Goal: Task Accomplishment & Management: Complete application form

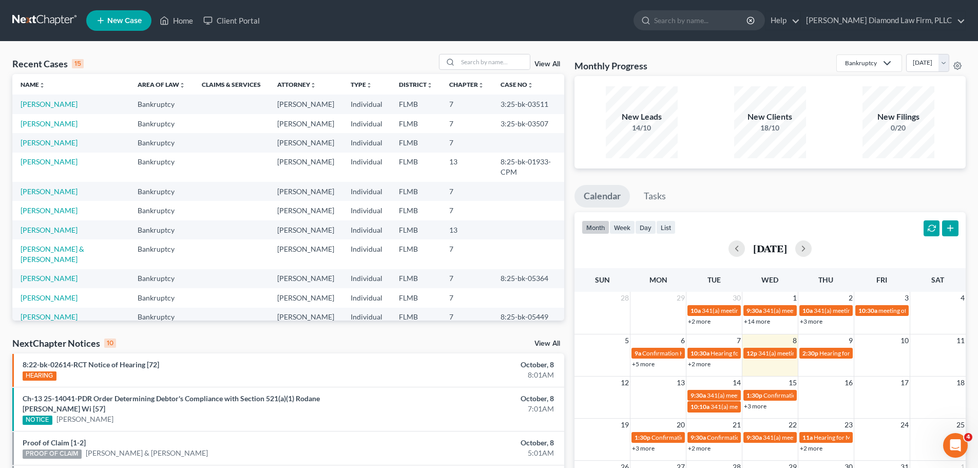
click at [58, 152] on td "[PERSON_NAME]" at bounding box center [70, 142] width 117 height 19
click at [56, 147] on link "[PERSON_NAME]" at bounding box center [49, 142] width 57 height 9
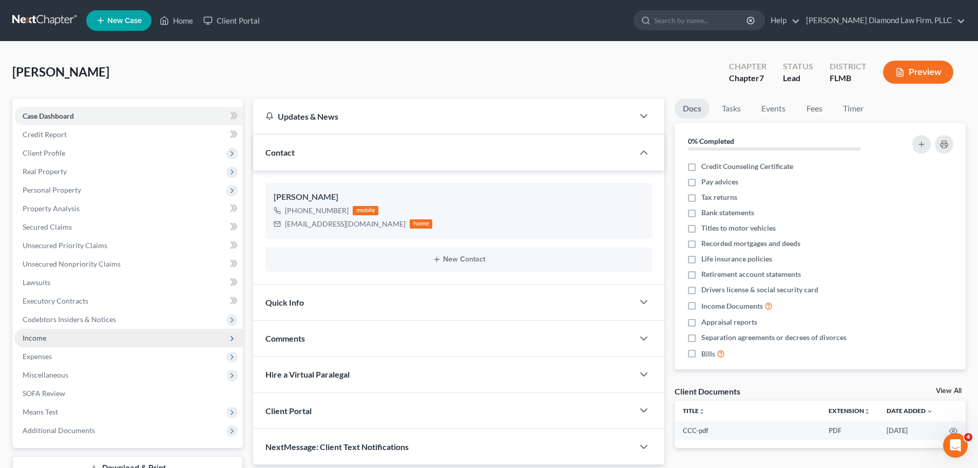
click at [53, 334] on span "Income" at bounding box center [128, 337] width 228 height 18
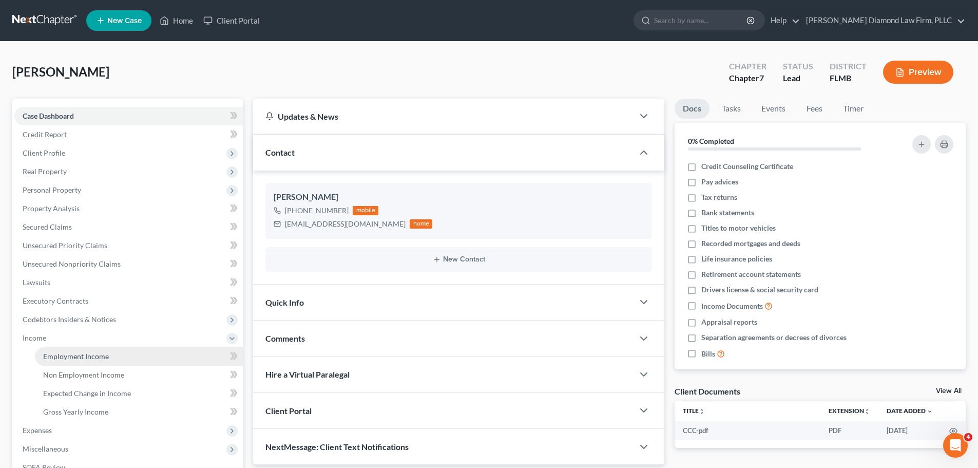
click at [52, 356] on span "Employment Income" at bounding box center [76, 356] width 66 height 9
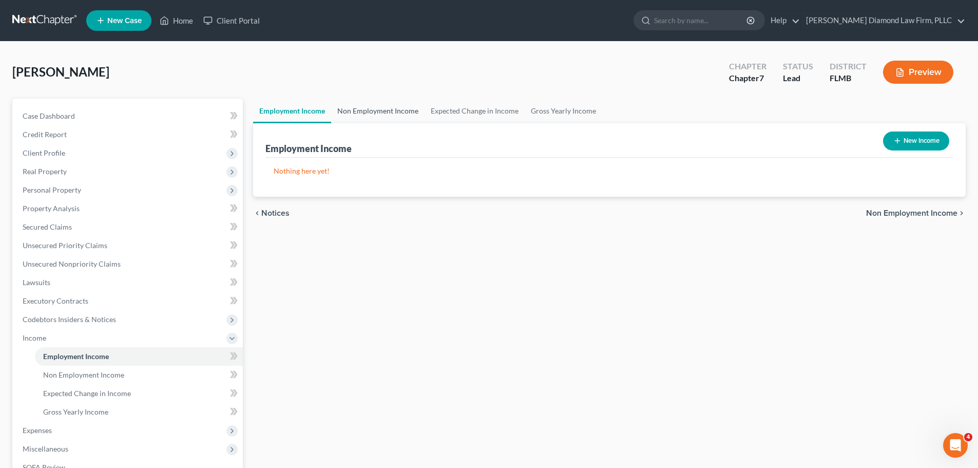
click at [369, 111] on link "Non Employment Income" at bounding box center [377, 111] width 93 height 25
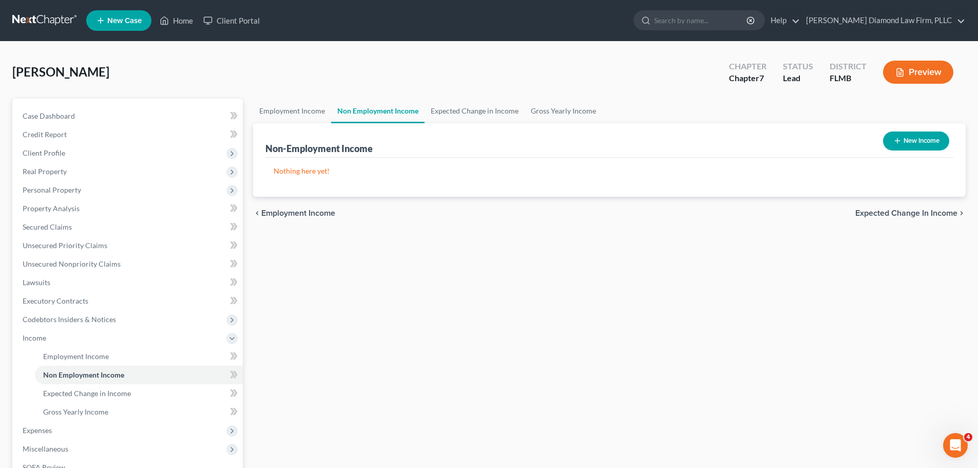
click at [895, 139] on icon "button" at bounding box center [897, 141] width 8 height 8
select select "0"
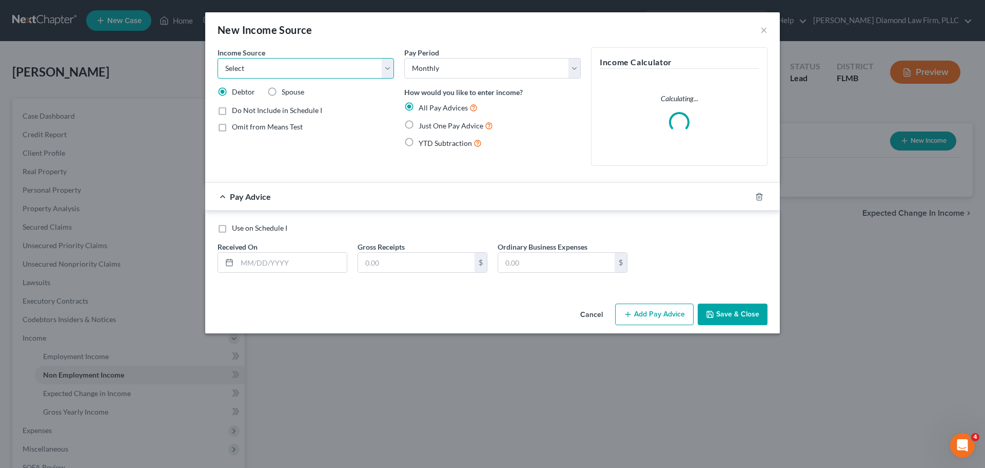
click at [303, 71] on select "Select Unemployment Disability (from employer) Pension Retirement Social Securi…" at bounding box center [306, 68] width 177 height 21
select select "4"
click at [218, 58] on select "Select Unemployment Disability (from employer) Pension Retirement Social Securi…" at bounding box center [306, 68] width 177 height 21
click at [297, 270] on input "text" at bounding box center [292, 263] width 110 height 20
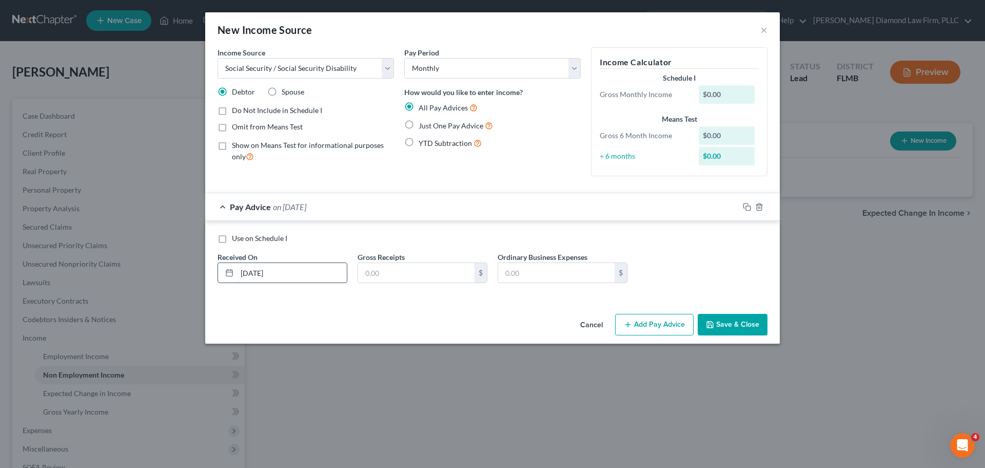
type input "[DATE]"
type input "2,568"
click at [750, 331] on button "Save & Close" at bounding box center [733, 325] width 70 height 22
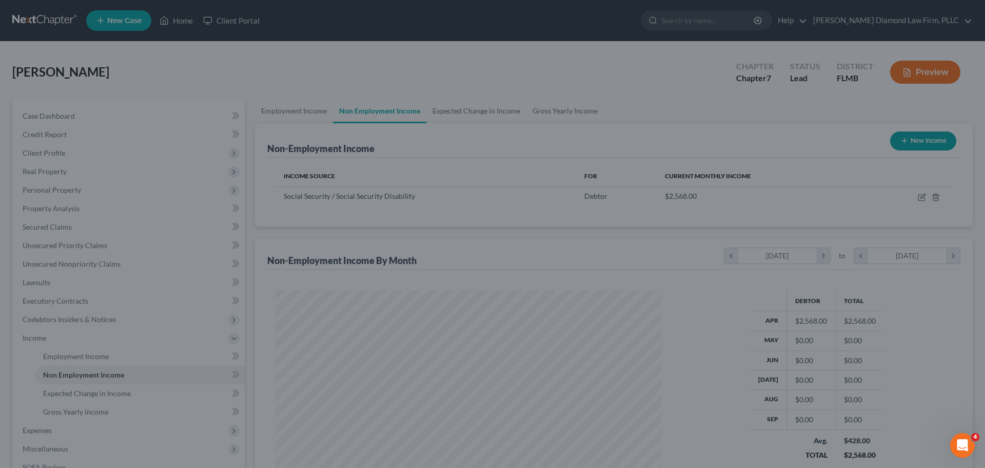
scroll to position [191, 403]
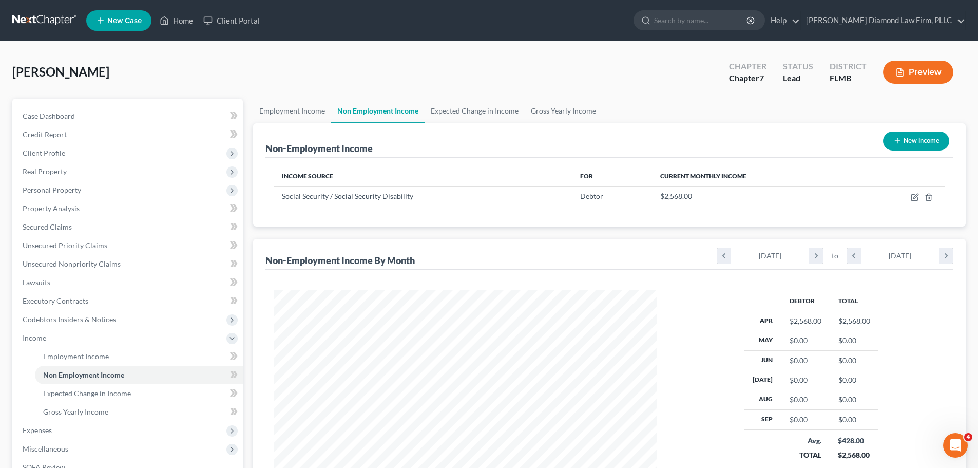
click at [916, 147] on button "New Income" at bounding box center [916, 140] width 66 height 19
select select "0"
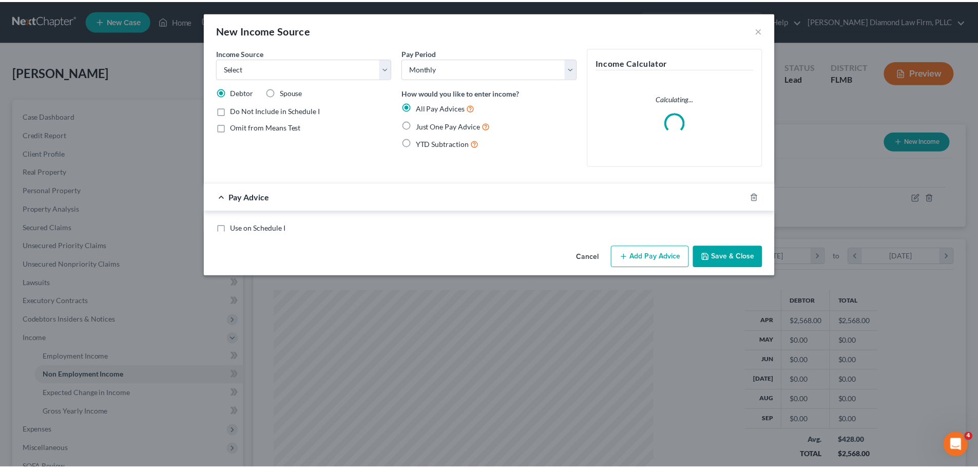
scroll to position [193, 407]
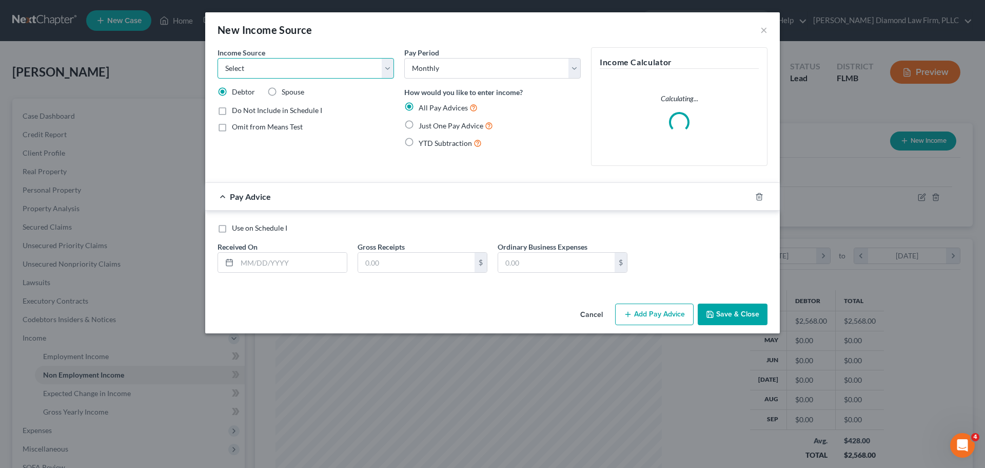
click at [297, 69] on select "Select Unemployment Disability (from employer) Pension Retirement Social Securi…" at bounding box center [306, 68] width 177 height 21
select select "3"
click at [218, 58] on select "Select Unemployment Disability (from employer) Pension Retirement Social Securi…" at bounding box center [306, 68] width 177 height 21
click at [259, 261] on input "text" at bounding box center [292, 263] width 110 height 20
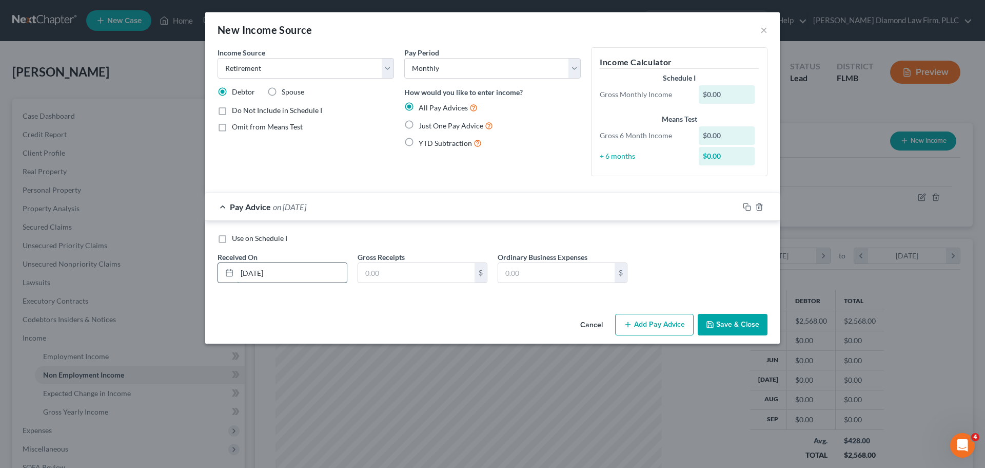
type input "[DATE]"
type input "2,727.81"
click at [716, 321] on button "Save & Close" at bounding box center [733, 325] width 70 height 22
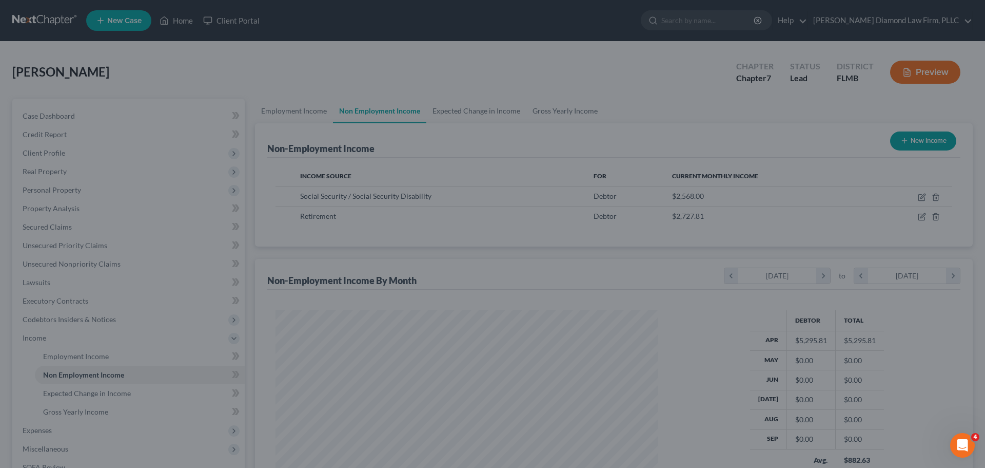
scroll to position [513085, 512873]
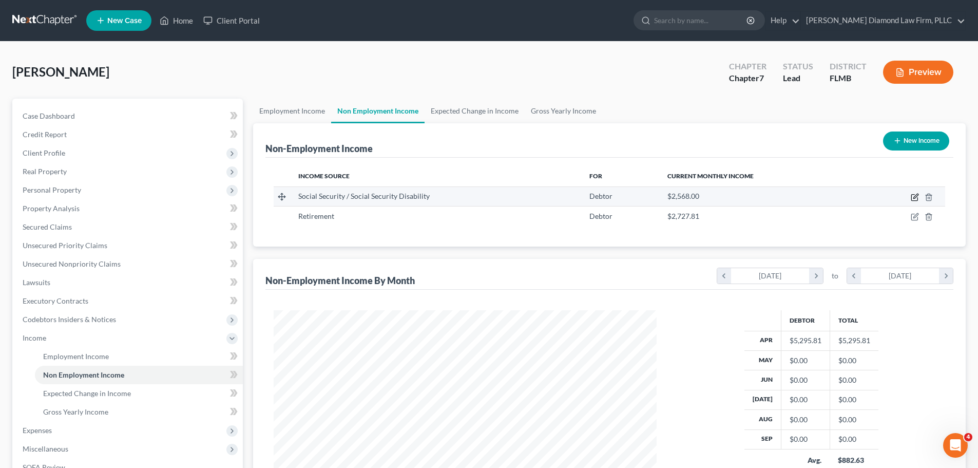
click at [912, 197] on icon "button" at bounding box center [914, 198] width 6 height 6
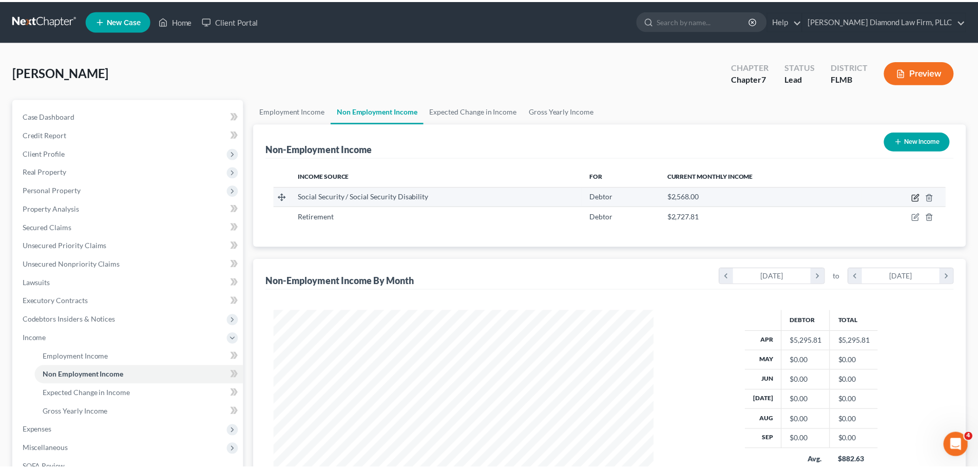
scroll to position [193, 407]
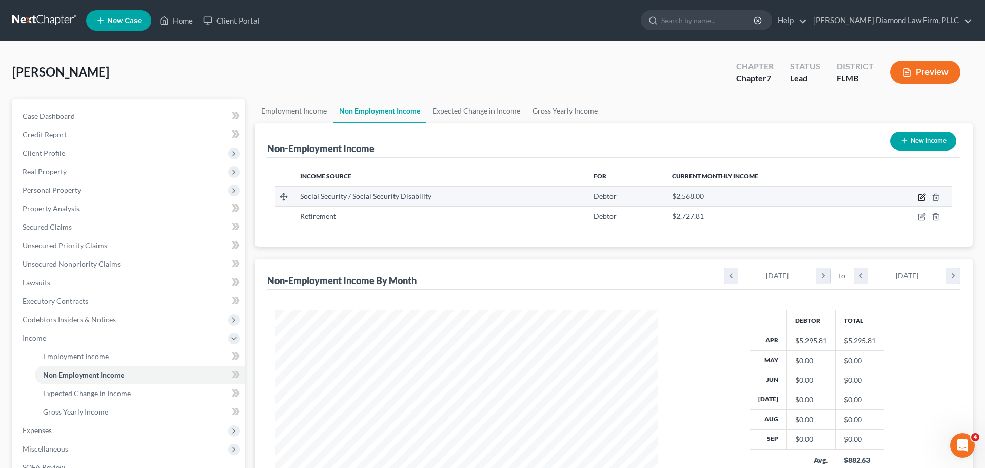
select select "4"
select select "0"
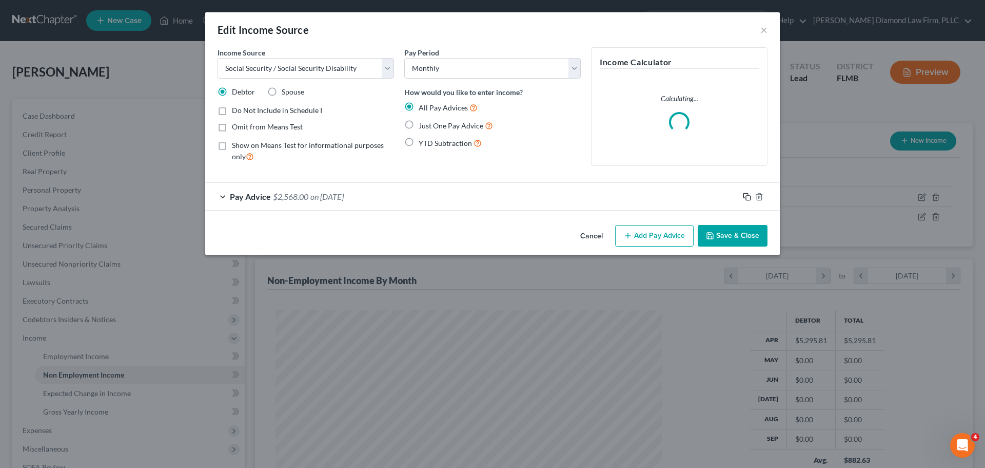
click at [745, 197] on icon "button" at bounding box center [747, 196] width 8 height 8
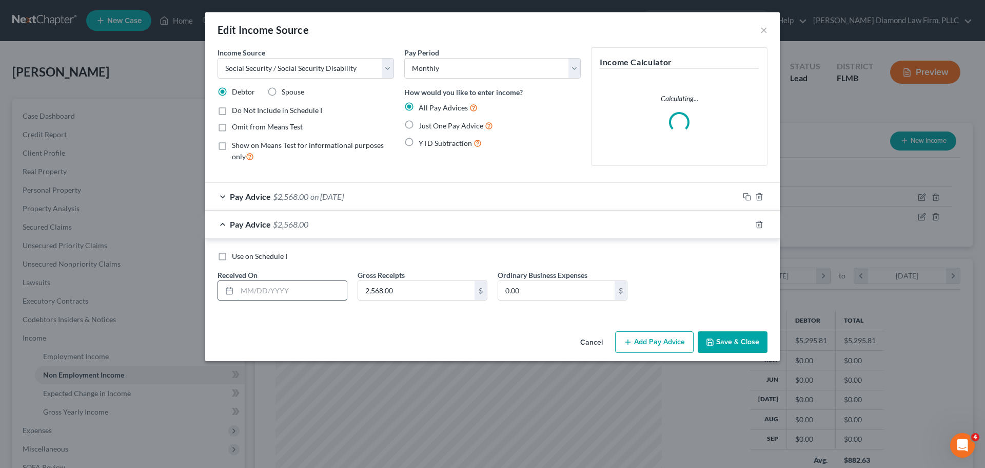
click at [290, 295] on input "text" at bounding box center [292, 291] width 110 height 20
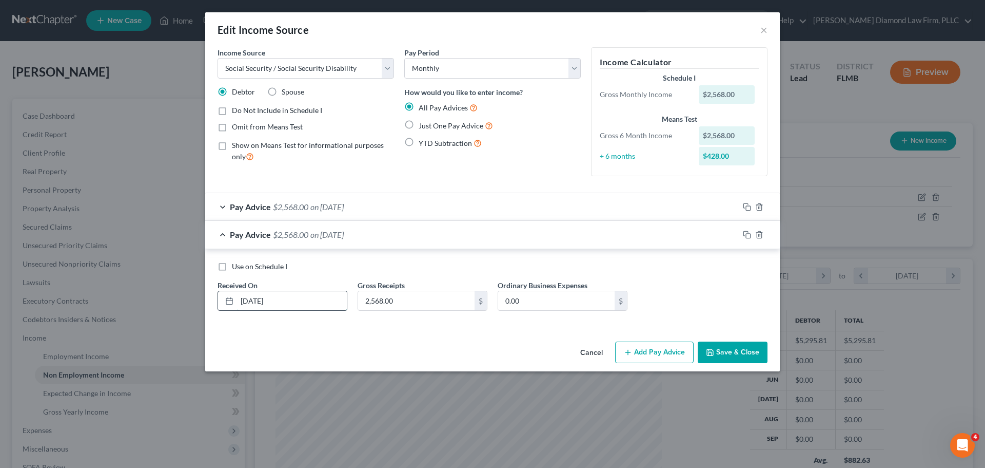
type input "05/14/2025"
type input "856"
click at [730, 346] on button "Save & Close" at bounding box center [733, 352] width 70 height 22
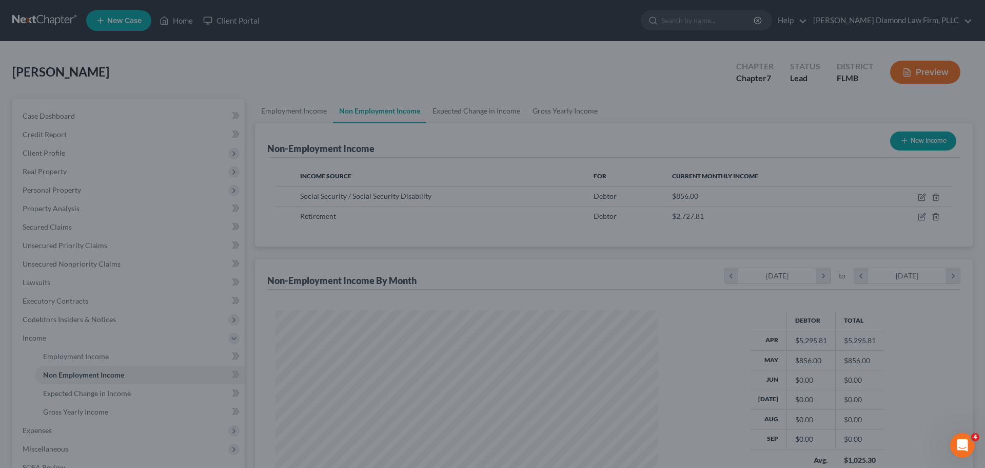
scroll to position [513085, 512873]
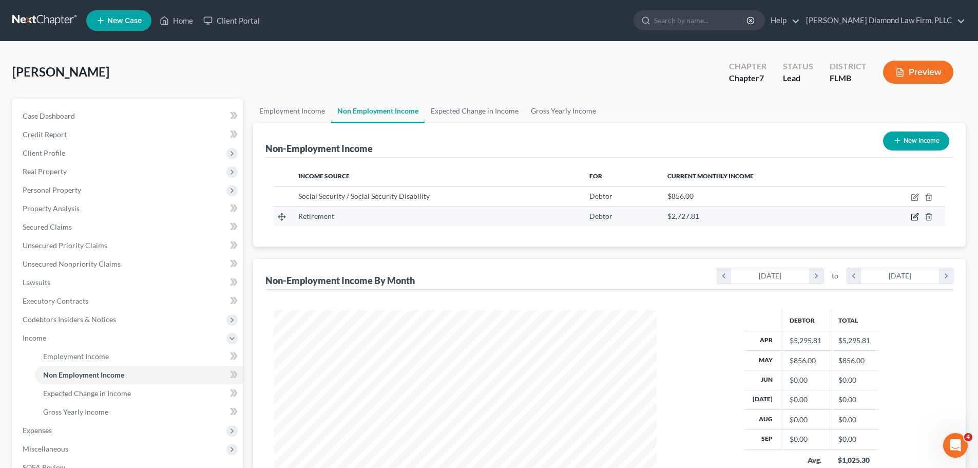
click at [912, 218] on icon "button" at bounding box center [915, 216] width 8 height 8
select select "3"
select select "0"
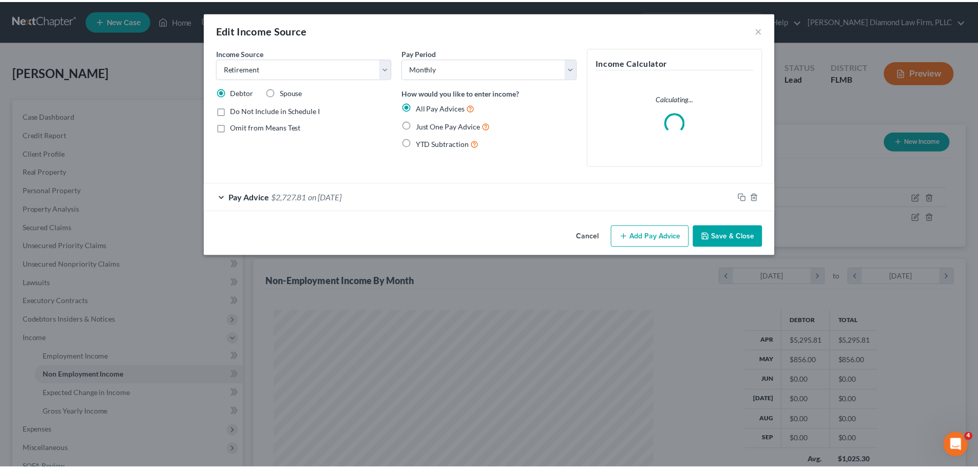
scroll to position [193, 407]
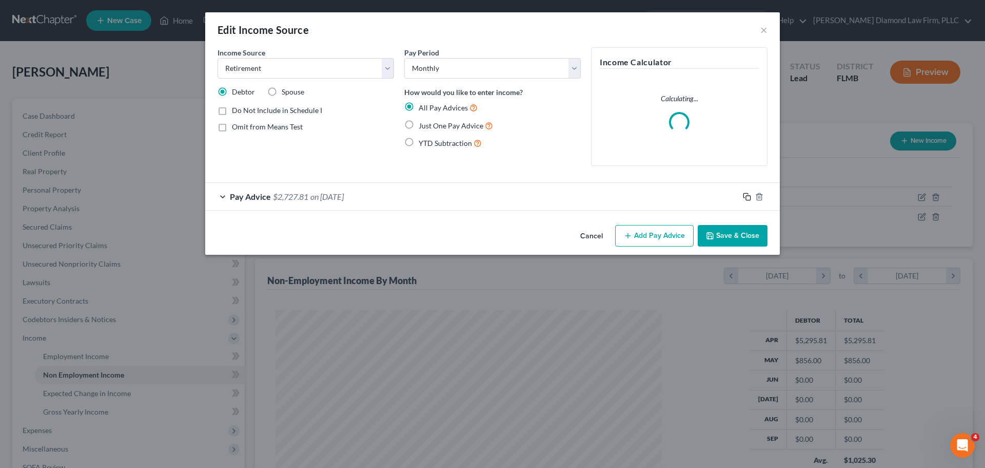
click at [744, 197] on icon "button" at bounding box center [746, 195] width 5 height 5
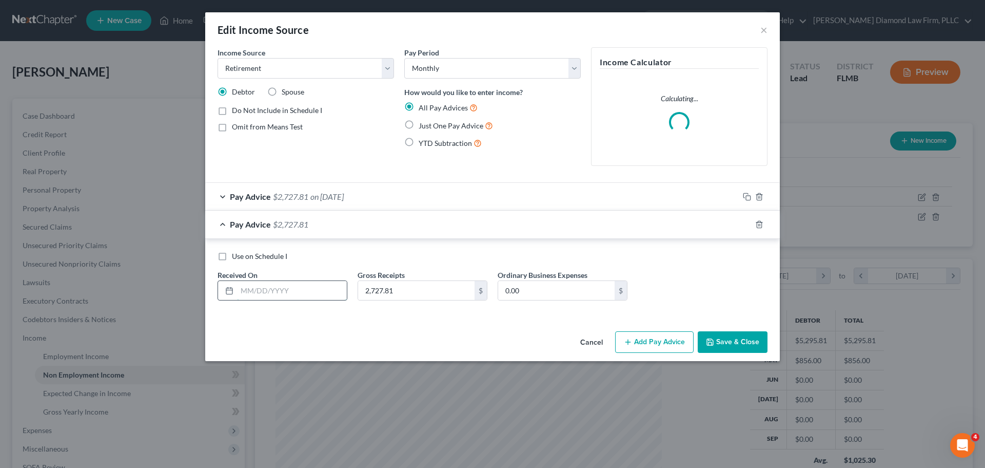
click at [290, 292] on input "text" at bounding box center [292, 291] width 110 height 20
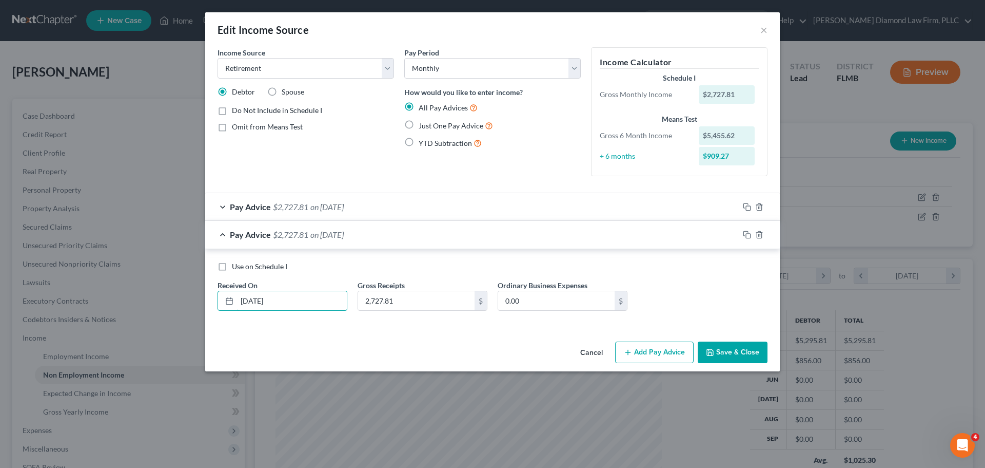
type input "05/31/2025"
click at [745, 234] on icon "button" at bounding box center [747, 234] width 8 height 8
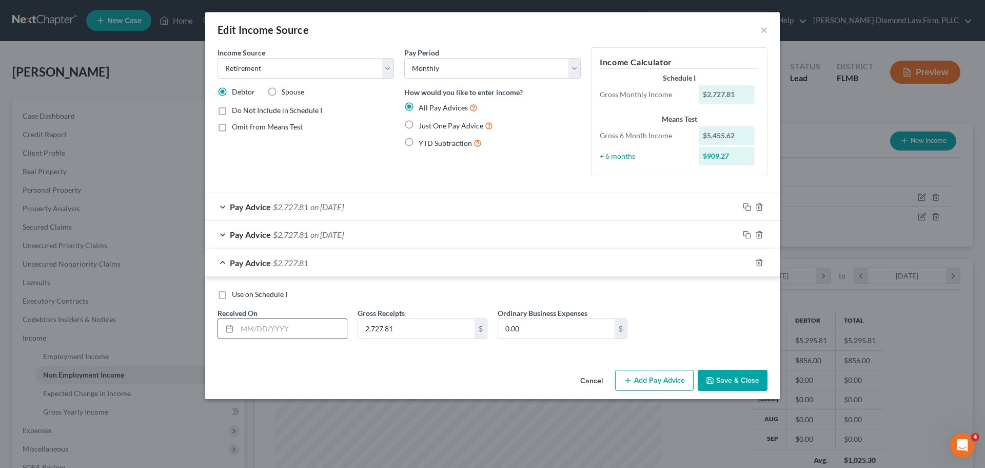
click at [272, 331] on input "text" at bounding box center [292, 329] width 110 height 20
type input "06/28/2025"
click at [709, 374] on button "Save & Close" at bounding box center [733, 381] width 70 height 22
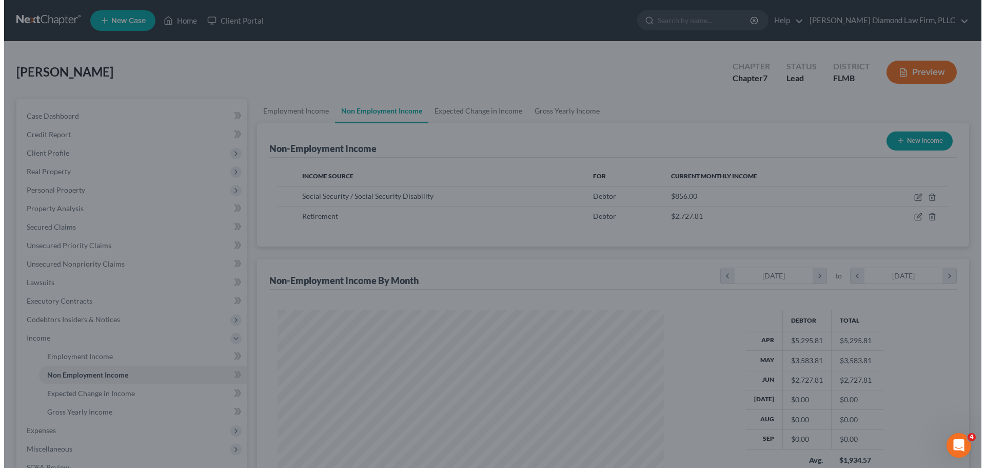
scroll to position [513085, 512873]
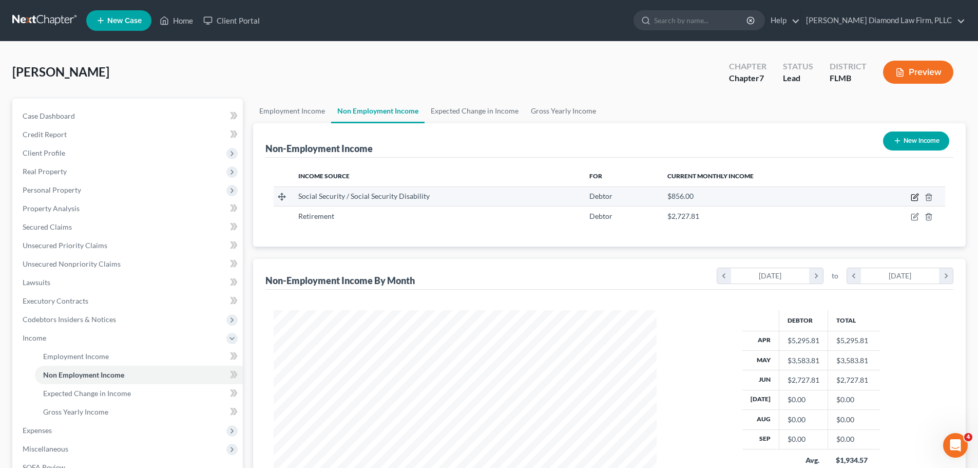
click at [914, 199] on icon "button" at bounding box center [915, 197] width 8 height 8
select select "4"
select select "0"
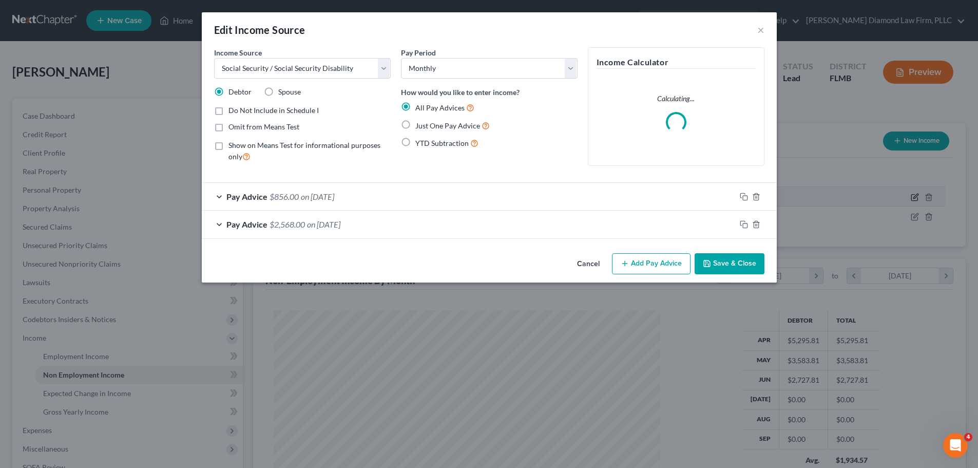
scroll to position [193, 407]
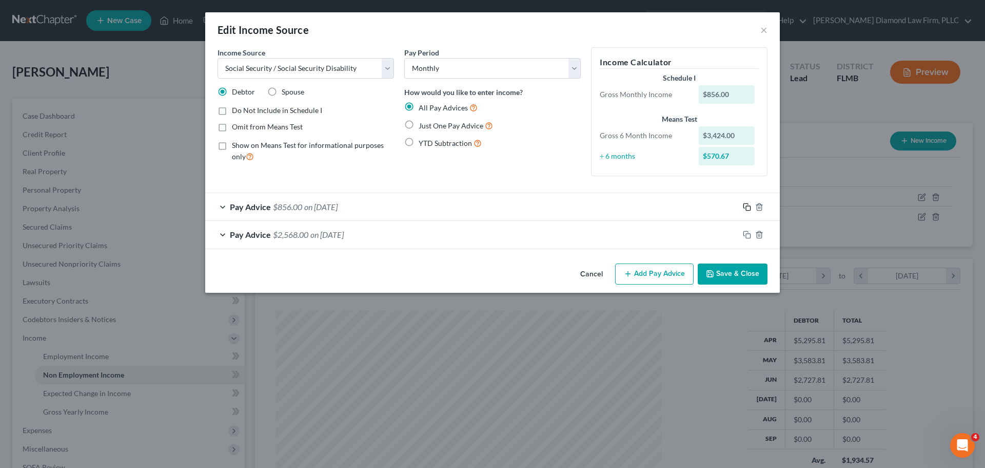
drag, startPoint x: 749, startPoint y: 204, endPoint x: 611, endPoint y: 244, distance: 143.4
click at [749, 203] on icon "button" at bounding box center [747, 207] width 8 height 8
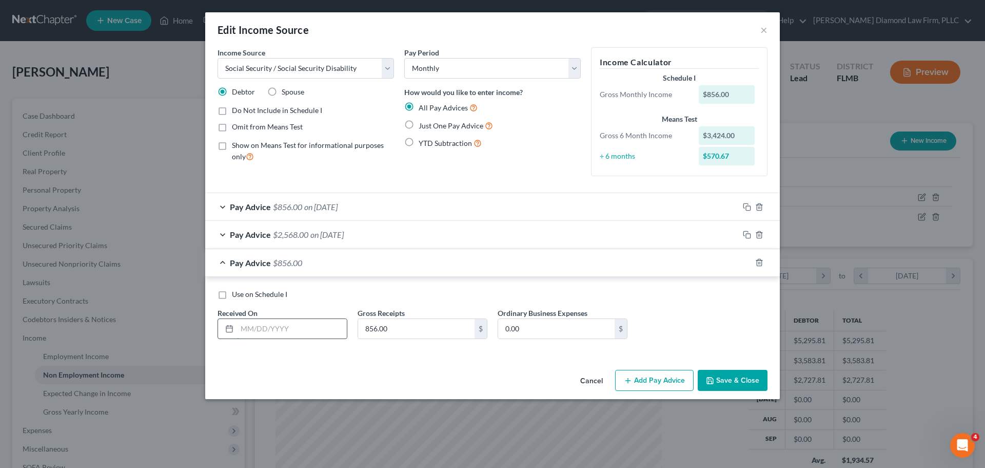
click at [298, 327] on input "text" at bounding box center [292, 329] width 110 height 20
type input "07/09/2025"
click at [723, 383] on button "Save & Close" at bounding box center [733, 381] width 70 height 22
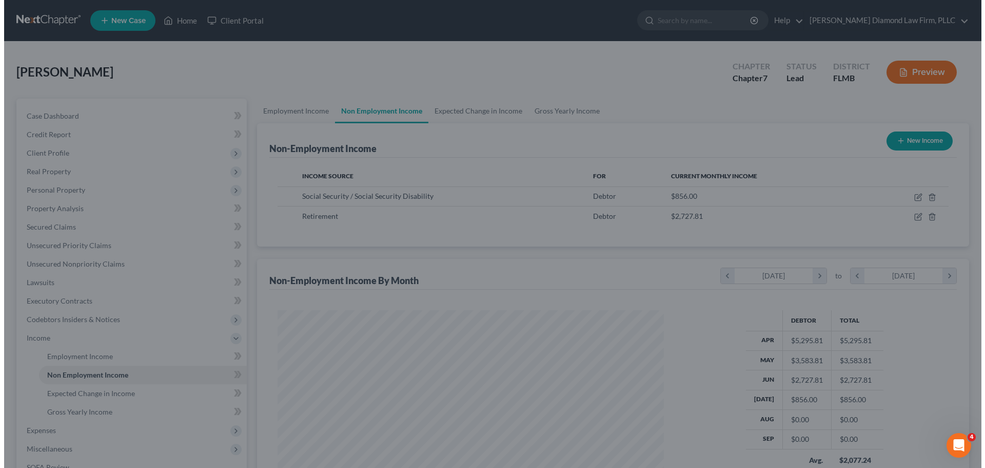
scroll to position [513085, 512873]
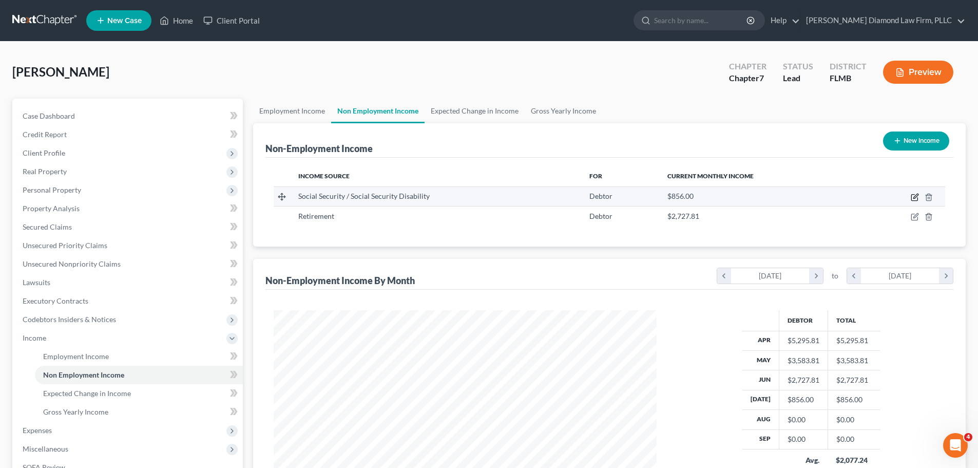
click at [917, 200] on icon "button" at bounding box center [915, 197] width 8 height 8
select select "4"
select select "0"
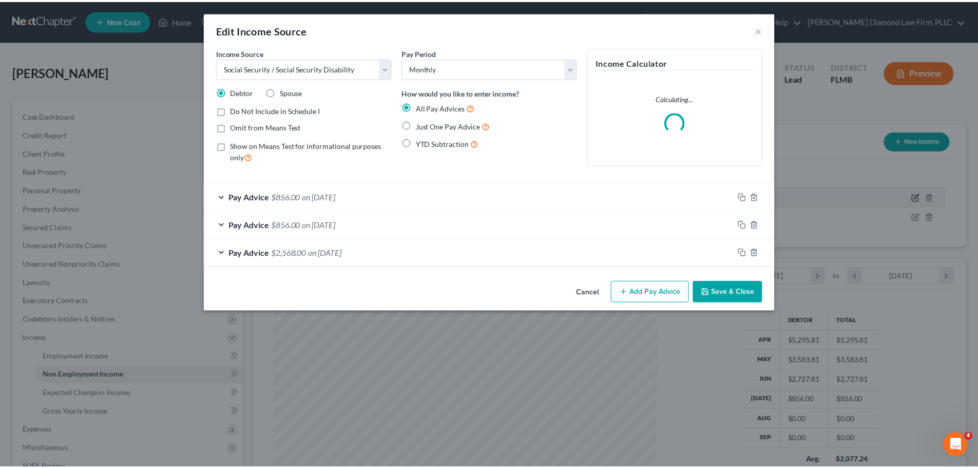
scroll to position [193, 407]
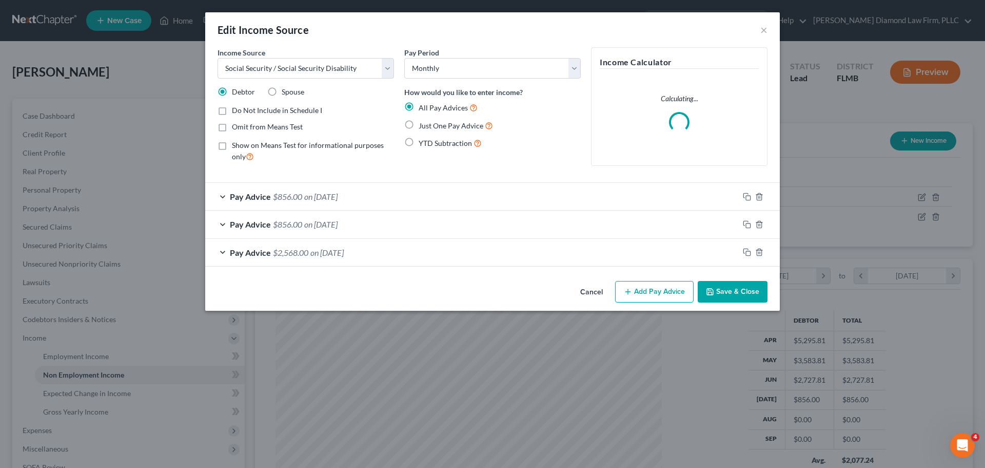
click at [743, 196] on div at bounding box center [759, 196] width 41 height 16
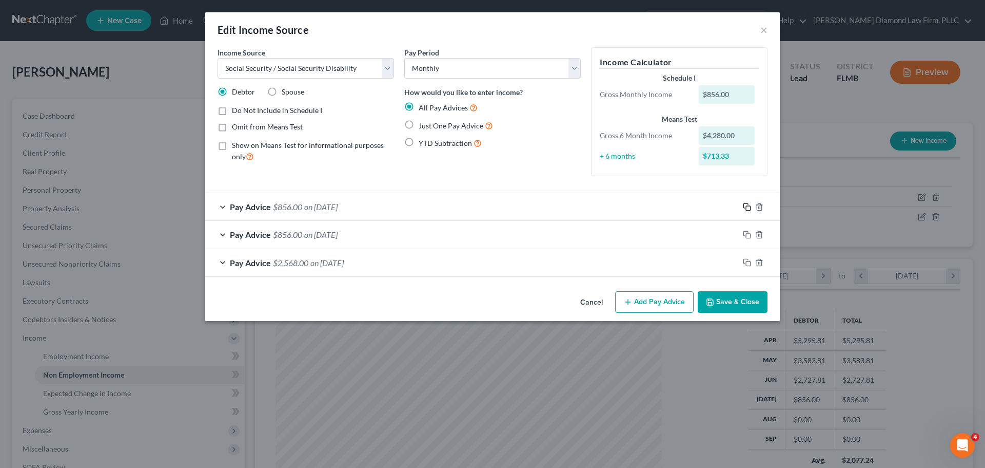
click at [749, 206] on rect "button" at bounding box center [748, 208] width 5 height 5
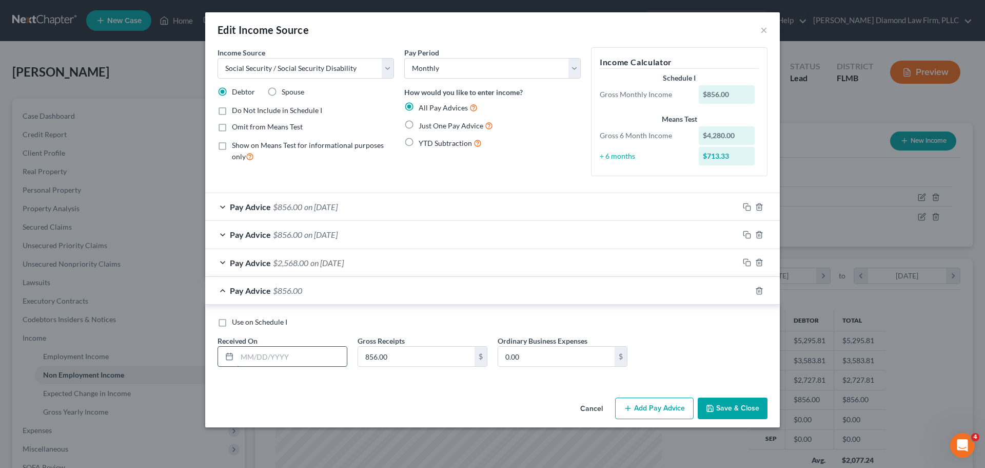
click at [326, 357] on input "text" at bounding box center [292, 356] width 110 height 20
type input "06/14/2025"
click at [744, 413] on button "Save & Close" at bounding box center [733, 408] width 70 height 22
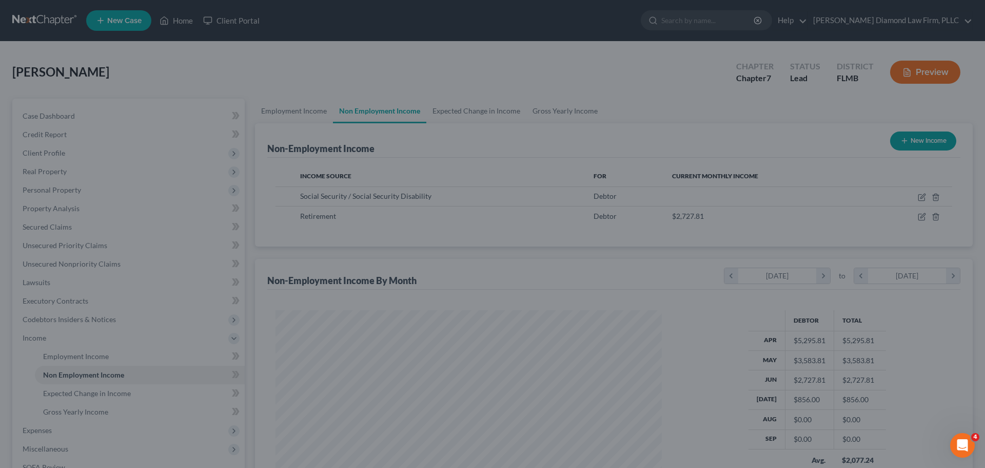
scroll to position [513085, 512873]
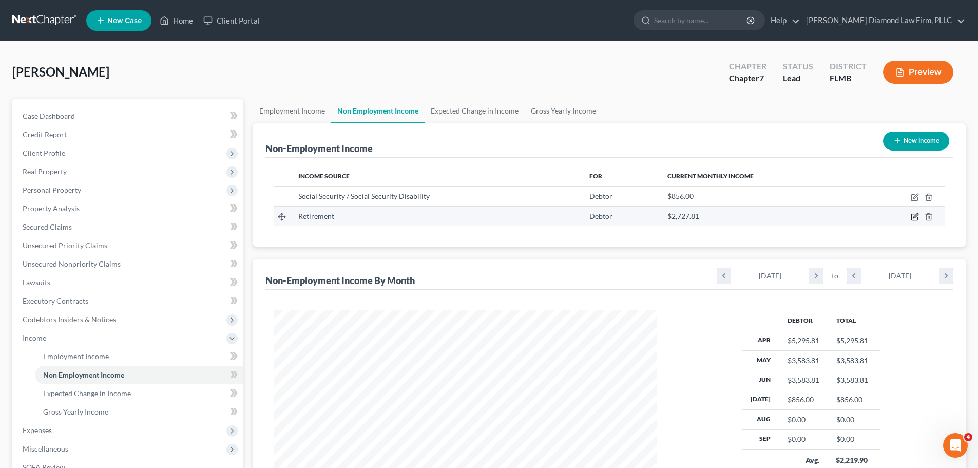
click at [912, 220] on icon "button" at bounding box center [915, 216] width 8 height 8
select select "3"
select select "0"
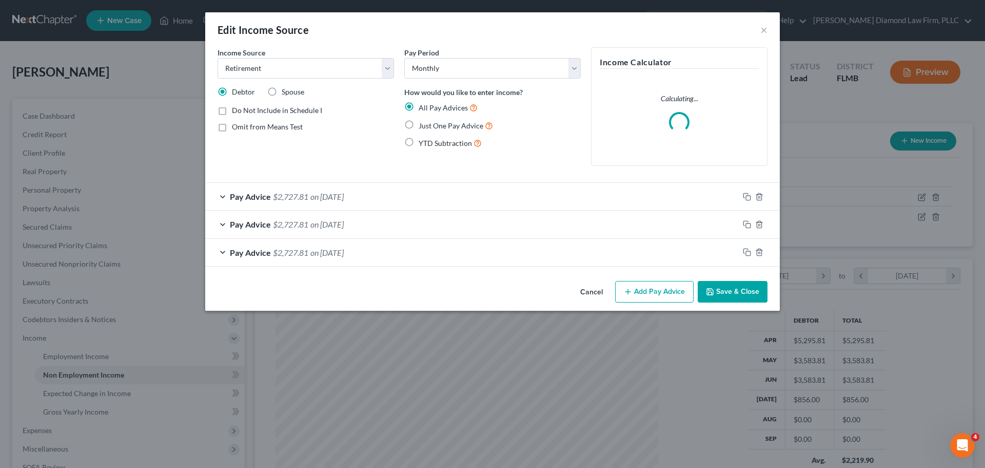
scroll to position [193, 407]
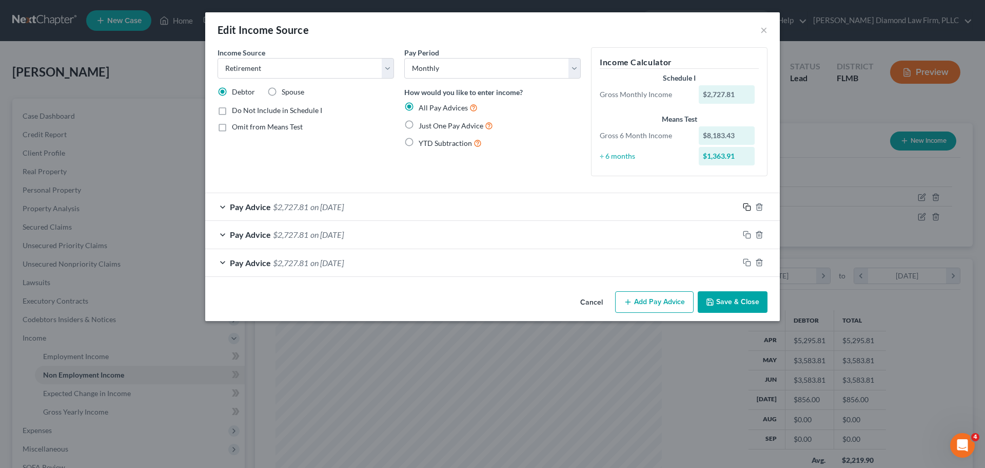
drag, startPoint x: 745, startPoint y: 205, endPoint x: 706, endPoint y: 214, distance: 40.0
click at [745, 205] on icon "button" at bounding box center [747, 207] width 8 height 8
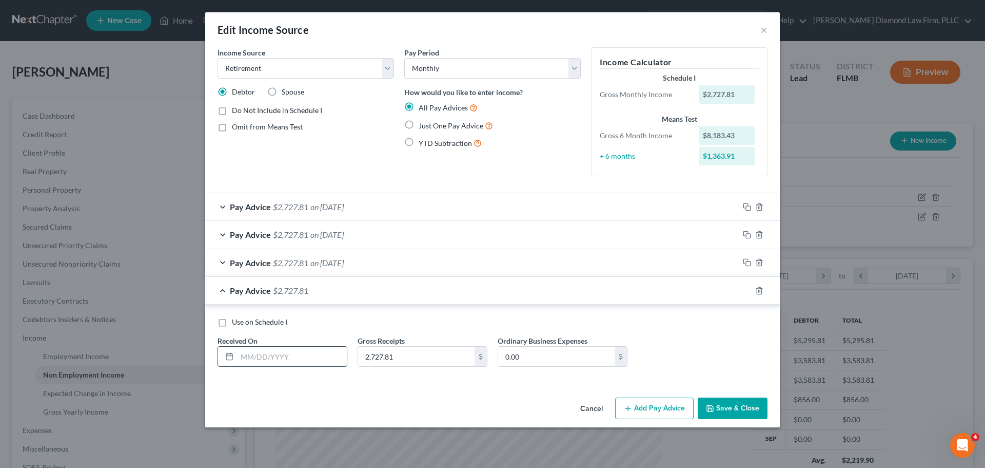
click at [320, 359] on input "text" at bounding box center [292, 356] width 110 height 20
type input "07/31/2025"
drag, startPoint x: 371, startPoint y: 204, endPoint x: 370, endPoint y: 215, distance: 10.9
click at [371, 204] on div "Pay Advice $2,727.81 on 06/28/2025" at bounding box center [472, 206] width 534 height 27
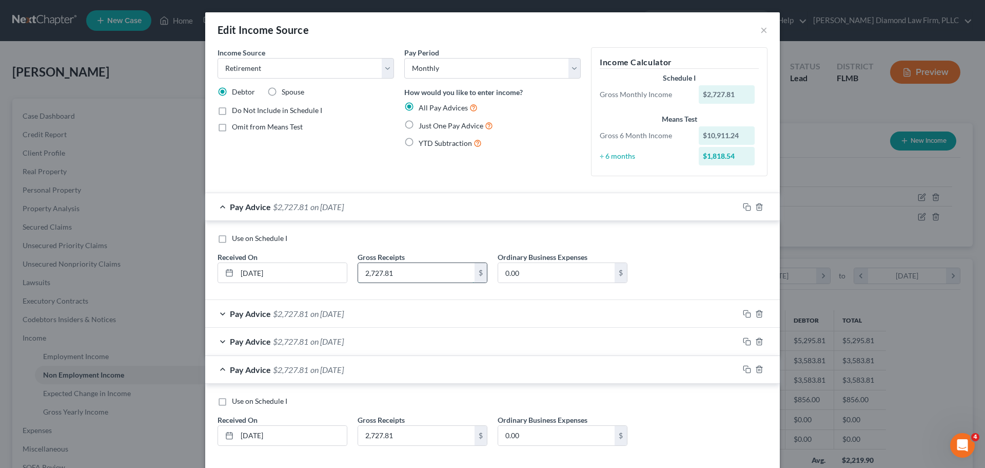
click at [392, 275] on input "2,727.81" at bounding box center [416, 273] width 117 height 20
type input "2,788.11"
click at [344, 200] on div "Pay Advice $2,788.11 on 06/28/2025" at bounding box center [472, 206] width 534 height 27
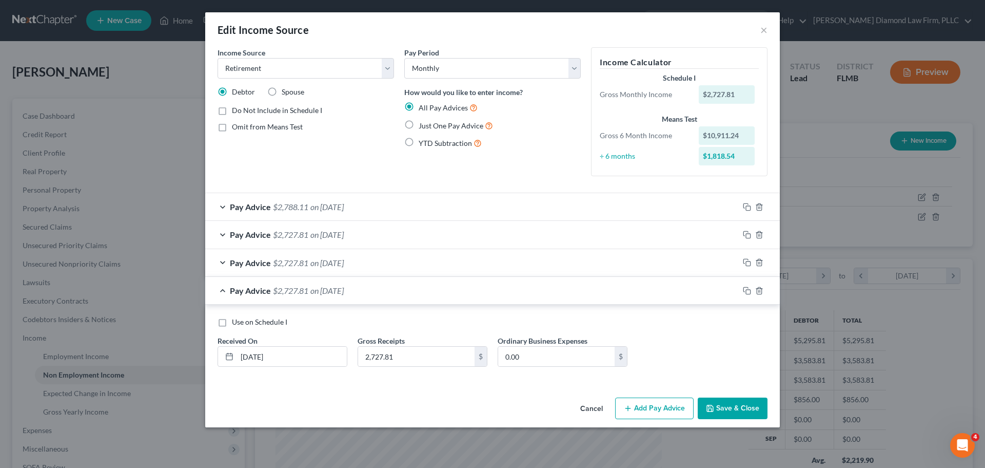
click at [344, 237] on span "on 05/31/2025" at bounding box center [327, 234] width 33 height 10
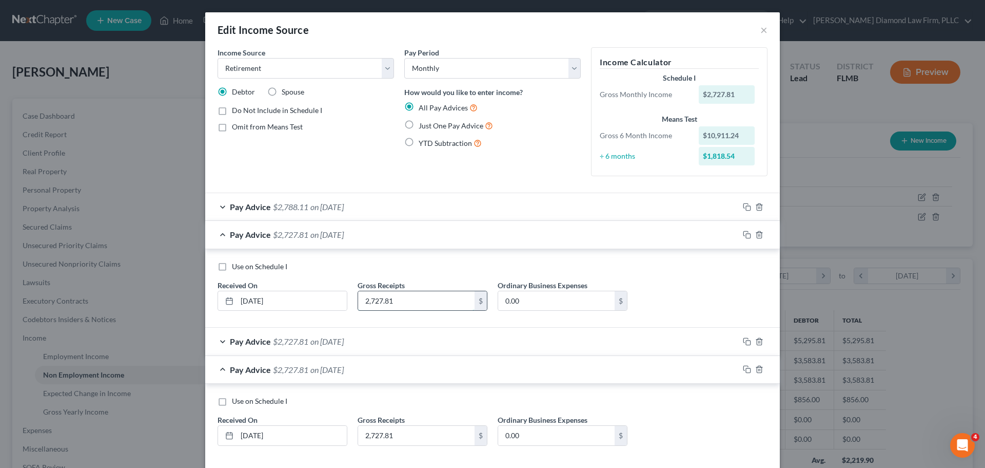
click at [399, 304] on input "2,727.81" at bounding box center [416, 301] width 117 height 20
type input "2,788.11"
click at [369, 233] on div "Pay Advice $2,788.11 on 05/31/2025" at bounding box center [472, 234] width 534 height 27
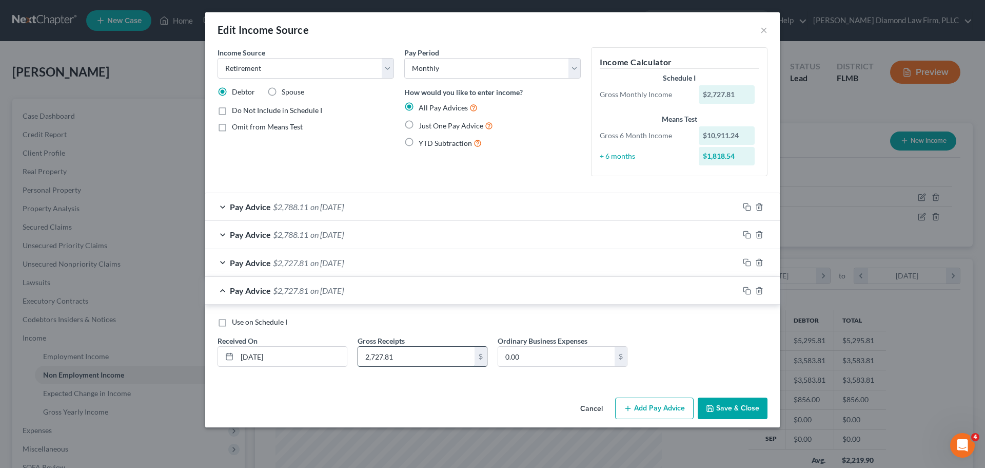
click at [399, 357] on input "2,727.81" at bounding box center [416, 356] width 117 height 20
type input "2,788.11"
click at [454, 263] on div "Pay Advice $2,727.81 on 04/30/2025" at bounding box center [472, 262] width 534 height 27
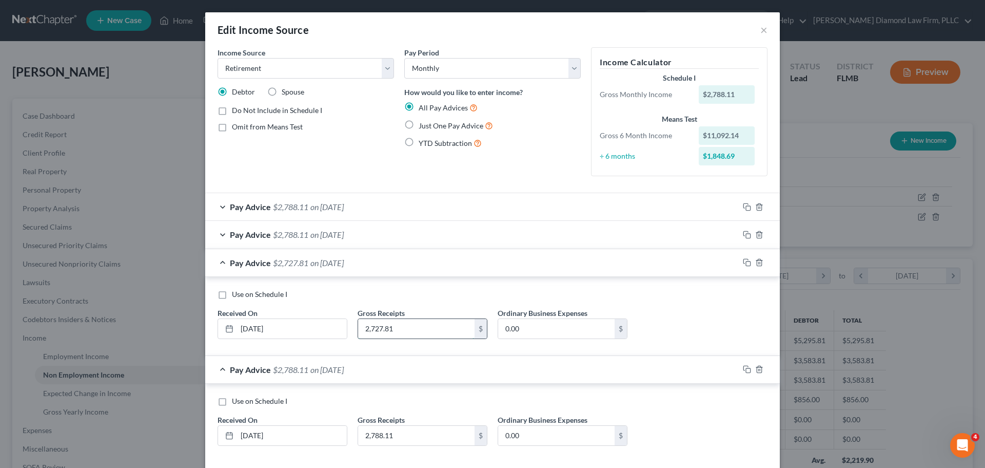
click at [416, 333] on input "2,727.81" at bounding box center [416, 329] width 117 height 20
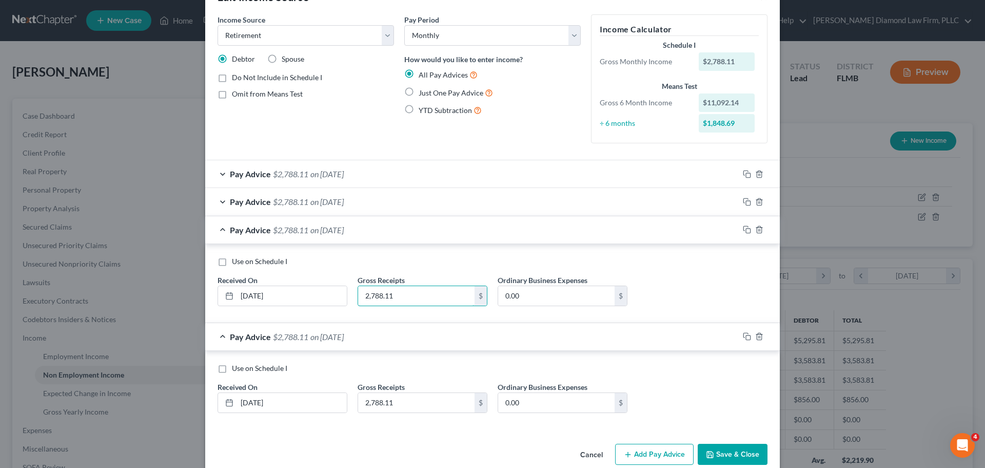
scroll to position [50, 0]
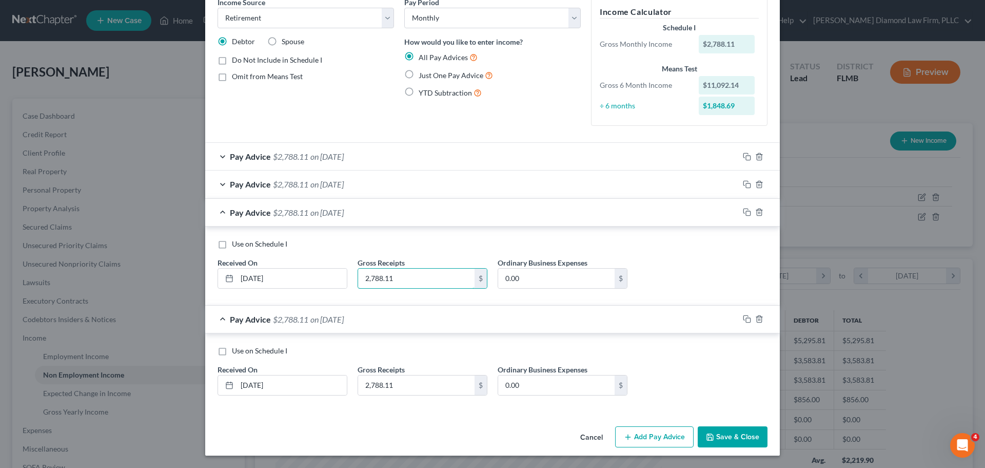
type input "2,788.11"
click at [375, 214] on div "Pay Advice $2,788.11 on 04/30/2025" at bounding box center [472, 212] width 534 height 27
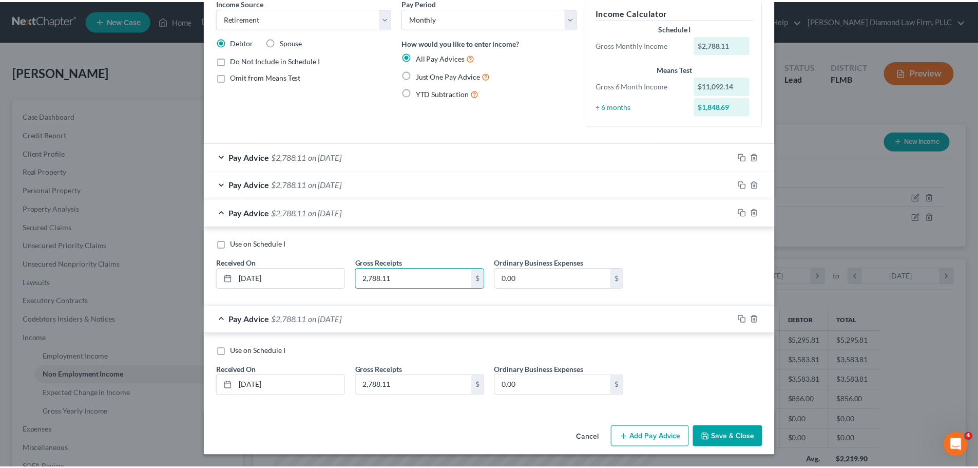
scroll to position [0, 0]
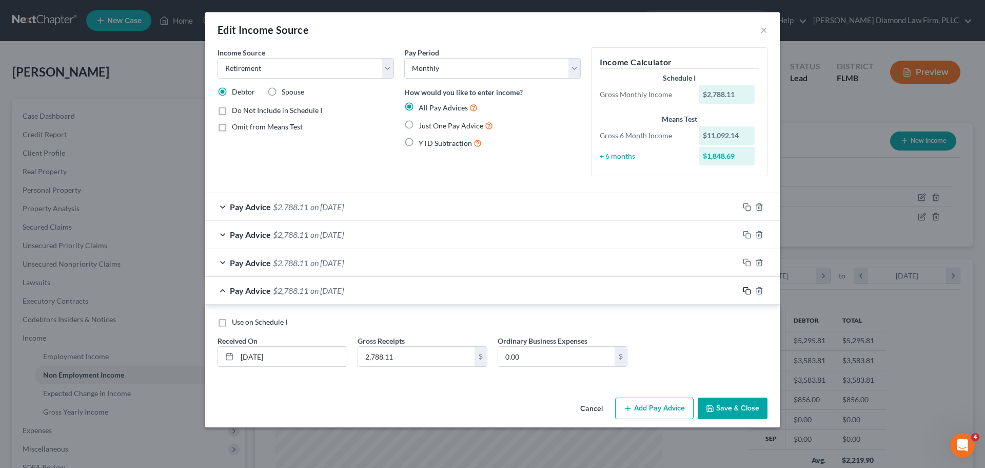
click at [748, 287] on icon "button" at bounding box center [747, 290] width 8 height 8
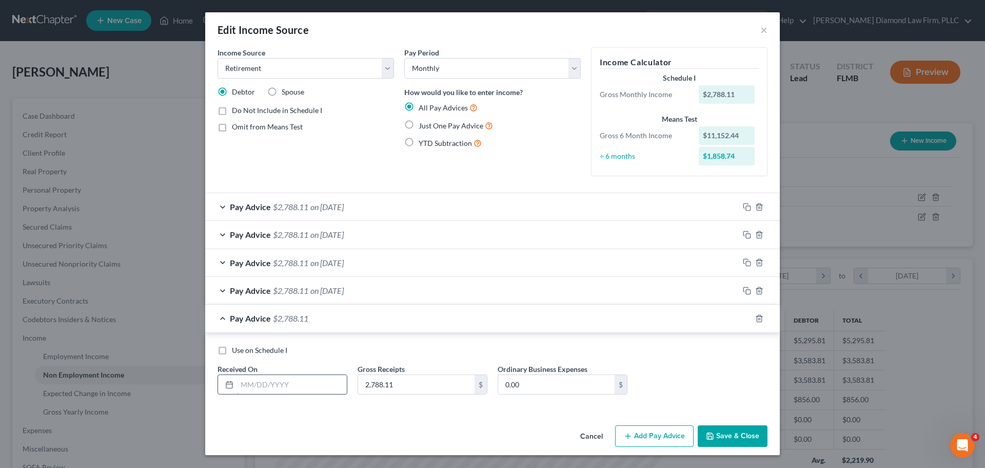
click at [266, 380] on input "text" at bounding box center [292, 385] width 110 height 20
type input "08/29/2025"
click at [731, 427] on button "Save & Close" at bounding box center [733, 436] width 70 height 22
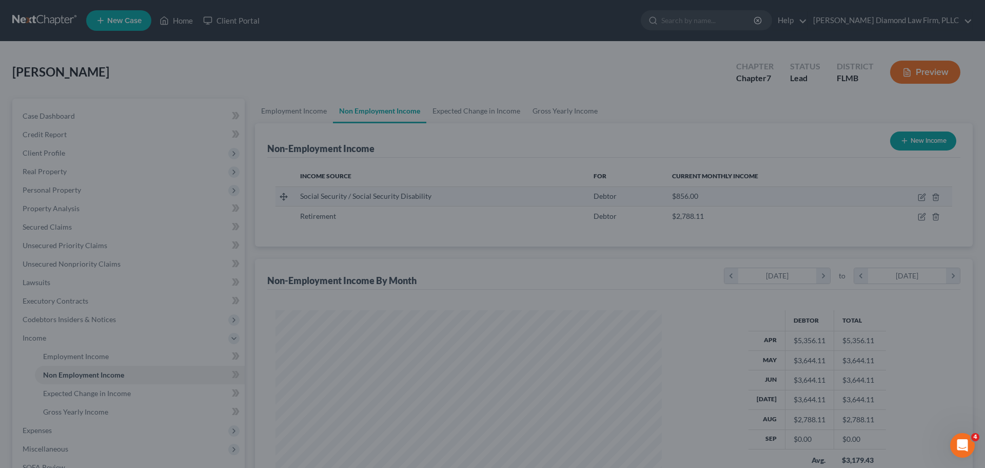
scroll to position [513085, 512873]
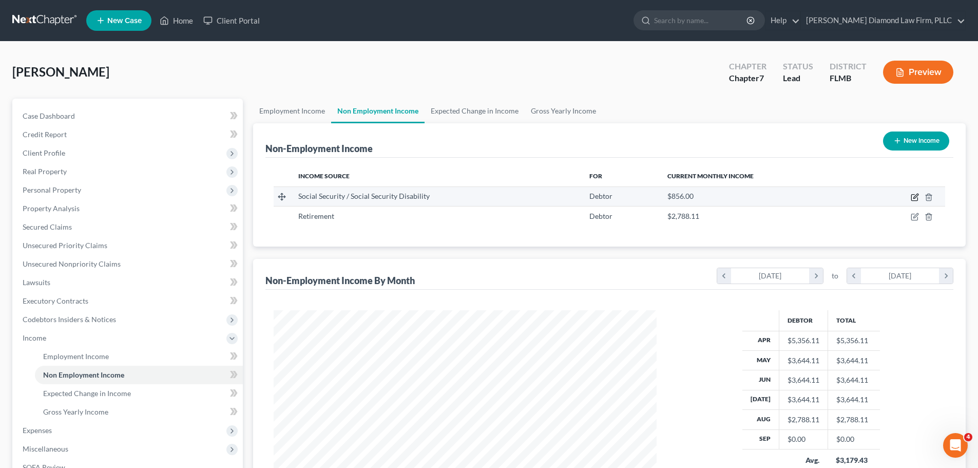
click at [913, 199] on icon "button" at bounding box center [915, 197] width 8 height 8
select select "4"
select select "0"
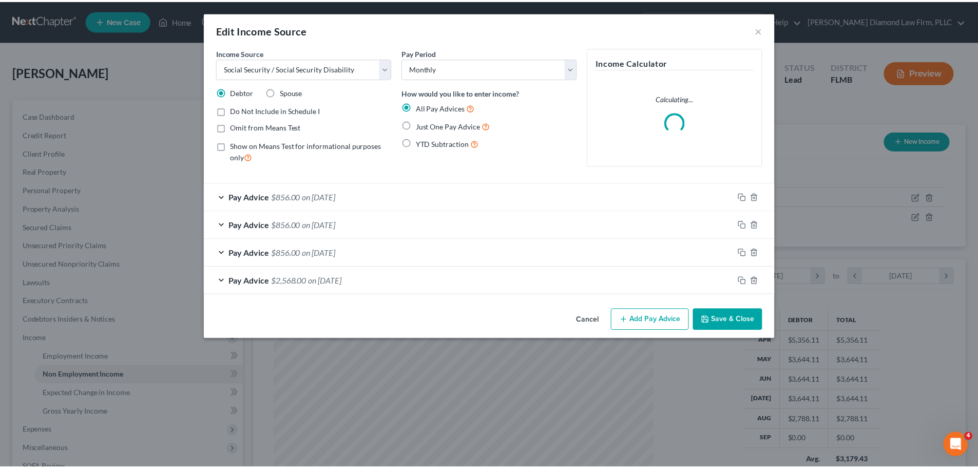
scroll to position [193, 407]
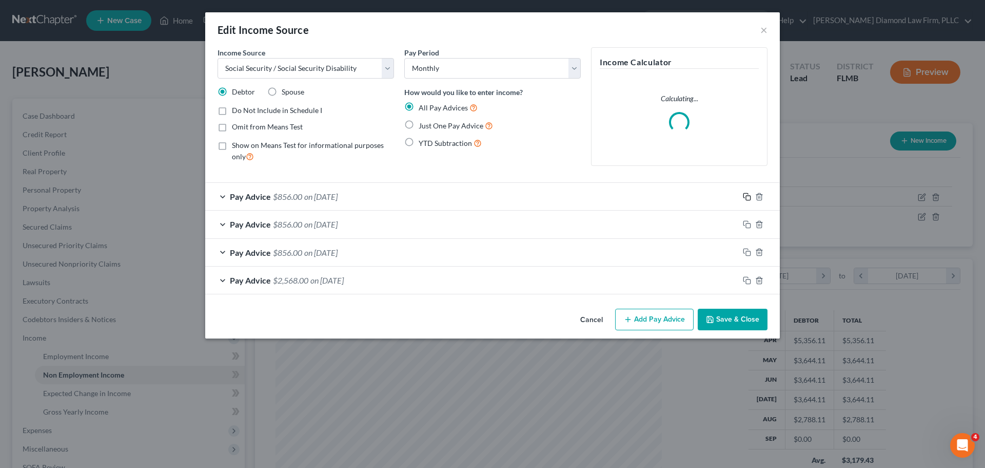
click at [750, 196] on icon "button" at bounding box center [747, 196] width 8 height 8
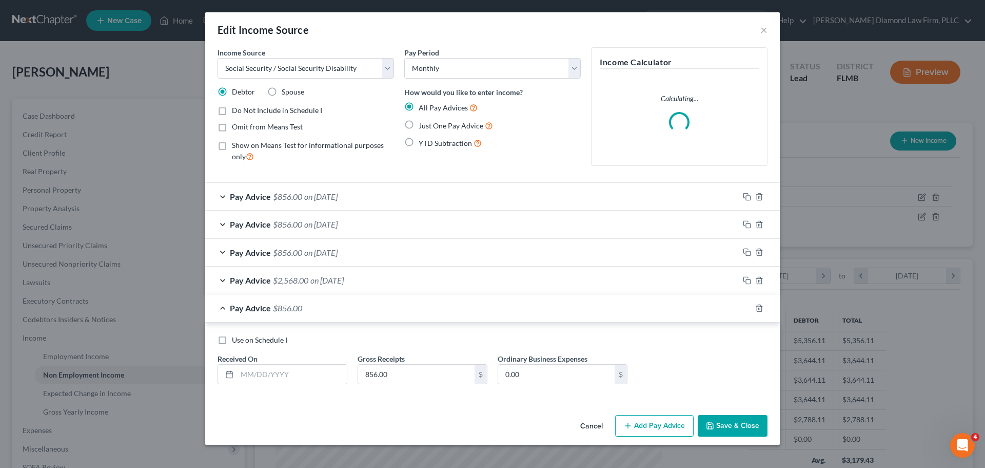
click at [305, 386] on div "Use on Schedule I Received On * Gross Receipts 856.00 $ Ordinary Business Expen…" at bounding box center [492, 364] width 560 height 58
click at [306, 382] on input "text" at bounding box center [292, 374] width 110 height 20
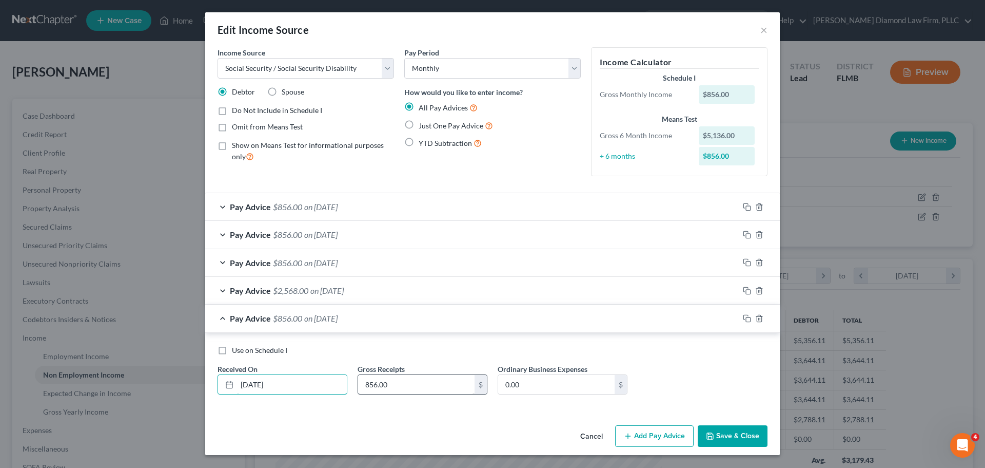
type input "08/15/2025"
click at [398, 389] on input "856.00" at bounding box center [416, 385] width 117 height 20
click at [405, 399] on div "Use on Schedule I Received On * 08/15/2025 Gross Receipts 814 $ Ordinary Busine…" at bounding box center [492, 374] width 560 height 58
click at [409, 389] on input "814" at bounding box center [416, 385] width 117 height 20
type input "856"
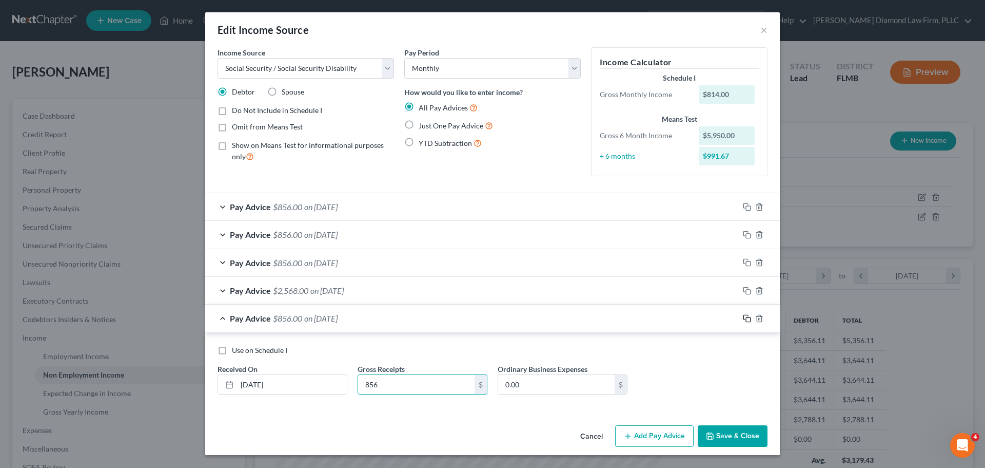
click at [745, 317] on icon "button" at bounding box center [747, 318] width 8 height 8
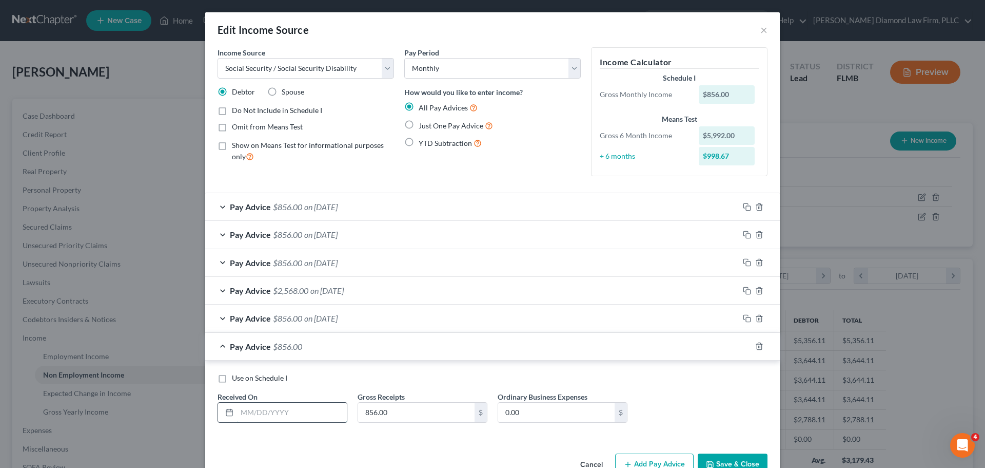
click at [280, 419] on input "text" at bounding box center [292, 412] width 110 height 20
type input "09/10/2025"
click at [713, 458] on button "Save & Close" at bounding box center [733, 464] width 70 height 22
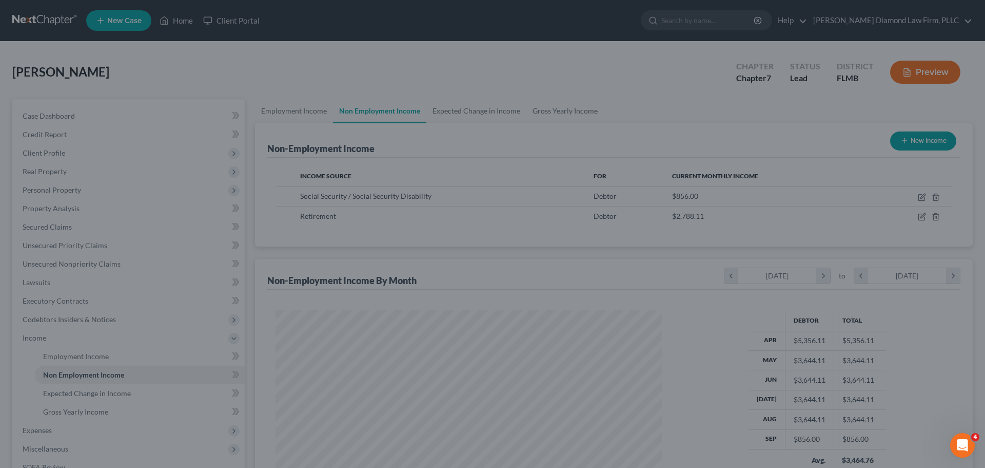
scroll to position [513085, 512873]
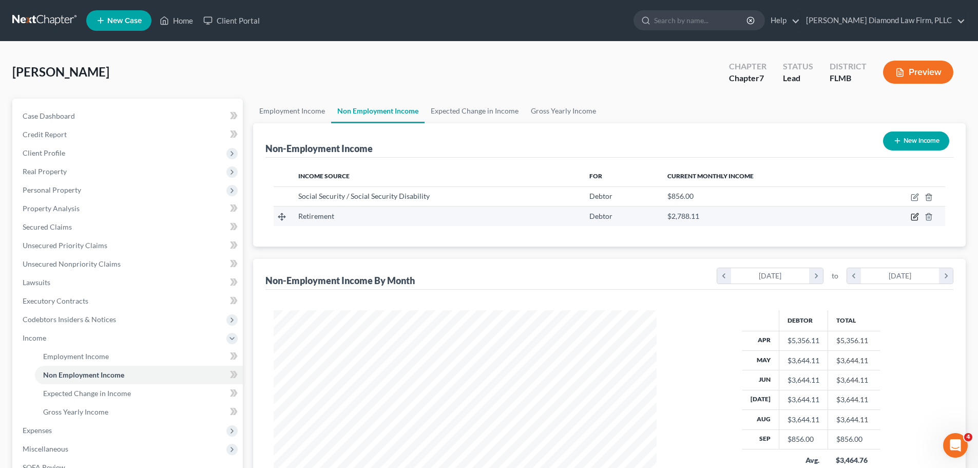
click at [914, 214] on icon "button" at bounding box center [915, 216] width 8 height 8
select select "3"
select select "0"
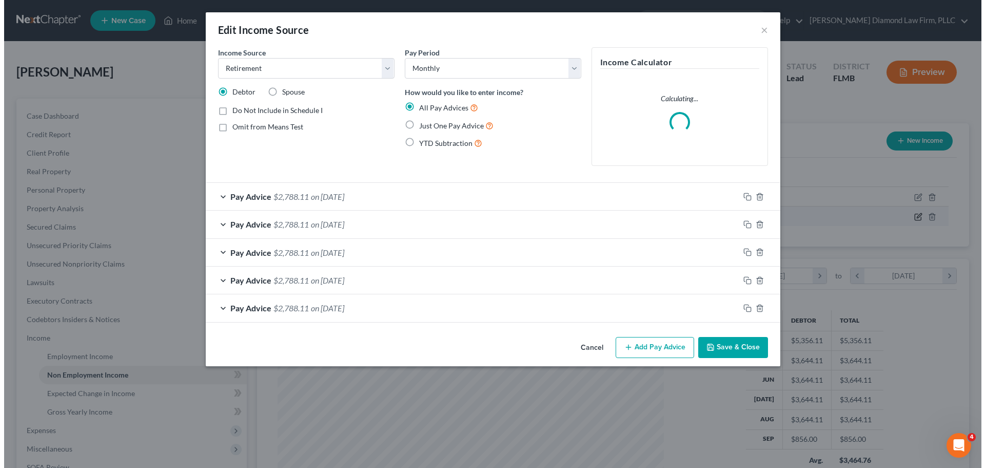
scroll to position [193, 407]
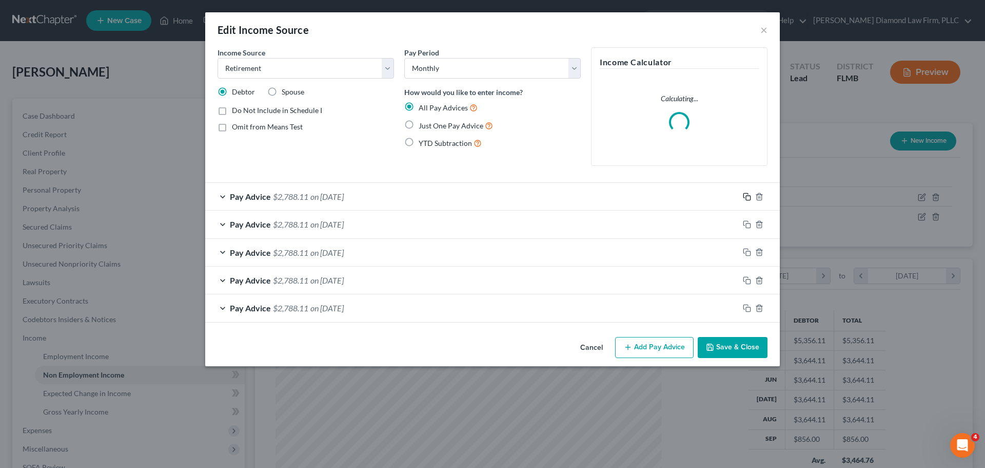
click at [747, 197] on icon "button" at bounding box center [747, 196] width 8 height 8
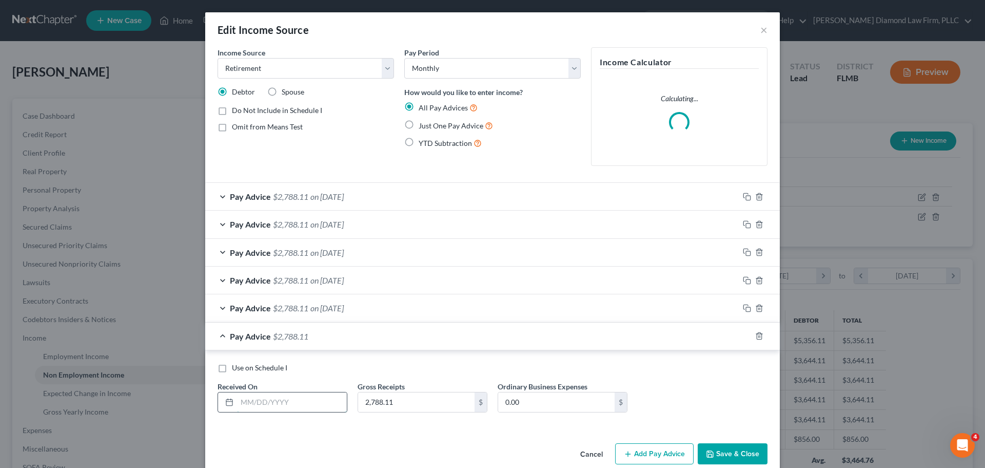
click at [291, 394] on input "text" at bounding box center [292, 402] width 110 height 20
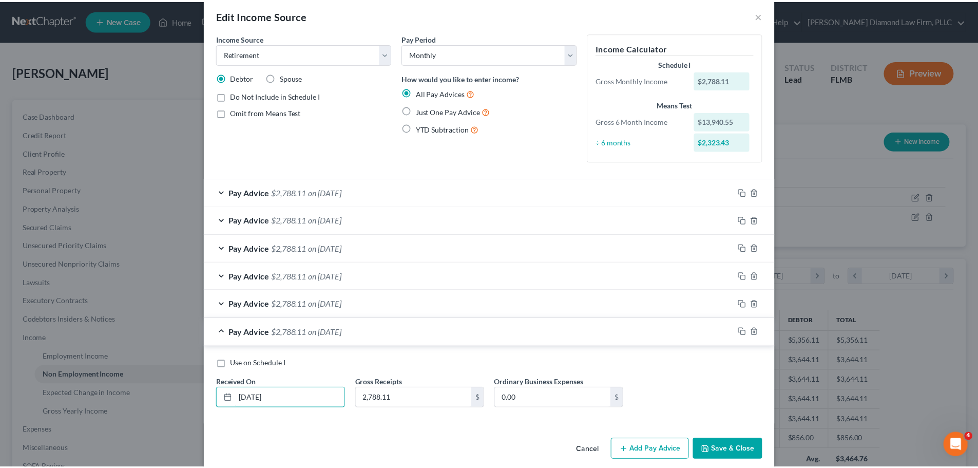
scroll to position [27, 0]
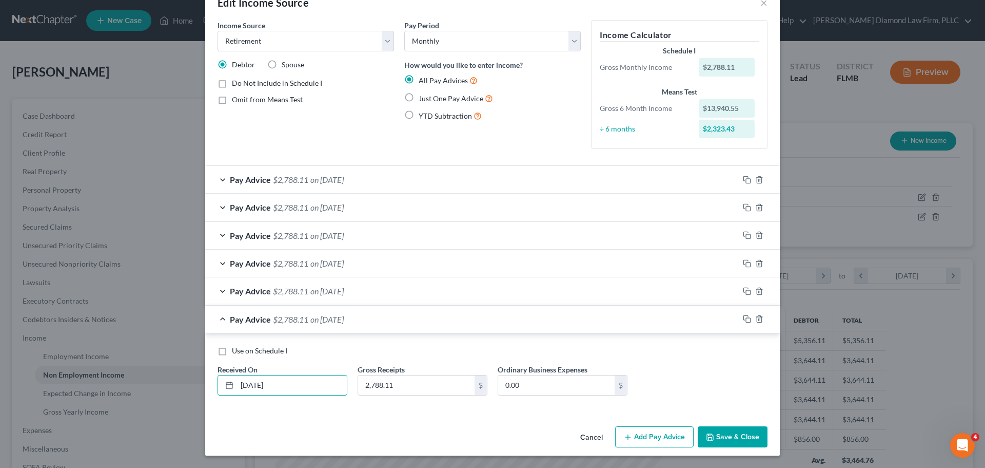
type input "09/30/2025"
click at [742, 437] on button "Save & Close" at bounding box center [733, 437] width 70 height 22
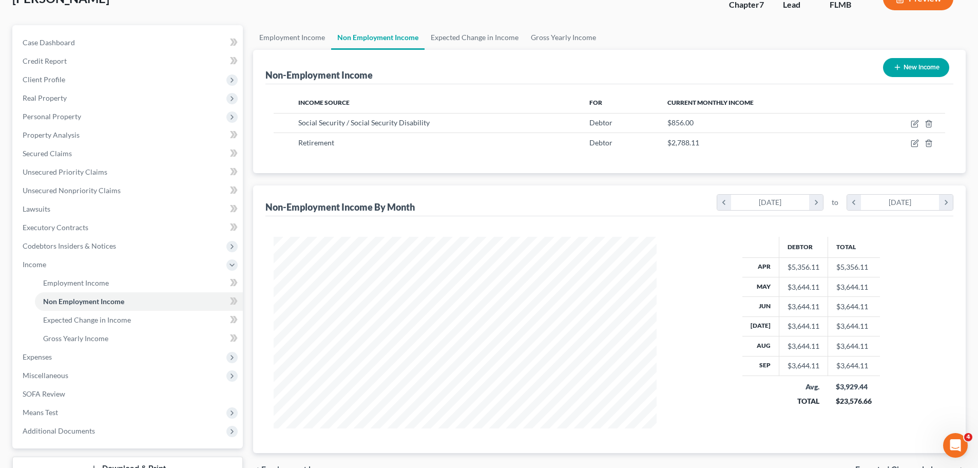
scroll to position [103, 0]
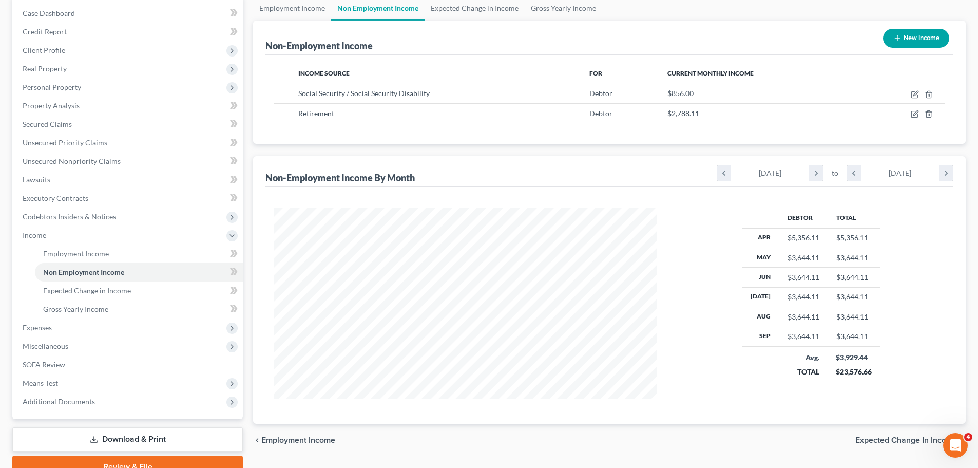
click at [901, 290] on div "Debtor Total Apr $5,356.11 $5,356.11 May $3,644.11 $3,644.11 Jun $3,644.11 $3,6…" at bounding box center [811, 302] width 288 height 191
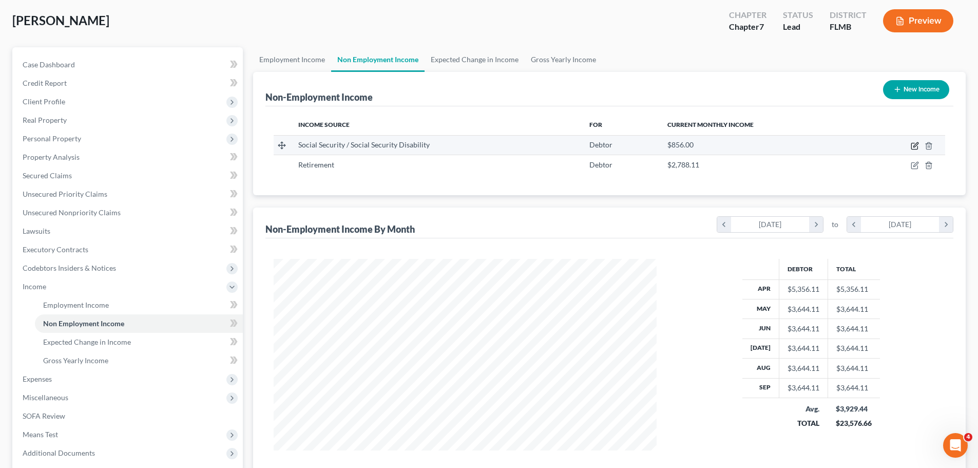
click at [914, 147] on icon "button" at bounding box center [915, 144] width 5 height 5
select select "4"
select select "0"
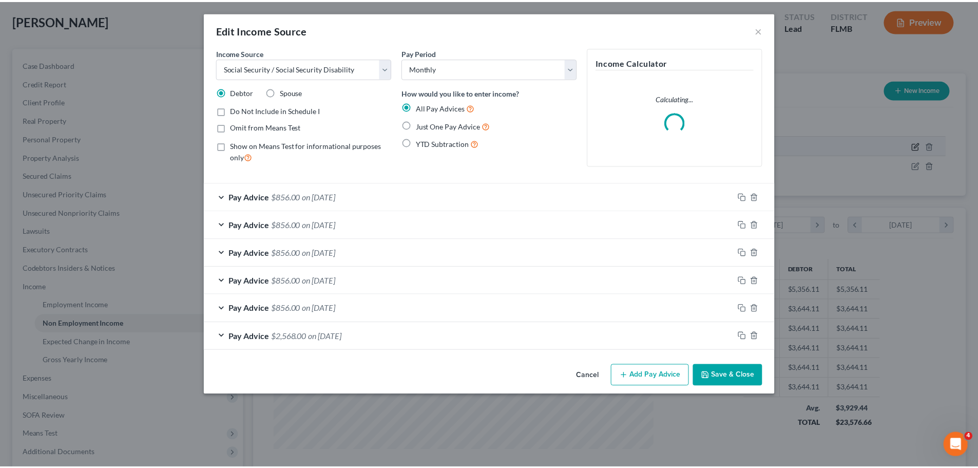
scroll to position [193, 407]
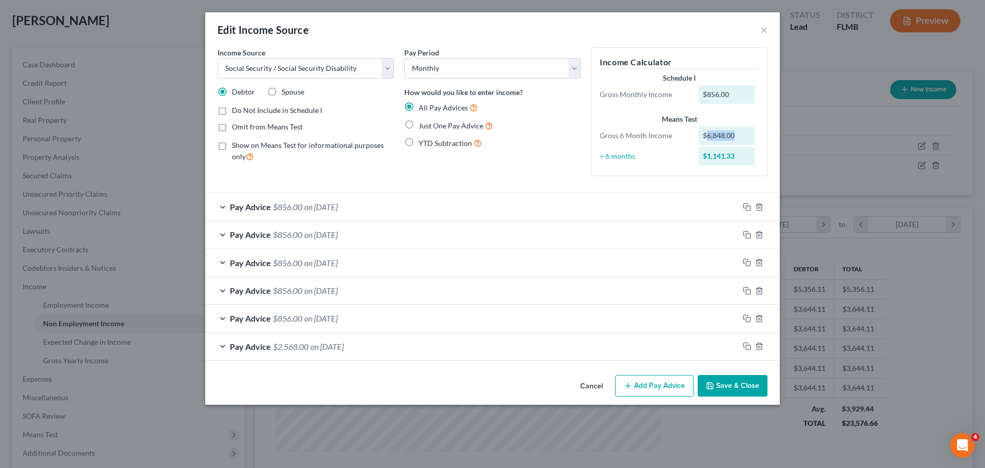
drag, startPoint x: 736, startPoint y: 139, endPoint x: 707, endPoint y: 141, distance: 28.9
click at [707, 141] on div "$6,848.00" at bounding box center [727, 135] width 56 height 18
copy div "6,848.00"
click at [725, 393] on button "Save & Close" at bounding box center [733, 386] width 70 height 22
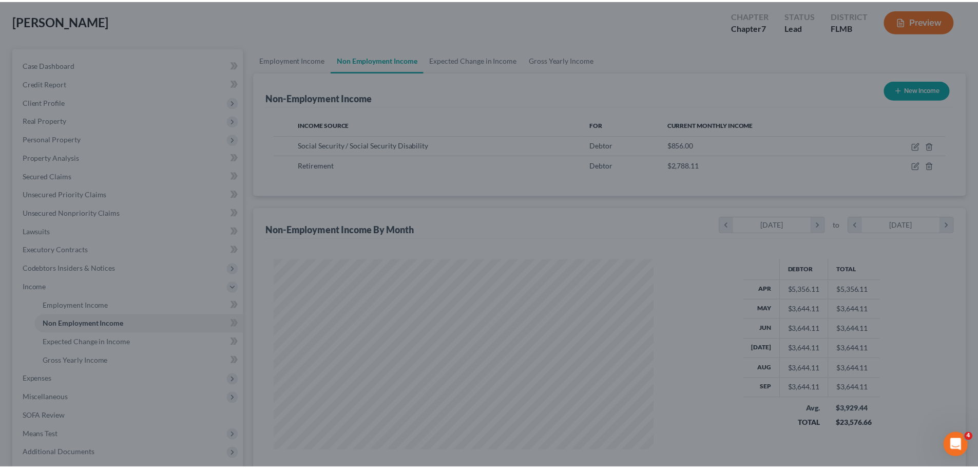
scroll to position [513085, 512873]
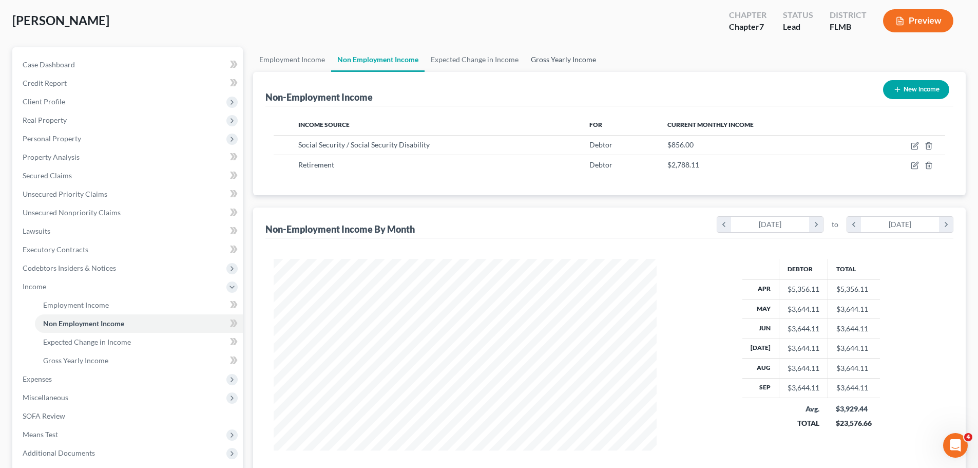
click at [540, 53] on link "Gross Yearly Income" at bounding box center [564, 59] width 78 height 25
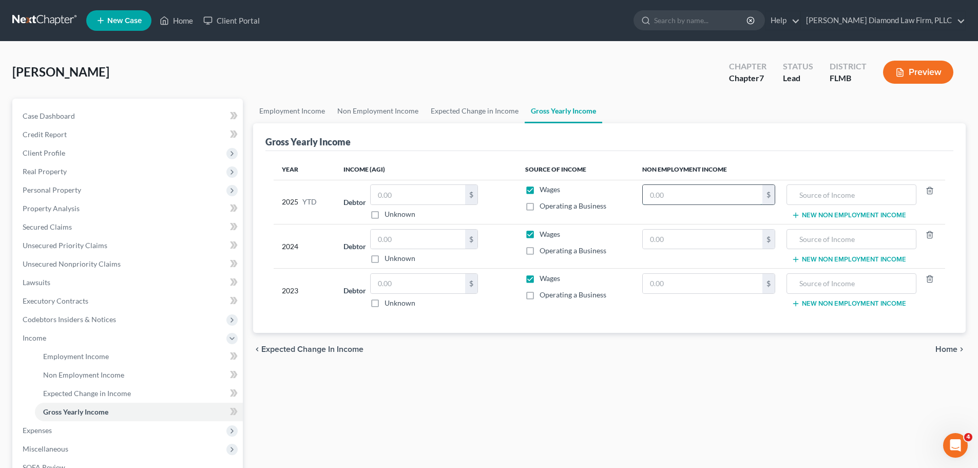
click at [662, 188] on input "text" at bounding box center [703, 195] width 120 height 20
paste input "6,848.00"
type input "6,848.00"
click at [814, 193] on input "text" at bounding box center [851, 195] width 118 height 20
type input "Social security"
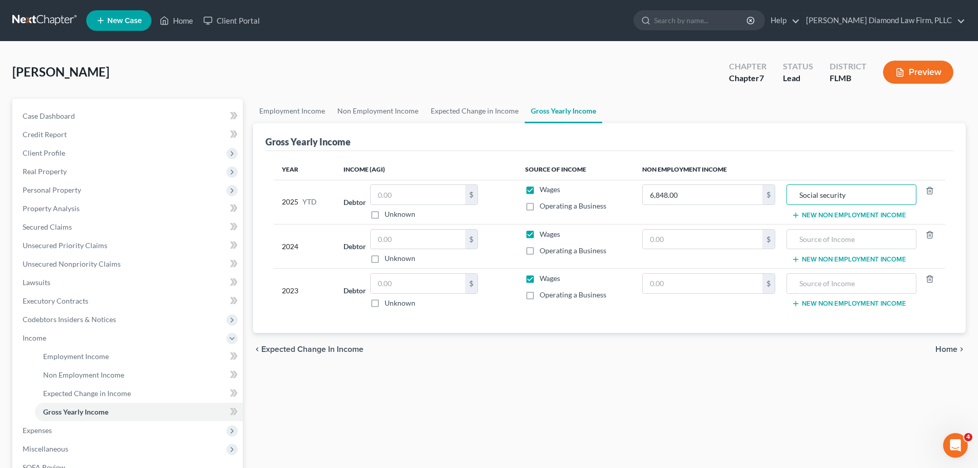
click at [539, 186] on label "Wages" at bounding box center [549, 189] width 21 height 10
click at [544, 186] on input "Wages" at bounding box center [547, 187] width 7 height 7
checkbox input "false"
click at [805, 214] on button "New Non Employment Income" at bounding box center [848, 215] width 114 height 8
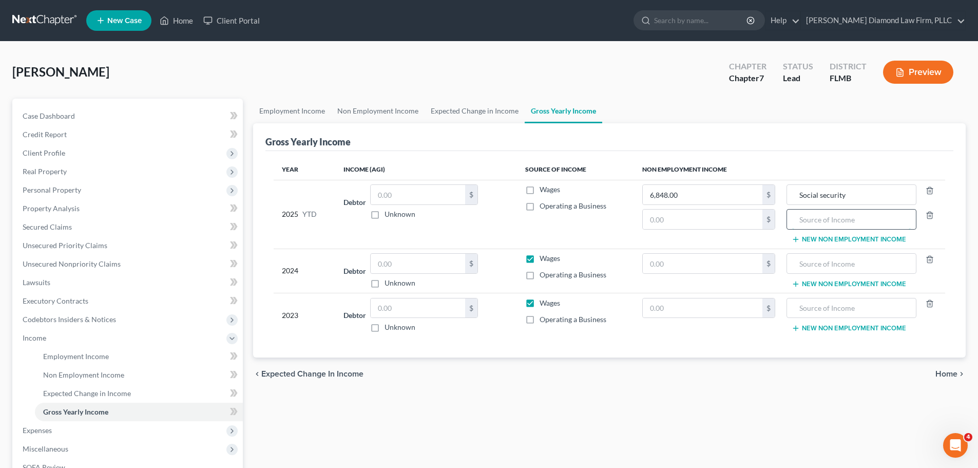
click at [815, 218] on input "text" at bounding box center [851, 219] width 118 height 20
type input "Pension"
click at [376, 114] on link "Non Employment Income" at bounding box center [377, 111] width 93 height 25
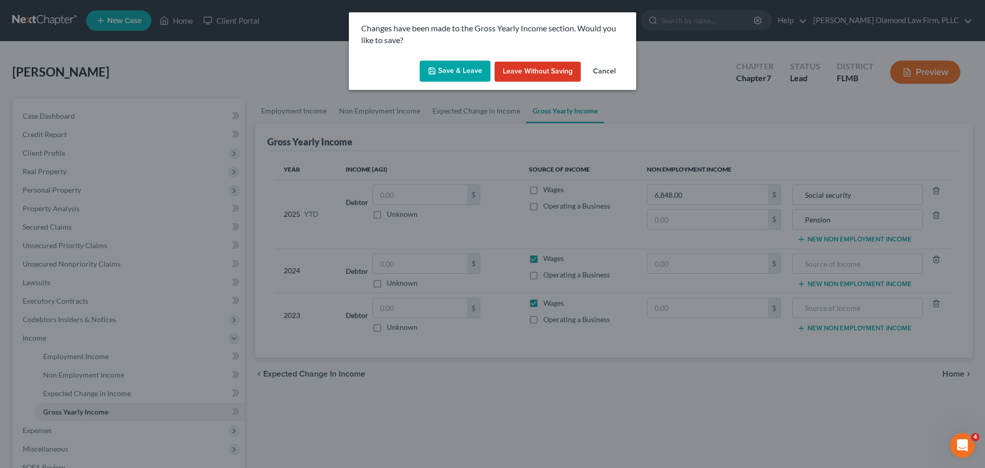
click at [436, 74] on icon "button" at bounding box center [432, 71] width 8 height 8
type input "Pension"
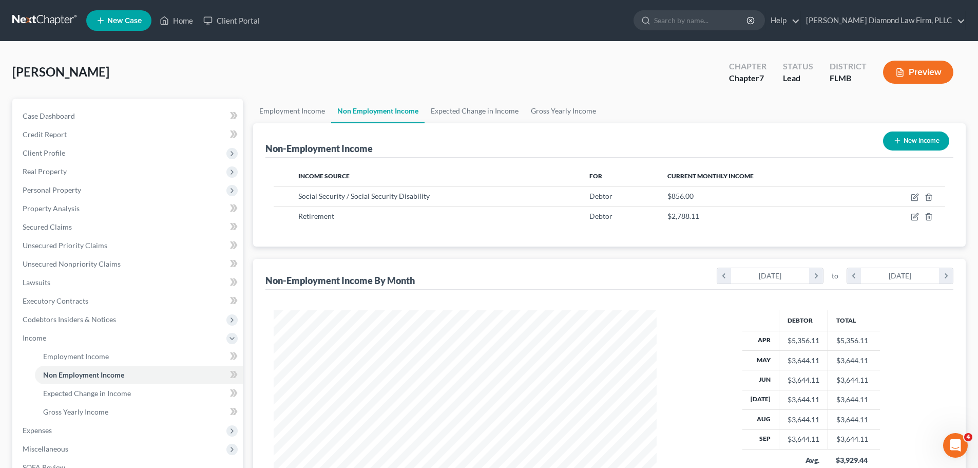
scroll to position [191, 403]
click at [29, 18] on link at bounding box center [45, 20] width 66 height 18
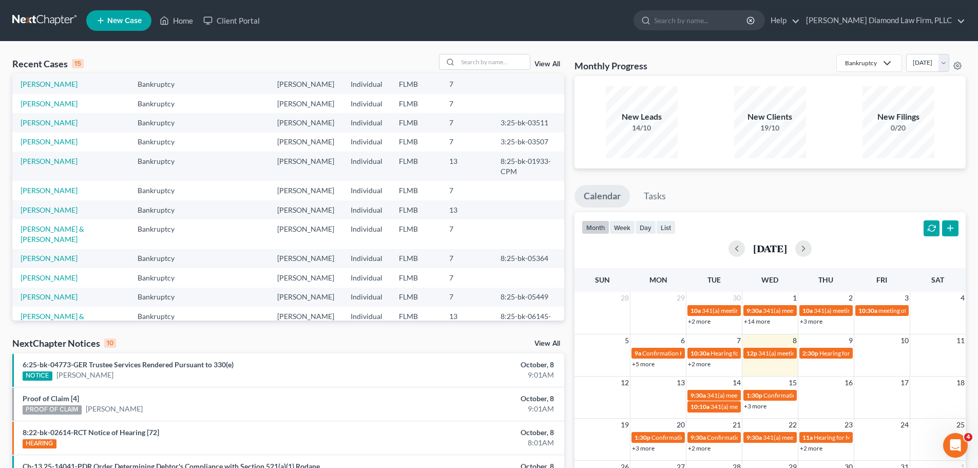
scroll to position [20, 0]
click at [489, 62] on input "search" at bounding box center [494, 61] width 72 height 15
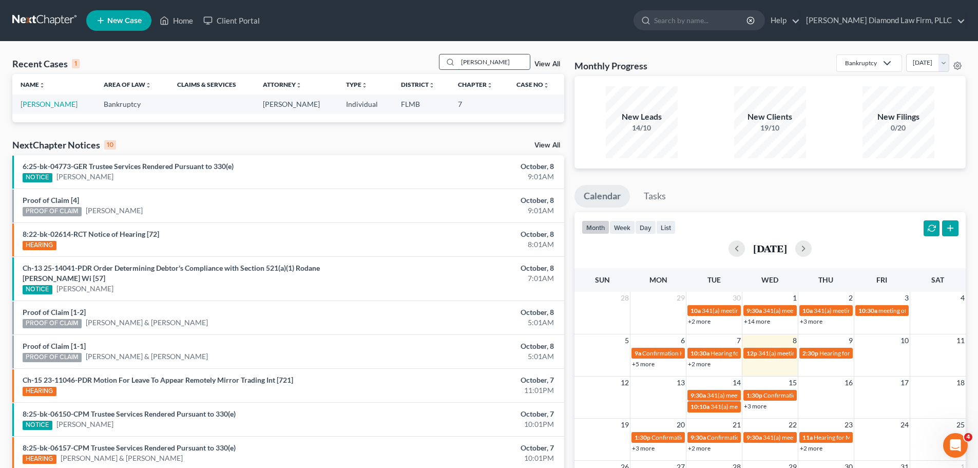
scroll to position [0, 0]
type input "dejaynes"
click at [65, 107] on link "[PERSON_NAME]" at bounding box center [49, 104] width 57 height 9
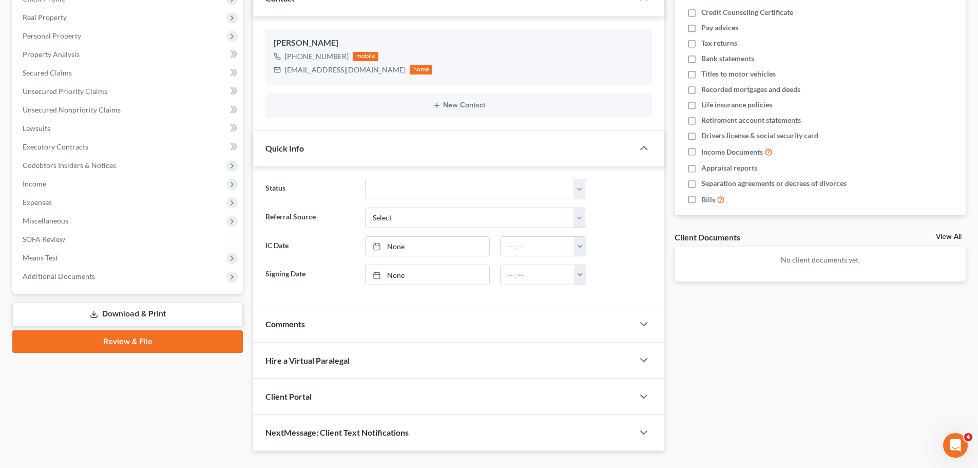
click at [96, 317] on icon at bounding box center [94, 314] width 8 height 8
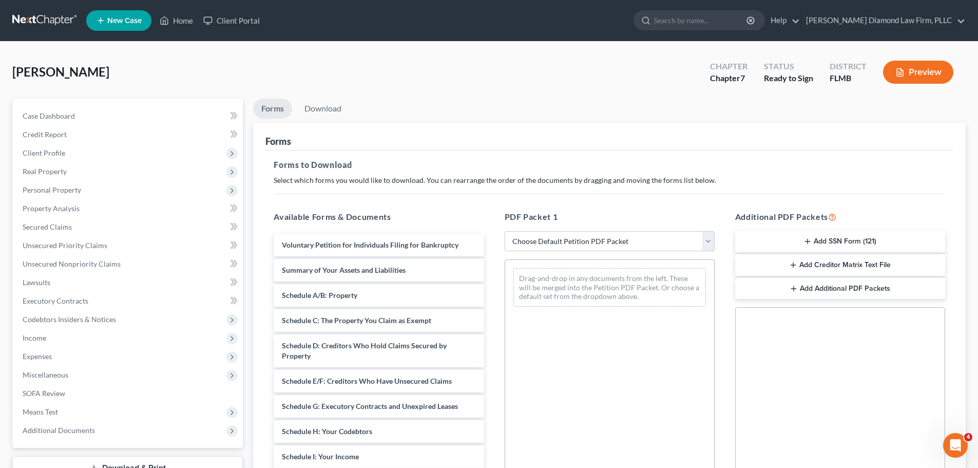
click at [486, 17] on ul "New Case Home Client Portal - No Result - See all results Or Press Enter... Hel…" at bounding box center [525, 20] width 879 height 27
click at [798, 239] on button "Add SSN Form (121)" at bounding box center [840, 242] width 210 height 22
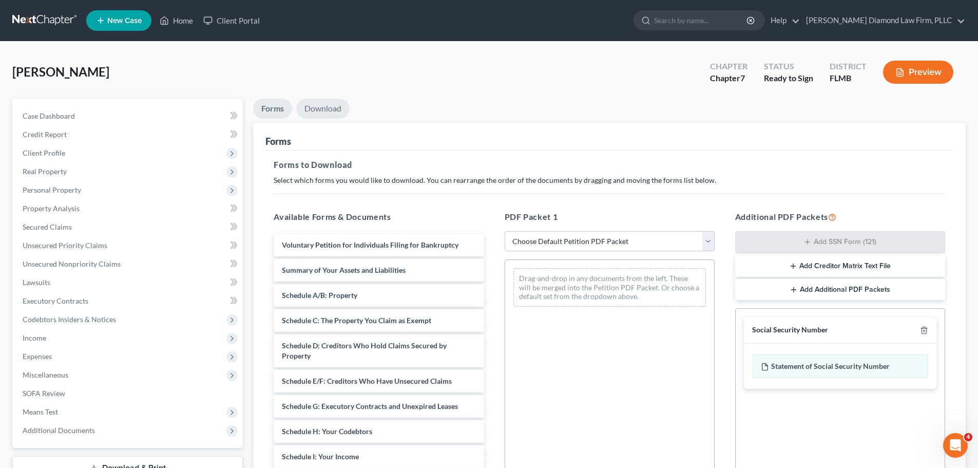
click at [330, 109] on link "Download" at bounding box center [322, 109] width 53 height 20
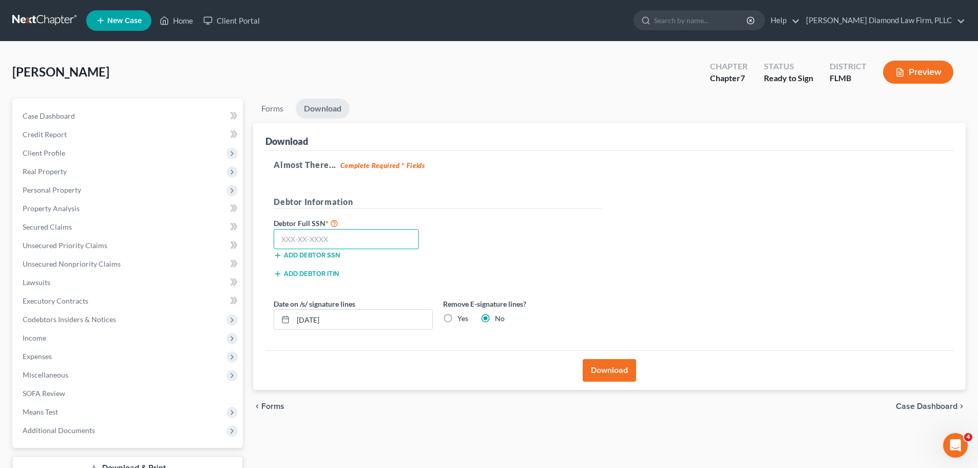
click at [339, 234] on input "text" at bounding box center [346, 239] width 145 height 21
click at [300, 240] on input "text" at bounding box center [346, 239] width 145 height 21
type input "101-70-3716"
click at [603, 370] on button "Download" at bounding box center [609, 370] width 53 height 23
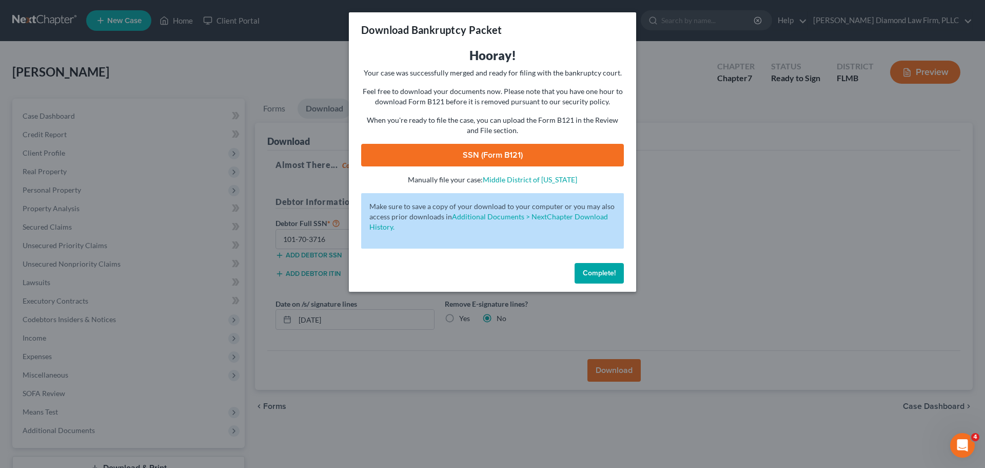
click at [477, 157] on link "SSN (Form B121)" at bounding box center [492, 155] width 263 height 23
click at [599, 271] on span "Complete!" at bounding box center [599, 272] width 33 height 9
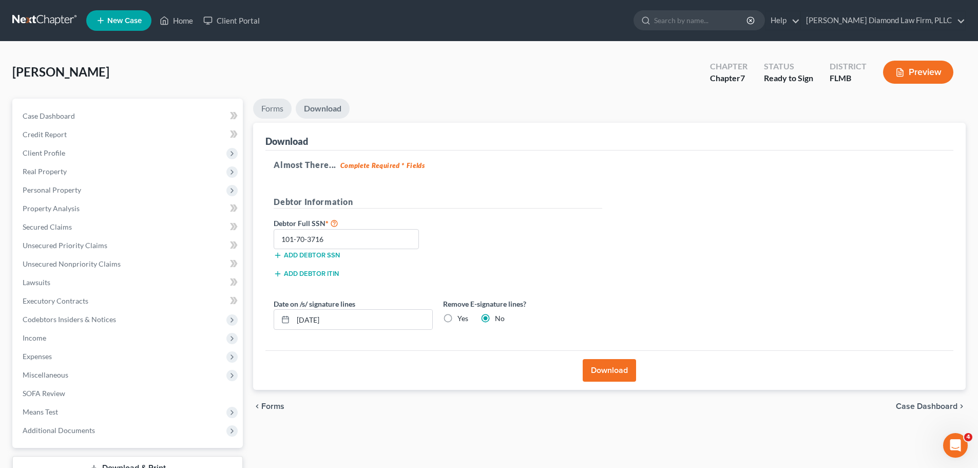
click at [275, 100] on link "Forms" at bounding box center [272, 109] width 38 height 20
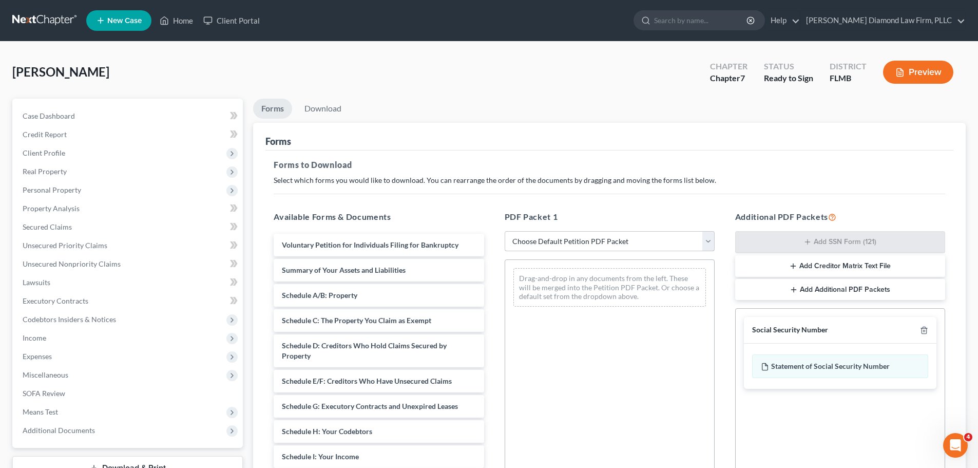
click at [603, 243] on select "Choose Default Petition PDF Packet Complete Bankruptcy Petition (all forms and …" at bounding box center [610, 241] width 210 height 21
click at [505, 231] on select "Choose Default Petition PDF Packet Complete Bankruptcy Petition (all forms and …" at bounding box center [610, 241] width 210 height 21
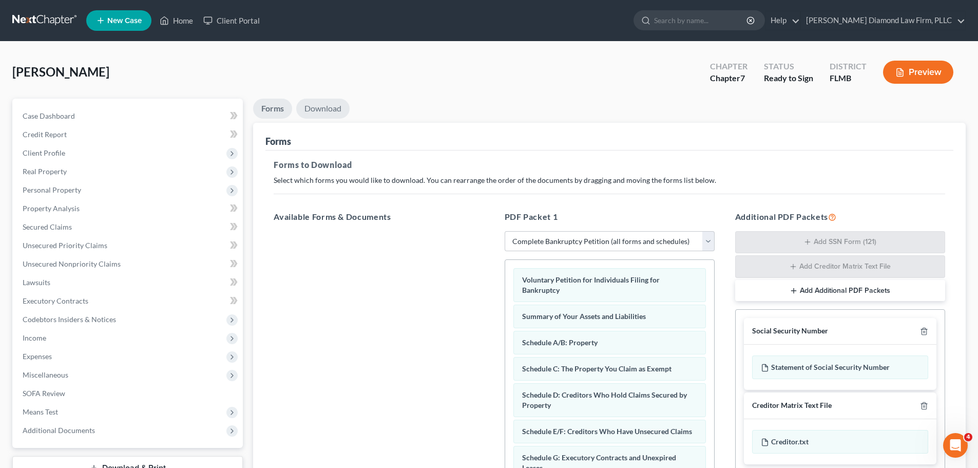
click at [315, 100] on link "Download" at bounding box center [322, 109] width 53 height 20
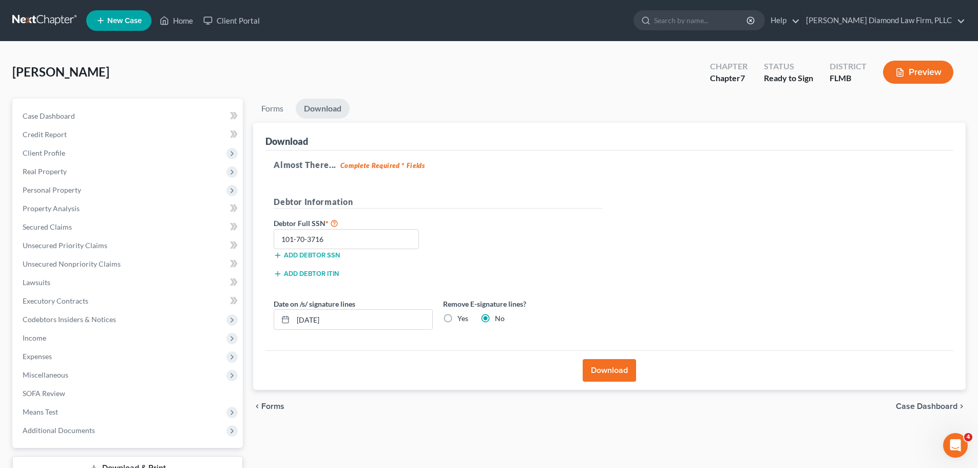
click at [622, 365] on button "Download" at bounding box center [609, 370] width 53 height 23
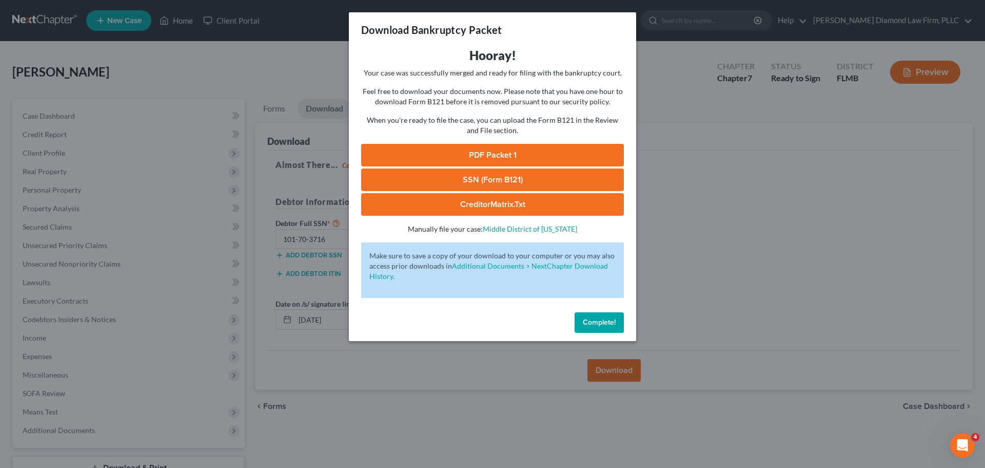
click at [453, 158] on link "PDF Packet 1" at bounding box center [492, 155] width 263 height 23
drag, startPoint x: 582, startPoint y: 322, endPoint x: 362, endPoint y: 212, distance: 245.4
click at [582, 322] on button "Complete!" at bounding box center [599, 322] width 49 height 21
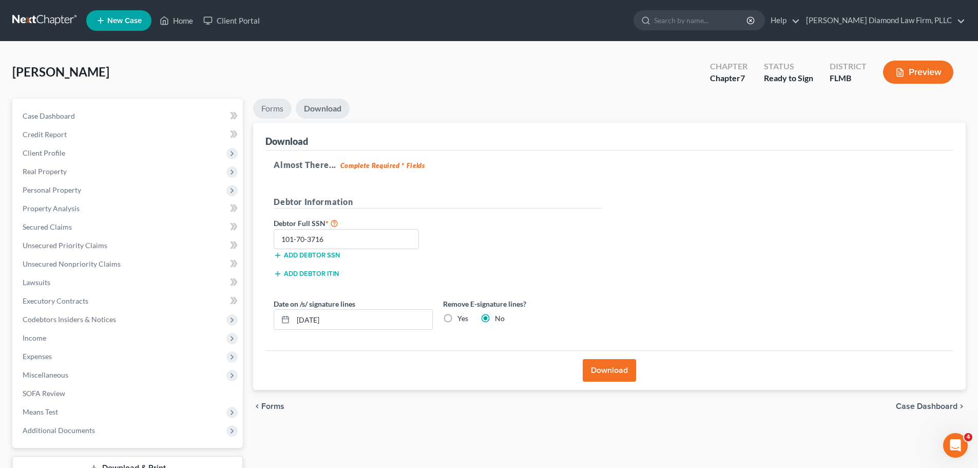
click at [276, 110] on link "Forms" at bounding box center [272, 109] width 38 height 20
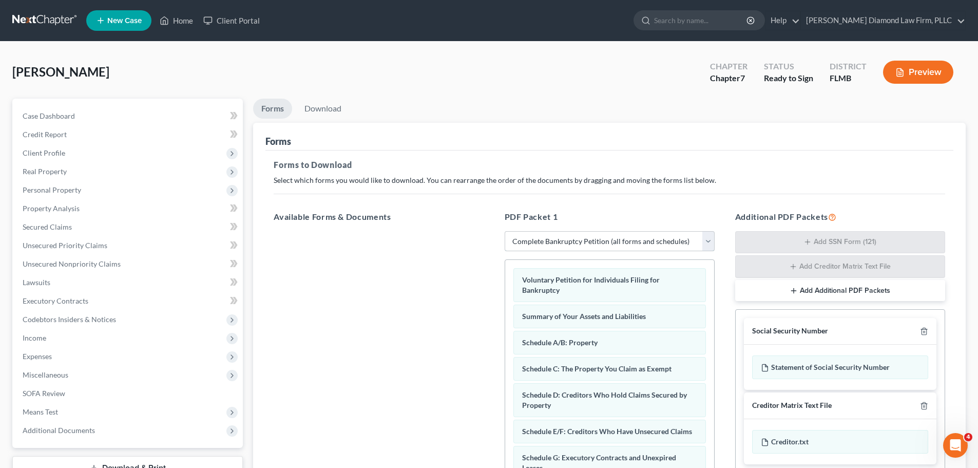
click at [566, 234] on select "Choose Default Petition PDF Packet Complete Bankruptcy Petition (all forms and …" at bounding box center [610, 241] width 210 height 21
select select "3"
click at [505, 231] on select "Choose Default Petition PDF Packet Complete Bankruptcy Petition (all forms and …" at bounding box center [610, 241] width 210 height 21
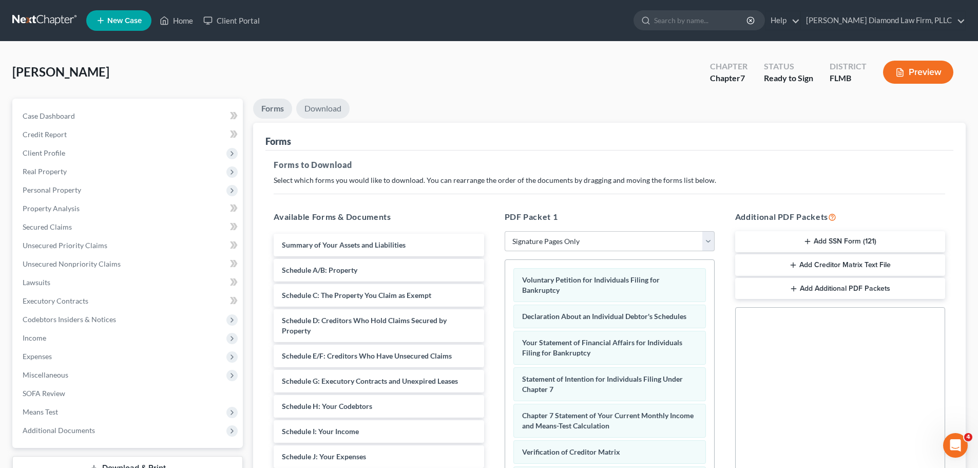
click at [326, 110] on link "Download" at bounding box center [322, 109] width 53 height 20
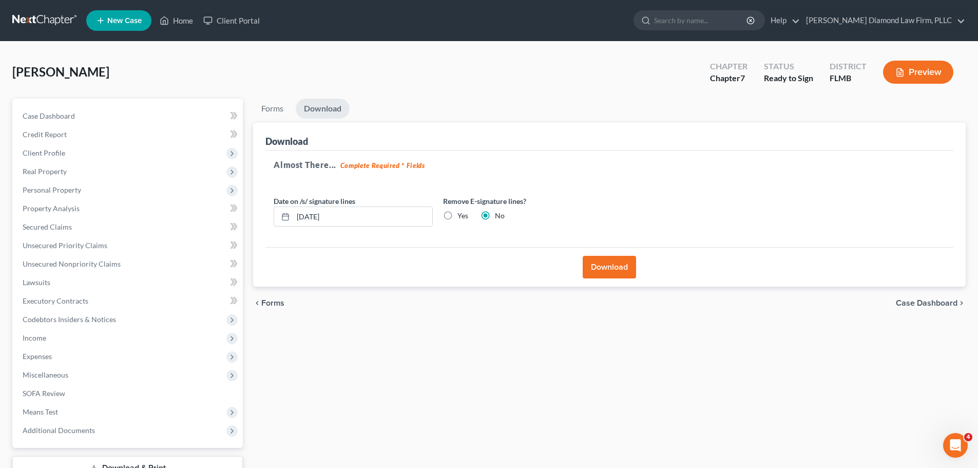
click at [457, 211] on label "Yes" at bounding box center [462, 215] width 11 height 10
click at [461, 211] on input "Yes" at bounding box center [464, 213] width 7 height 7
radio input "true"
radio input "false"
drag, startPoint x: 325, startPoint y: 219, endPoint x: 266, endPoint y: 223, distance: 58.7
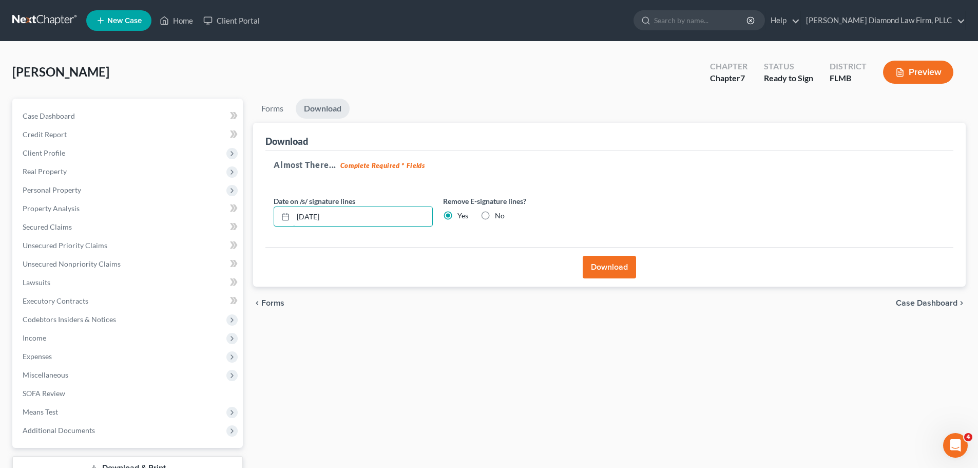
click at [266, 223] on div "Almost There... Complete Required * Fields Date on /s/ signature lines 10/08/20…" at bounding box center [609, 198] width 688 height 97
click at [623, 262] on button "Download" at bounding box center [609, 267] width 53 height 23
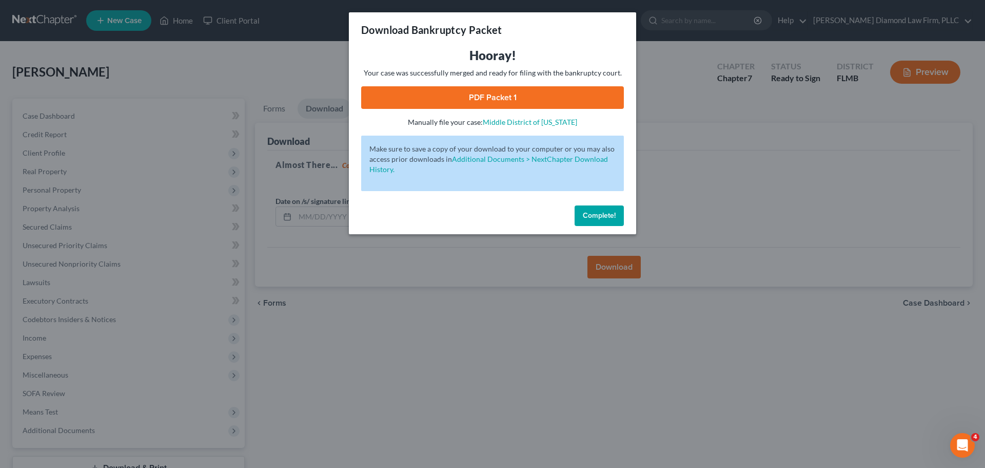
click at [532, 99] on link "PDF Packet 1" at bounding box center [492, 97] width 263 height 23
click at [589, 218] on span "Complete!" at bounding box center [599, 215] width 33 height 9
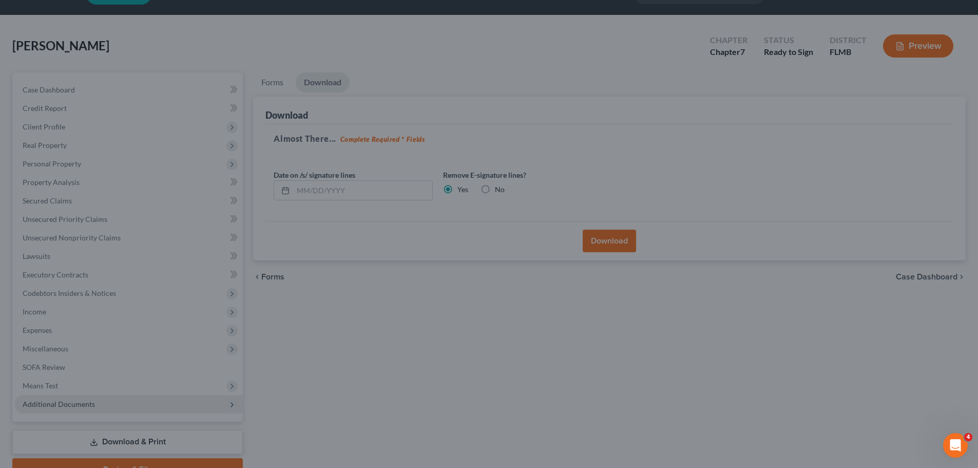
scroll to position [51, 0]
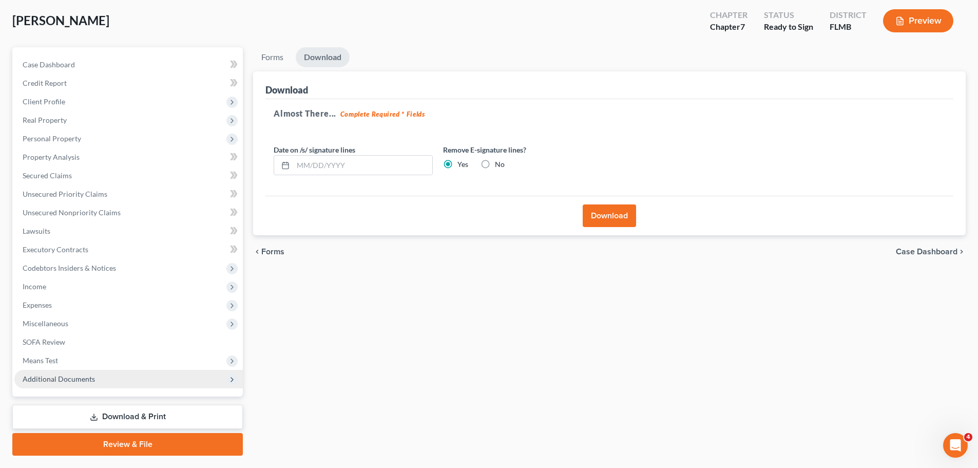
click at [69, 372] on span "Additional Documents" at bounding box center [128, 379] width 228 height 18
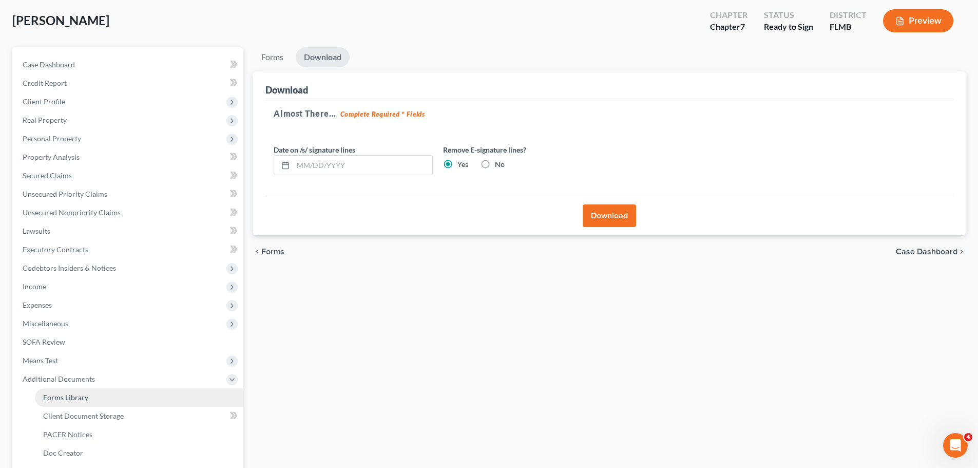
drag, startPoint x: 86, startPoint y: 401, endPoint x: 141, endPoint y: 396, distance: 55.2
click at [86, 401] on link "Forms Library" at bounding box center [139, 397] width 208 height 18
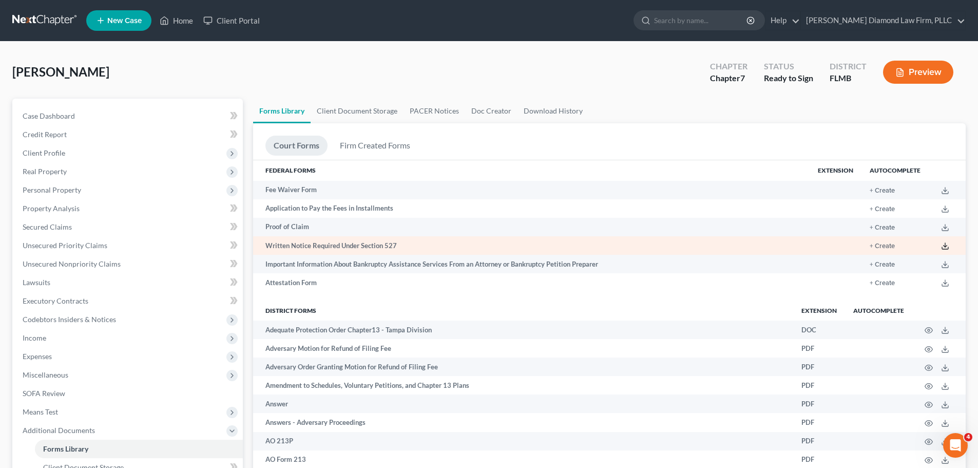
click at [948, 247] on icon at bounding box center [945, 246] width 8 height 8
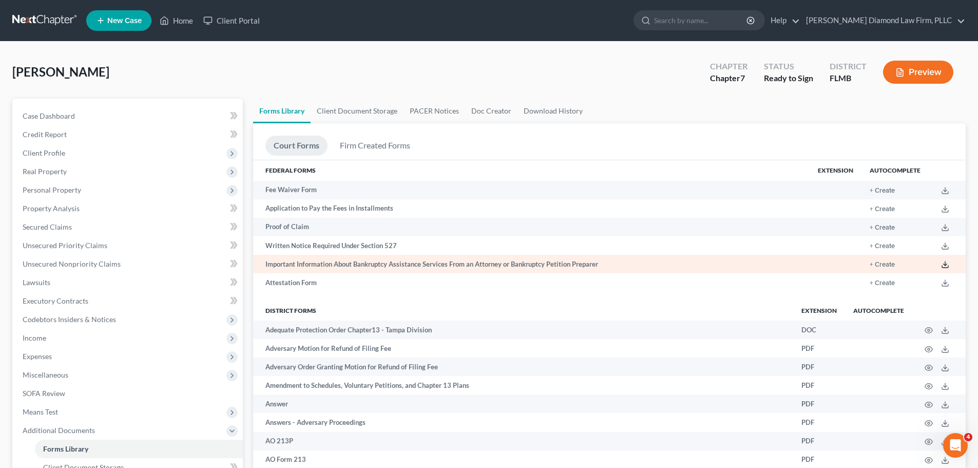
click at [945, 264] on icon at bounding box center [945, 264] width 8 height 8
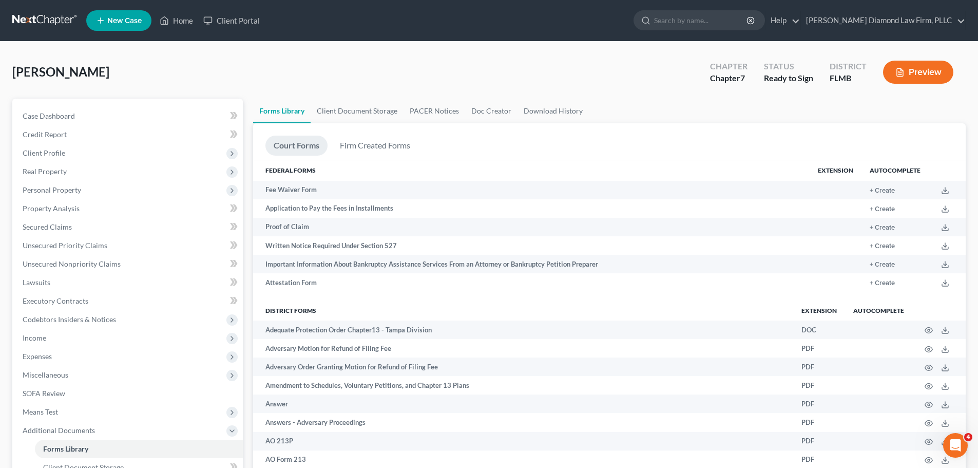
drag, startPoint x: 178, startPoint y: 68, endPoint x: 105, endPoint y: 13, distance: 91.2
click at [177, 68] on div "DeJaynes, Anita Upgraded Chapter Chapter 7 Status Ready to Sign District FLMB P…" at bounding box center [488, 76] width 953 height 45
click at [34, 20] on link at bounding box center [45, 20] width 66 height 18
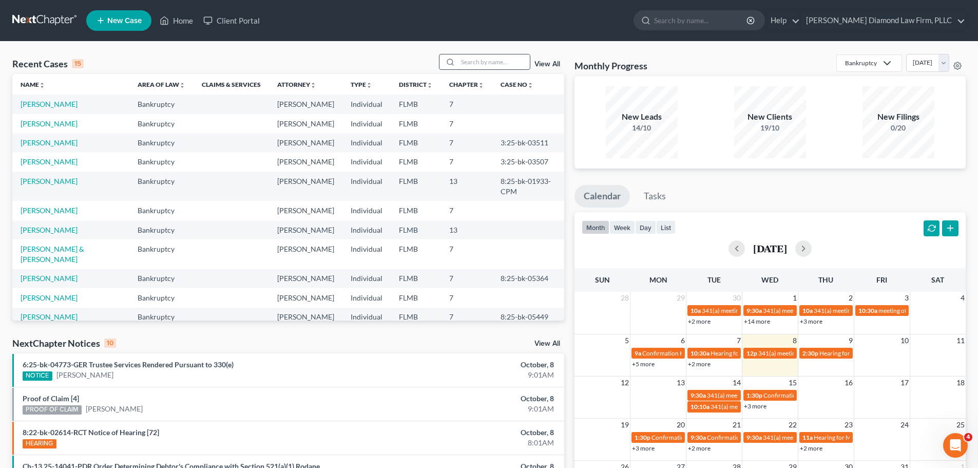
click at [496, 66] on input "search" at bounding box center [494, 61] width 72 height 15
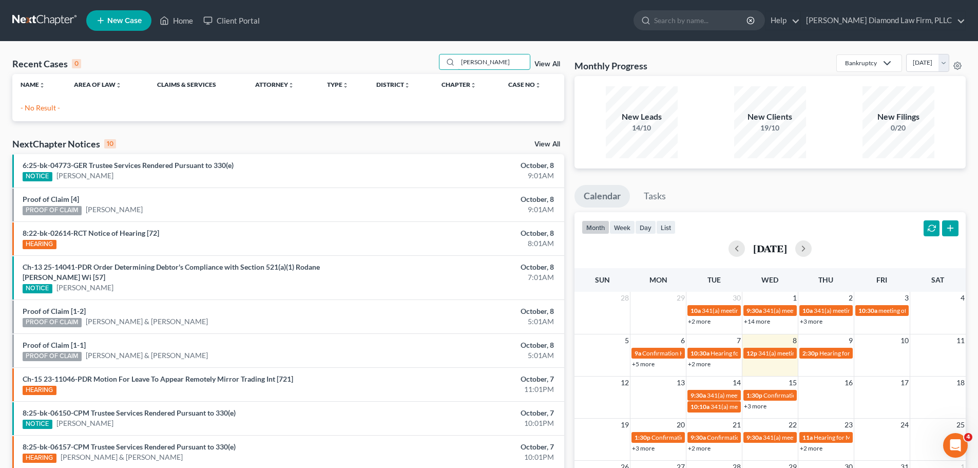
type input "smith sean"
click at [107, 16] on link "New Case" at bounding box center [118, 20] width 65 height 21
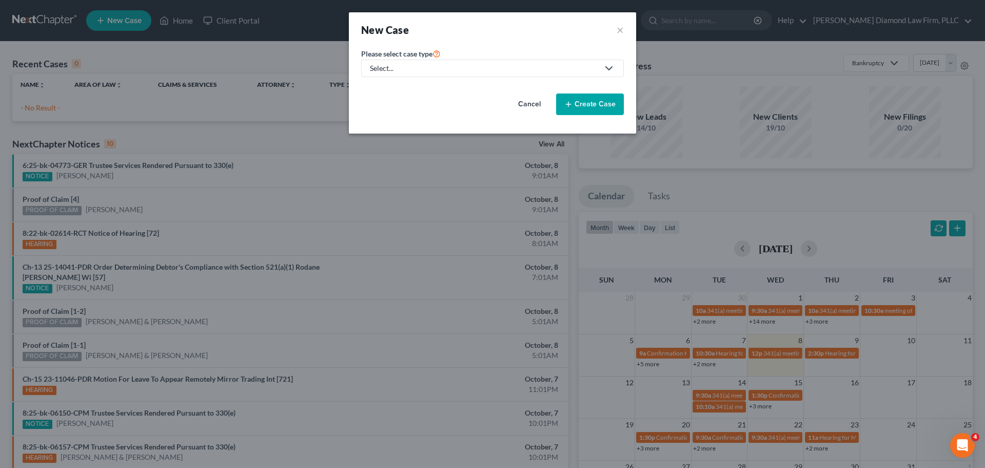
click at [436, 70] on div "Select..." at bounding box center [484, 68] width 229 height 10
click at [400, 86] on div "Bankruptcy" at bounding box center [392, 89] width 43 height 10
select select "15"
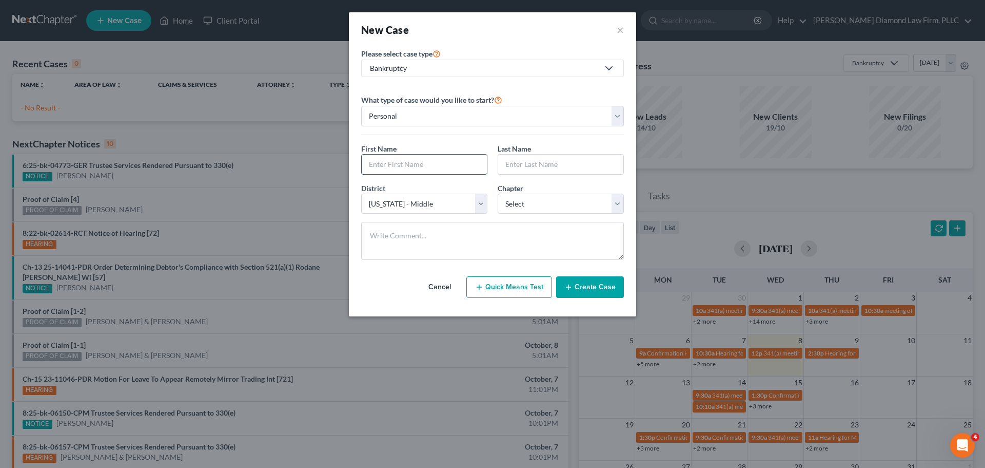
click at [424, 169] on input "text" at bounding box center [424, 164] width 125 height 20
click at [424, 169] on input "SEan" at bounding box center [424, 164] width 125 height 20
type input "Sean"
type input "Smith"
click at [529, 208] on select "Select 7 11 12 13" at bounding box center [561, 204] width 126 height 21
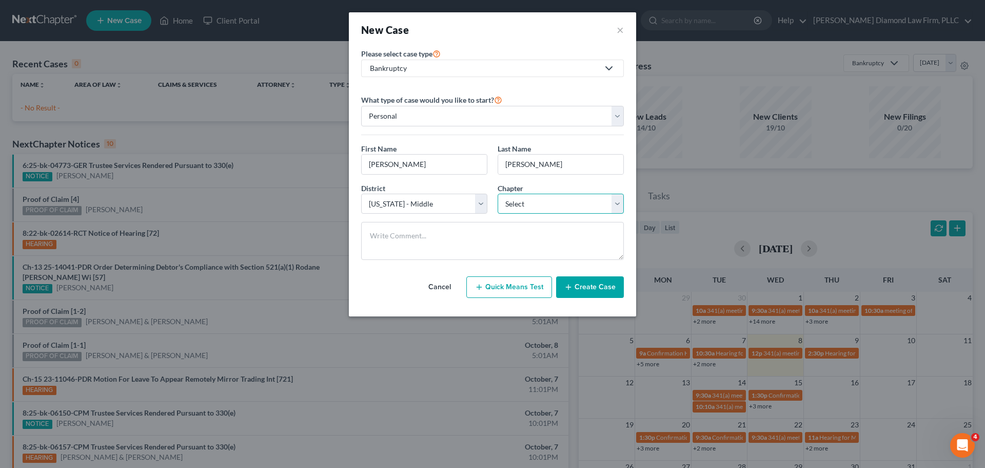
select select "0"
click at [498, 194] on select "Select 7 11 12 13" at bounding box center [561, 204] width 126 height 21
click at [594, 285] on button "Create Case" at bounding box center [590, 287] width 68 height 22
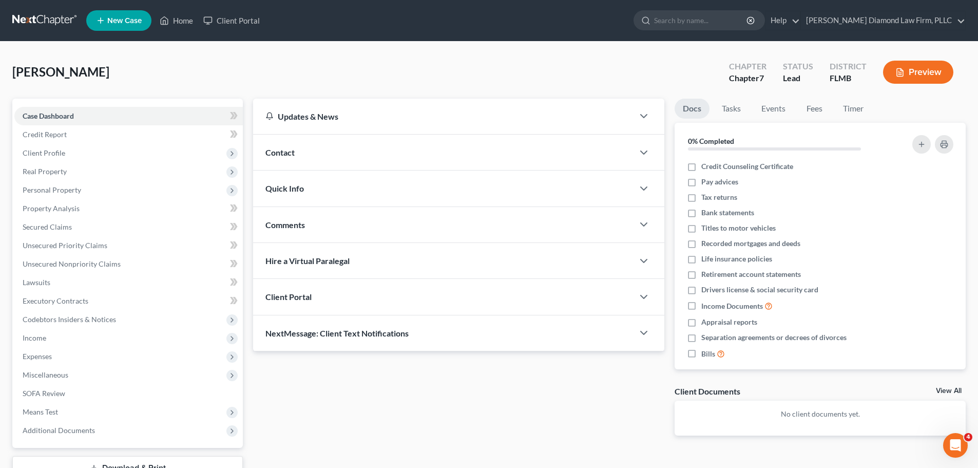
click at [274, 158] on div "Contact" at bounding box center [443, 151] width 380 height 35
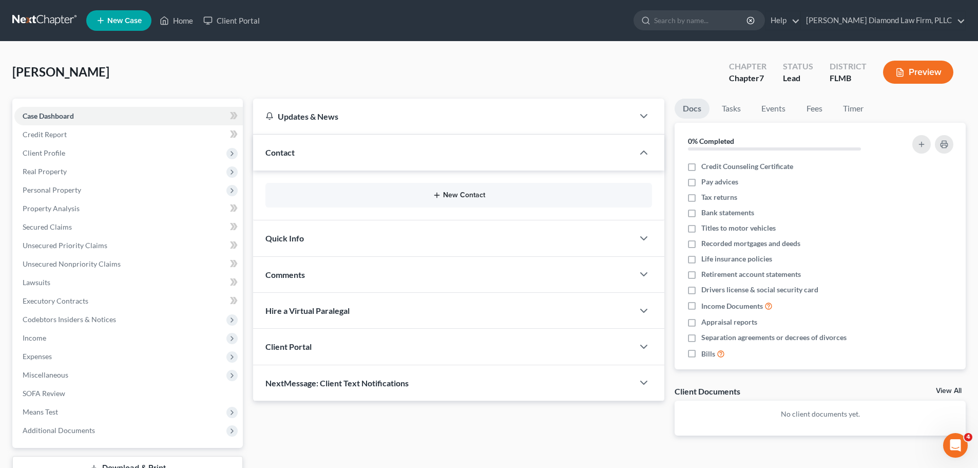
click at [372, 199] on button "New Contact" at bounding box center [459, 195] width 370 height 8
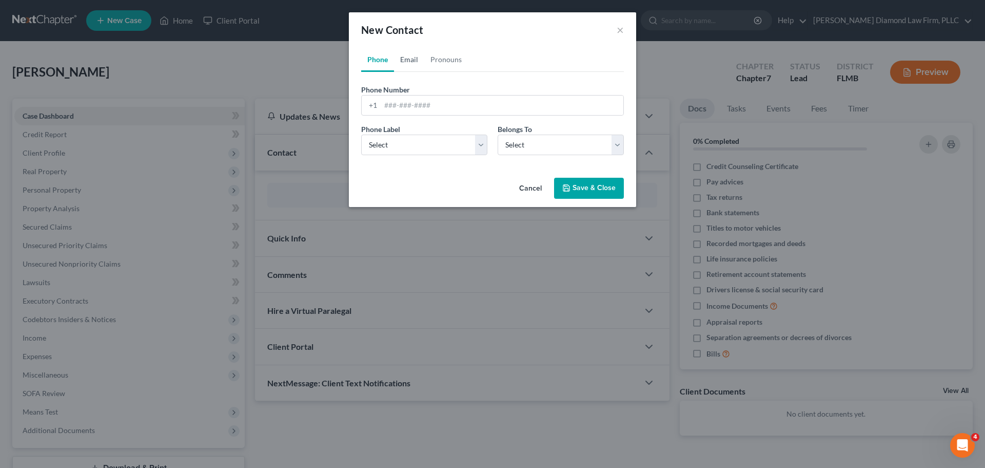
click at [416, 66] on link "Email" at bounding box center [409, 59] width 30 height 25
click at [422, 94] on div "Email Address" at bounding box center [492, 99] width 263 height 31
click at [423, 104] on input "email" at bounding box center [502, 105] width 243 height 20
paste input "seansm06@gmail.com"
type input "seansm06@gmail.com"
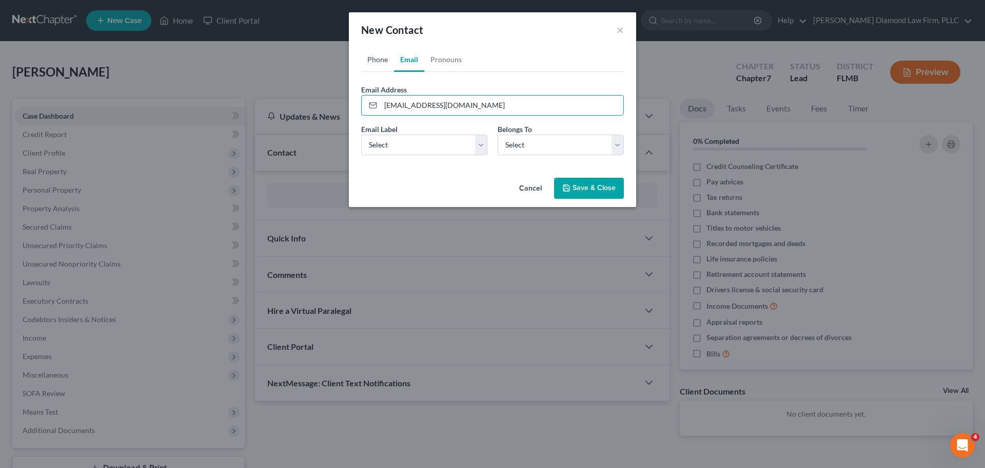
click at [369, 57] on link "Phone" at bounding box center [377, 59] width 33 height 25
click at [396, 111] on input "tel" at bounding box center [502, 105] width 243 height 20
paste input "+18134823032"
click at [393, 106] on input "+18134823032" at bounding box center [502, 105] width 243 height 20
type input "8134823032"
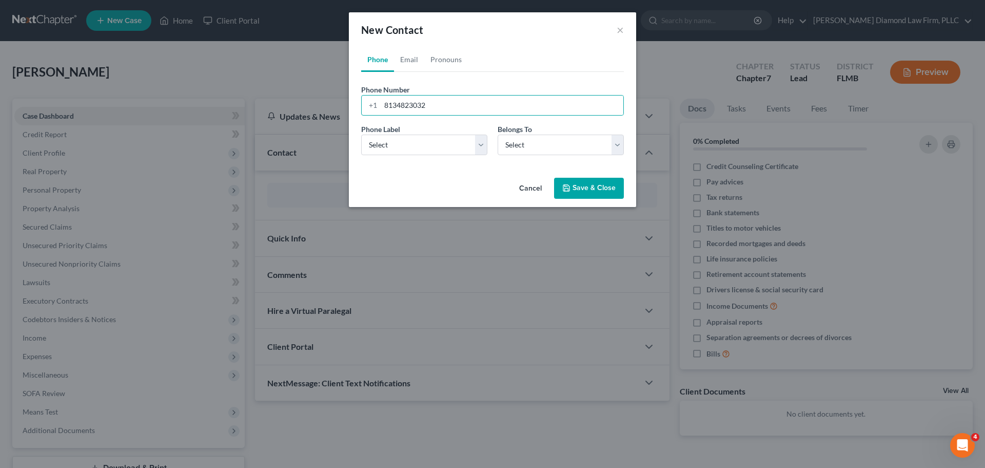
click at [400, 131] on span "Phone Label" at bounding box center [380, 129] width 39 height 9
click at [401, 134] on select "Select Mobile Home Work Other" at bounding box center [424, 144] width 126 height 21
select select "0"
click at [361, 134] on select "Select Mobile Home Work Other" at bounding box center [424, 144] width 126 height 21
drag, startPoint x: 519, startPoint y: 146, endPoint x: 524, endPoint y: 153, distance: 8.4
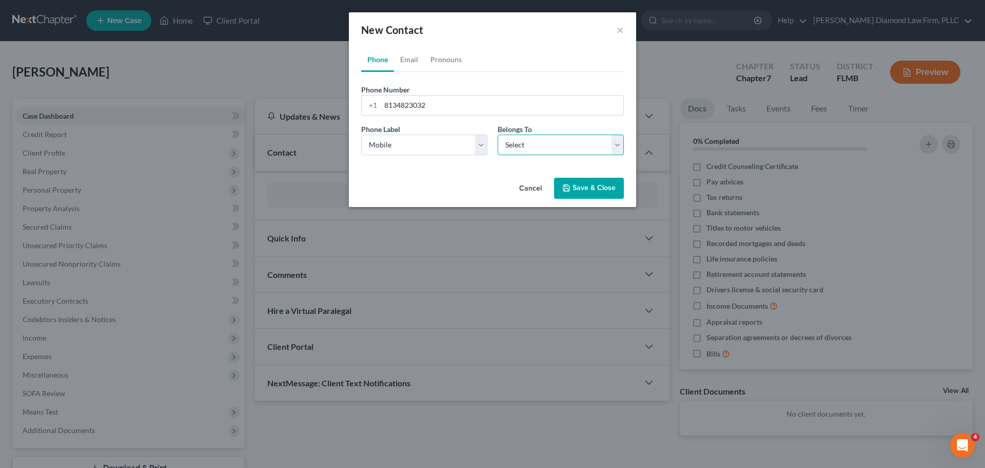
click at [519, 146] on select "Select Client Other" at bounding box center [561, 144] width 126 height 21
select select "0"
click at [498, 134] on select "Select Client Other" at bounding box center [561, 144] width 126 height 21
select select "0"
click at [407, 60] on link "Email" at bounding box center [409, 59] width 30 height 25
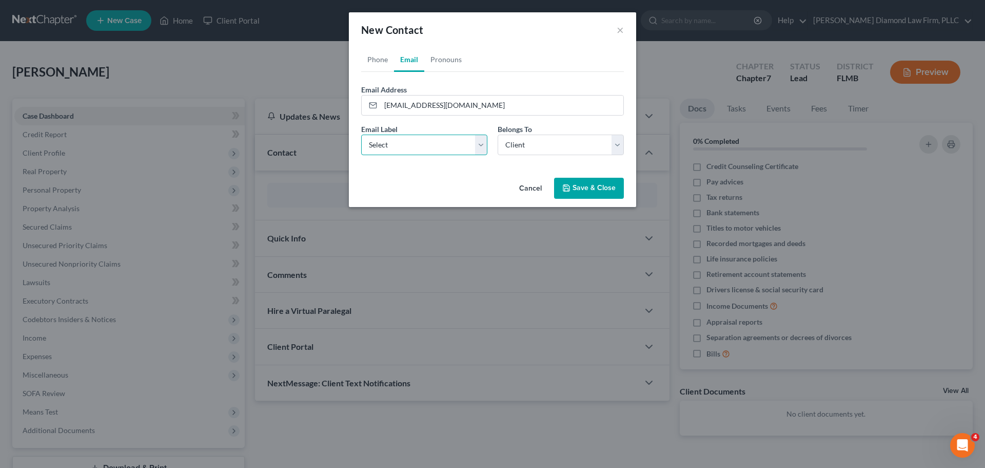
click at [420, 146] on select "Select Home Work Other" at bounding box center [424, 144] width 126 height 21
select select "0"
click at [361, 134] on select "Select Home Work Other" at bounding box center [424, 144] width 126 height 21
click at [585, 179] on button "Save & Close" at bounding box center [589, 189] width 70 height 22
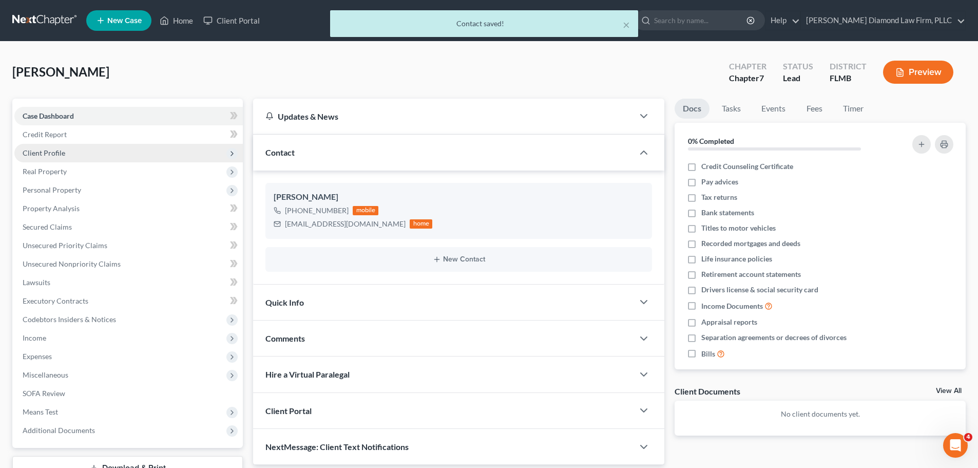
click at [75, 152] on span "Client Profile" at bounding box center [128, 153] width 228 height 18
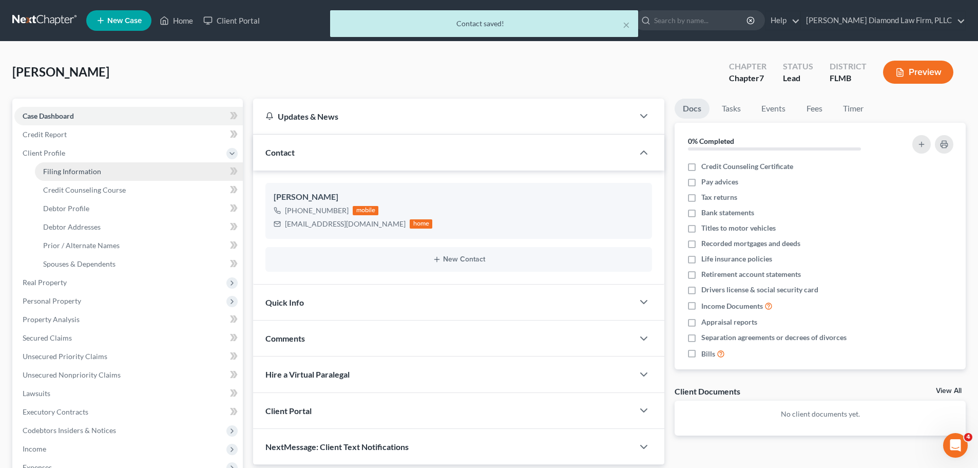
click at [65, 171] on span "Filing Information" at bounding box center [72, 171] width 58 height 9
select select "1"
select select "0"
select select "15"
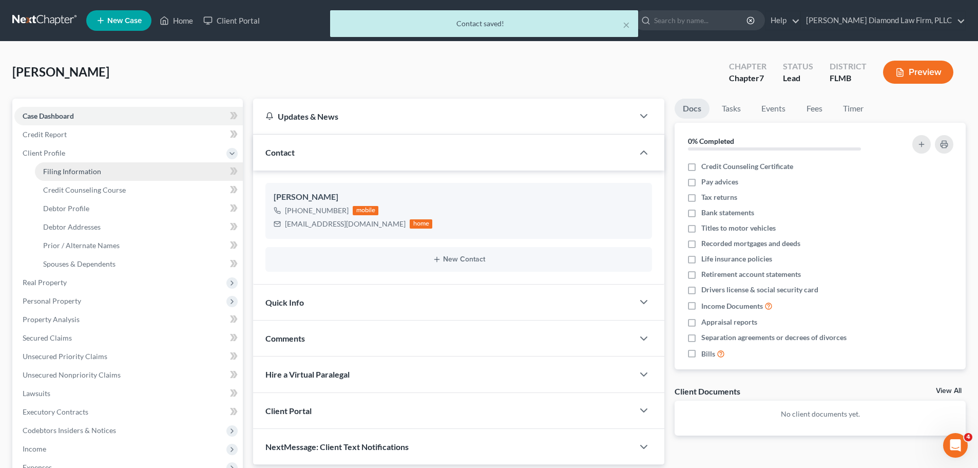
select select "9"
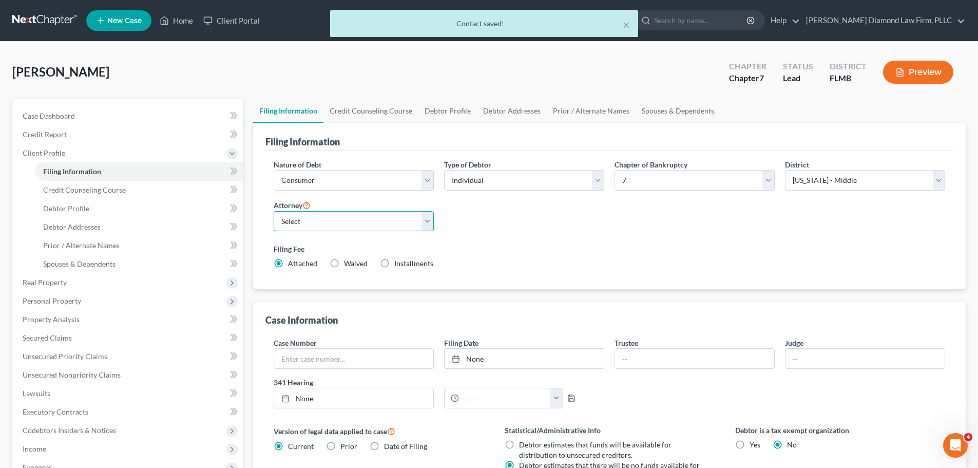
click at [345, 222] on select "Select Michael Ziegler - FLMB Michael Ziegler - FLSB Michael Ziegler - FLNB" at bounding box center [354, 221] width 160 height 21
select select "0"
click at [274, 211] on select "Select Michael Ziegler - FLMB Michael Ziegler - FLSB Michael Ziegler - FLNB" at bounding box center [354, 221] width 160 height 21
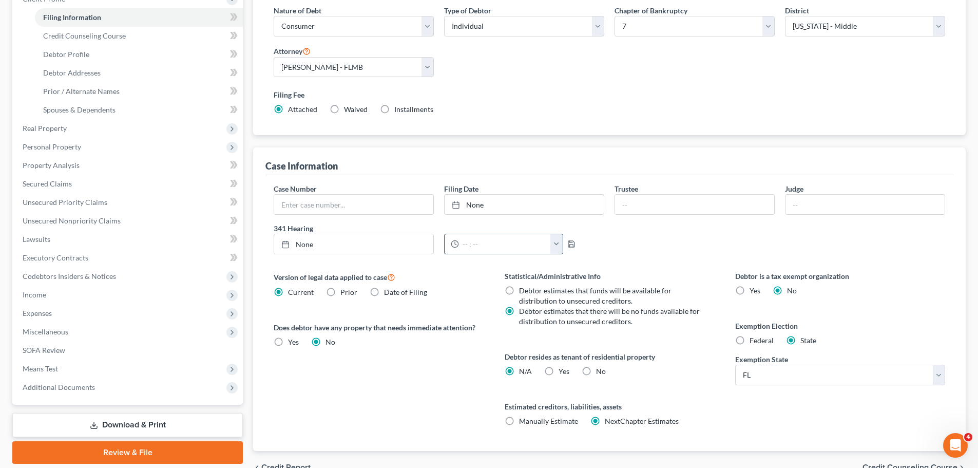
scroll to position [51, 0]
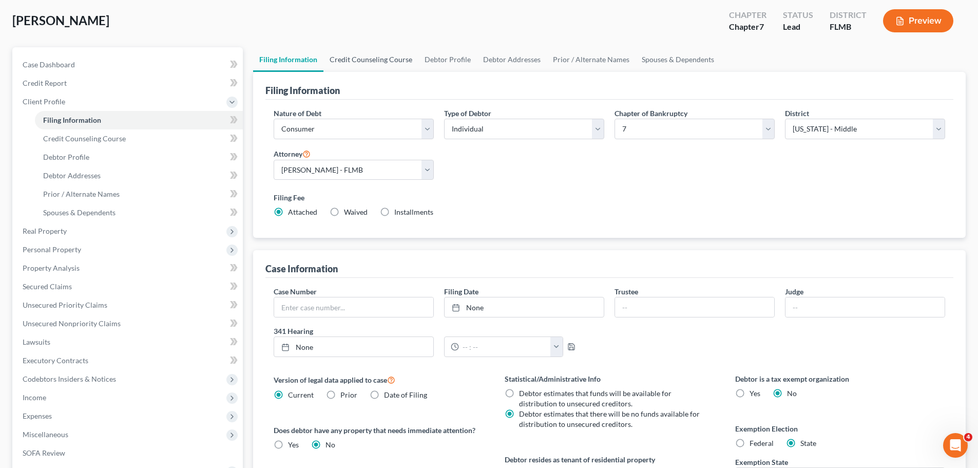
click at [365, 63] on link "Credit Counseling Course" at bounding box center [370, 59] width 95 height 25
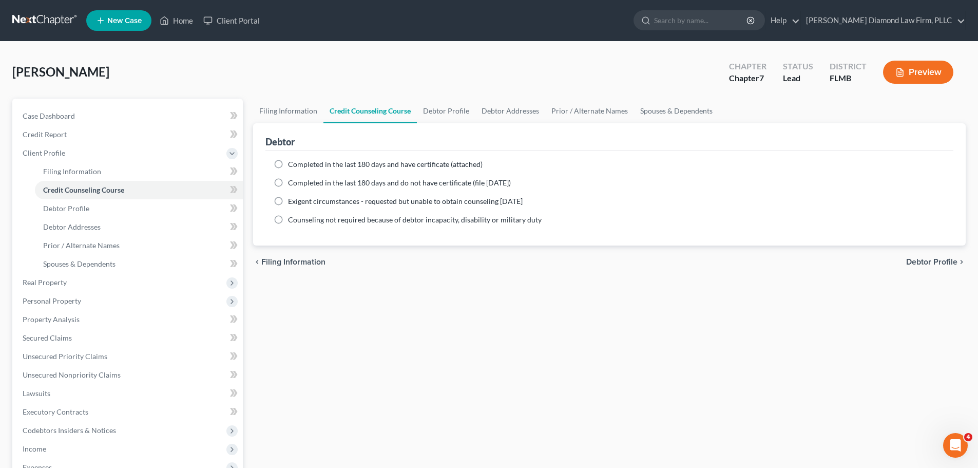
click at [316, 159] on label "Completed in the last 180 days and have certificate (attached)" at bounding box center [385, 164] width 195 height 10
click at [299, 159] on input "Completed in the last 180 days and have certificate (attached)" at bounding box center [295, 162] width 7 height 7
radio input "true"
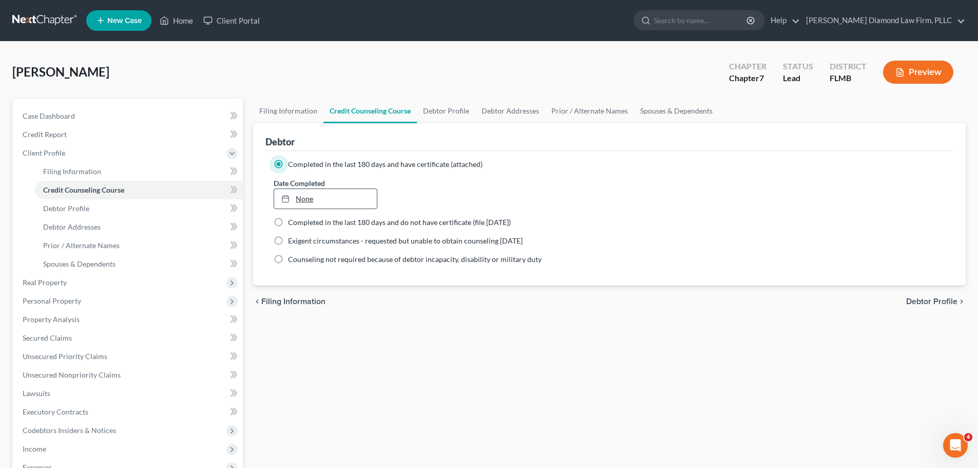
click at [341, 200] on link "None" at bounding box center [325, 199] width 102 height 20
click at [437, 108] on link "Debtor Profile" at bounding box center [446, 111] width 59 height 25
select select "0"
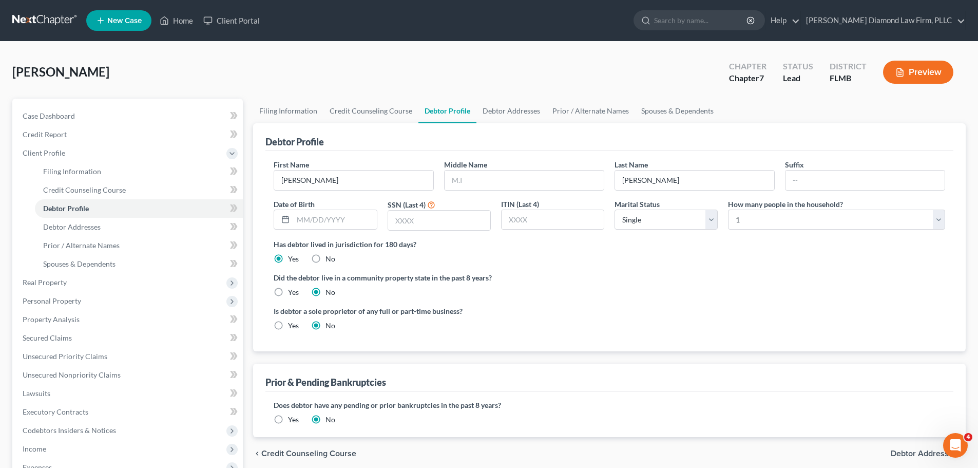
drag, startPoint x: 533, startPoint y: 168, endPoint x: 532, endPoint y: 174, distance: 5.7
click at [533, 169] on div "Middle Name" at bounding box center [524, 174] width 170 height 31
click at [532, 174] on input "text" at bounding box center [523, 180] width 159 height 20
type input "William"
click at [328, 218] on input "text" at bounding box center [334, 220] width 83 height 20
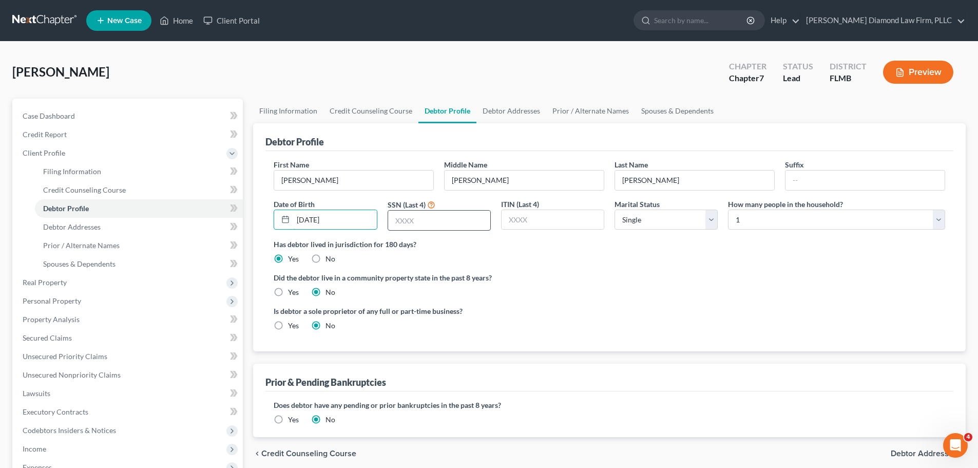
type input "05/10/1994"
click at [410, 223] on input "text" at bounding box center [439, 220] width 102 height 20
click at [439, 225] on input "text" at bounding box center [439, 220] width 102 height 20
type input "2821"
click at [645, 222] on select "Select Single Married Separated Divorced Widowed" at bounding box center [665, 219] width 103 height 21
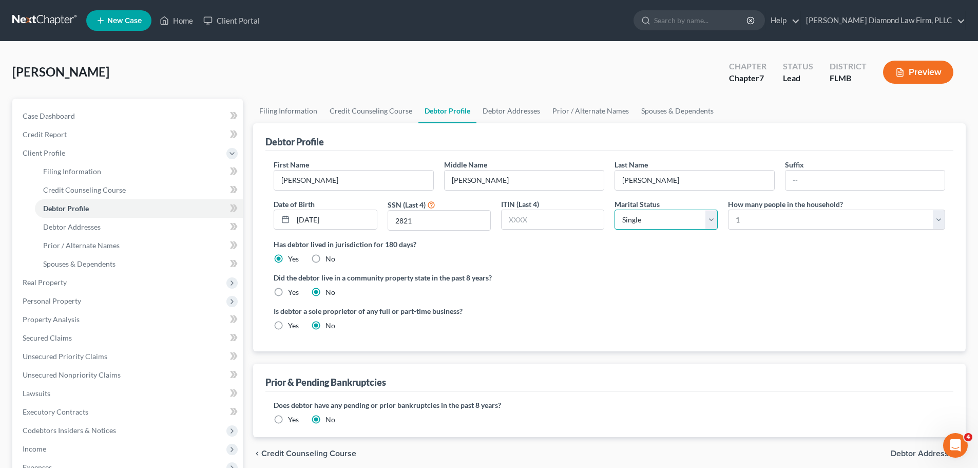
select select "3"
click at [614, 209] on select "Select Single Married Separated Divorced Widowed" at bounding box center [665, 219] width 103 height 21
click at [515, 108] on link "Debtor Addresses" at bounding box center [511, 111] width 70 height 25
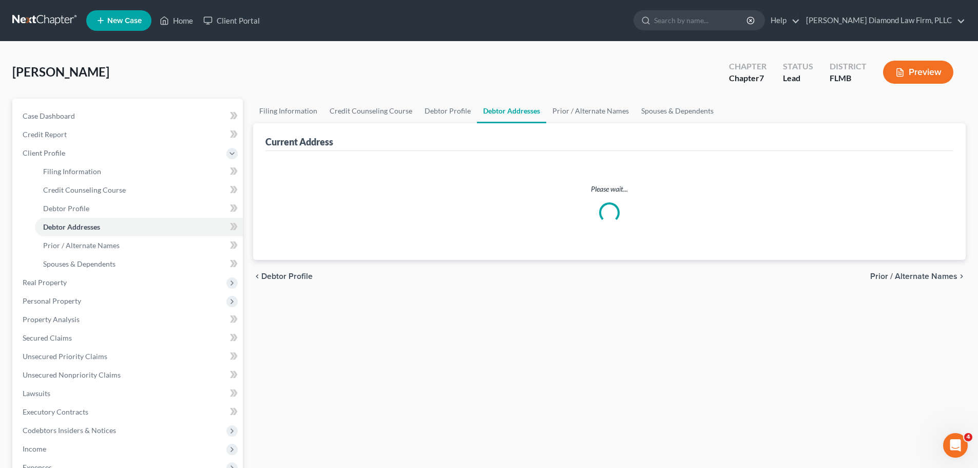
select select "0"
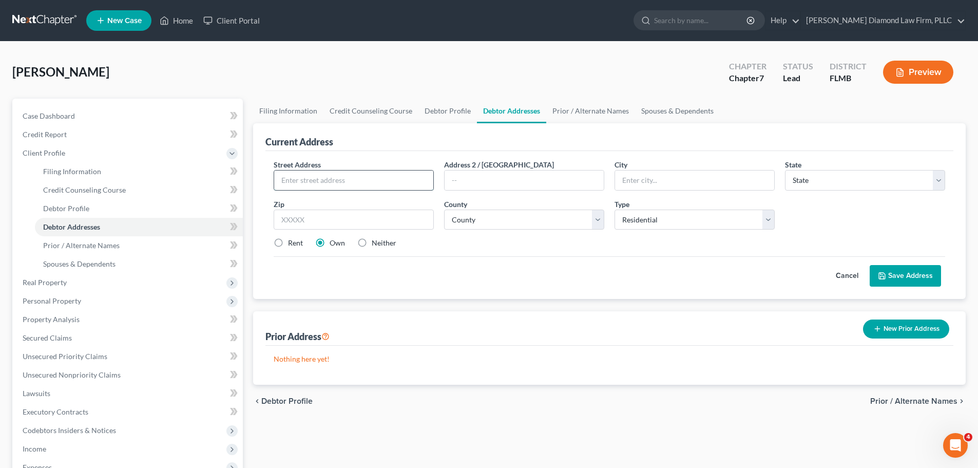
click at [322, 181] on input "text" at bounding box center [353, 180] width 159 height 20
click at [355, 184] on input "text" at bounding box center [353, 180] width 159 height 20
type input "12654 Impatiens St"
type input "Springhill"
select select "9"
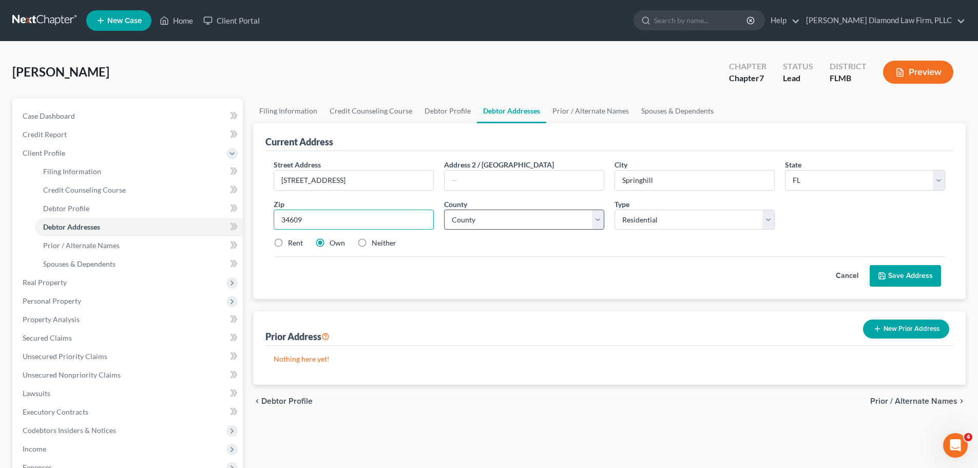
type input "34609"
click at [492, 227] on select "County Alachua County Baker County Bay County Bradford County Brevard County Br…" at bounding box center [524, 219] width 160 height 21
type input "Brooksville"
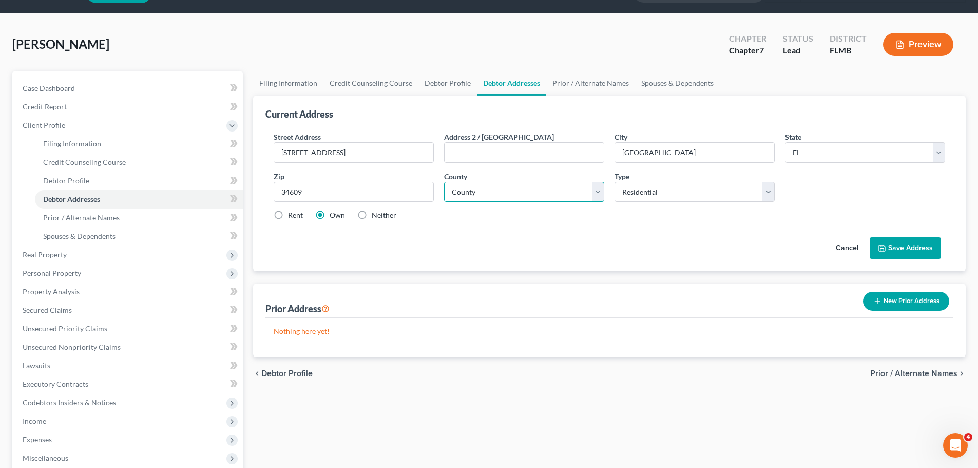
scroll to position [51, 0]
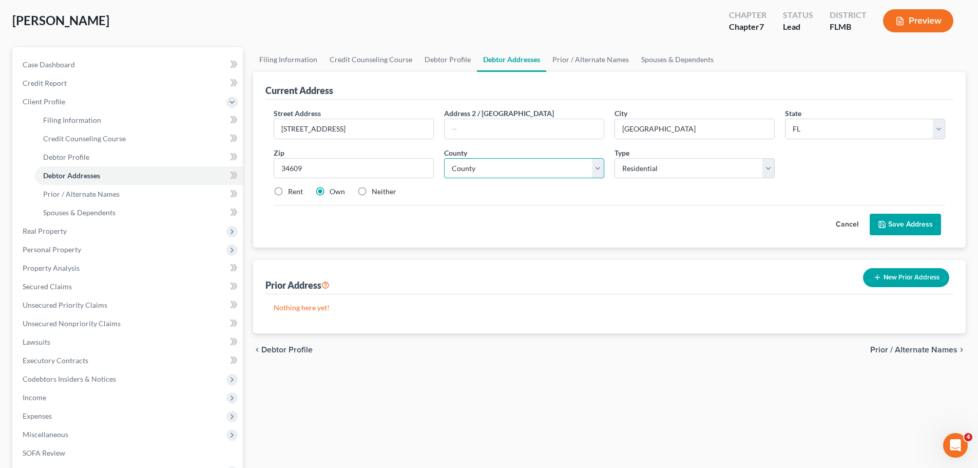
click at [494, 165] on select "County Alachua County Baker County Bay County Bradford County Brevard County Br…" at bounding box center [524, 168] width 160 height 21
select select "25"
click at [444, 158] on select "County Alachua County Baker County Bay County Bradford County Brevard County Br…" at bounding box center [524, 168] width 160 height 21
click at [645, 171] on select "Select Residential Mailing Rental Business" at bounding box center [694, 168] width 160 height 21
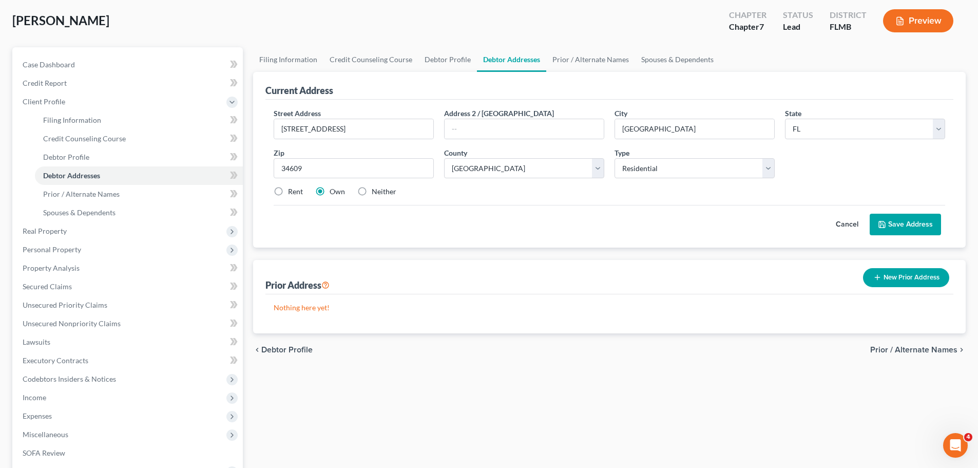
click at [289, 197] on label "Rent" at bounding box center [295, 191] width 15 height 10
click at [292, 193] on input "Rent" at bounding box center [295, 189] width 7 height 7
radio input "true"
click at [373, 194] on label "Neither" at bounding box center [384, 191] width 25 height 10
click at [376, 193] on input "Neither" at bounding box center [379, 189] width 7 height 7
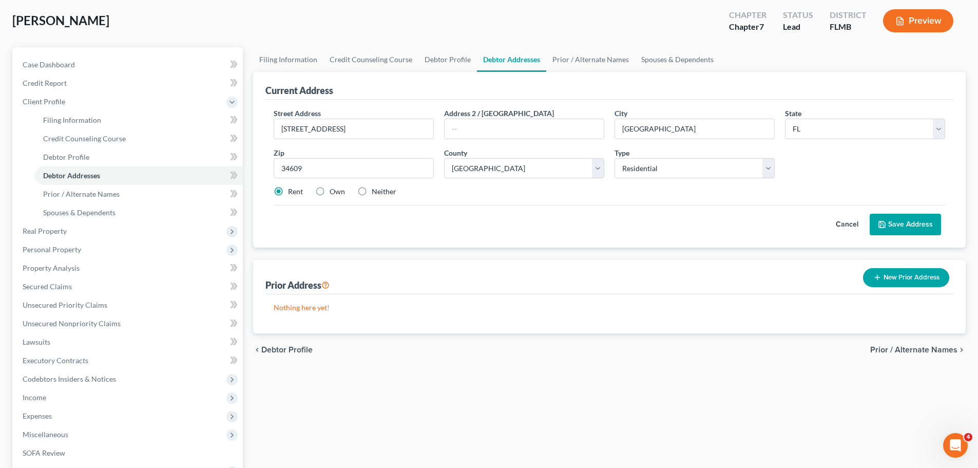
radio input "true"
click at [918, 220] on button "Save Address" at bounding box center [904, 225] width 71 height 22
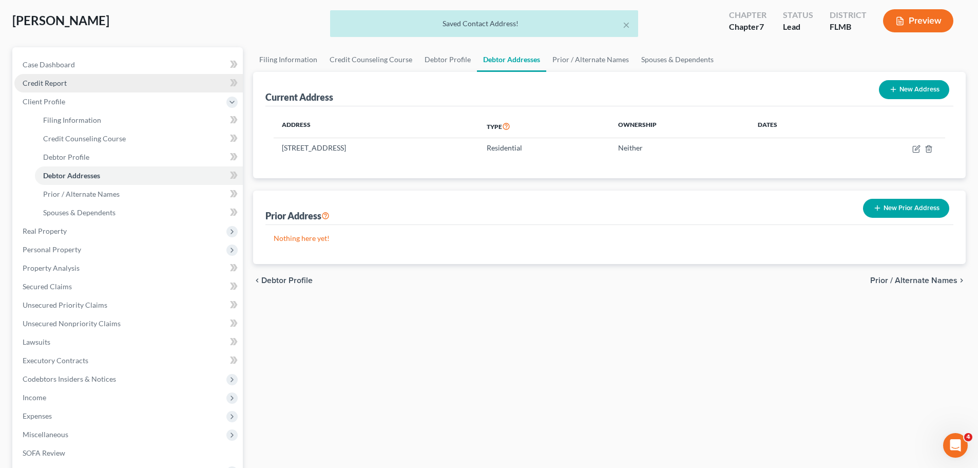
click at [57, 84] on span "Credit Report" at bounding box center [45, 83] width 44 height 9
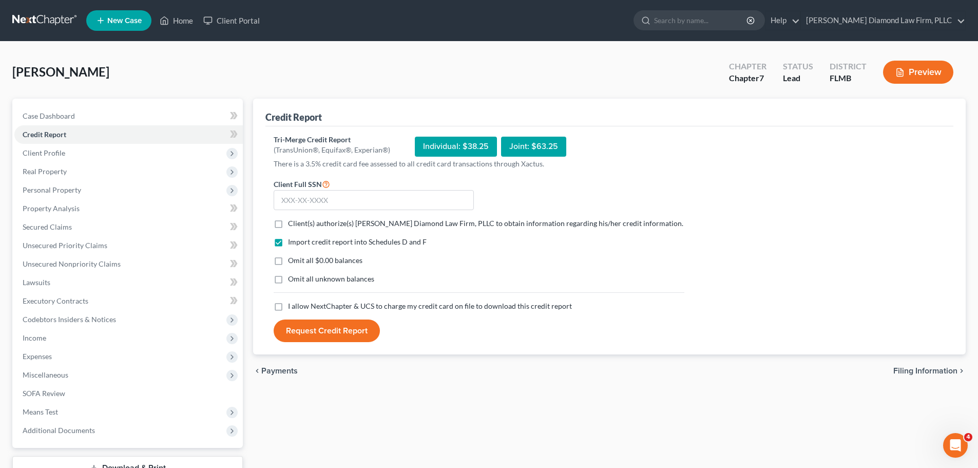
click at [328, 224] on span "Client(s) authorize(s) Ziegler Diamond Law Firm, PLLC to obtain information reg…" at bounding box center [485, 223] width 395 height 9
click at [299, 224] on input "Client(s) authorize(s) Ziegler Diamond Law Firm, PLLC to obtain information reg…" at bounding box center [295, 221] width 7 height 7
checkbox input "true"
click at [318, 304] on span "I allow NextChapter & UCS to charge my credit card on file to download this cre…" at bounding box center [430, 305] width 284 height 9
click at [299, 304] on input "I allow NextChapter & UCS to charge my credit card on file to download this cre…" at bounding box center [295, 304] width 7 height 7
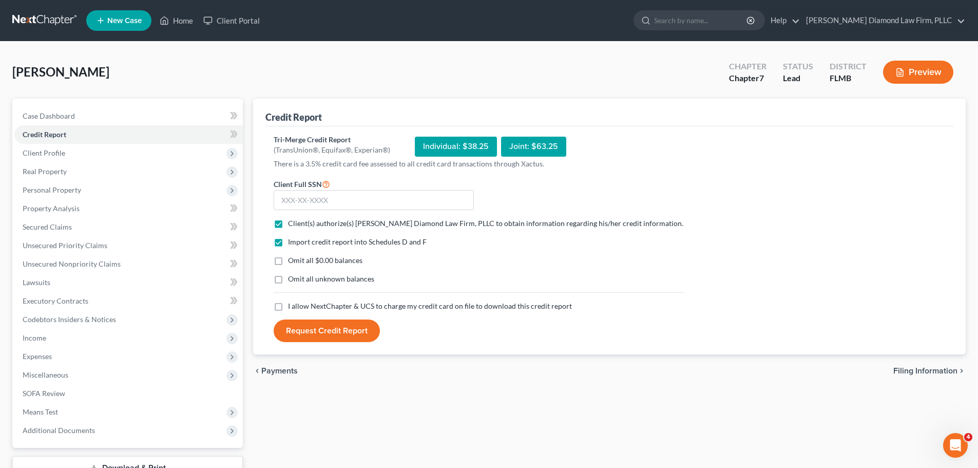
checkbox input "true"
click at [321, 203] on input "text" at bounding box center [374, 200] width 200 height 21
click at [305, 200] on input "text" at bounding box center [374, 200] width 200 height 21
type input "646-22-2821"
click at [344, 331] on button "Request Credit Report" at bounding box center [327, 330] width 106 height 23
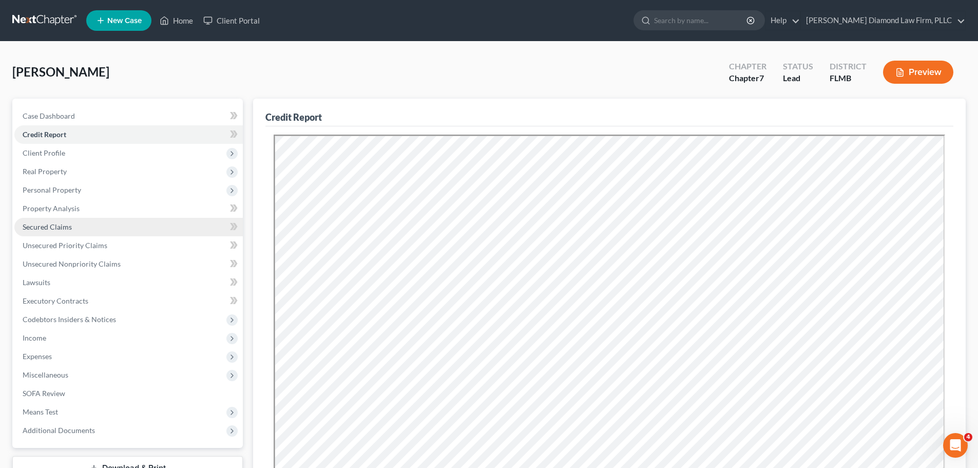
click at [51, 226] on span "Secured Claims" at bounding box center [47, 226] width 49 height 9
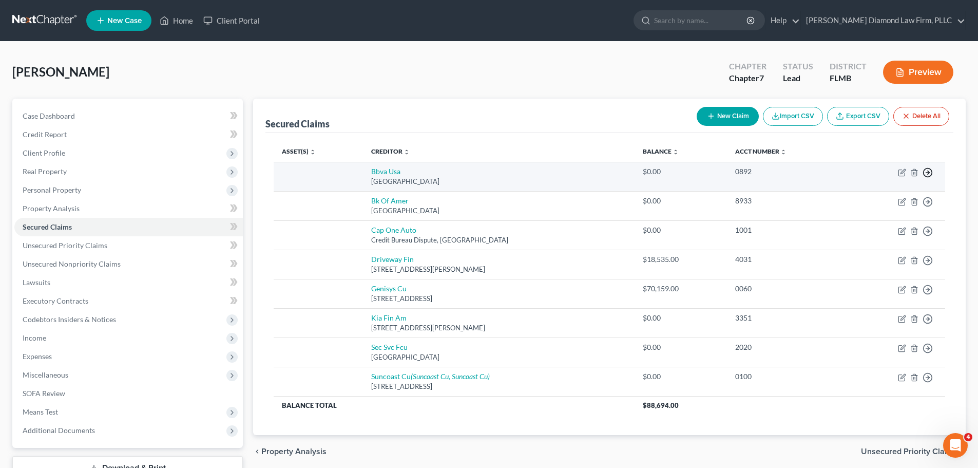
click at [931, 171] on icon "button" at bounding box center [927, 172] width 10 height 10
click at [883, 194] on link "Move to F" at bounding box center [881, 196] width 86 height 17
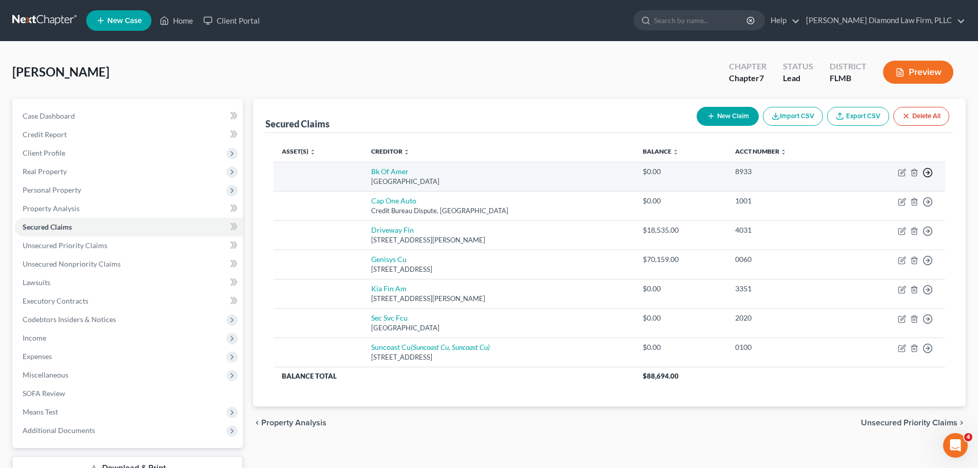
click at [930, 172] on line "button" at bounding box center [928, 172] width 4 height 0
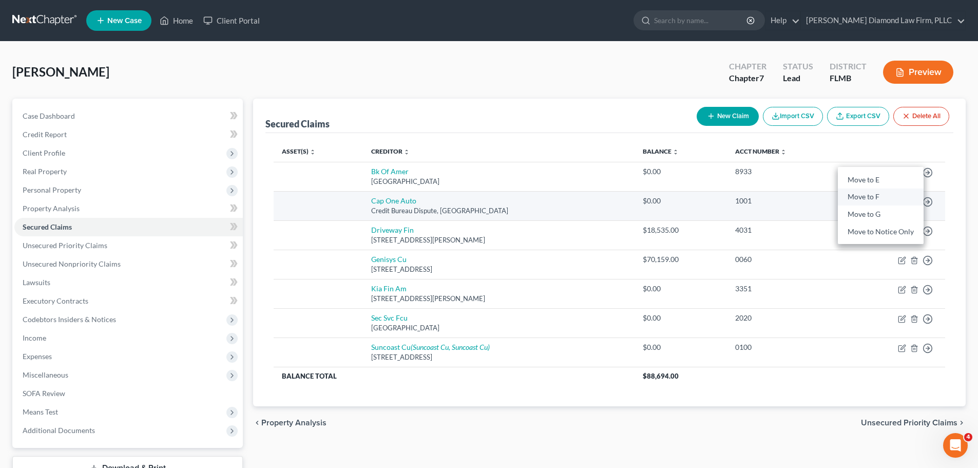
click at [885, 196] on link "Move to F" at bounding box center [881, 196] width 86 height 17
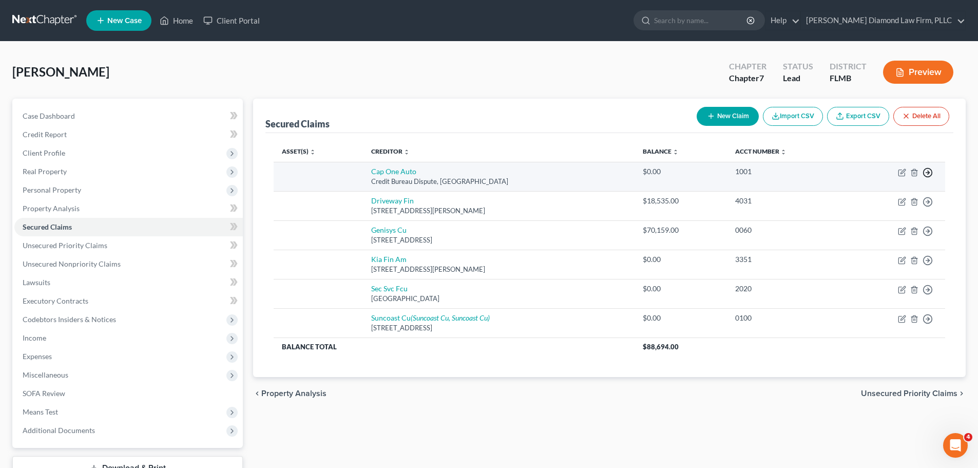
click at [929, 174] on icon "button" at bounding box center [927, 172] width 10 height 10
click at [874, 200] on link "Move to F" at bounding box center [881, 196] width 86 height 17
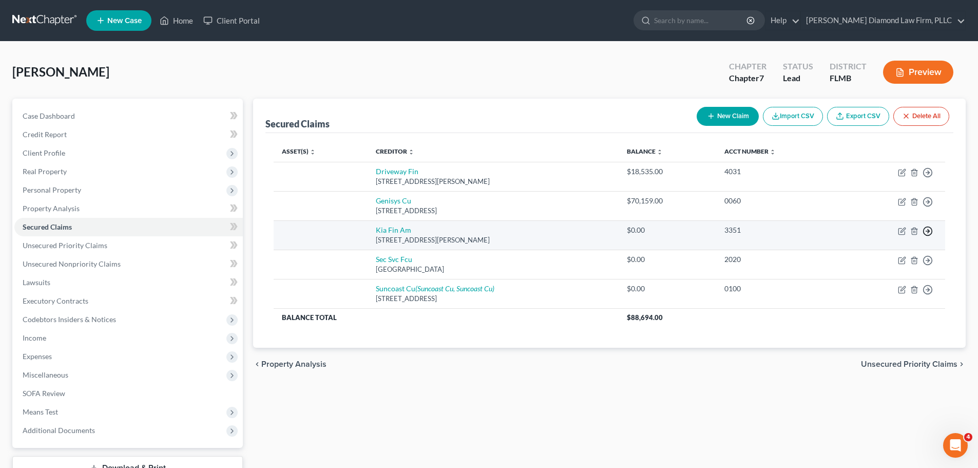
click at [930, 230] on icon "button" at bounding box center [927, 231] width 10 height 10
click at [884, 249] on link "Move to F" at bounding box center [881, 255] width 86 height 17
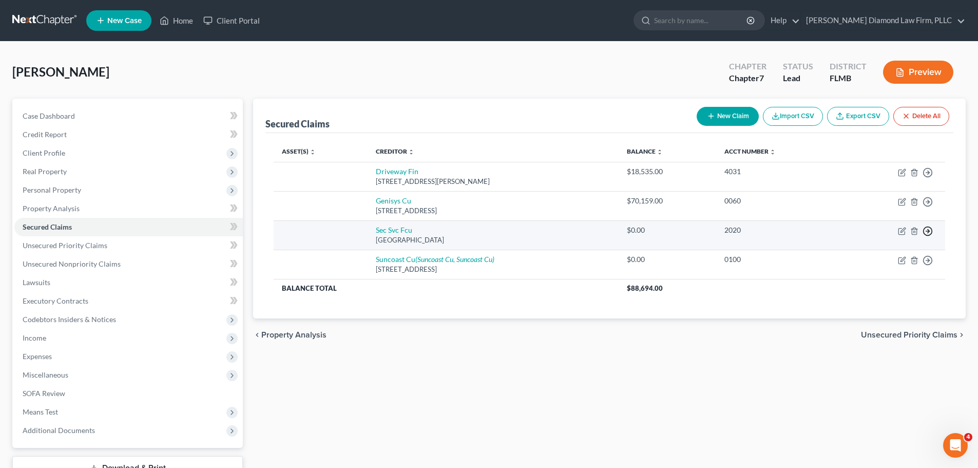
click at [929, 229] on icon "button" at bounding box center [927, 231] width 10 height 10
click at [879, 252] on link "Move to F" at bounding box center [881, 255] width 86 height 17
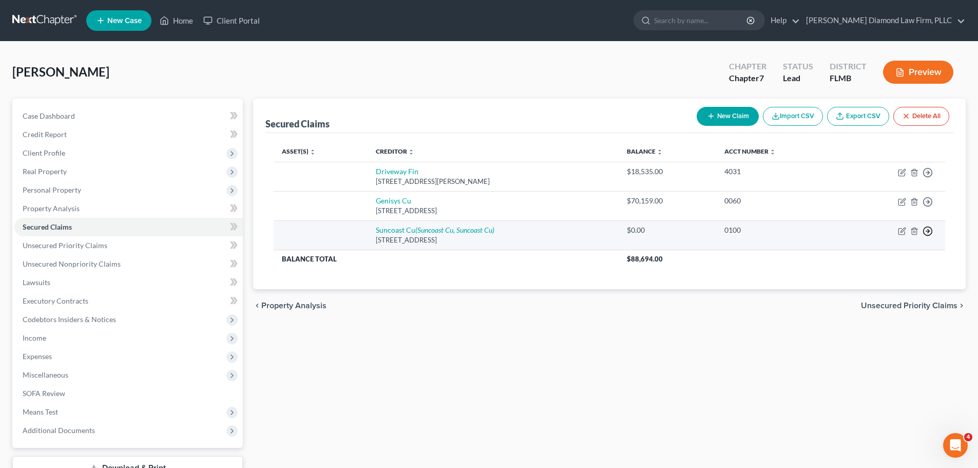
click at [924, 230] on icon "button" at bounding box center [927, 231] width 10 height 10
click at [856, 252] on link "Move to F" at bounding box center [881, 255] width 86 height 17
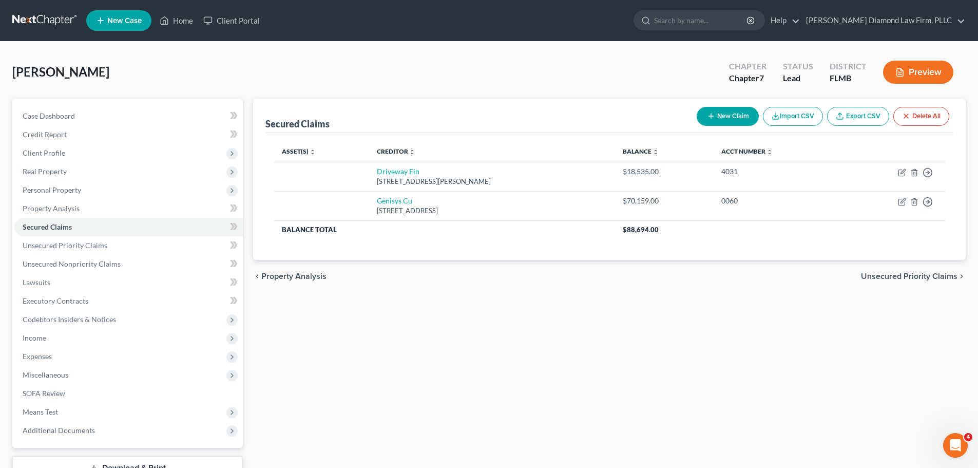
click at [56, 21] on link at bounding box center [45, 20] width 66 height 18
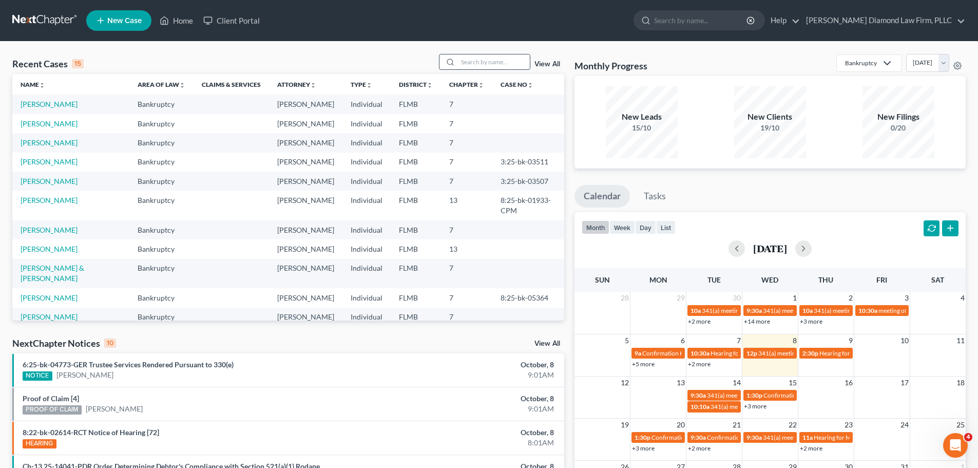
click at [485, 59] on input "search" at bounding box center [494, 61] width 72 height 15
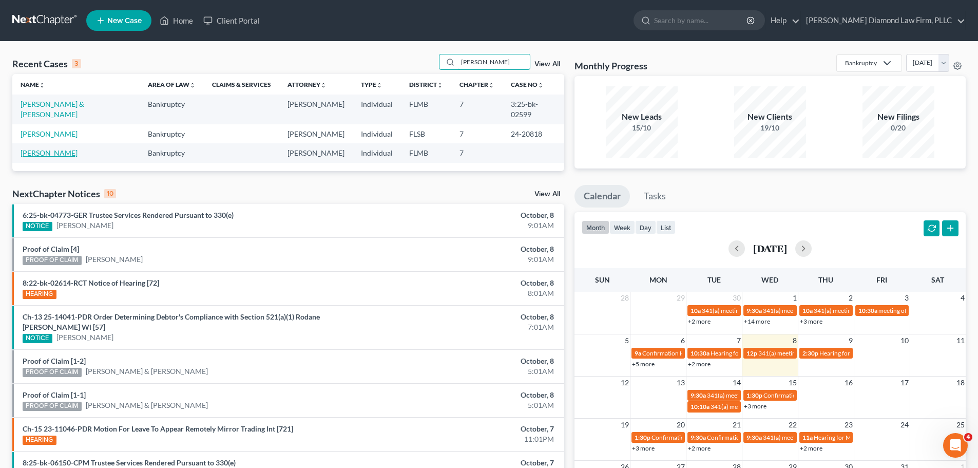
type input "collins"
click at [54, 148] on link "Collins, James" at bounding box center [49, 152] width 57 height 9
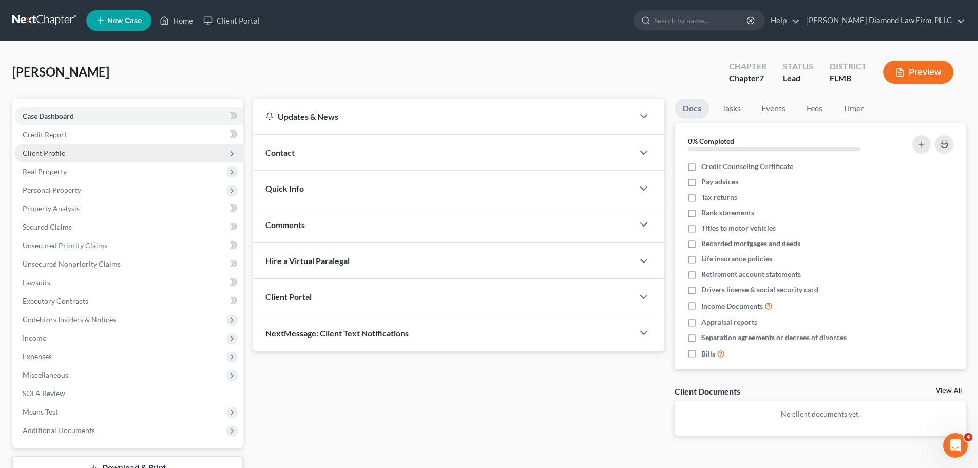
click at [67, 148] on span "Client Profile" at bounding box center [128, 153] width 228 height 18
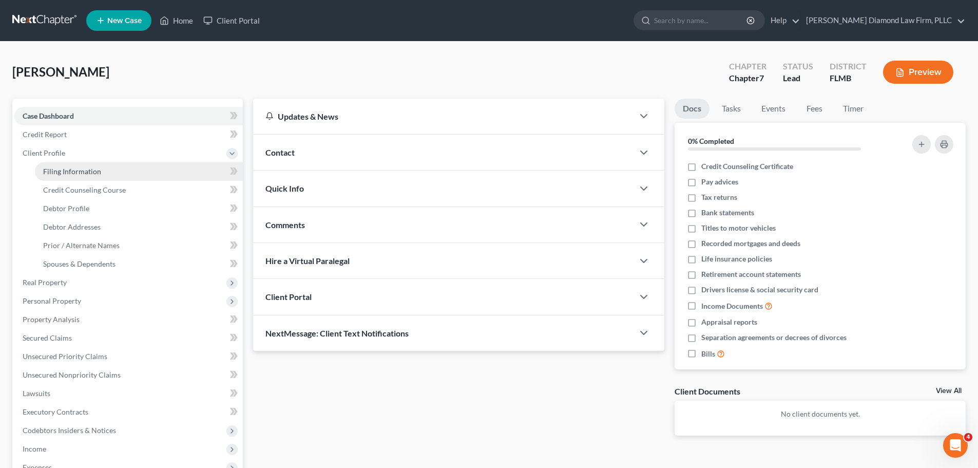
click at [95, 163] on link "Filing Information" at bounding box center [139, 171] width 208 height 18
select select "1"
select select "0"
select select "9"
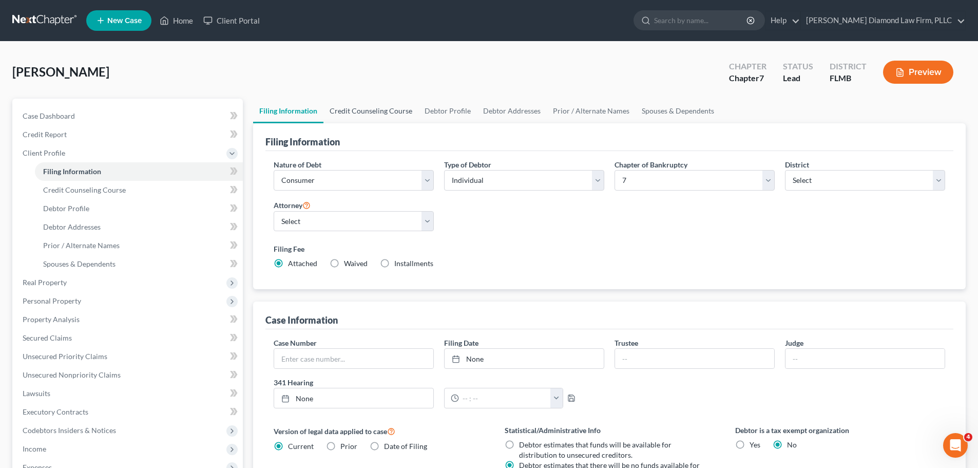
click at [371, 114] on link "Credit Counseling Course" at bounding box center [370, 111] width 95 height 25
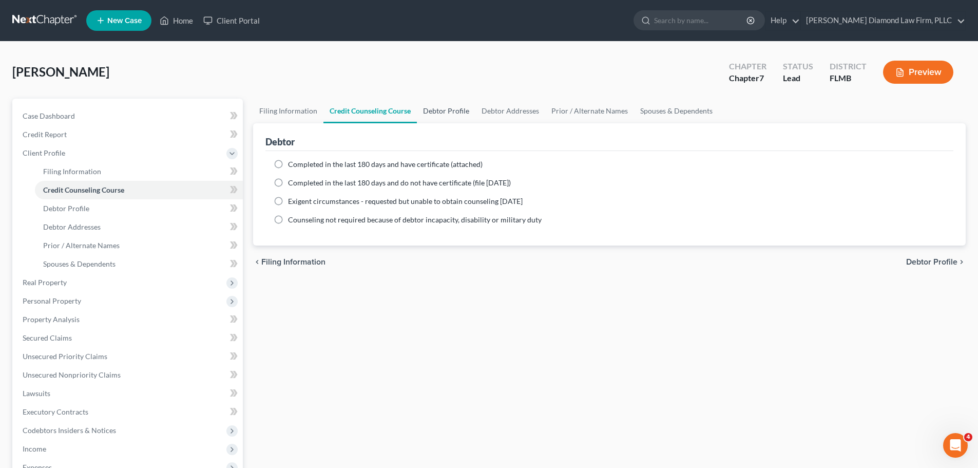
click at [442, 110] on link "Debtor Profile" at bounding box center [446, 111] width 59 height 25
select select "0"
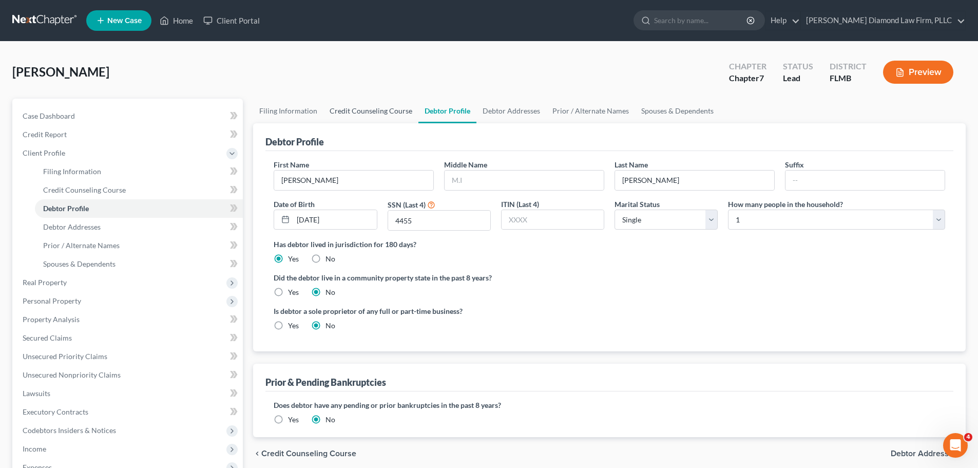
click at [363, 102] on link "Credit Counseling Course" at bounding box center [370, 111] width 95 height 25
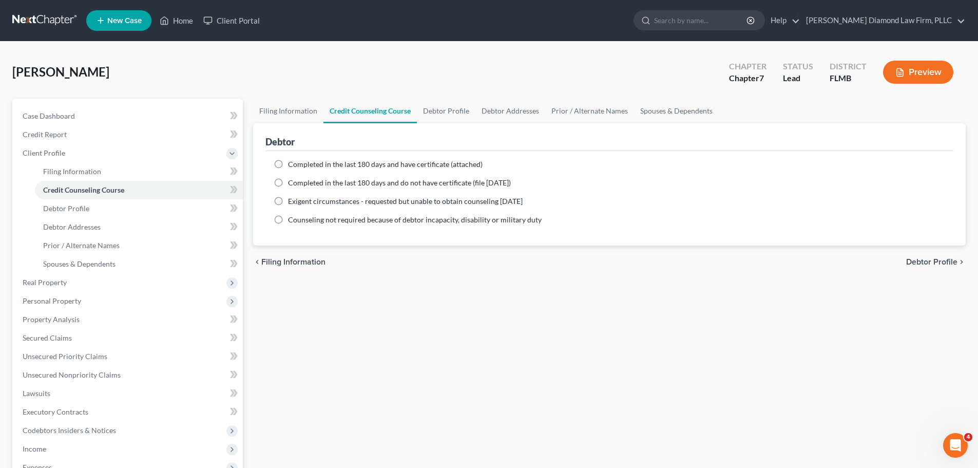
click at [308, 163] on span "Completed in the last 180 days and have certificate (attached)" at bounding box center [385, 164] width 195 height 9
click at [299, 163] on input "Completed in the last 180 days and have certificate (attached)" at bounding box center [295, 162] width 7 height 7
radio input "true"
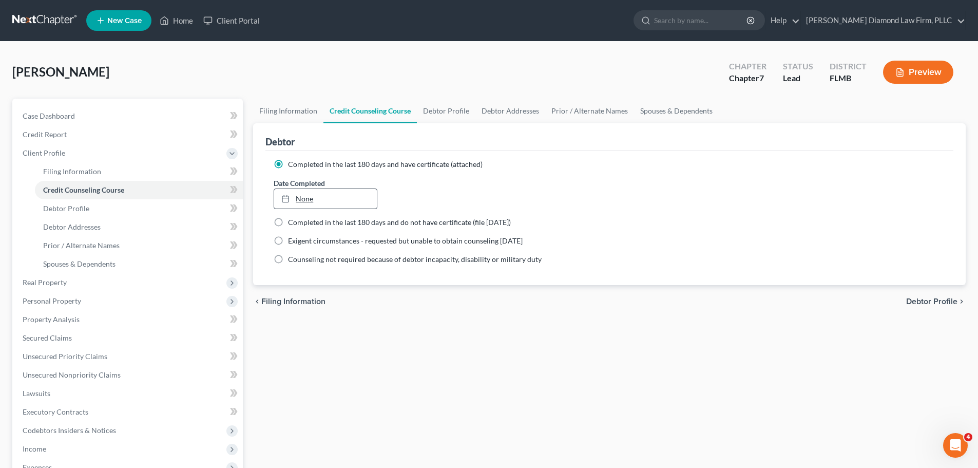
click at [331, 203] on link "None" at bounding box center [325, 199] width 102 height 20
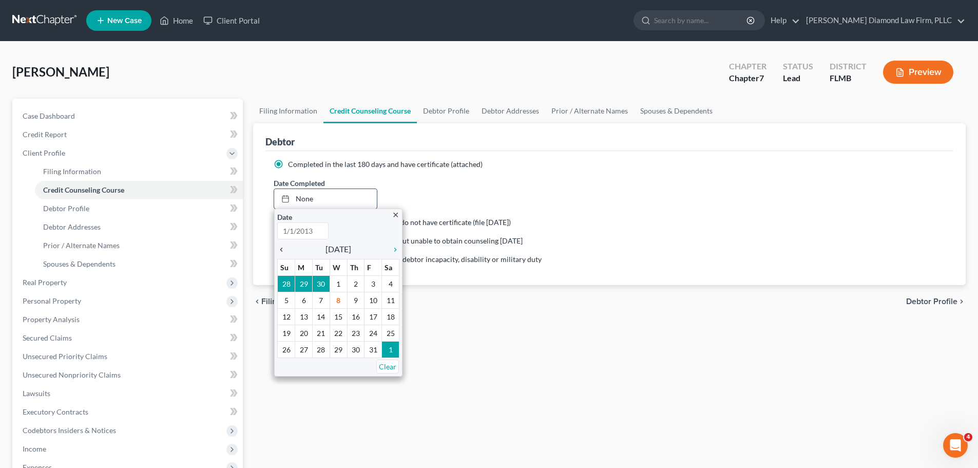
click at [280, 248] on icon "chevron_left" at bounding box center [283, 249] width 13 height 8
type input "10/8/2025"
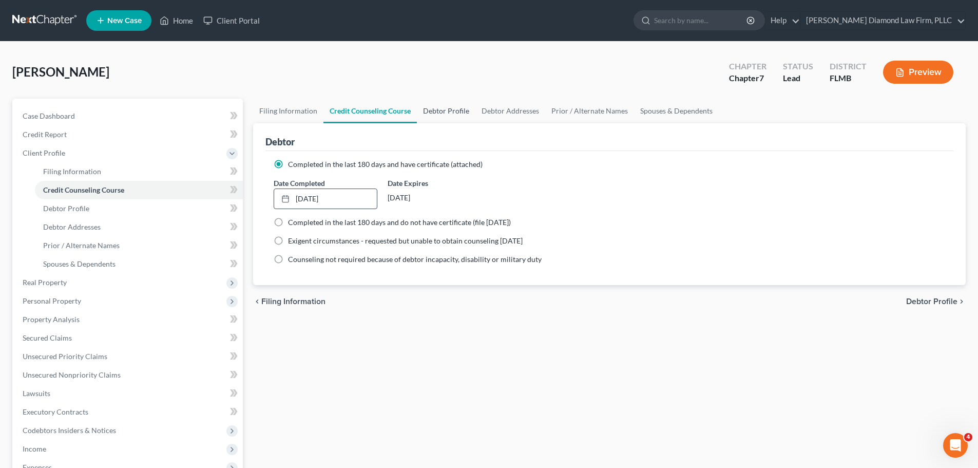
click at [437, 108] on link "Debtor Profile" at bounding box center [446, 111] width 59 height 25
select select "0"
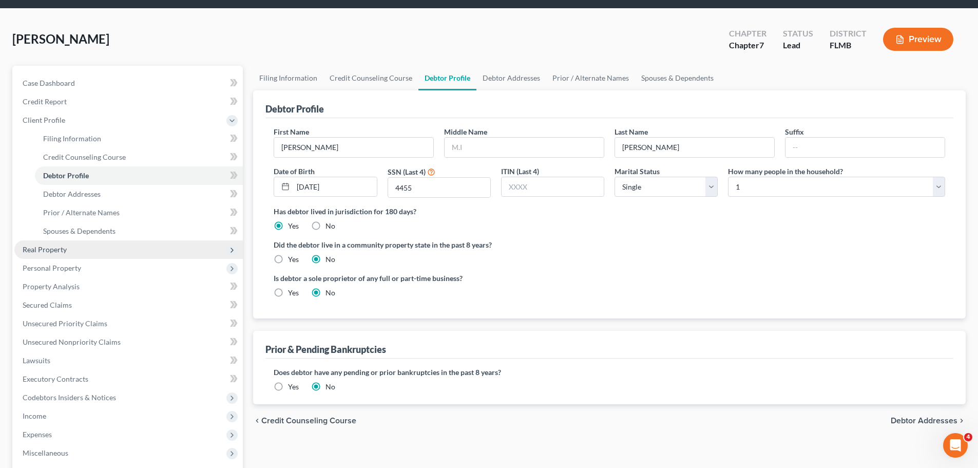
scroll to position [51, 0]
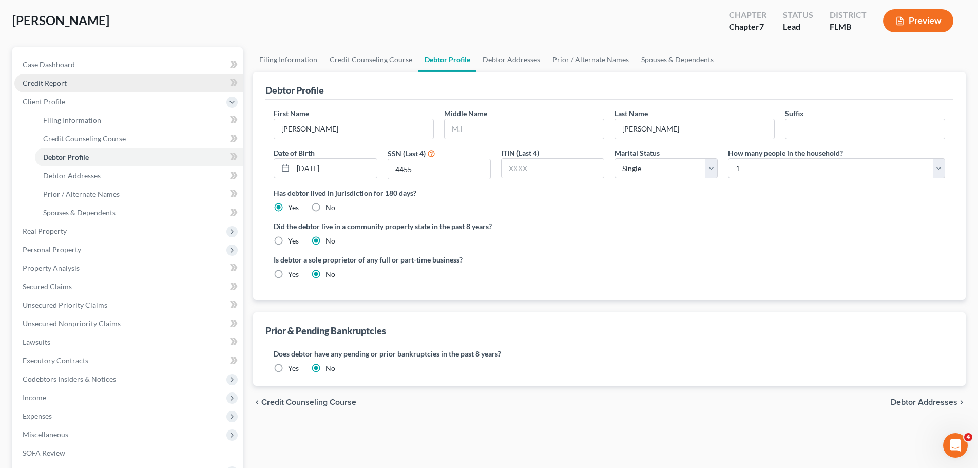
click at [67, 81] on link "Credit Report" at bounding box center [128, 83] width 228 height 18
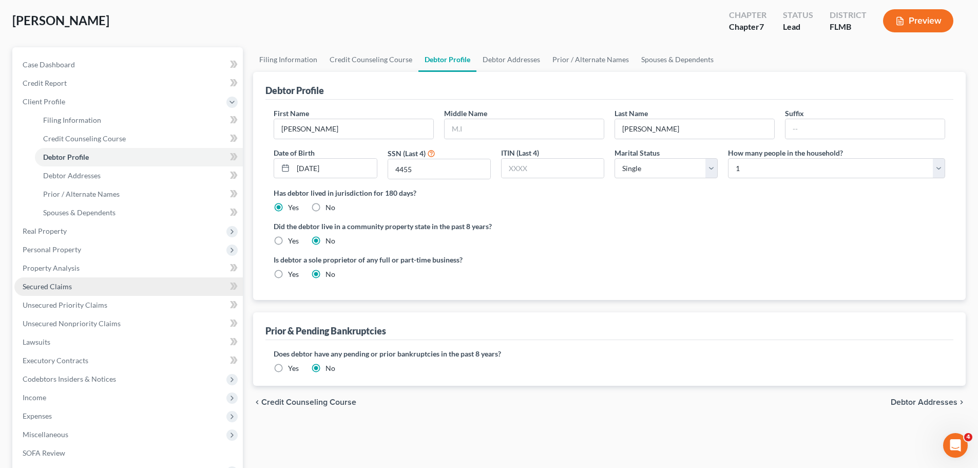
click at [63, 279] on link "Secured Claims" at bounding box center [128, 286] width 228 height 18
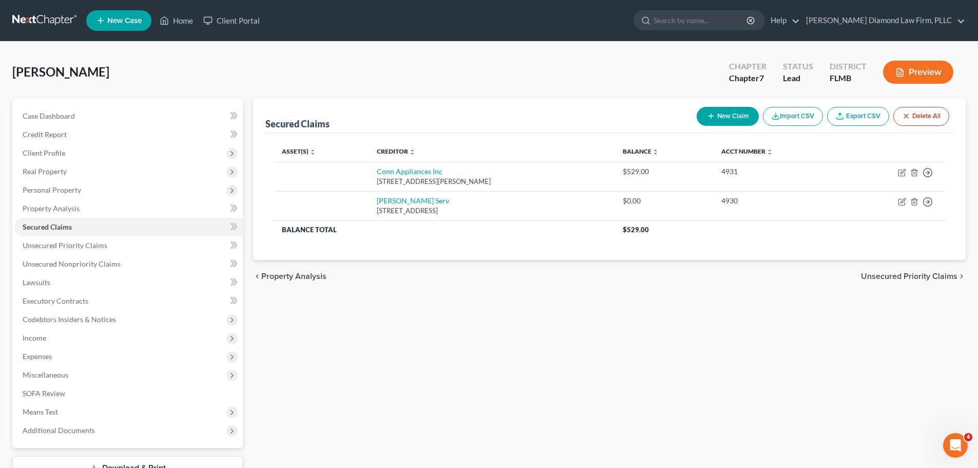
click at [929, 122] on button "Delete All" at bounding box center [921, 116] width 56 height 19
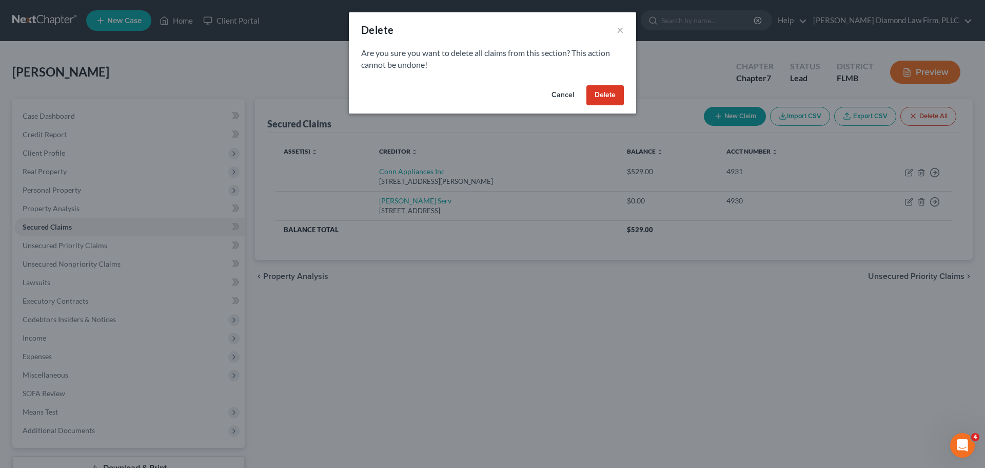
click at [602, 91] on button "Delete" at bounding box center [605, 95] width 37 height 21
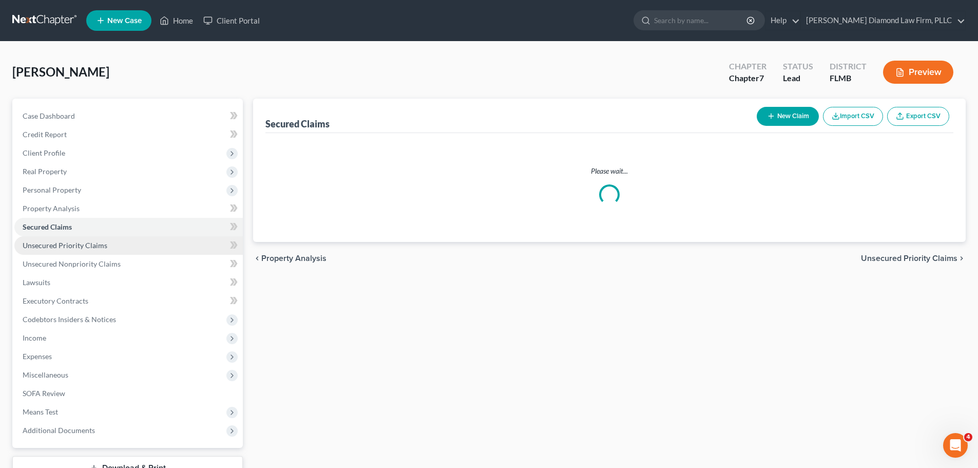
click at [84, 242] on span "Unsecured Priority Claims" at bounding box center [65, 245] width 85 height 9
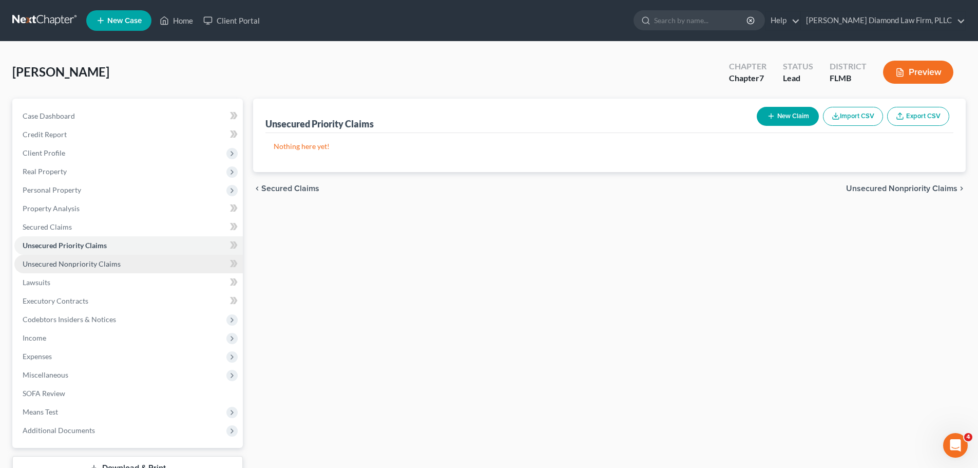
click at [86, 259] on span "Unsecured Nonpriority Claims" at bounding box center [72, 263] width 98 height 9
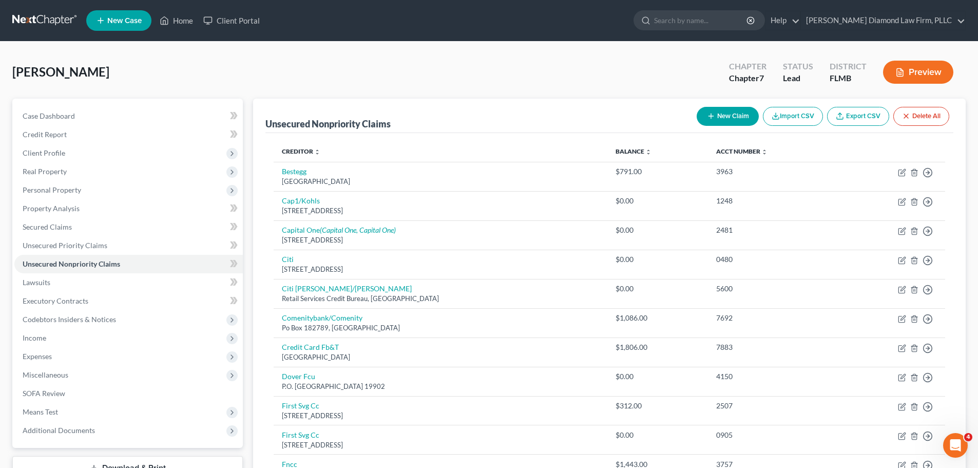
click at [937, 114] on button "Delete All" at bounding box center [921, 116] width 56 height 19
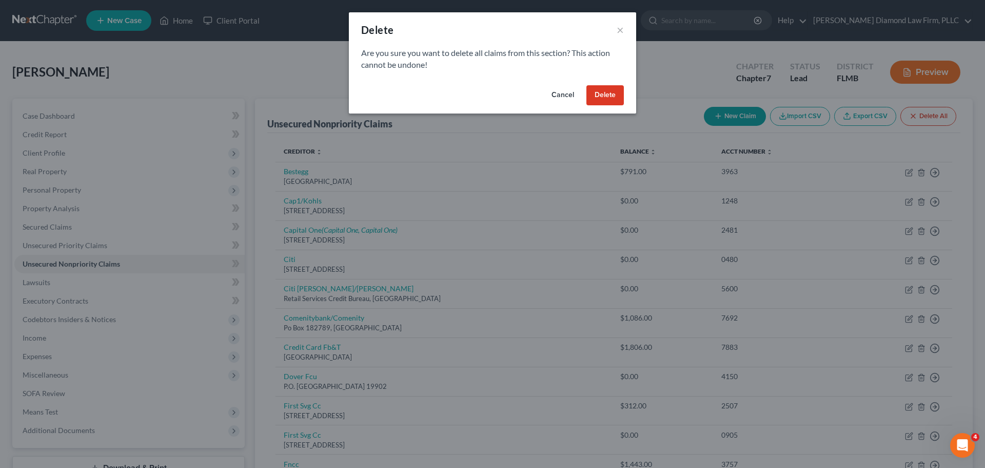
click at [605, 93] on button "Delete" at bounding box center [605, 95] width 37 height 21
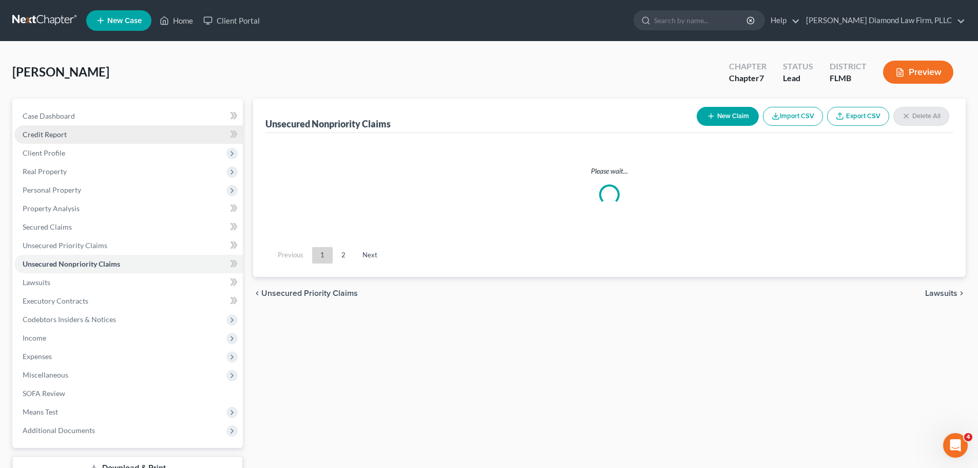
click at [50, 137] on span "Credit Report" at bounding box center [45, 134] width 44 height 9
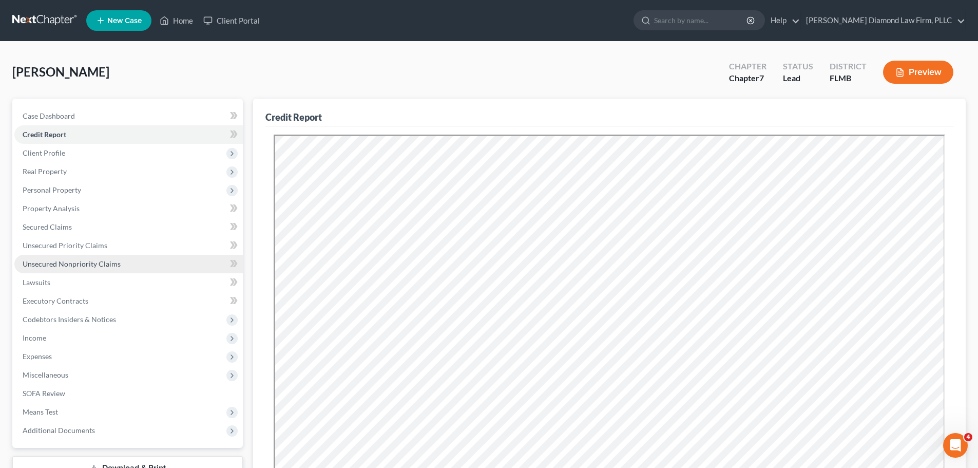
click at [65, 261] on span "Unsecured Nonpriority Claims" at bounding box center [72, 263] width 98 height 9
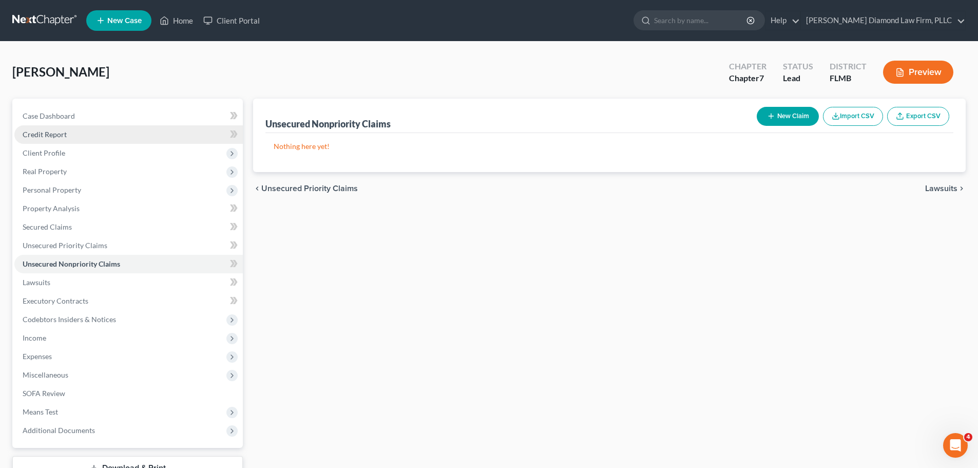
click at [69, 140] on link "Credit Report" at bounding box center [128, 134] width 228 height 18
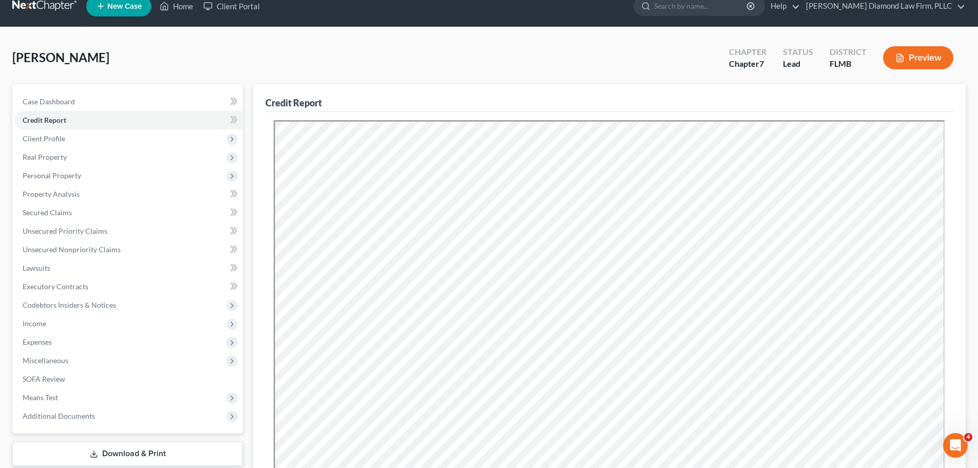
scroll to position [206, 0]
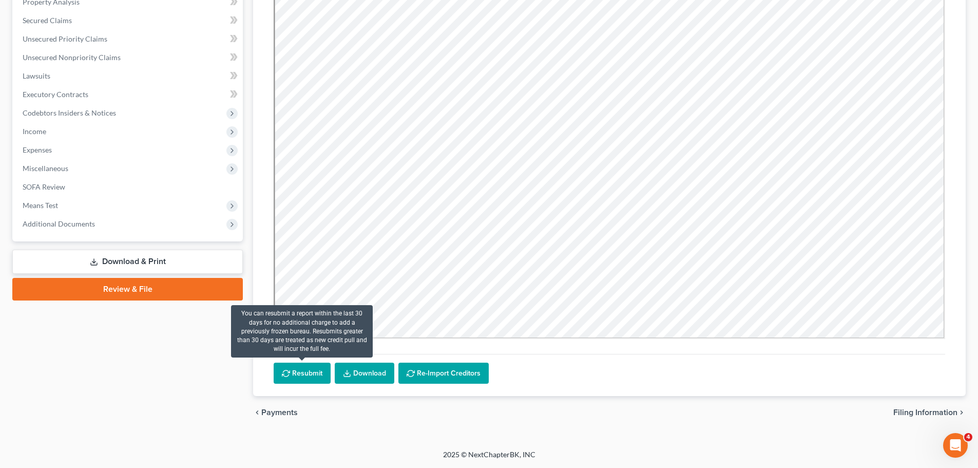
click at [285, 379] on button "Resubmit" at bounding box center [302, 373] width 57 height 22
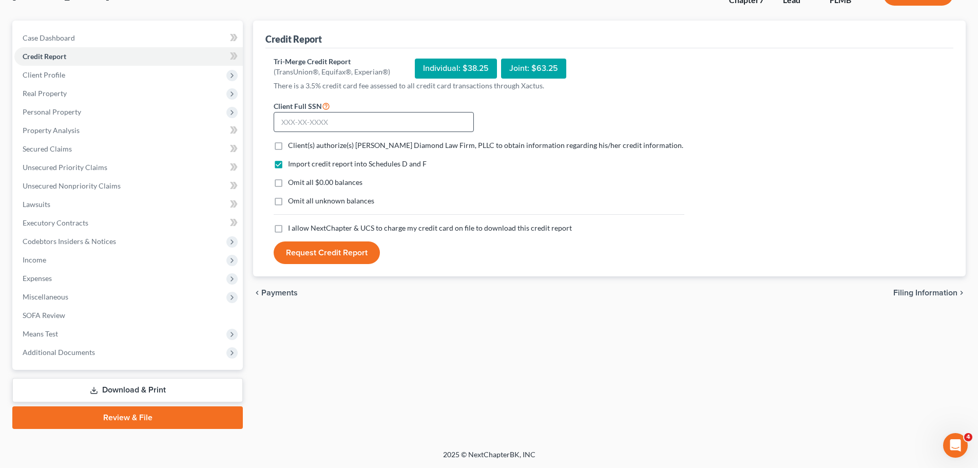
scroll to position [78, 0]
click at [311, 145] on span "Client(s) authorize(s) [PERSON_NAME] Diamond Law Firm, PLLC to obtain informati…" at bounding box center [485, 145] width 395 height 9
click at [299, 145] on input "Client(s) authorize(s) [PERSON_NAME] Diamond Law Firm, PLLC to obtain informati…" at bounding box center [295, 143] width 7 height 7
checkbox input "true"
click at [315, 222] on div "Import credit report into Schedules D and F Omit all $0.00 balances Omit all un…" at bounding box center [478, 191] width 421 height 64
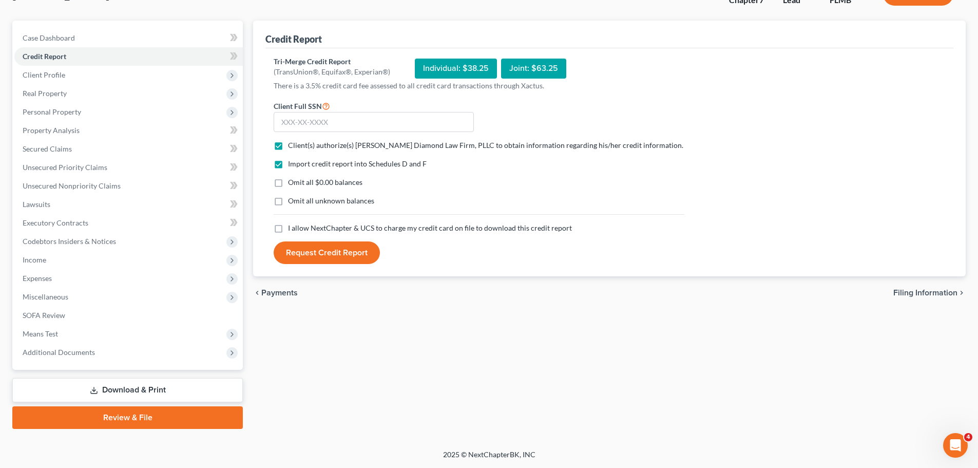
click at [315, 225] on span "I allow NextChapter & UCS to charge my credit card on file to download this cre…" at bounding box center [430, 227] width 284 height 9
click at [299, 225] on input "I allow NextChapter & UCS to charge my credit card on file to download this cre…" at bounding box center [295, 226] width 7 height 7
checkbox input "true"
click at [335, 123] on input "text" at bounding box center [374, 122] width 200 height 21
type input "252-35-4455"
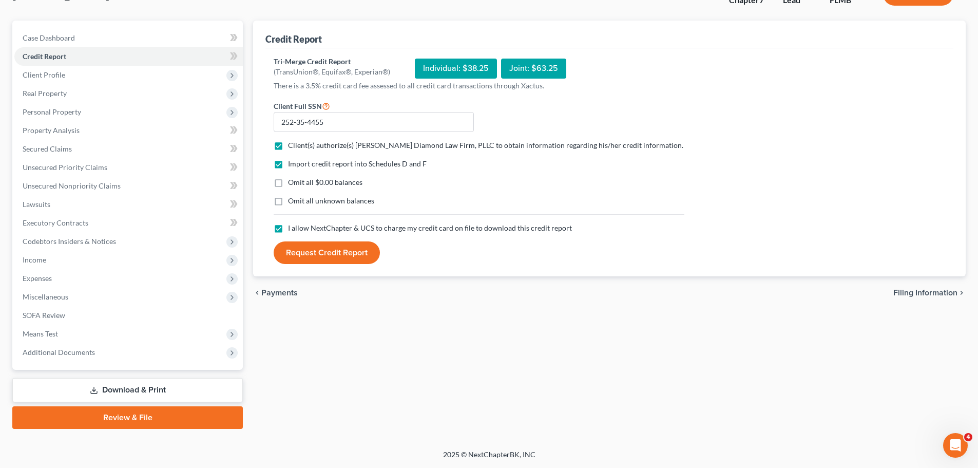
click at [333, 250] on button "Request Credit Report" at bounding box center [327, 252] width 106 height 23
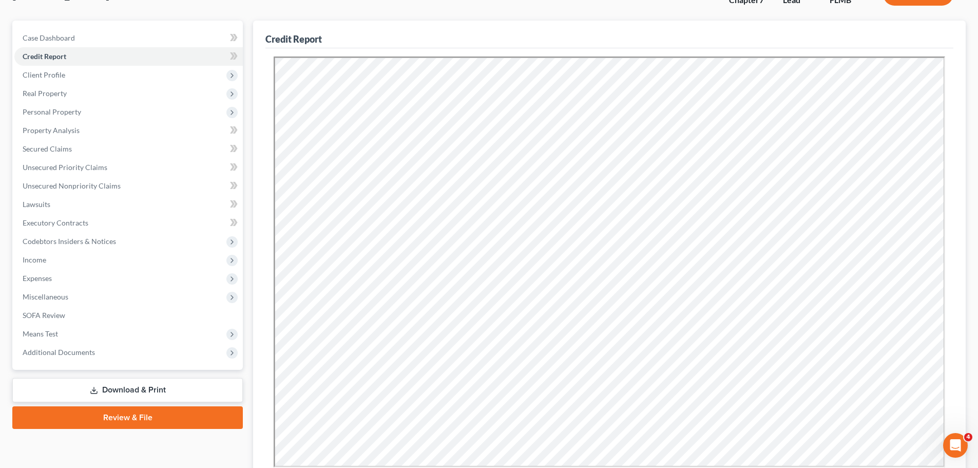
scroll to position [0, 0]
click at [75, 157] on link "Secured Claims" at bounding box center [128, 149] width 228 height 18
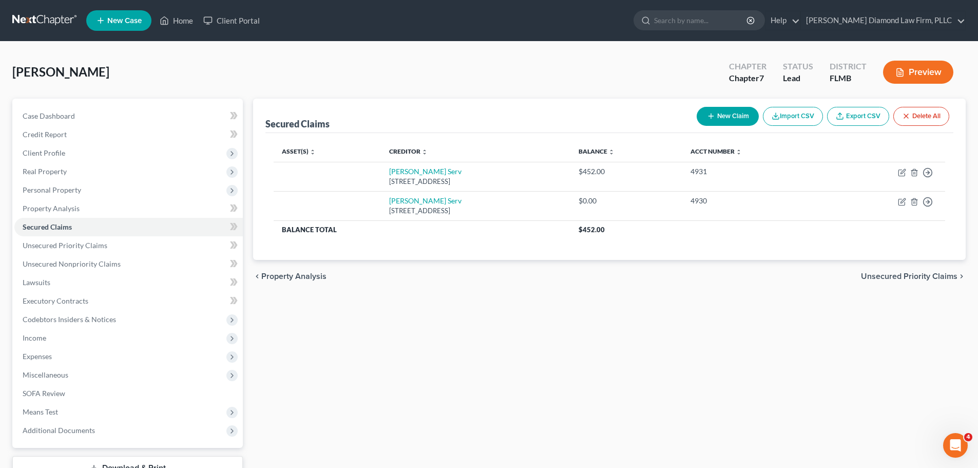
click at [33, 28] on link at bounding box center [45, 20] width 66 height 18
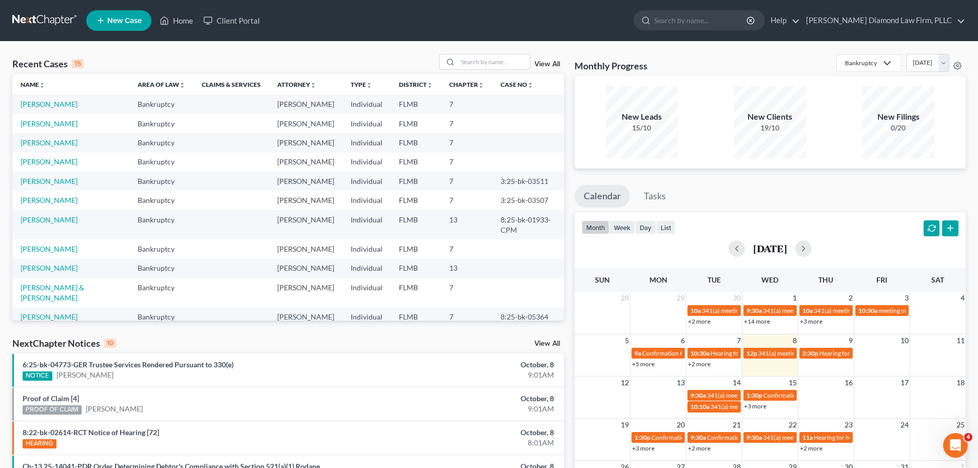
click at [67, 171] on td "[PERSON_NAME]" at bounding box center [70, 161] width 117 height 19
click at [66, 166] on link "[PERSON_NAME]" at bounding box center [49, 161] width 57 height 9
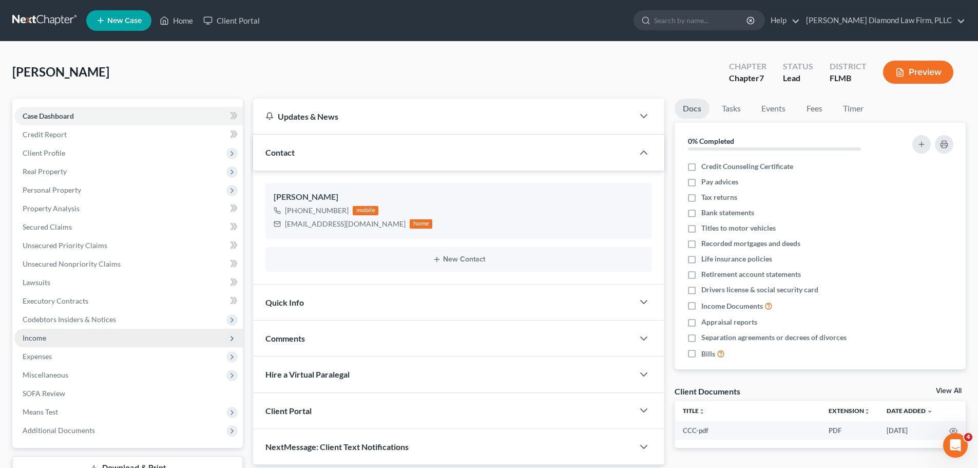
click at [76, 335] on span "Income" at bounding box center [128, 337] width 228 height 18
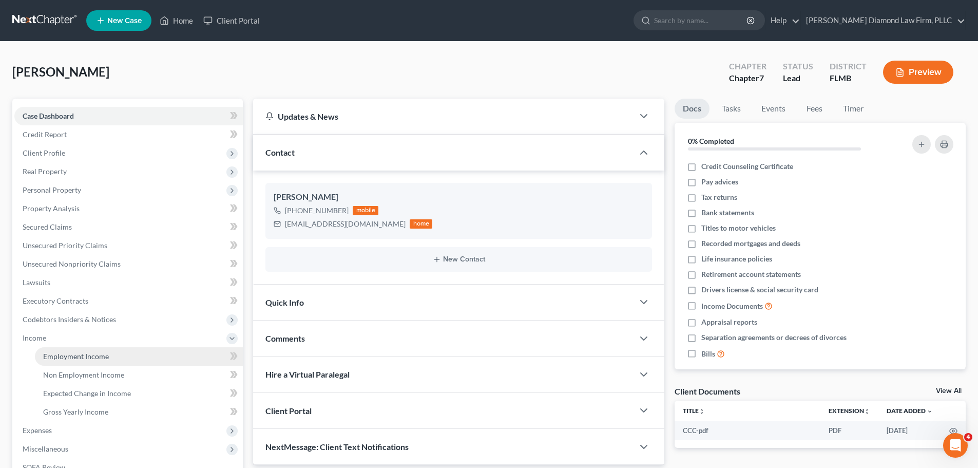
click at [67, 363] on link "Employment Income" at bounding box center [139, 356] width 208 height 18
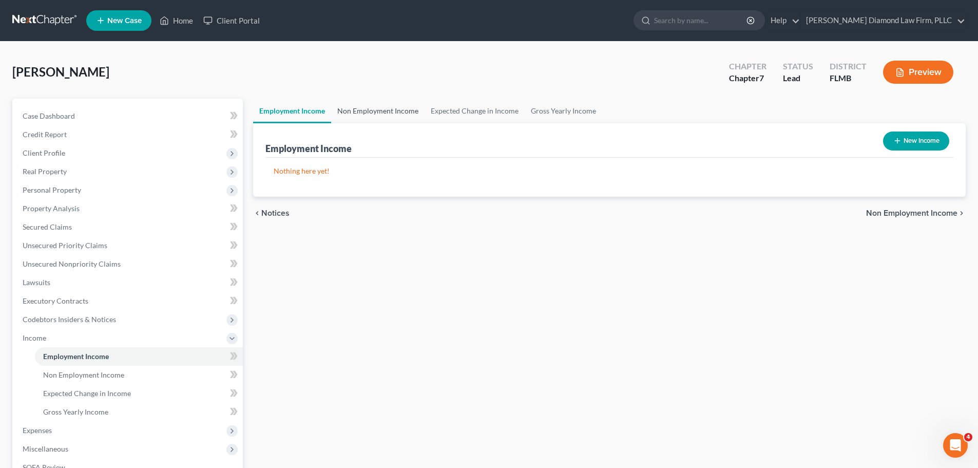
click at [378, 110] on link "Non Employment Income" at bounding box center [377, 111] width 93 height 25
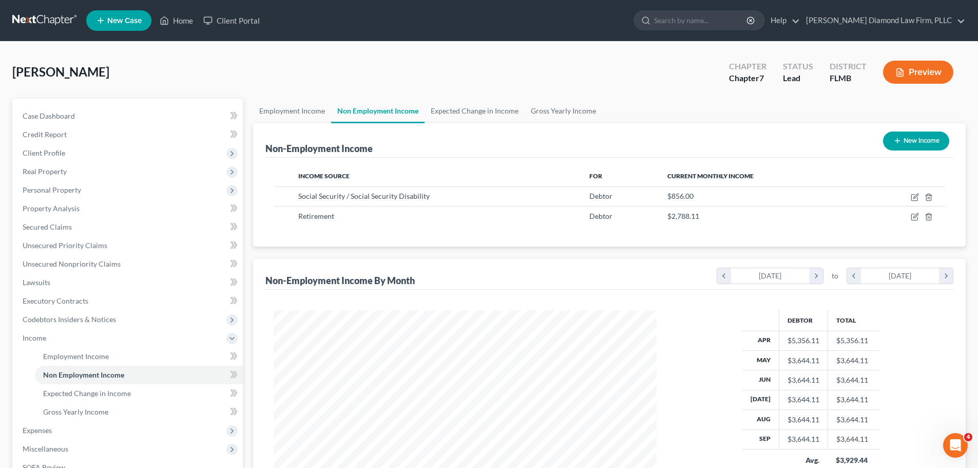
scroll to position [191, 403]
click at [545, 110] on link "Gross Yearly Income" at bounding box center [564, 111] width 78 height 25
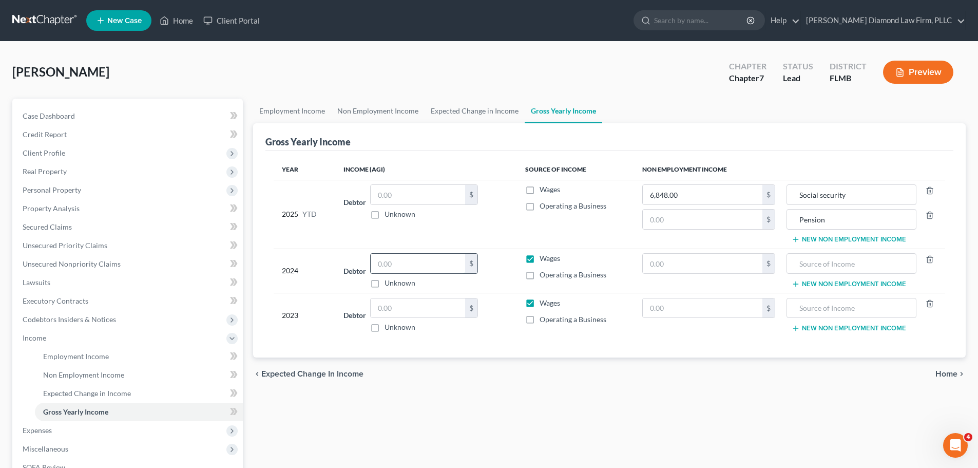
click at [428, 269] on input "text" at bounding box center [418, 264] width 94 height 20
type input "51,984"
click at [402, 302] on input "text" at bounding box center [418, 308] width 94 height 20
type input "2,100"
click at [667, 305] on input "text" at bounding box center [703, 308] width 120 height 20
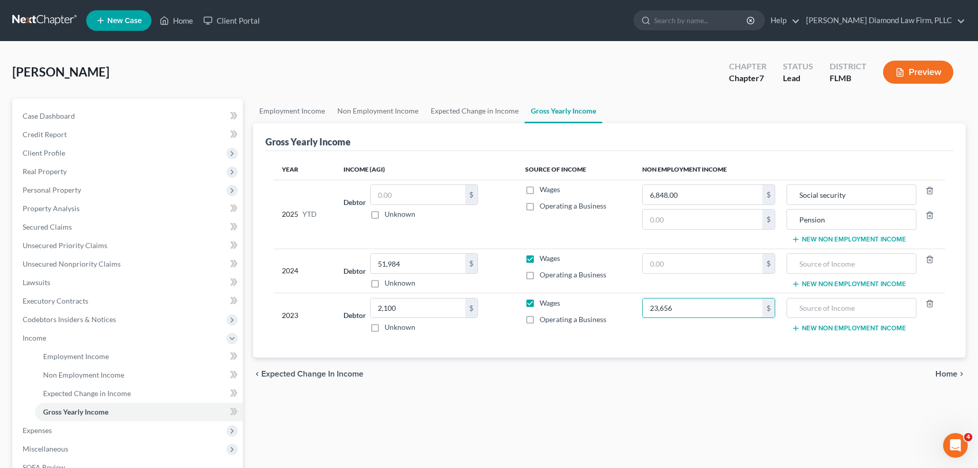
type input "23,656"
click at [786, 308] on td "New Non Employment Income" at bounding box center [864, 315] width 162 height 44
click at [796, 307] on input "text" at bounding box center [851, 308] width 118 height 20
type input "Pension"
click at [548, 191] on span "Wages" at bounding box center [549, 189] width 21 height 9
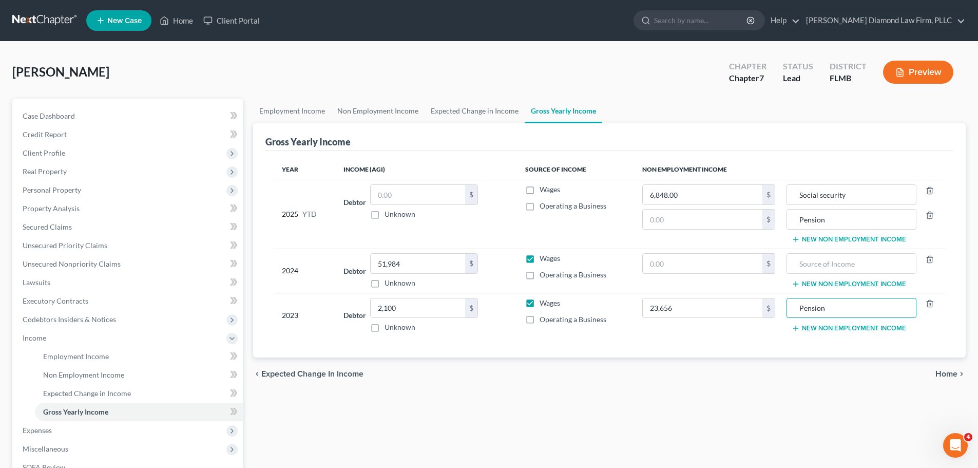
click at [548, 191] on input "Wages" at bounding box center [547, 187] width 7 height 7
checkbox input "true"
click at [597, 183] on td "Wages Operating a Business" at bounding box center [575, 214] width 117 height 69
click at [429, 192] on input "text" at bounding box center [418, 195] width 94 height 20
click at [416, 192] on input "5,217.44" at bounding box center [418, 195] width 94 height 20
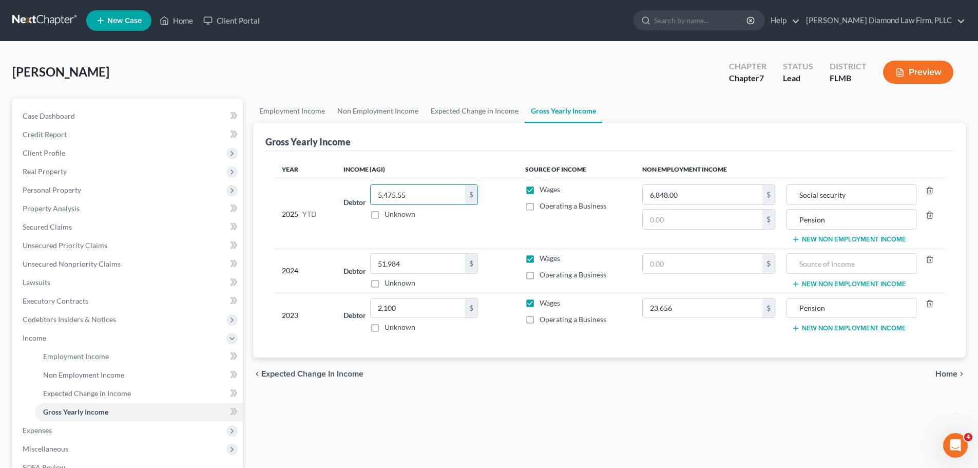
type input "5,475.55"
click at [348, 103] on link "Non Employment Income" at bounding box center [377, 111] width 93 height 25
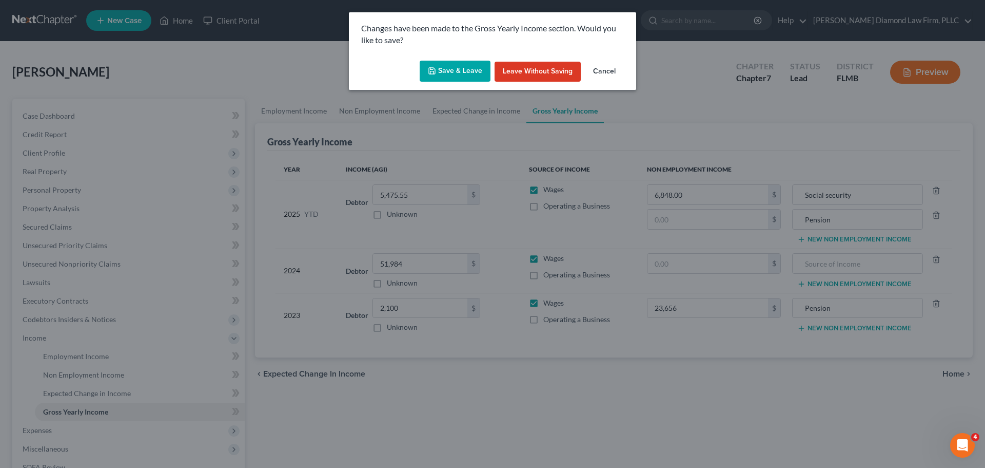
click at [433, 62] on button "Save & Leave" at bounding box center [455, 72] width 71 height 22
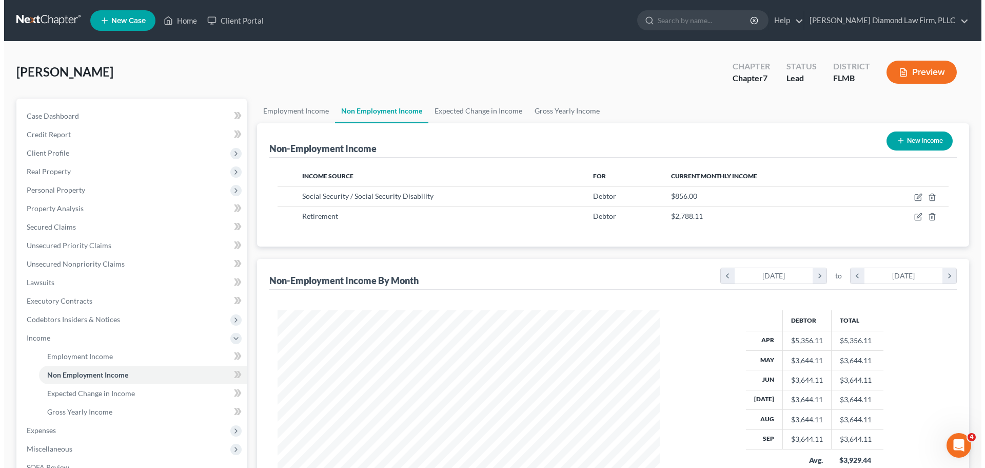
scroll to position [191, 403]
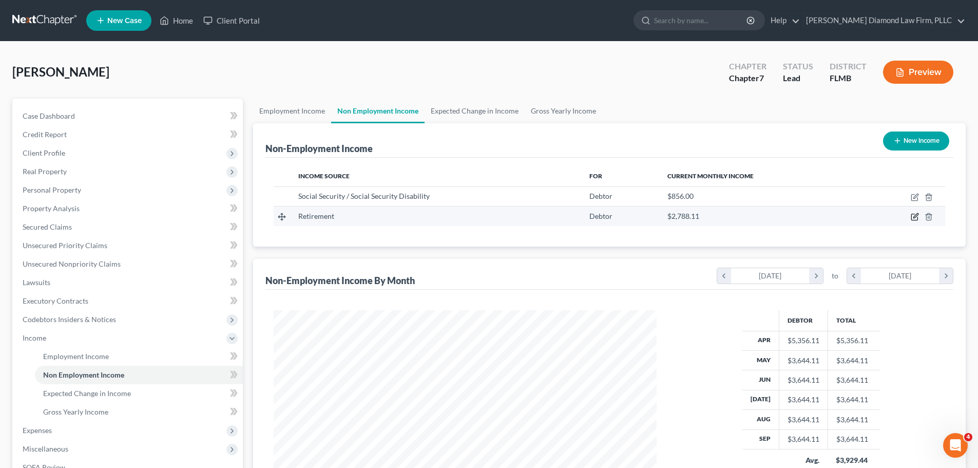
click at [912, 216] on icon "button" at bounding box center [914, 217] width 6 height 6
select select "3"
select select "0"
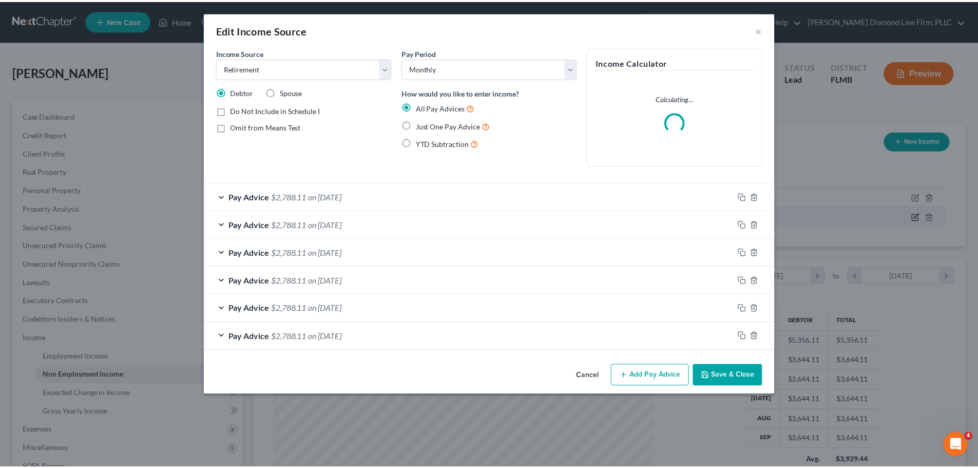
scroll to position [193, 407]
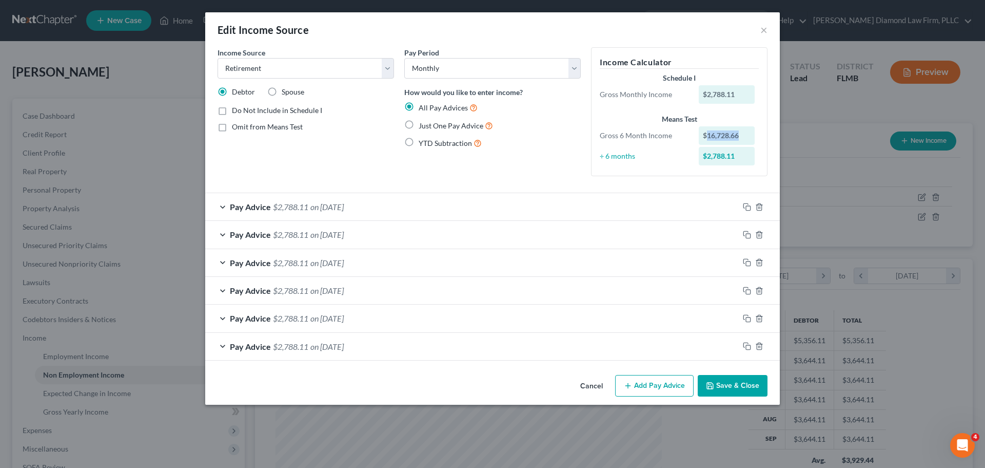
drag, startPoint x: 709, startPoint y: 134, endPoint x: 741, endPoint y: 130, distance: 32.2
click at [741, 130] on div "$16,728.66" at bounding box center [727, 135] width 56 height 18
copy div "16,728.66"
click at [762, 31] on button "×" at bounding box center [764, 30] width 7 height 12
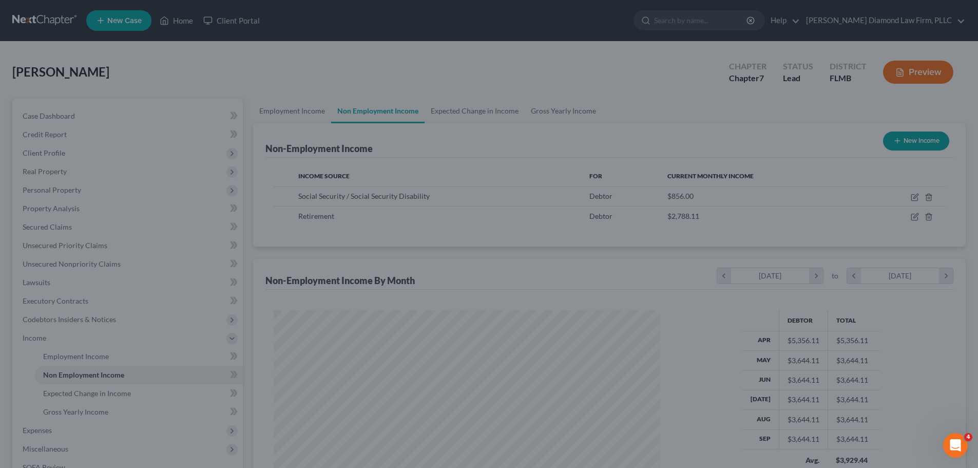
scroll to position [513085, 512873]
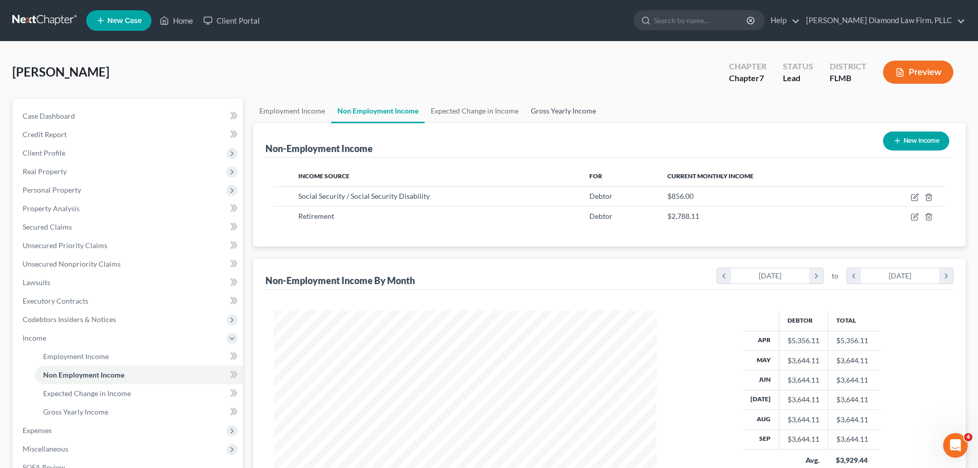
click at [558, 107] on link "Gross Yearly Income" at bounding box center [564, 111] width 78 height 25
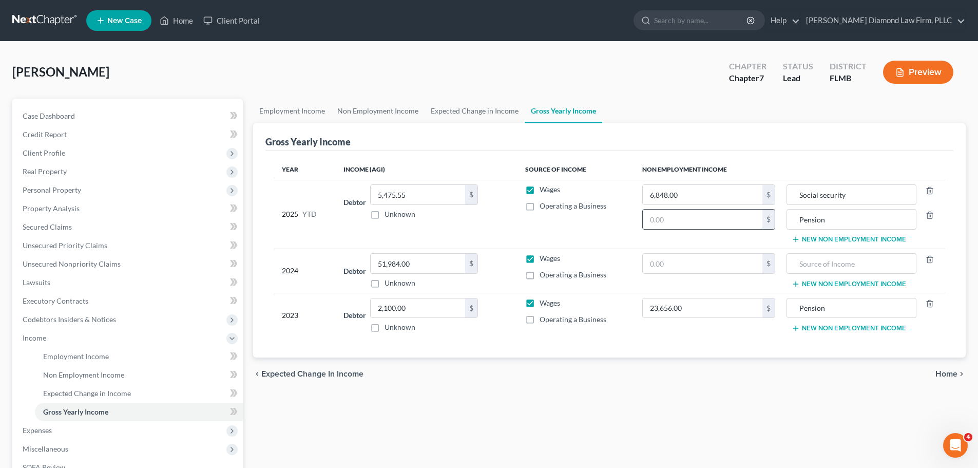
click at [681, 218] on input "text" at bounding box center [703, 219] width 120 height 20
paste input "22,304.88"
type input "22,304.88"
click at [281, 113] on link "Employment Income" at bounding box center [292, 111] width 78 height 25
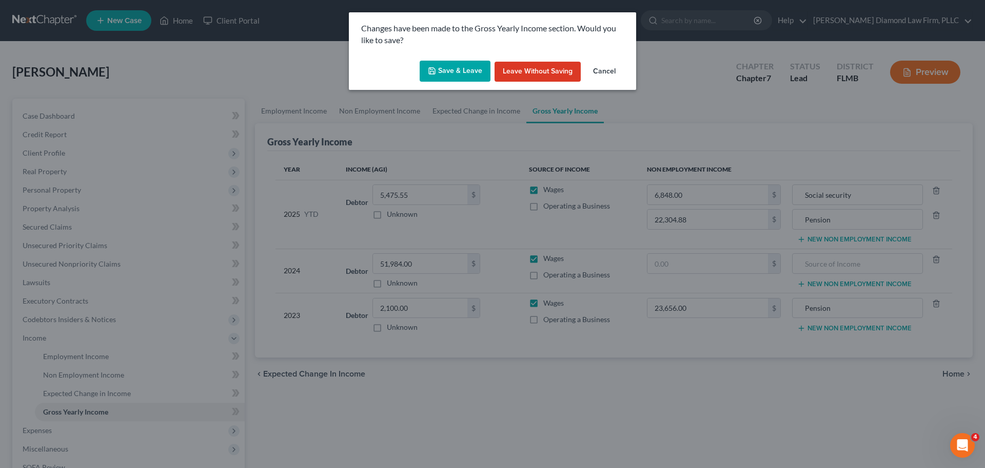
click at [433, 69] on polyline "button" at bounding box center [432, 69] width 3 height 2
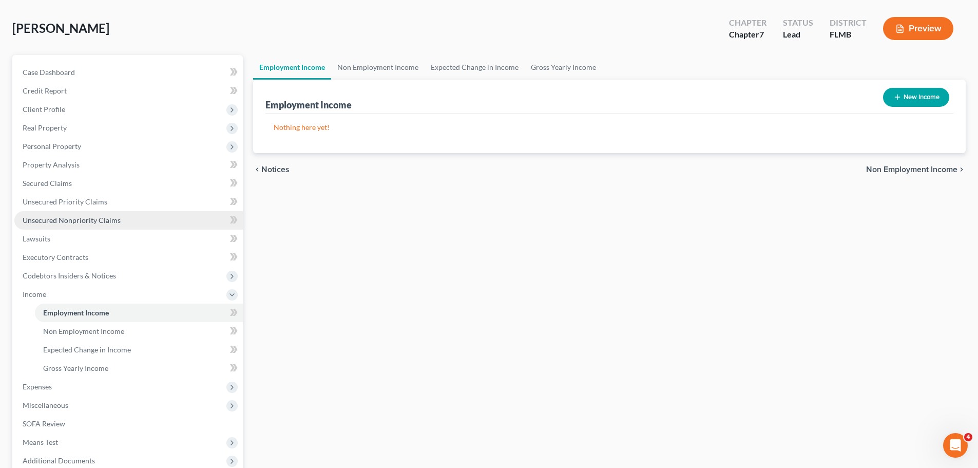
scroll to position [103, 0]
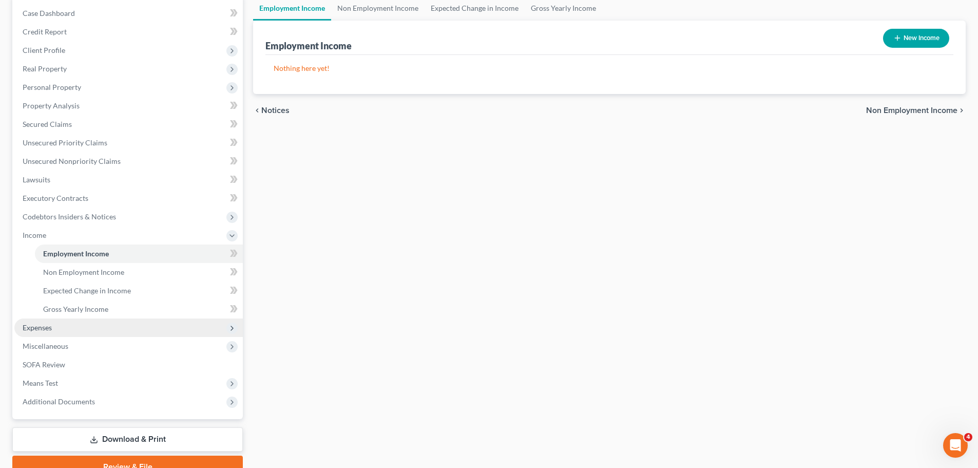
click at [37, 331] on span "Expenses" at bounding box center [37, 327] width 29 height 9
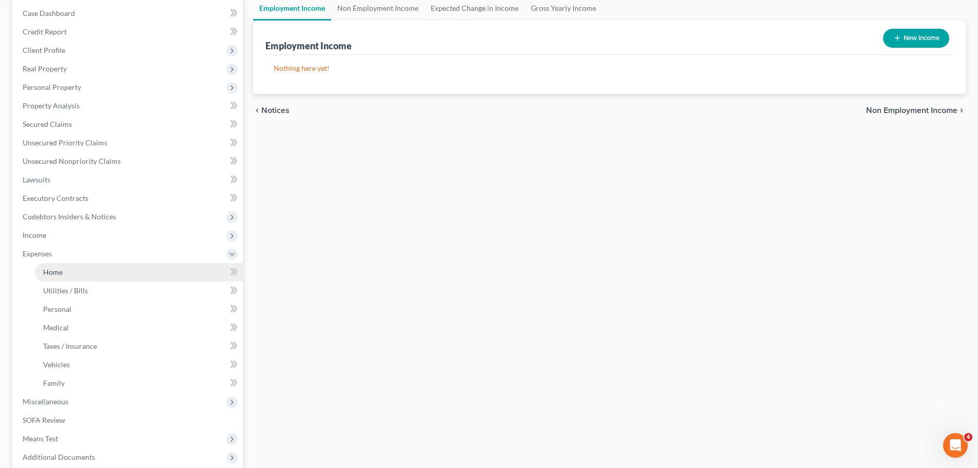
click at [52, 277] on link "Home" at bounding box center [139, 272] width 208 height 18
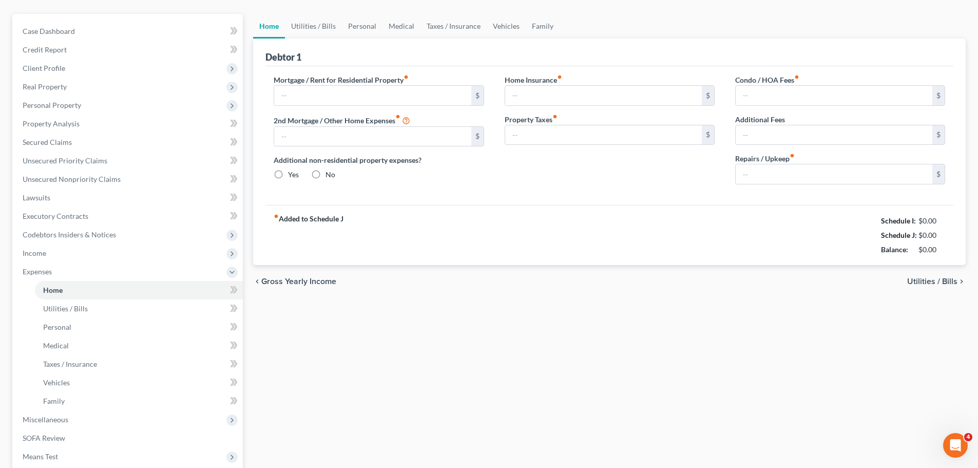
type input "1,050.00"
type input "0.00"
radio input "true"
type input "0.00"
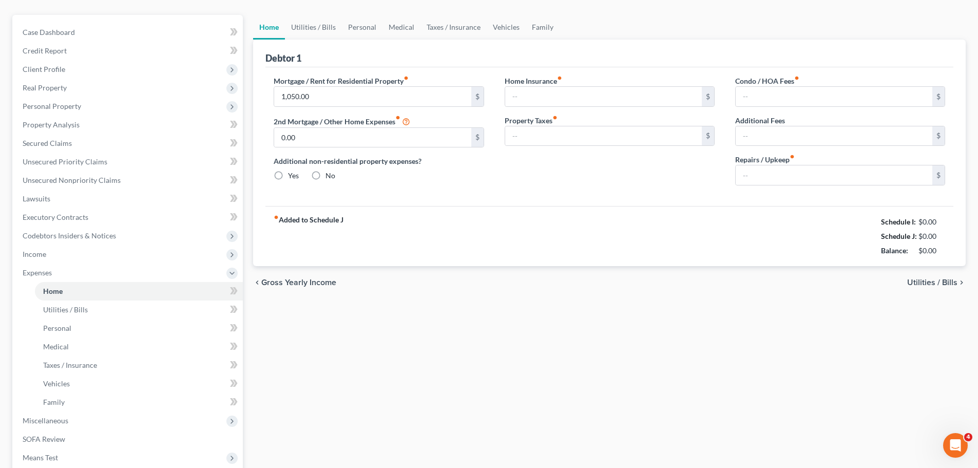
type input "0.00"
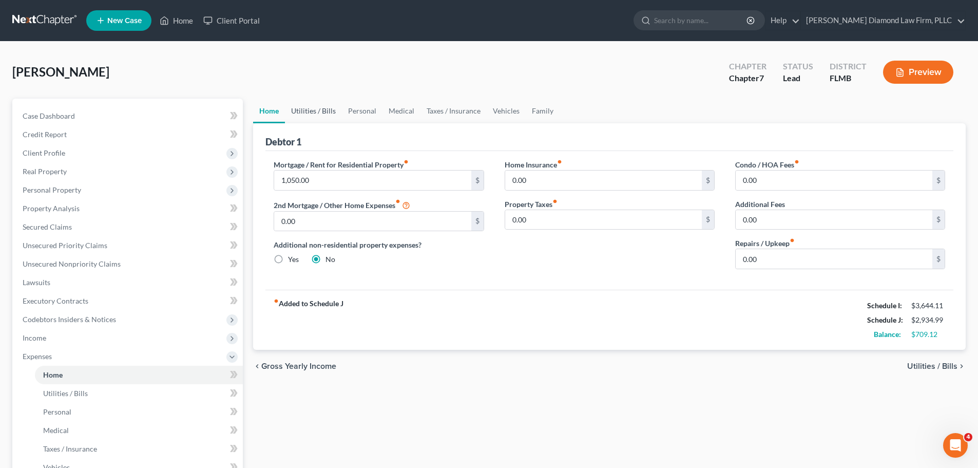
click at [319, 116] on link "Utilities / Bills" at bounding box center [313, 111] width 57 height 25
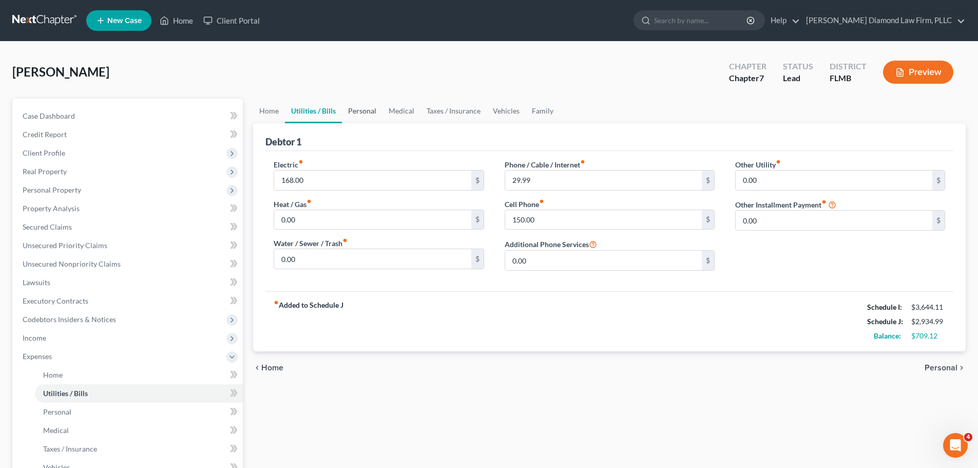
click at [367, 115] on link "Personal" at bounding box center [362, 111] width 41 height 25
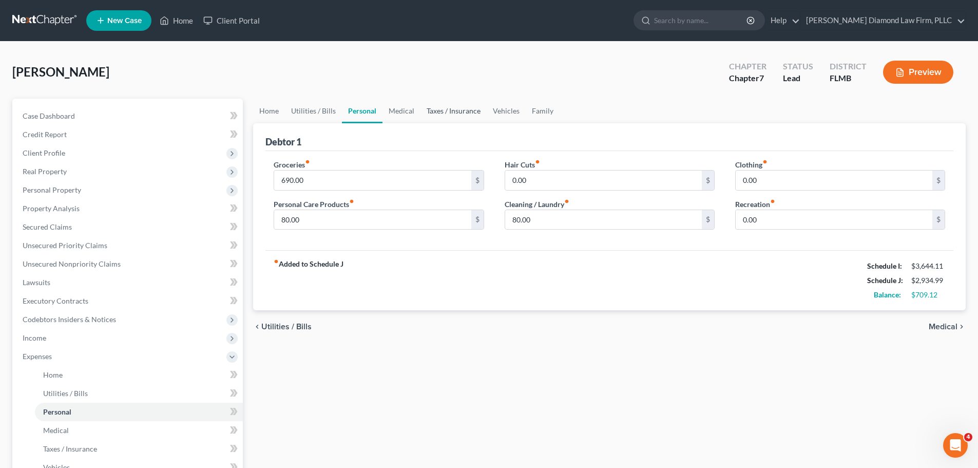
click at [420, 111] on link "Taxes / Insurance" at bounding box center [453, 111] width 66 height 25
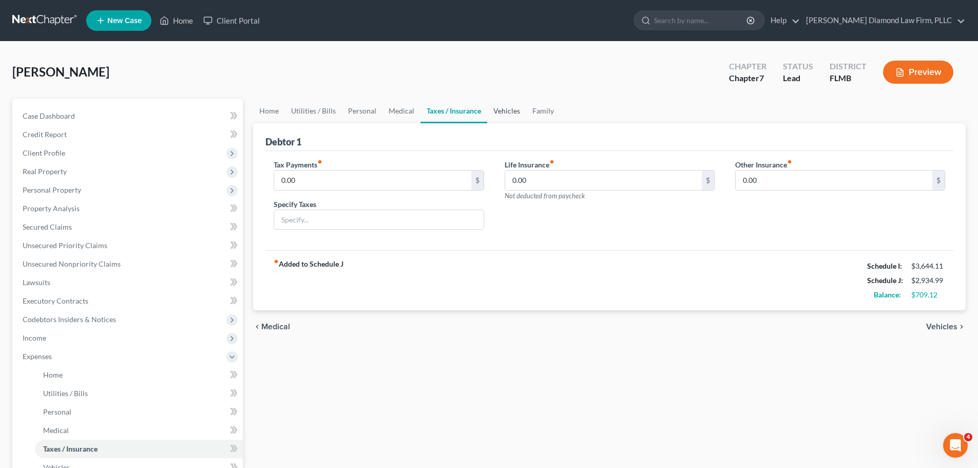
click at [507, 109] on link "Vehicles" at bounding box center [506, 111] width 39 height 25
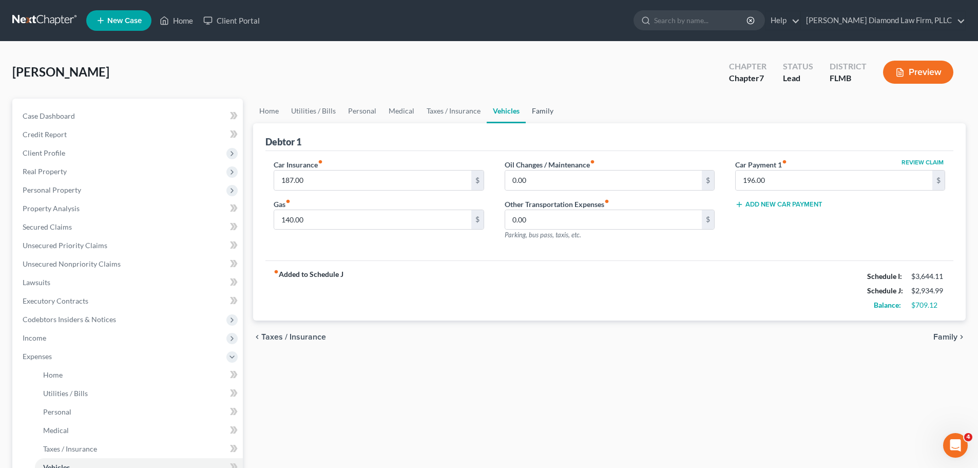
click at [534, 108] on link "Family" at bounding box center [543, 111] width 34 height 25
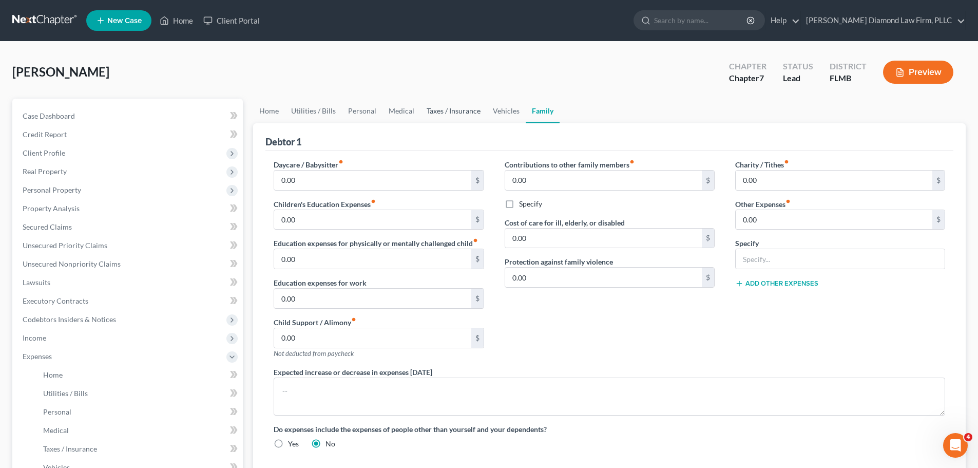
click at [477, 111] on link "Taxes / Insurance" at bounding box center [453, 111] width 66 height 25
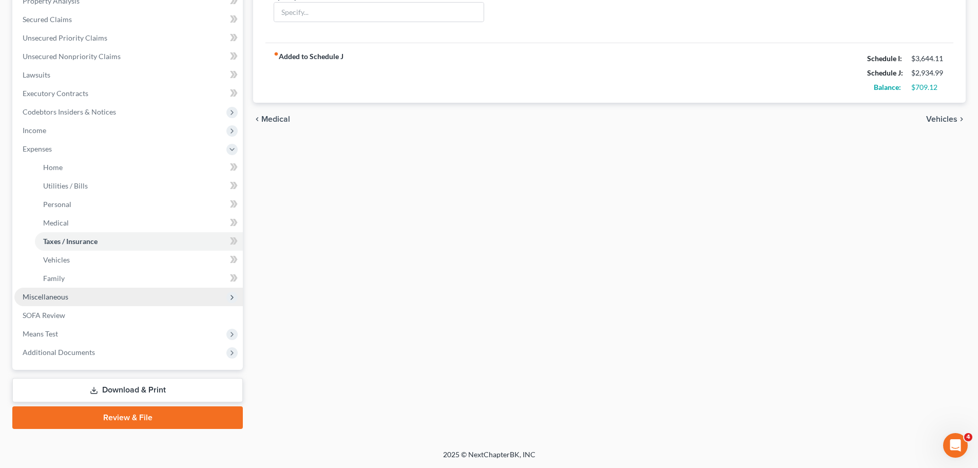
click at [74, 296] on span "Miscellaneous" at bounding box center [128, 296] width 228 height 18
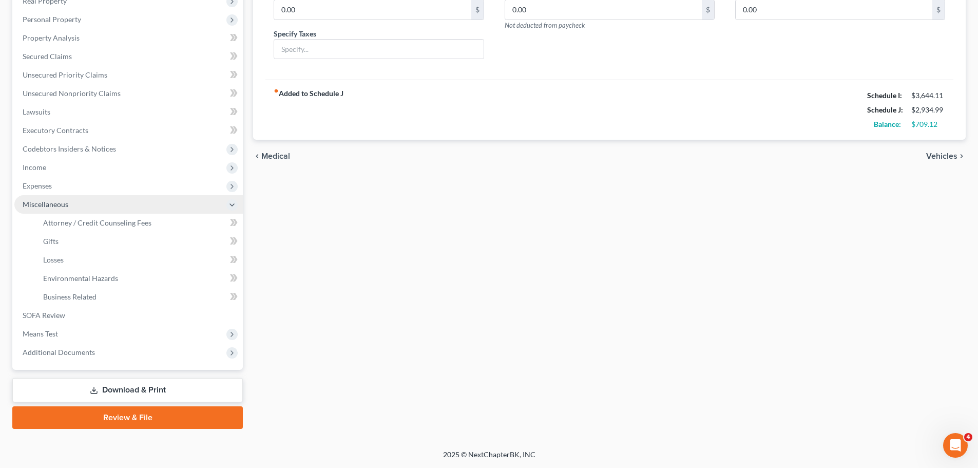
scroll to position [170, 0]
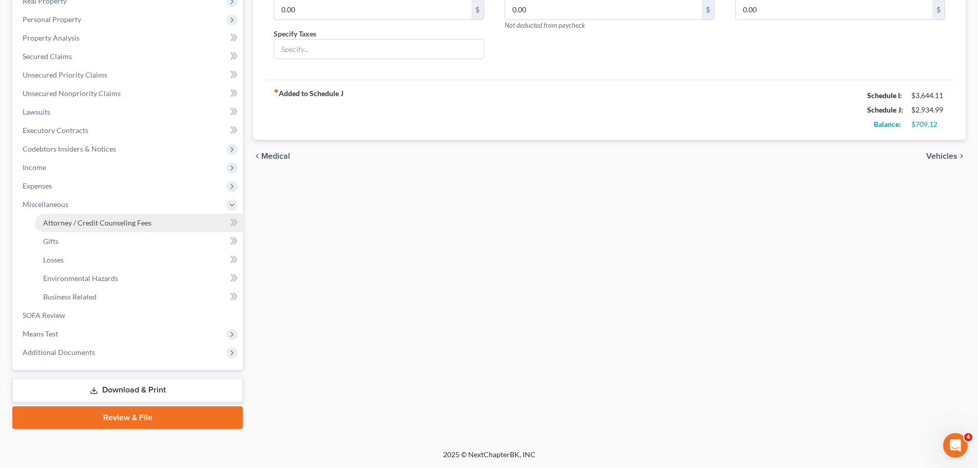
click at [71, 224] on span "Attorney / Credit Counseling Fees" at bounding box center [97, 222] width 108 height 9
select select "2"
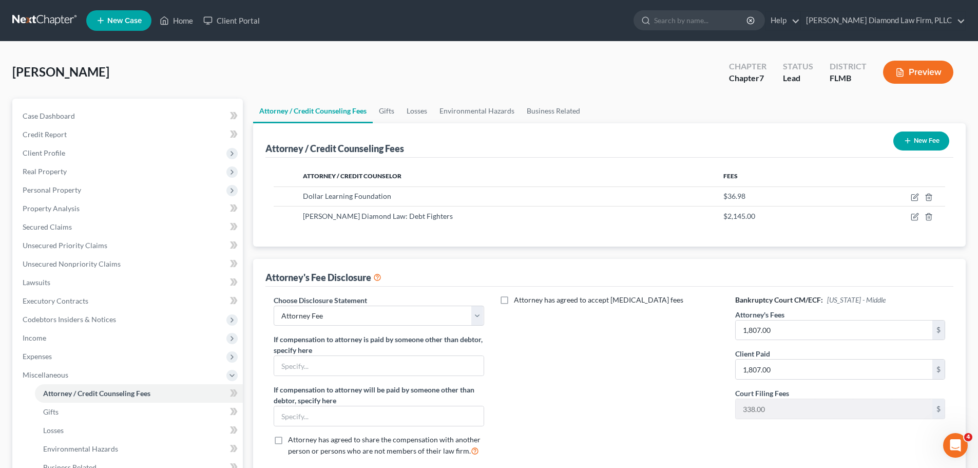
click at [899, 139] on button "New Fee" at bounding box center [921, 140] width 56 height 19
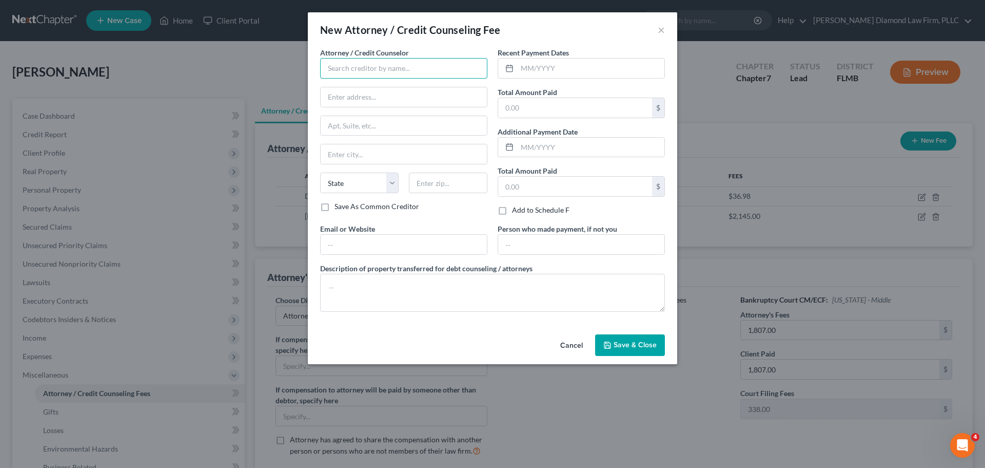
click at [372, 72] on input "text" at bounding box center [403, 68] width 167 height 21
click at [355, 66] on input "Alevi" at bounding box center [403, 68] width 167 height 21
type input "Alleviate Tax Relief"
click at [375, 99] on input "text" at bounding box center [404, 97] width 166 height 20
paste input "2600 Michelson Dr"
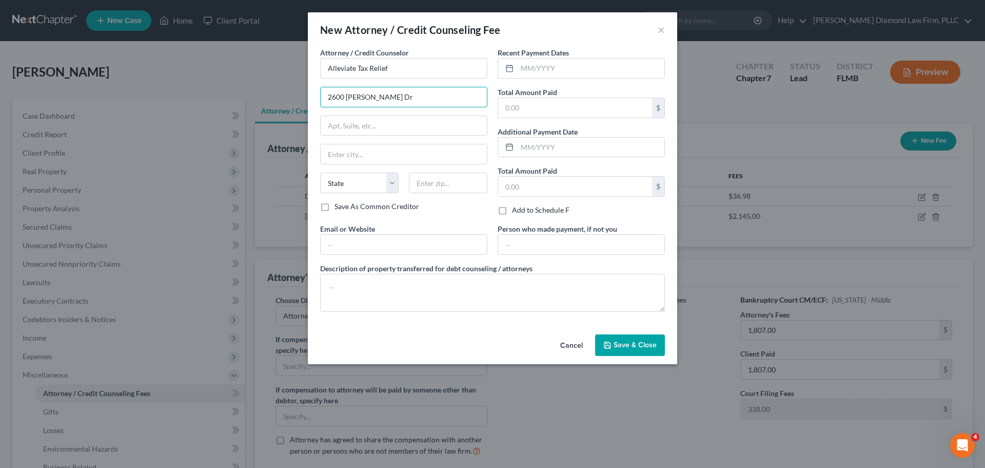
type input "2600 Michelson Dr"
click at [390, 123] on input "text" at bounding box center [404, 126] width 166 height 20
type input "#1500"
type input "Irvine"
select select "4"
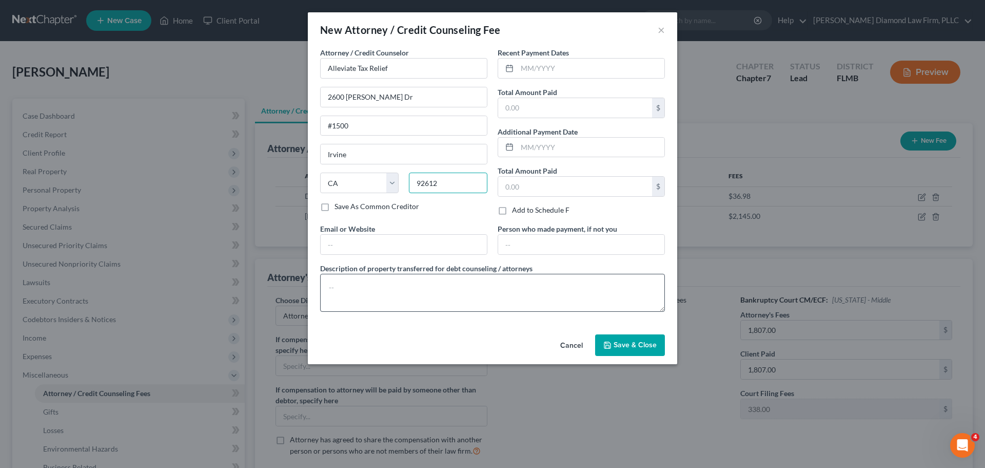
type input "92612"
click at [400, 283] on textarea at bounding box center [492, 293] width 345 height 38
click at [548, 70] on input "text" at bounding box center [590, 69] width 147 height 20
click at [353, 291] on textarea "To enrich screen reader interactions, please activate Accessibility in Grammarl…" at bounding box center [492, 293] width 345 height 38
type textarea "Back tax relief"
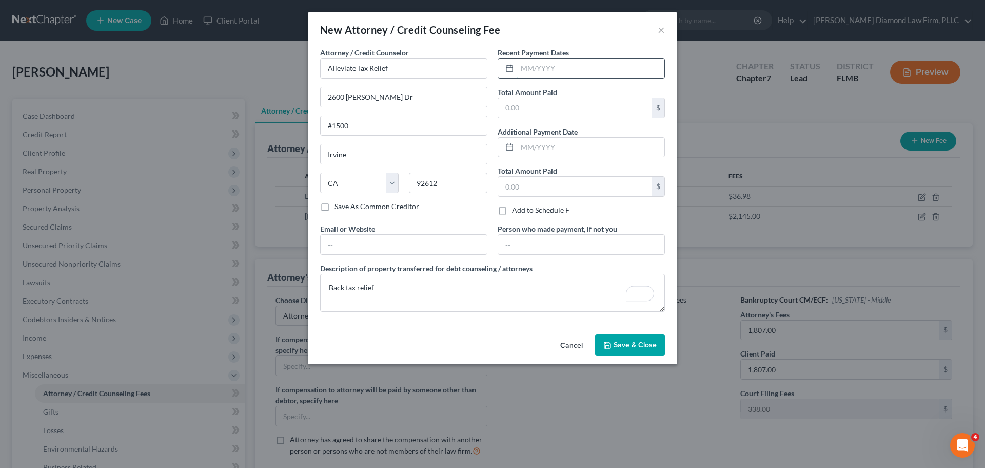
click at [552, 66] on input "text" at bounding box center [590, 69] width 147 height 20
click at [521, 67] on input "text" at bounding box center [590, 69] width 147 height 20
type input "08/2025"
click at [538, 106] on input "text" at bounding box center [575, 108] width 154 height 20
click at [525, 109] on input "text" at bounding box center [575, 108] width 154 height 20
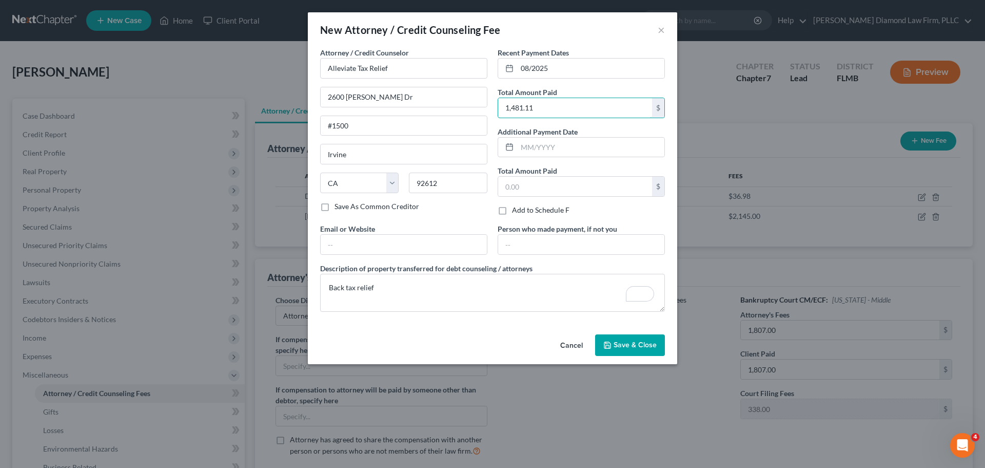
type input "1,481.11"
click at [643, 345] on span "Save & Close" at bounding box center [635, 344] width 43 height 9
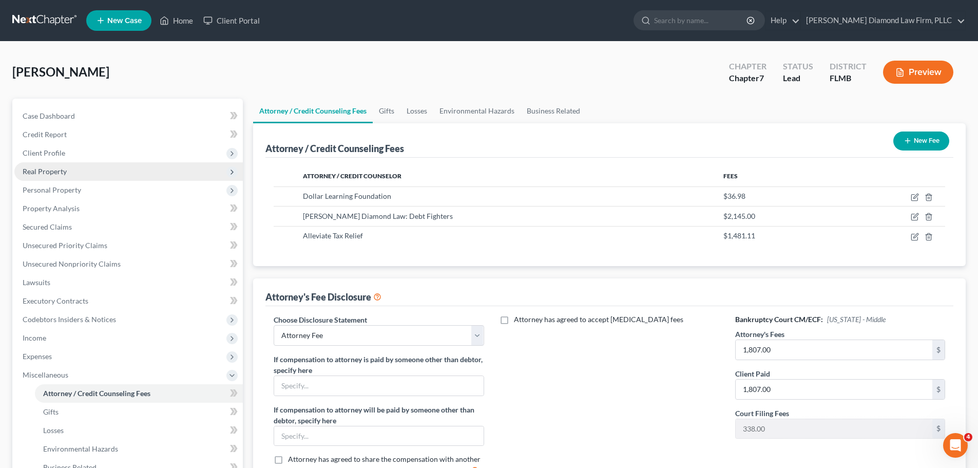
click at [47, 168] on span "Real Property" at bounding box center [45, 171] width 44 height 9
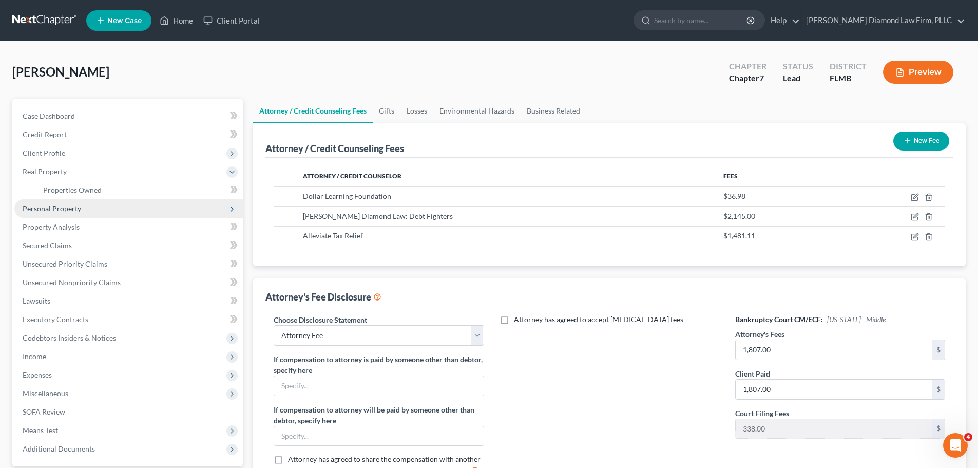
click at [56, 206] on span "Personal Property" at bounding box center [52, 208] width 59 height 9
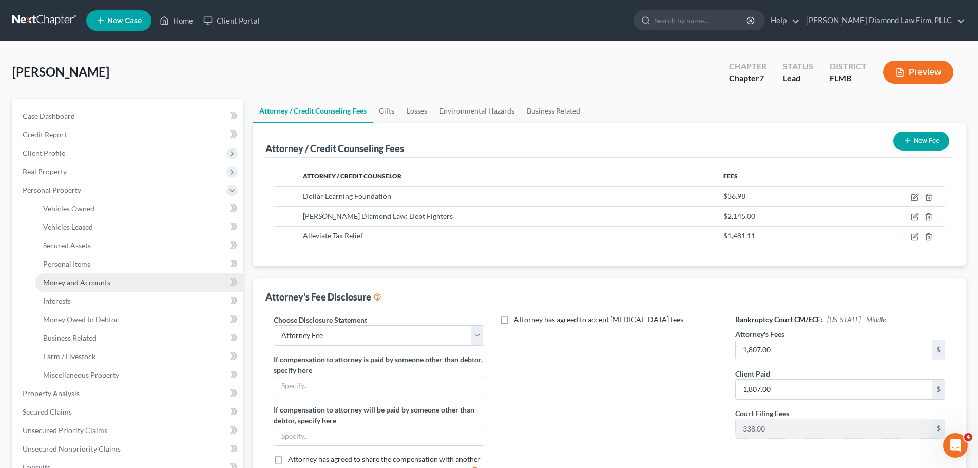
click at [95, 284] on span "Money and Accounts" at bounding box center [76, 282] width 67 height 9
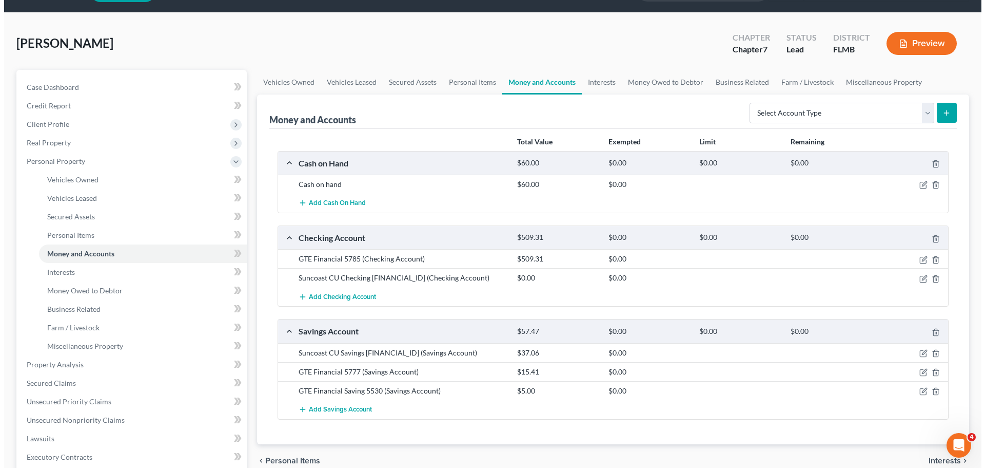
scroll to position [51, 0]
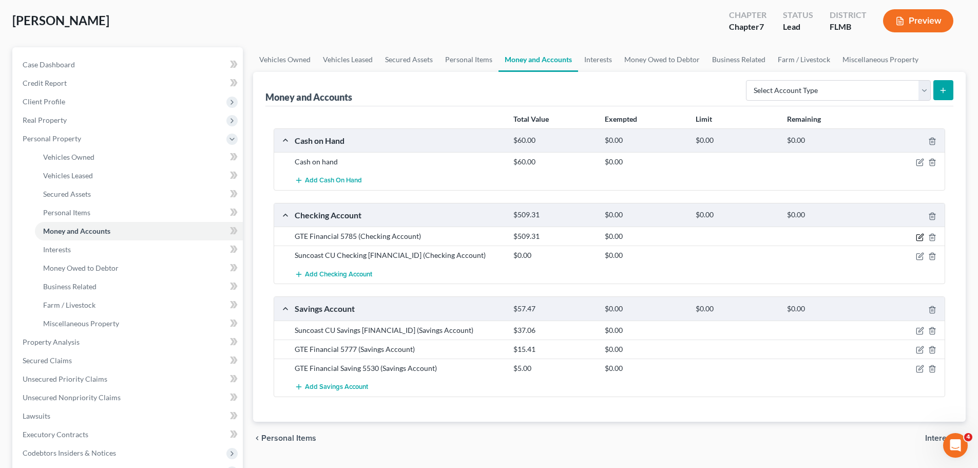
click at [917, 236] on icon "button" at bounding box center [920, 237] width 8 height 8
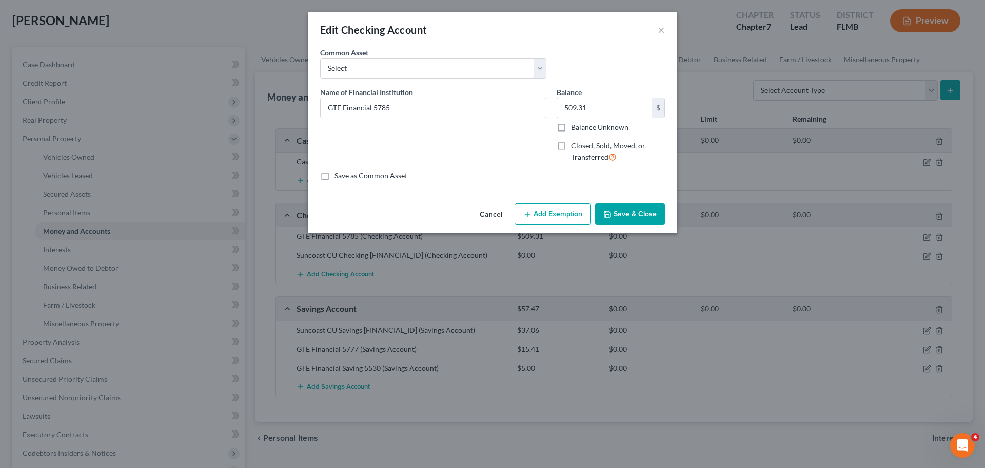
click at [559, 220] on button "Add Exemption" at bounding box center [553, 214] width 76 height 22
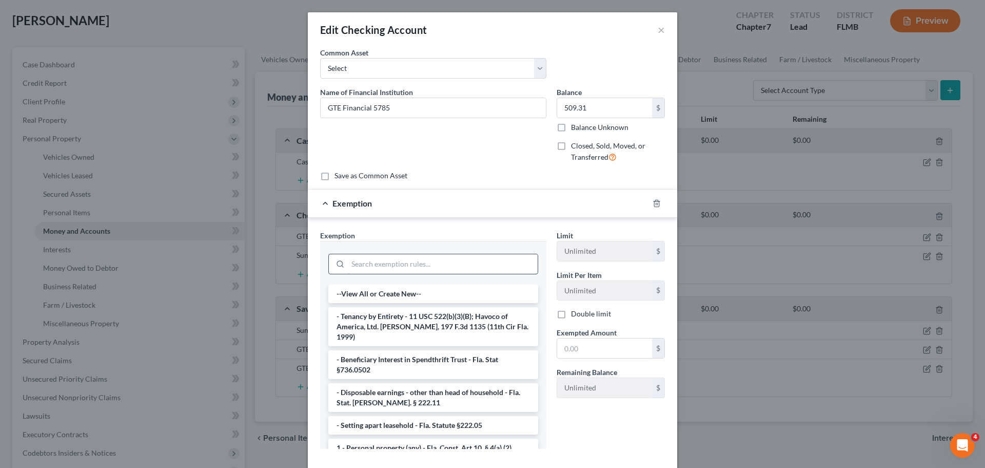
click at [457, 264] on input "search" at bounding box center [443, 264] width 190 height 20
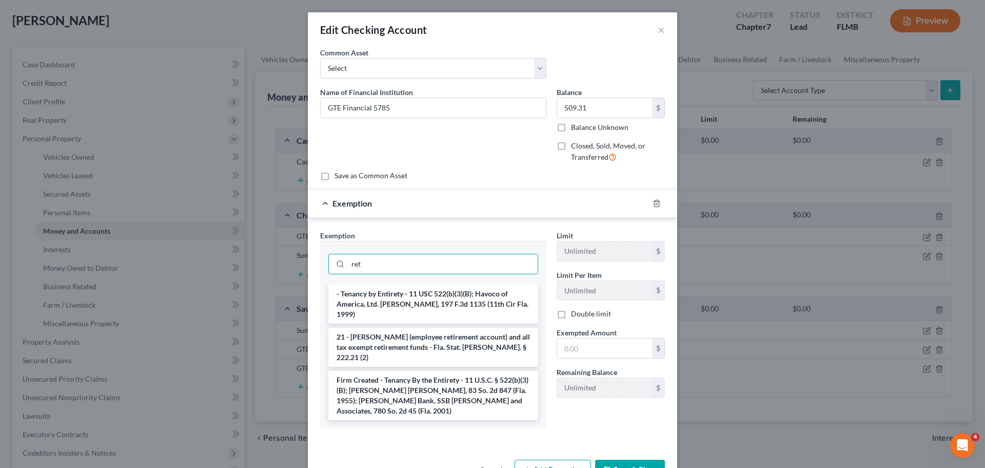
type input "ret"
drag, startPoint x: 407, startPoint y: 334, endPoint x: 636, endPoint y: 344, distance: 229.7
click at [407, 334] on li "21 - [PERSON_NAME] (employee retirement account) and all tax exempt retirement …" at bounding box center [433, 346] width 210 height 39
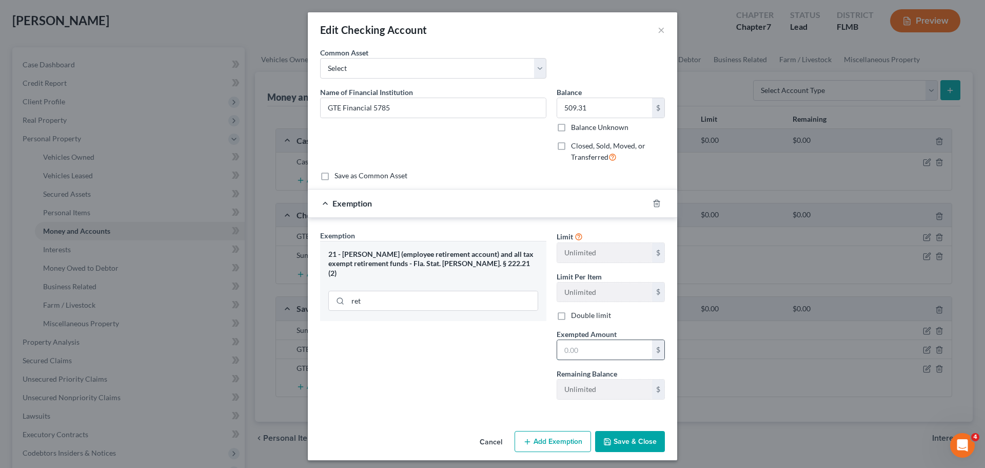
click at [628, 349] on input "text" at bounding box center [604, 350] width 95 height 20
type input "254.65"
click at [535, 439] on button "Add Exemption" at bounding box center [553, 442] width 76 height 22
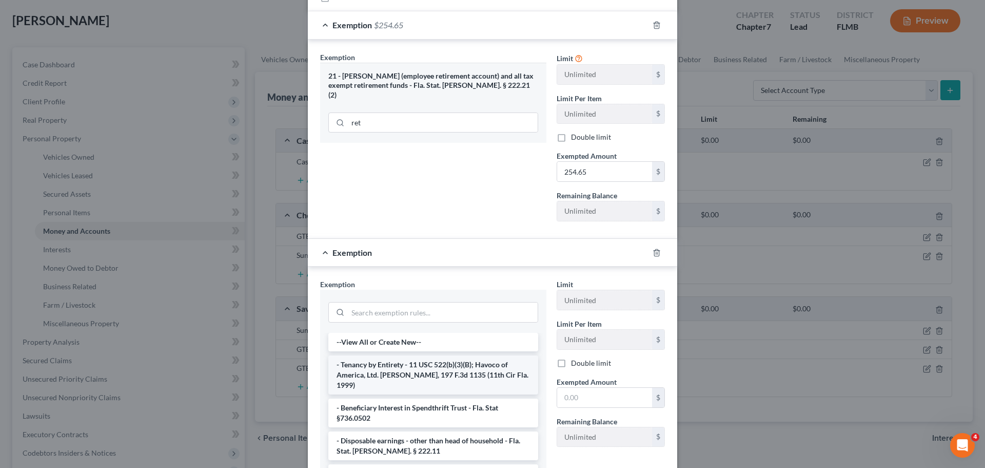
scroll to position [205, 0]
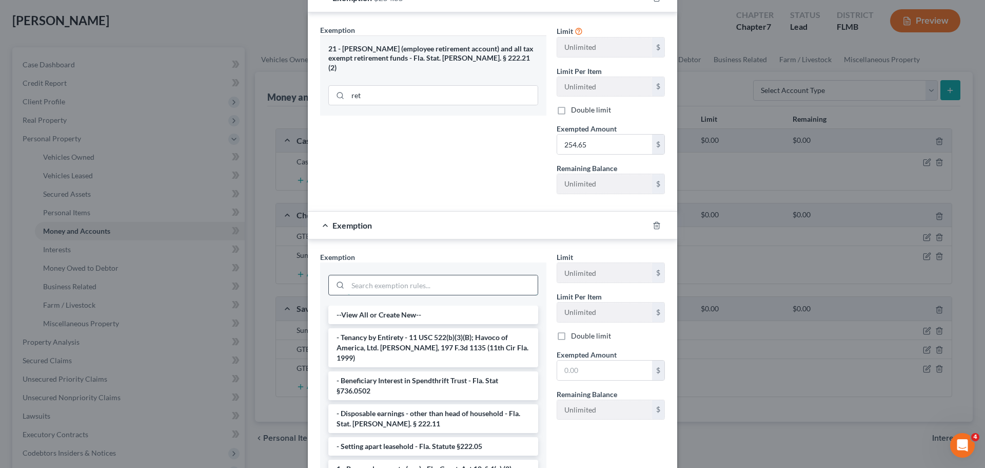
click at [383, 283] on input "search" at bounding box center [443, 285] width 190 height 20
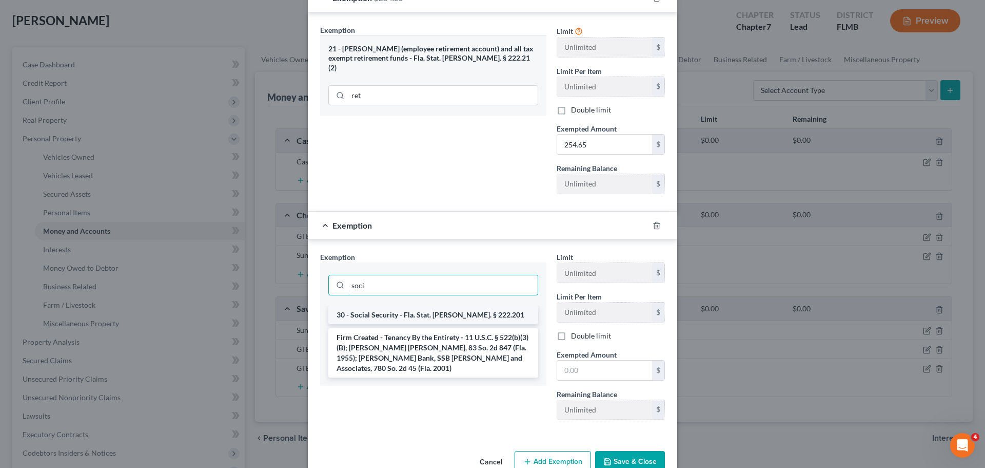
type input "soci"
click at [395, 319] on li "30 - Social Security - Fla. Stat. [PERSON_NAME]. § 222.201" at bounding box center [433, 314] width 210 height 18
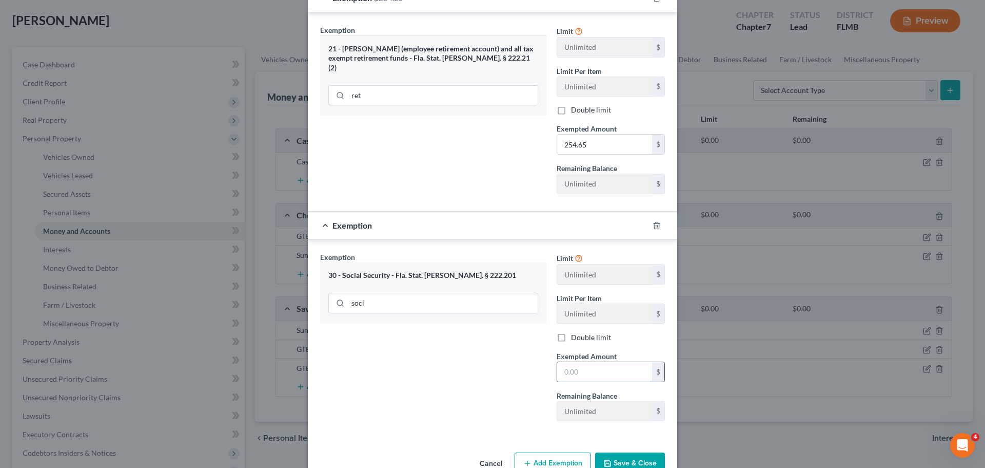
click at [568, 377] on input "text" at bounding box center [604, 372] width 95 height 20
type input "254.66"
click at [625, 456] on button "Save & Close" at bounding box center [630, 463] width 70 height 22
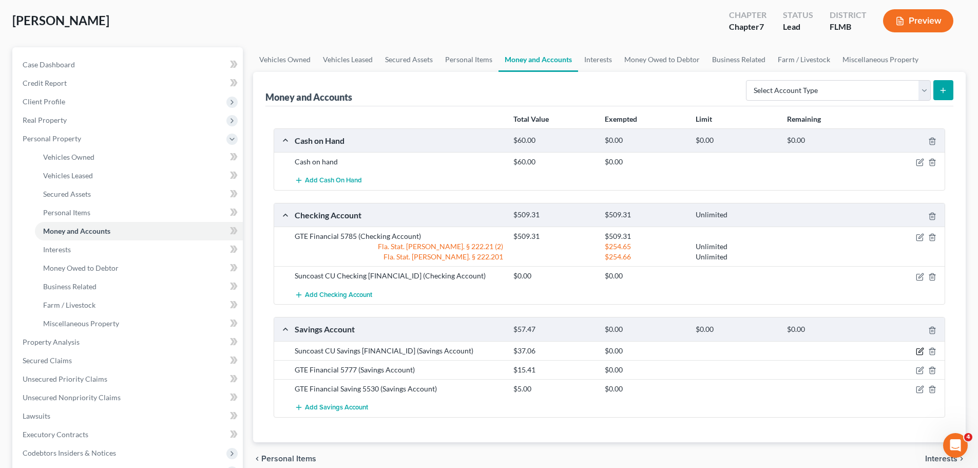
drag, startPoint x: 918, startPoint y: 352, endPoint x: 915, endPoint y: 357, distance: 5.3
click at [918, 352] on icon "button" at bounding box center [920, 351] width 8 height 8
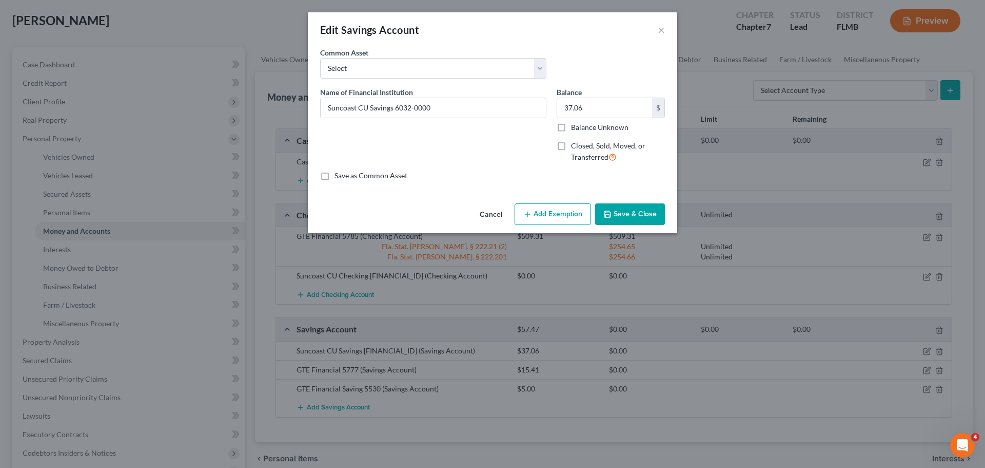
click at [557, 207] on button "Add Exemption" at bounding box center [553, 214] width 76 height 22
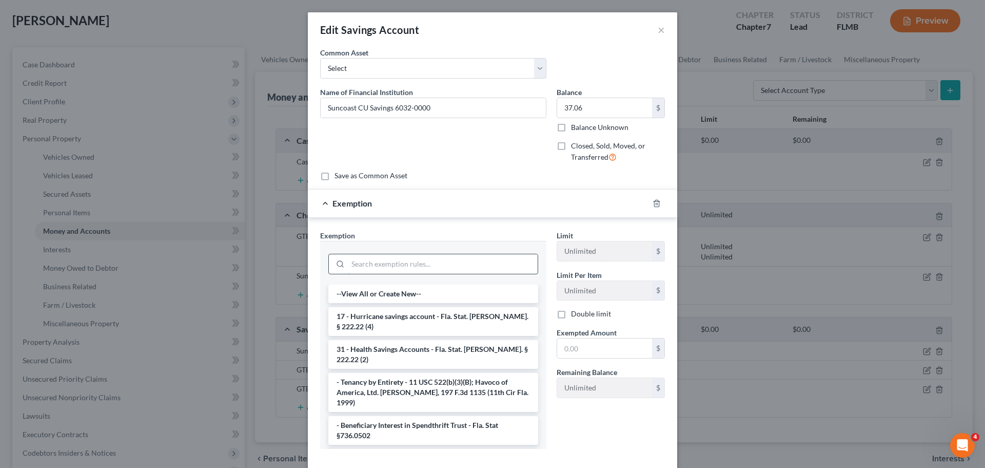
click at [400, 268] on input "search" at bounding box center [443, 264] width 190 height 20
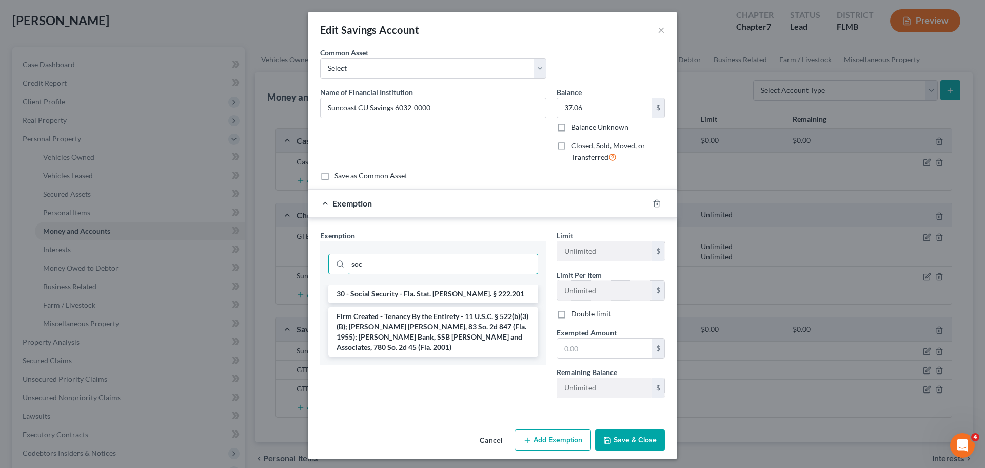
type input "soc"
click at [425, 303] on ul "30 - Social Security - Fla. Stat. Ann. § 222.201 Firm Created - Tenancy By the …" at bounding box center [433, 320] width 210 height 72
click at [423, 292] on li "30 - Social Security - Fla. Stat. [PERSON_NAME]. § 222.201" at bounding box center [433, 293] width 210 height 18
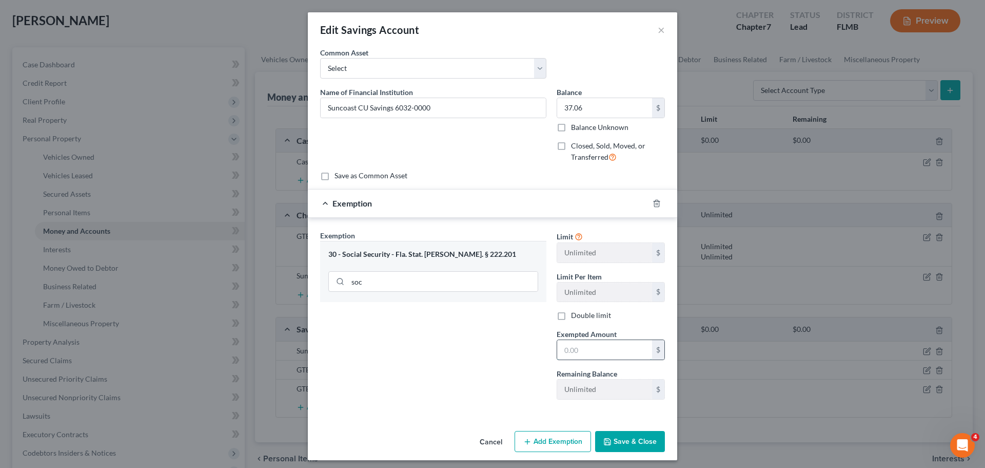
click at [602, 349] on input "text" at bounding box center [604, 350] width 95 height 20
type input "18.53"
click at [553, 443] on button "Add Exemption" at bounding box center [553, 442] width 76 height 22
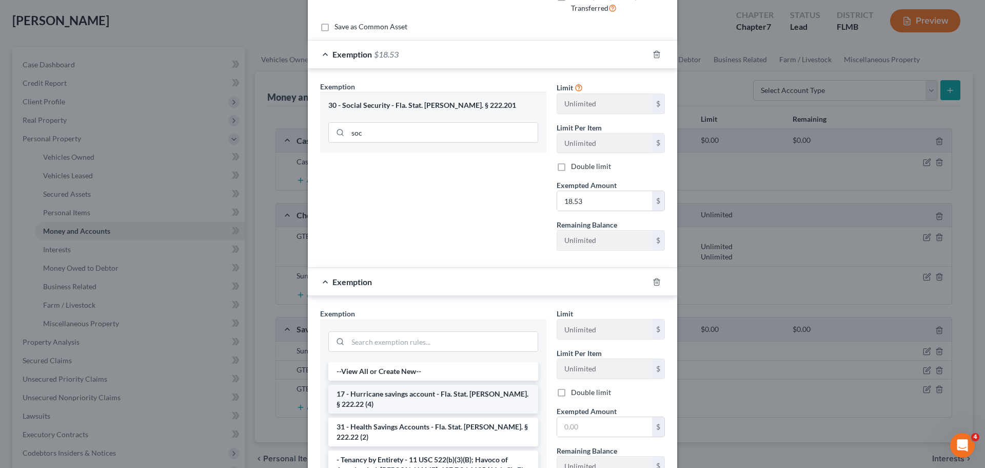
scroll to position [257, 0]
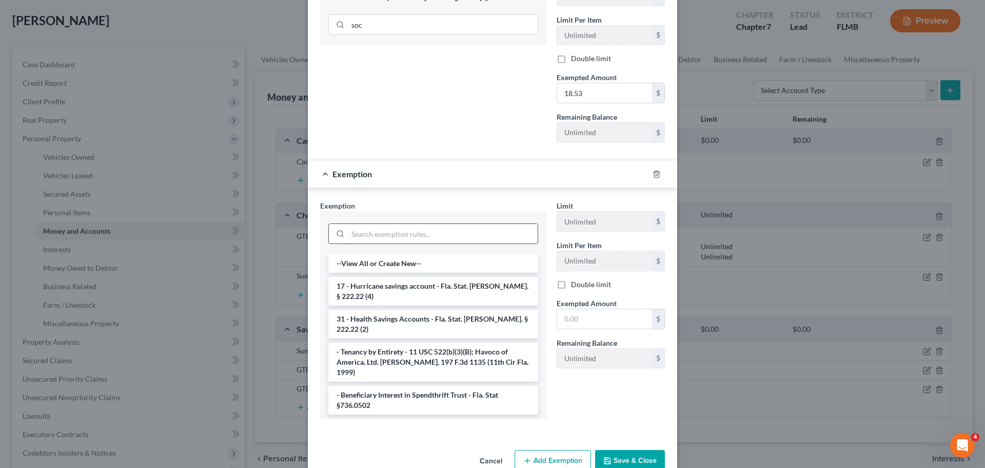
click at [364, 232] on input "search" at bounding box center [443, 234] width 190 height 20
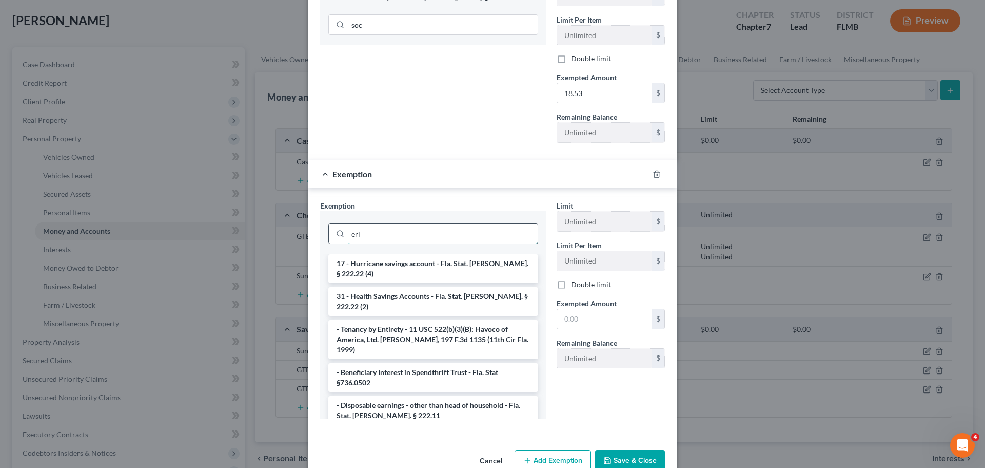
scroll to position [230, 0]
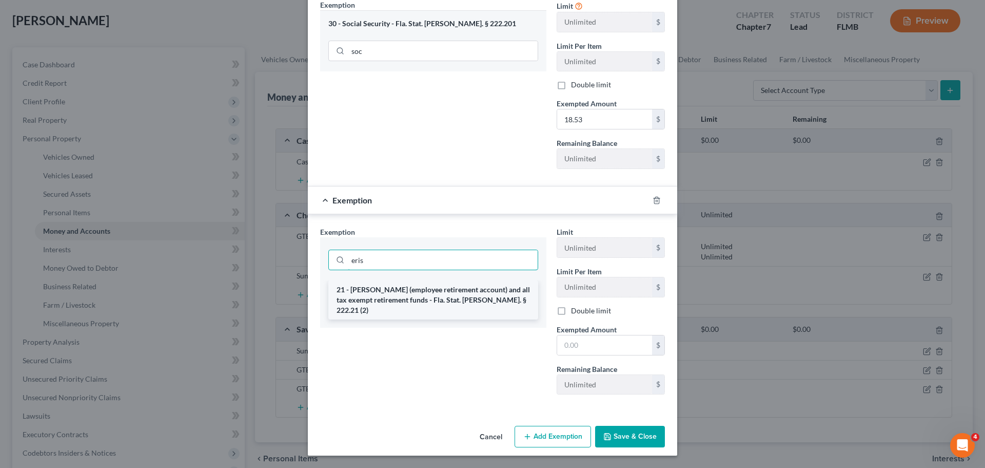
type input "eris"
click at [396, 291] on li "21 - [PERSON_NAME] (employee retirement account) and all tax exempt retirement …" at bounding box center [433, 299] width 210 height 39
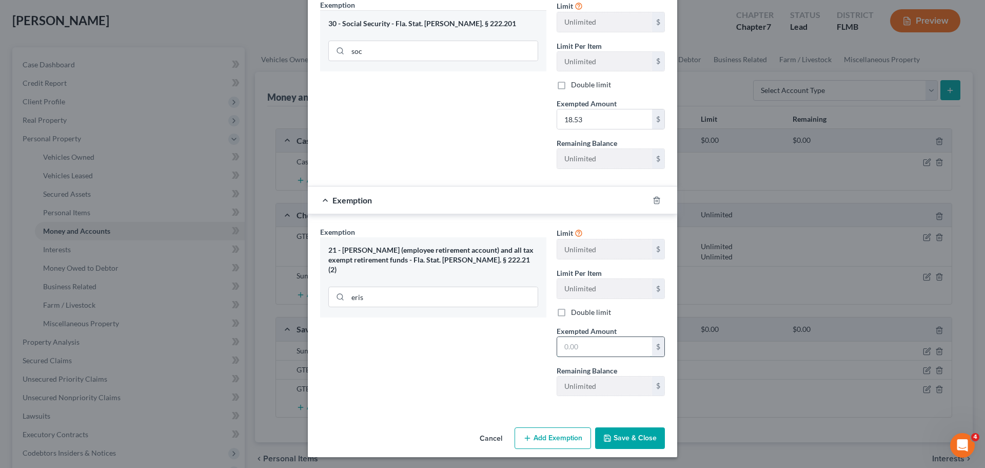
click at [597, 343] on input "text" at bounding box center [604, 347] width 95 height 20
type input "18.53"
click at [624, 433] on button "Save & Close" at bounding box center [630, 438] width 70 height 22
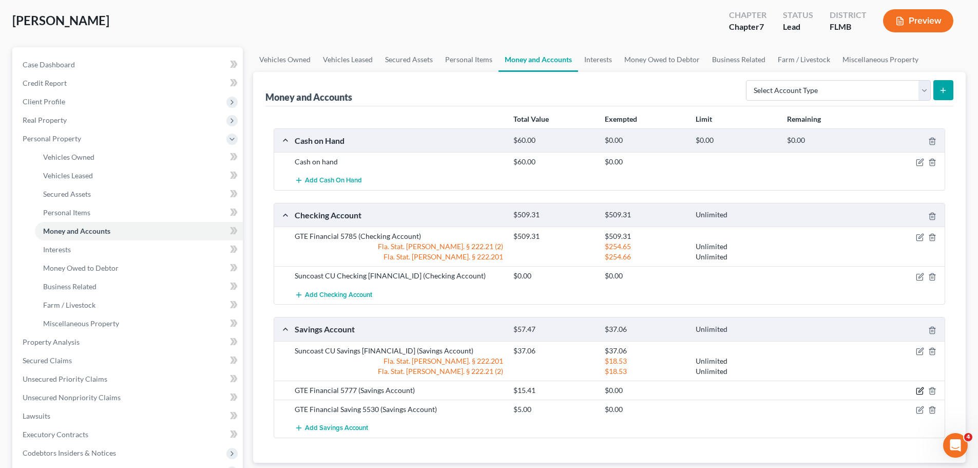
click at [917, 392] on icon "button" at bounding box center [920, 390] width 8 height 8
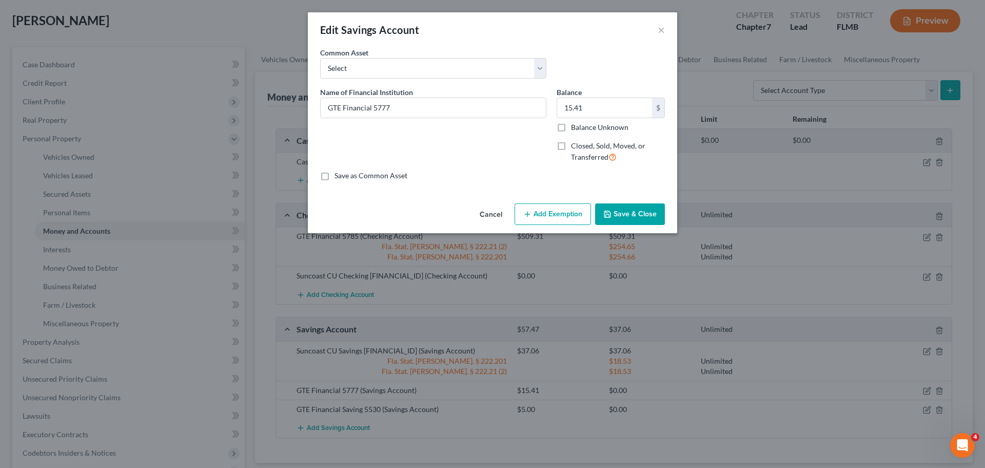
click at [566, 224] on button "Add Exemption" at bounding box center [553, 214] width 76 height 22
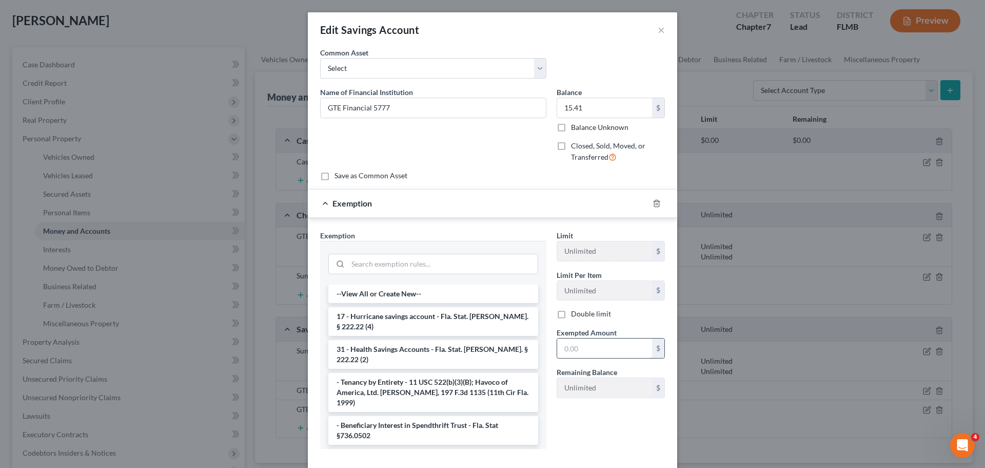
click at [591, 348] on input "text" at bounding box center [604, 348] width 95 height 20
click at [402, 269] on input "search" at bounding box center [443, 264] width 190 height 20
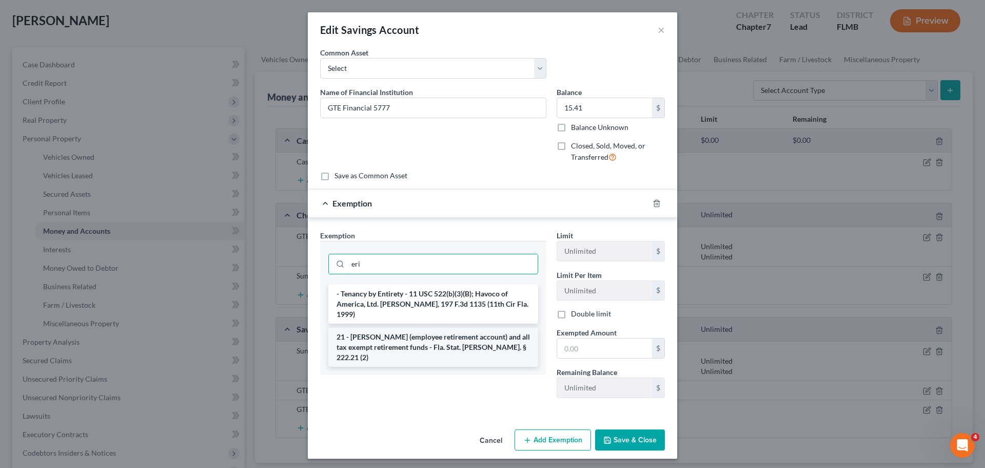
type input "eri"
click at [436, 334] on li "21 - [PERSON_NAME] (employee retirement account) and all tax exempt retirement …" at bounding box center [433, 346] width 210 height 39
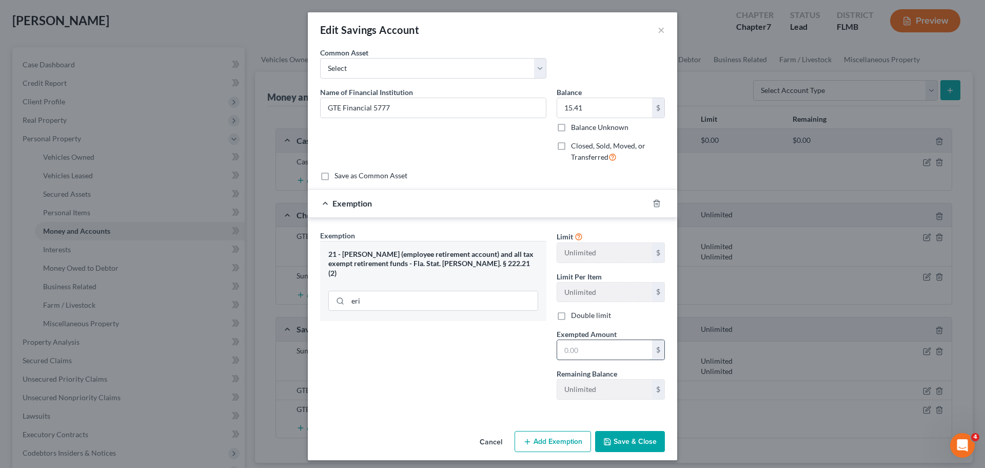
click at [588, 347] on input "text" at bounding box center [604, 350] width 95 height 20
type input "7.70"
click at [556, 447] on button "Add Exemption" at bounding box center [553, 442] width 76 height 22
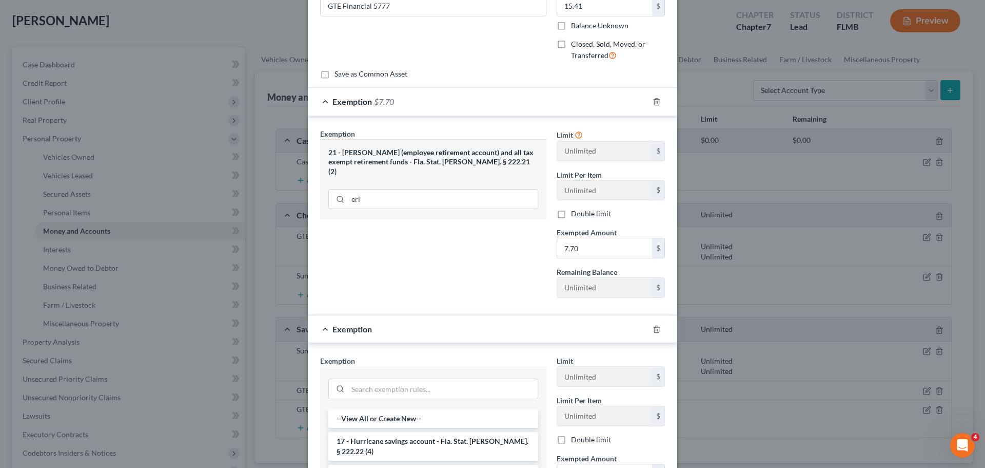
scroll to position [103, 0]
click at [388, 393] on input "search" at bounding box center [443, 388] width 190 height 20
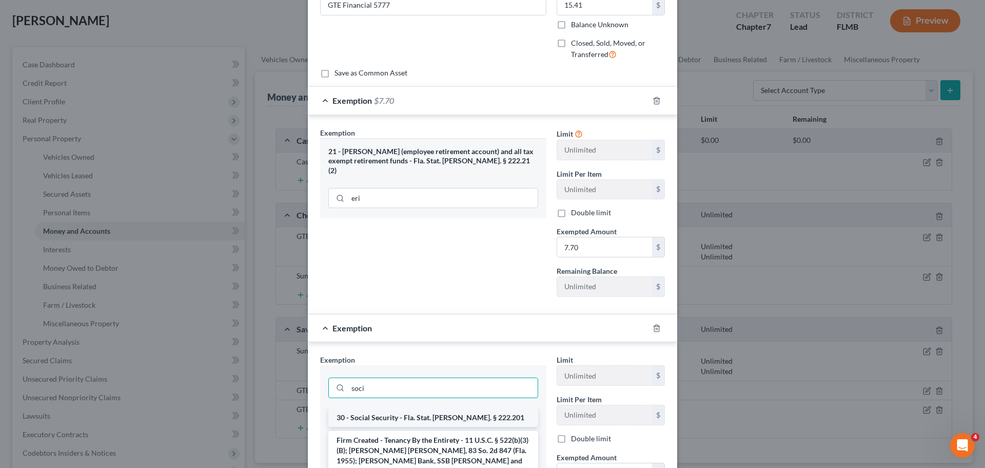
type input "soci"
click at [404, 420] on li "30 - Social Security - Fla. Stat. [PERSON_NAME]. § 222.201" at bounding box center [433, 417] width 210 height 18
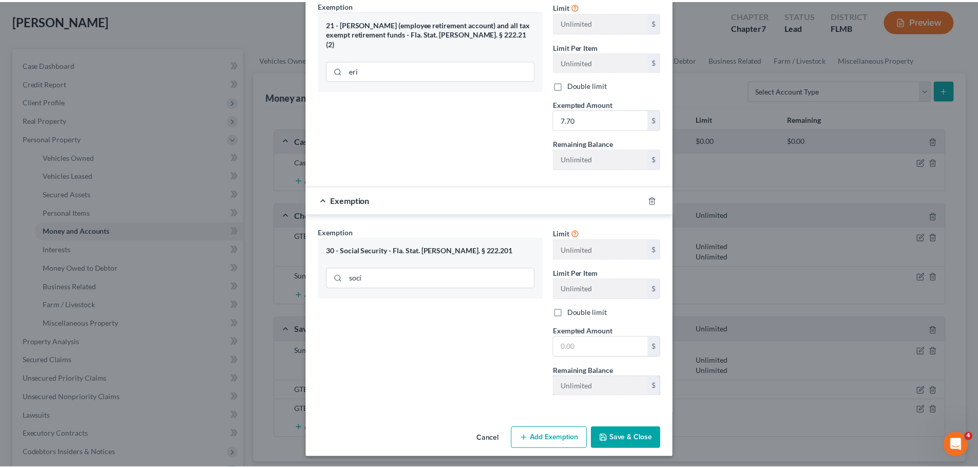
scroll to position [232, 0]
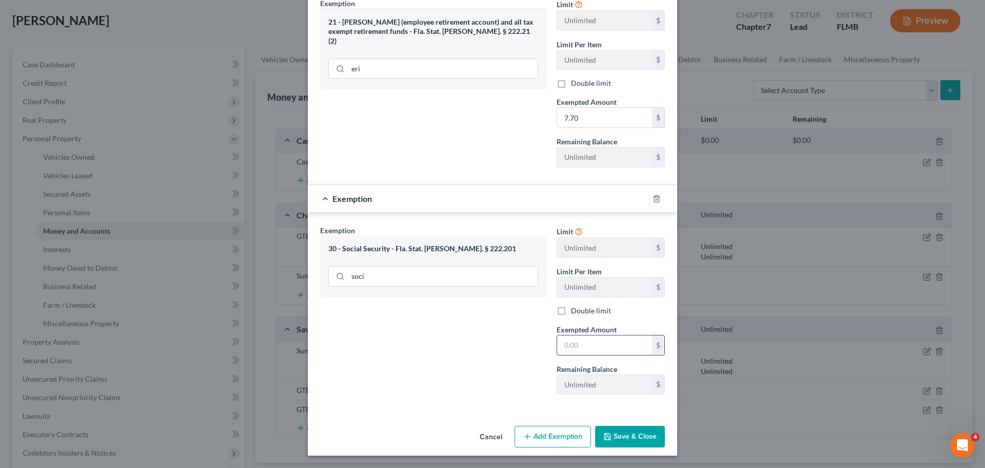
click at [577, 342] on input "text" at bounding box center [604, 345] width 95 height 20
type input "7.71"
click at [623, 430] on button "Save & Close" at bounding box center [630, 437] width 70 height 22
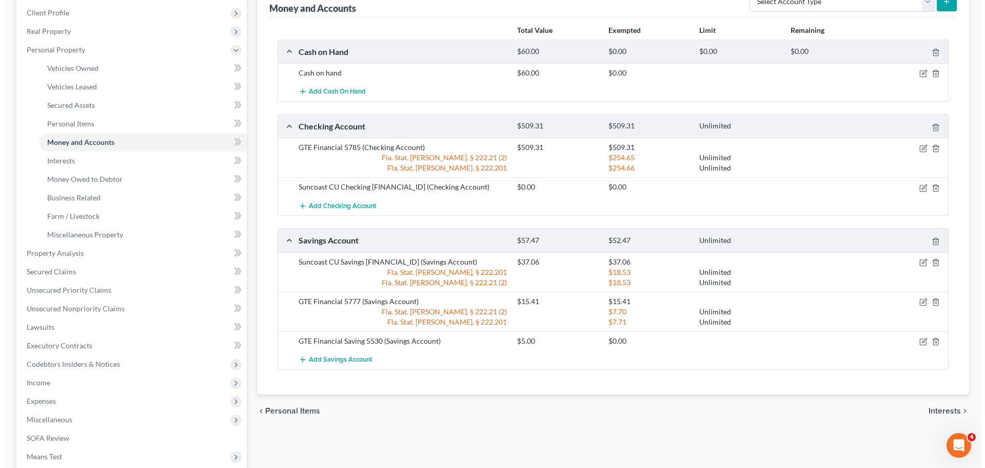
scroll to position [154, 0]
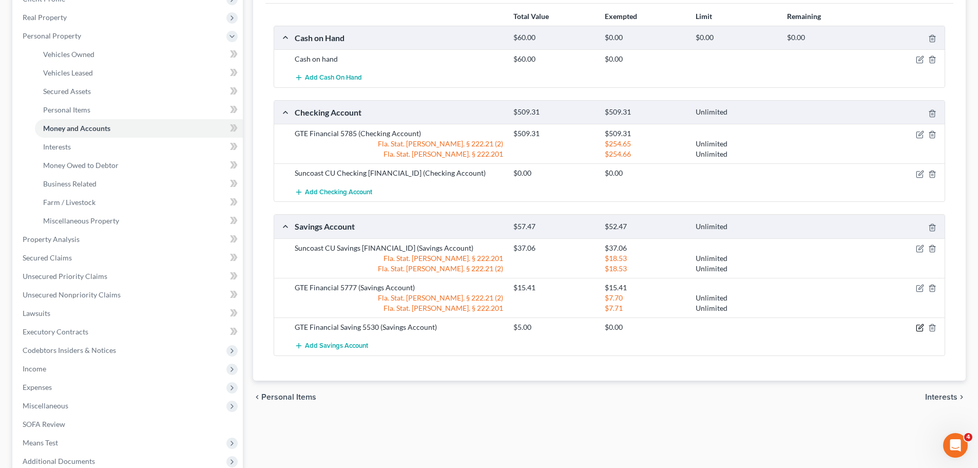
click at [919, 326] on icon "button" at bounding box center [920, 327] width 8 height 8
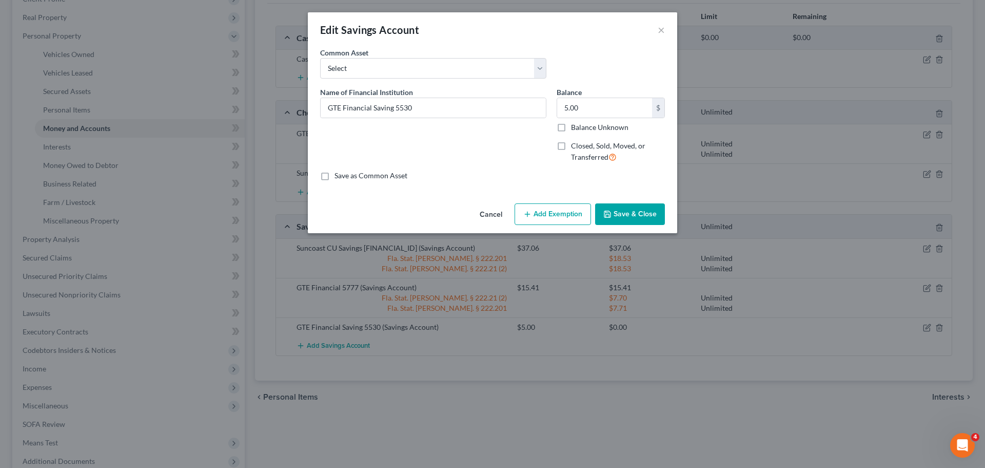
click at [556, 210] on button "Add Exemption" at bounding box center [553, 214] width 76 height 22
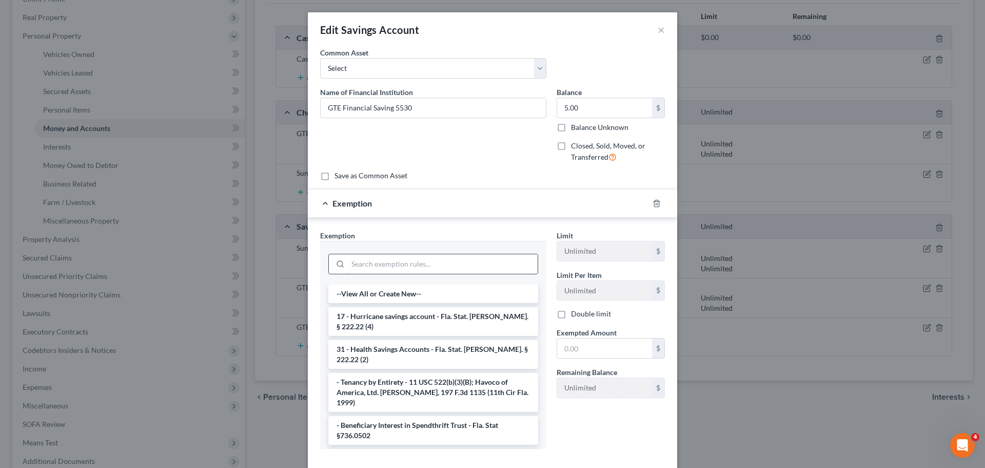
click at [408, 263] on input "search" at bounding box center [443, 264] width 190 height 20
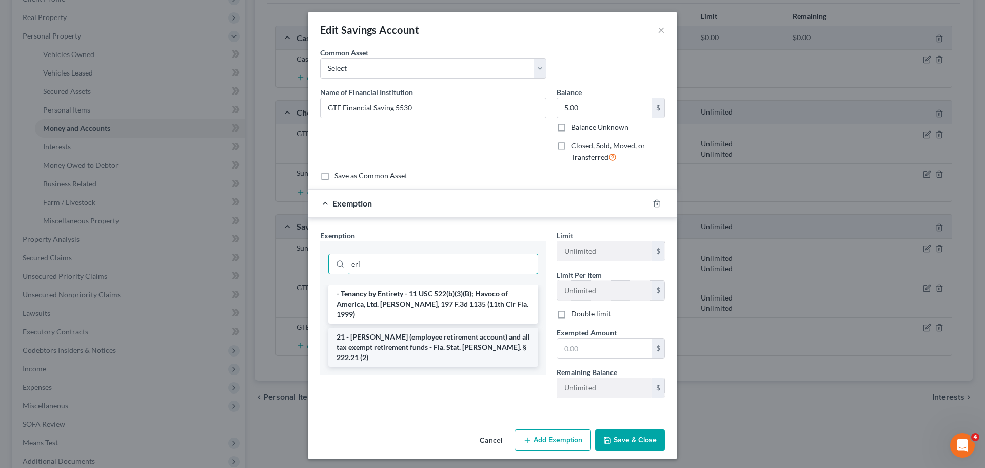
type input "eri"
click at [392, 327] on li "21 - [PERSON_NAME] (employee retirement account) and all tax exempt retirement …" at bounding box center [433, 346] width 210 height 39
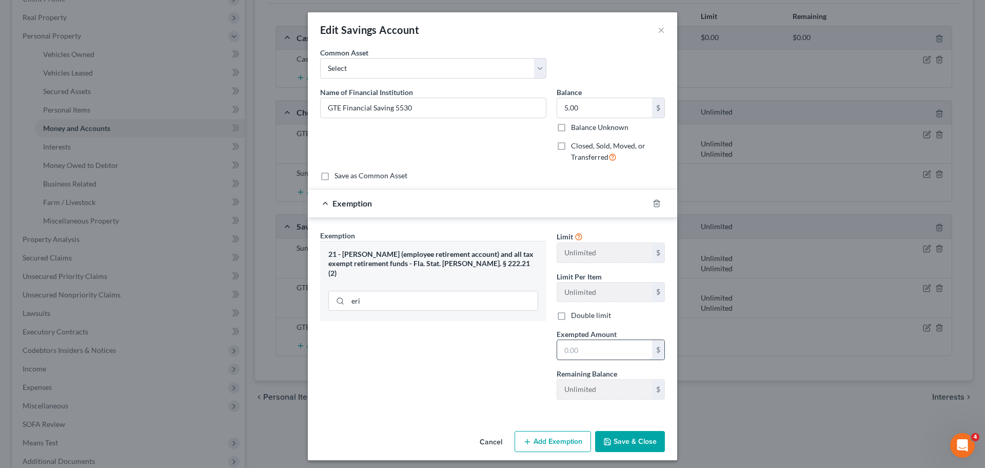
click at [601, 350] on input "text" at bounding box center [604, 350] width 95 height 20
type input "5"
type input "2.50"
click at [547, 437] on button "Add Exemption" at bounding box center [553, 442] width 76 height 22
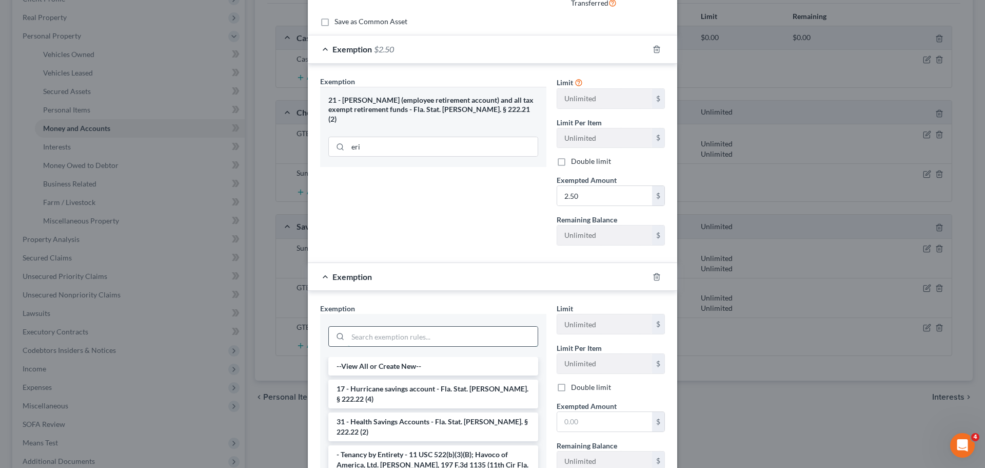
click at [391, 330] on input "search" at bounding box center [443, 336] width 190 height 20
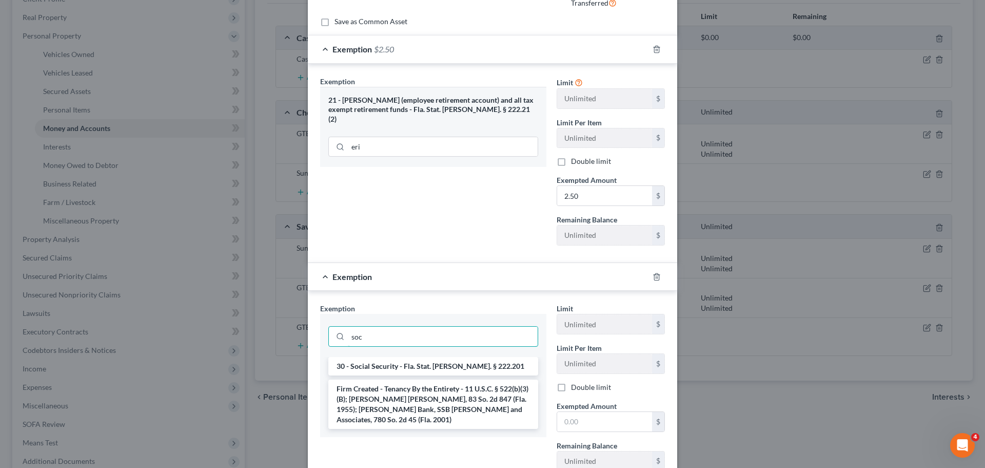
type input "soc"
click at [413, 363] on li "30 - Social Security - Fla. Stat. [PERSON_NAME]. § 222.201" at bounding box center [433, 366] width 210 height 18
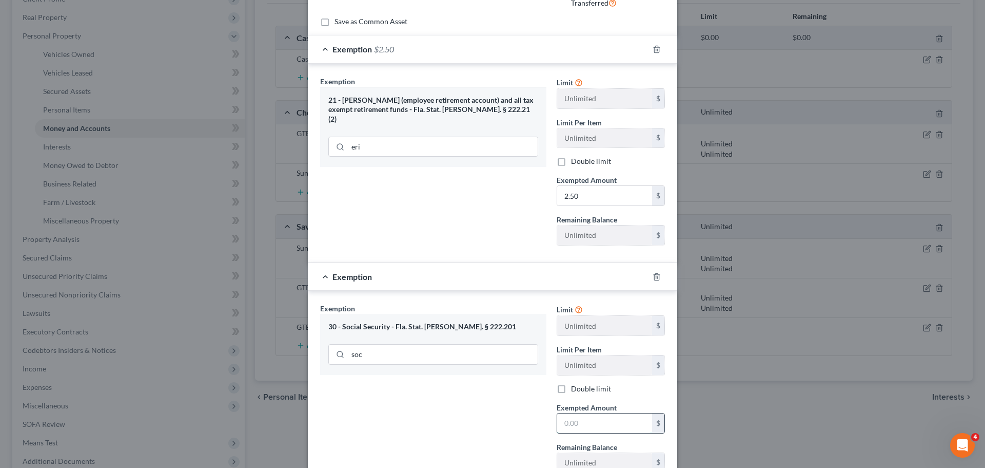
click at [572, 416] on input "text" at bounding box center [604, 423] width 95 height 20
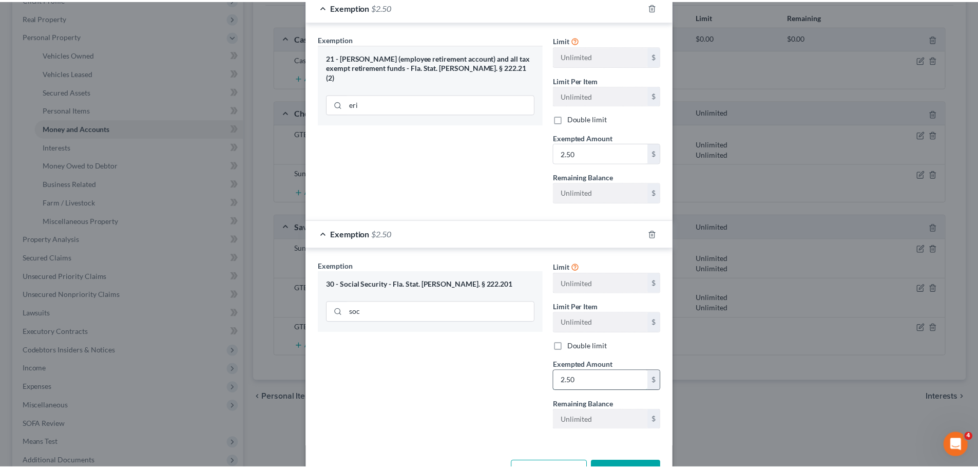
scroll to position [232, 0]
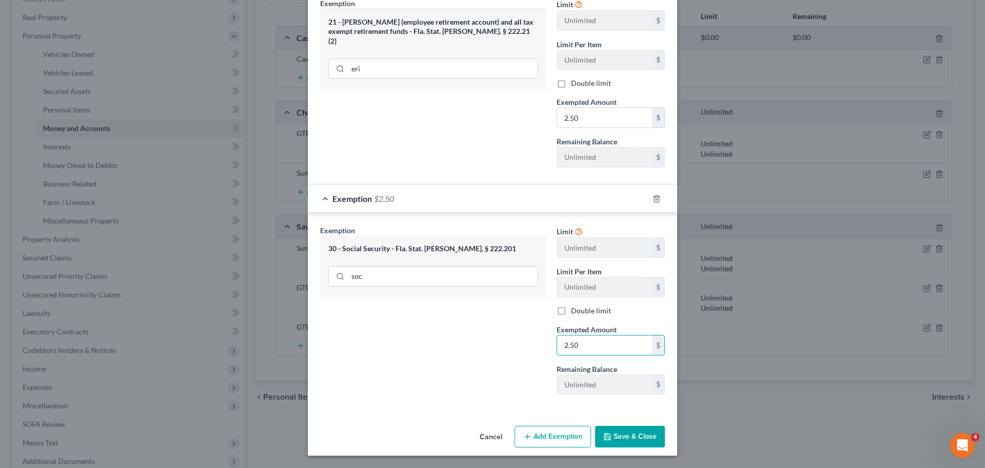
type input "2.50"
click at [626, 430] on button "Save & Close" at bounding box center [630, 437] width 70 height 22
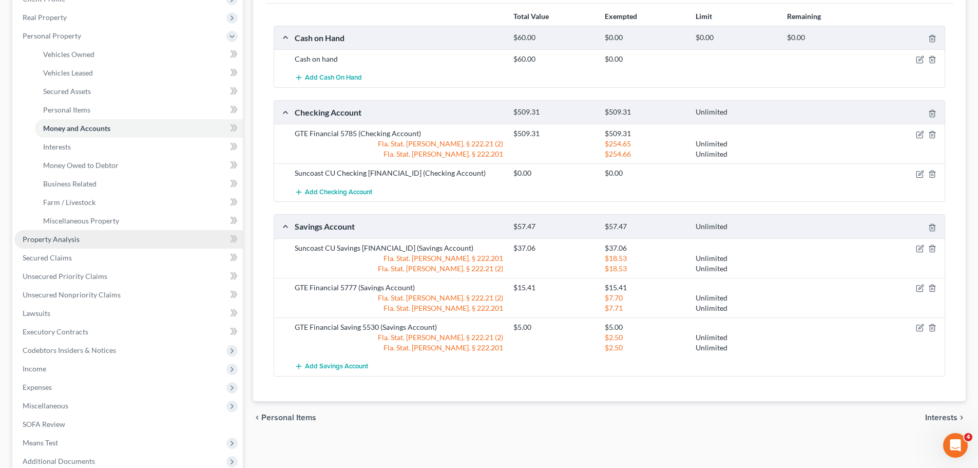
click at [34, 238] on span "Property Analysis" at bounding box center [51, 239] width 57 height 9
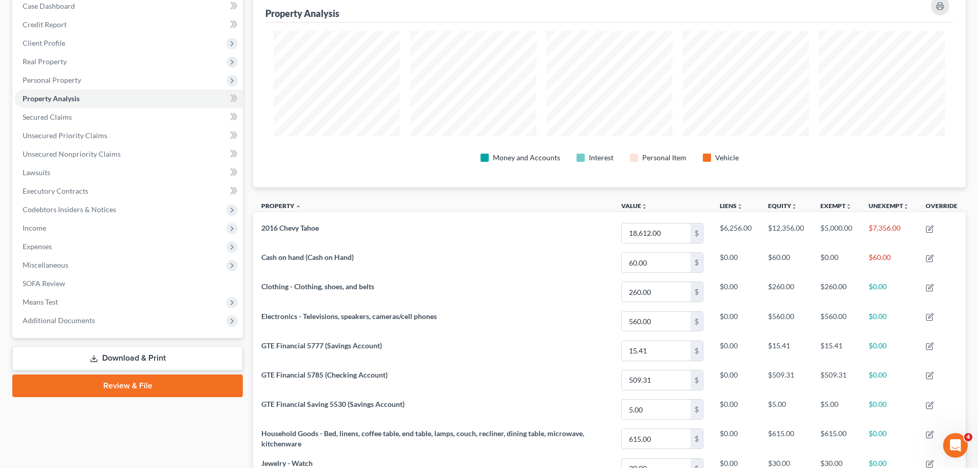
scroll to position [51, 0]
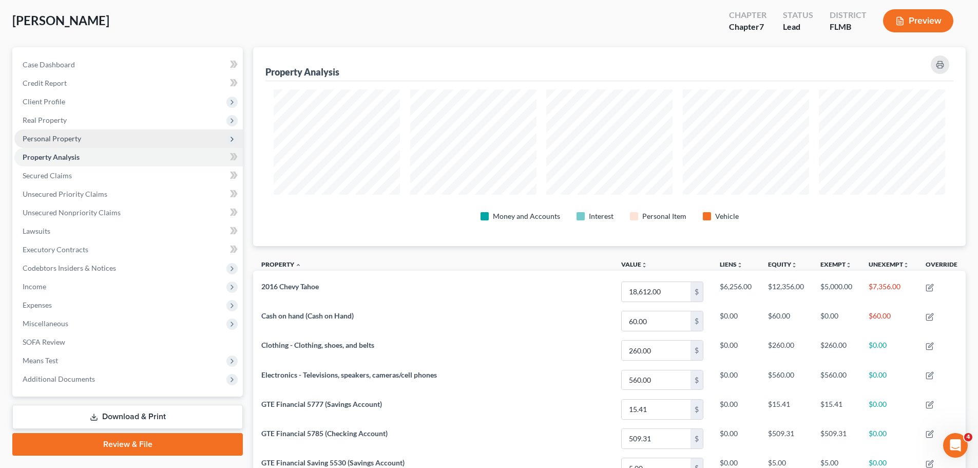
click at [86, 142] on span "Personal Property" at bounding box center [128, 138] width 228 height 18
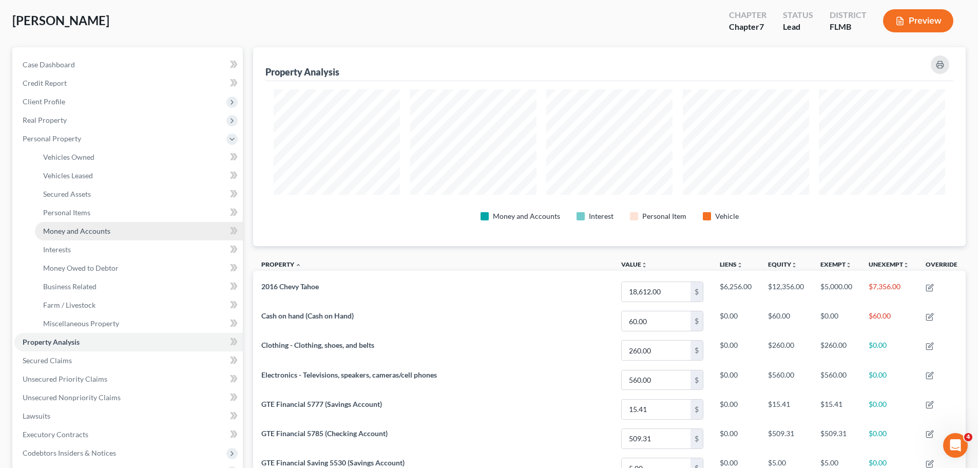
click at [74, 225] on link "Money and Accounts" at bounding box center [139, 231] width 208 height 18
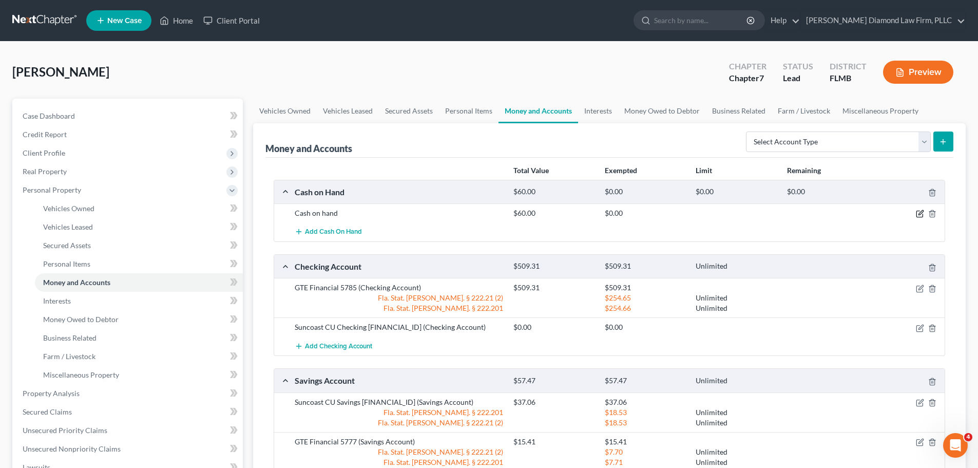
click at [916, 215] on icon "button" at bounding box center [919, 214] width 6 height 6
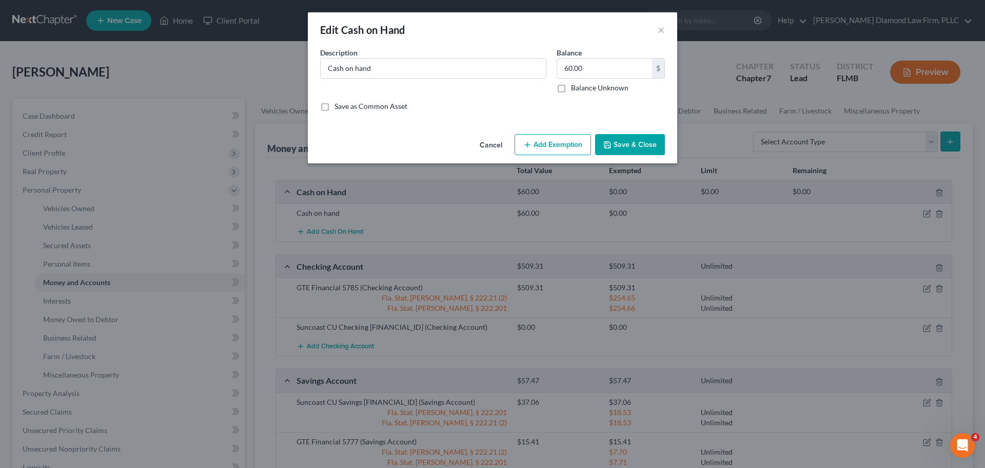
click at [558, 149] on button "Add Exemption" at bounding box center [553, 145] width 76 height 22
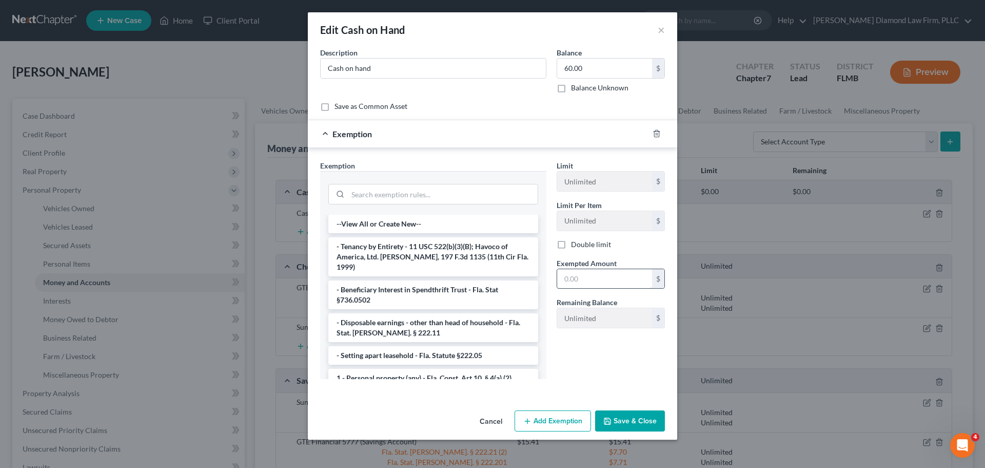
click at [630, 278] on input "text" at bounding box center [604, 279] width 95 height 20
type input "30"
click at [389, 197] on input "search" at bounding box center [443, 194] width 190 height 20
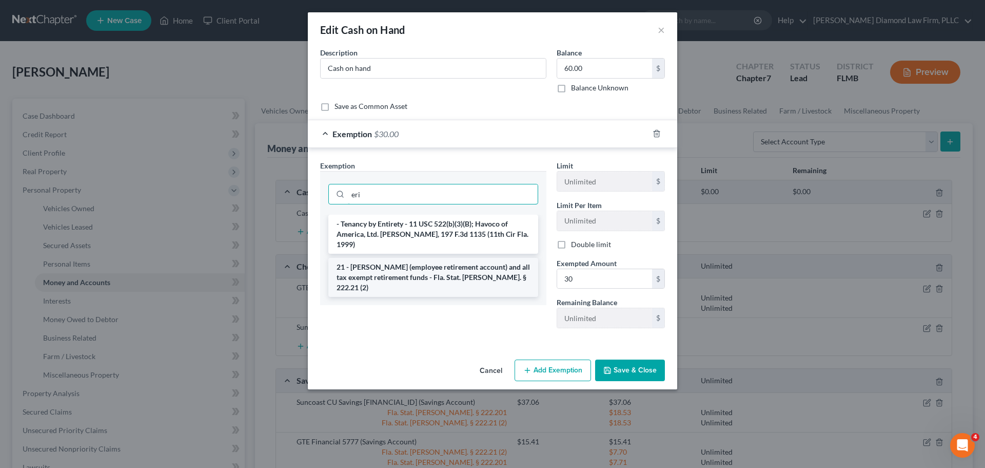
type input "eri"
click at [391, 265] on li "21 - [PERSON_NAME] (employee retirement account) and all tax exempt retirement …" at bounding box center [433, 277] width 210 height 39
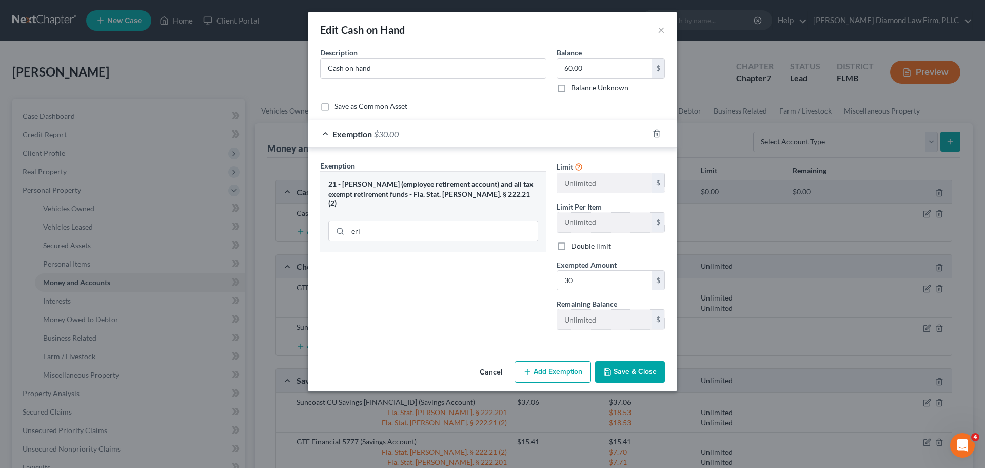
drag, startPoint x: 547, startPoint y: 361, endPoint x: 500, endPoint y: 351, distance: 48.4
click at [546, 358] on div "Cancel Add Exemption Save & Close" at bounding box center [493, 374] width 370 height 34
click at [545, 374] on button "Add Exemption" at bounding box center [553, 372] width 76 height 22
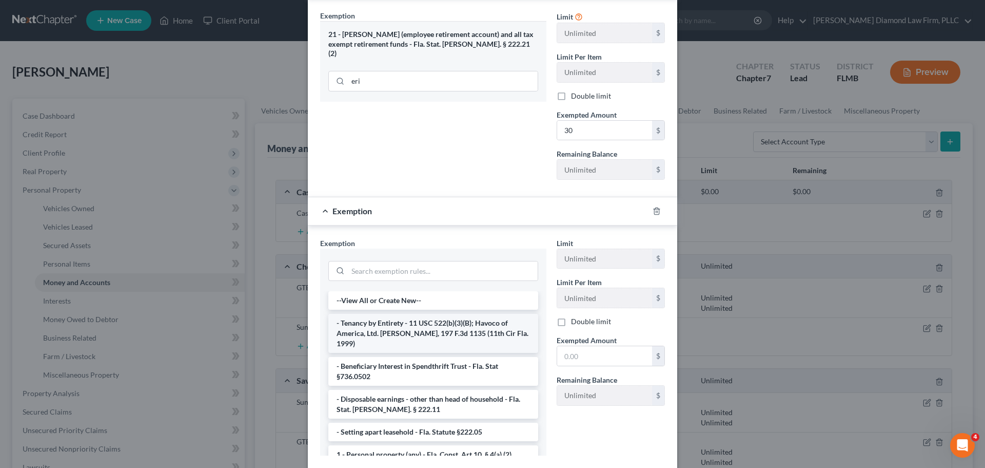
scroll to position [154, 0]
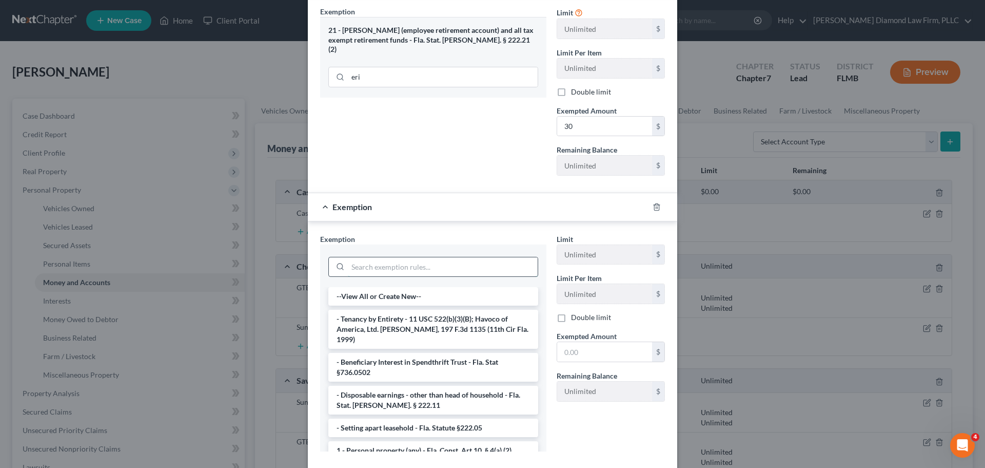
click at [367, 269] on input "search" at bounding box center [443, 267] width 190 height 20
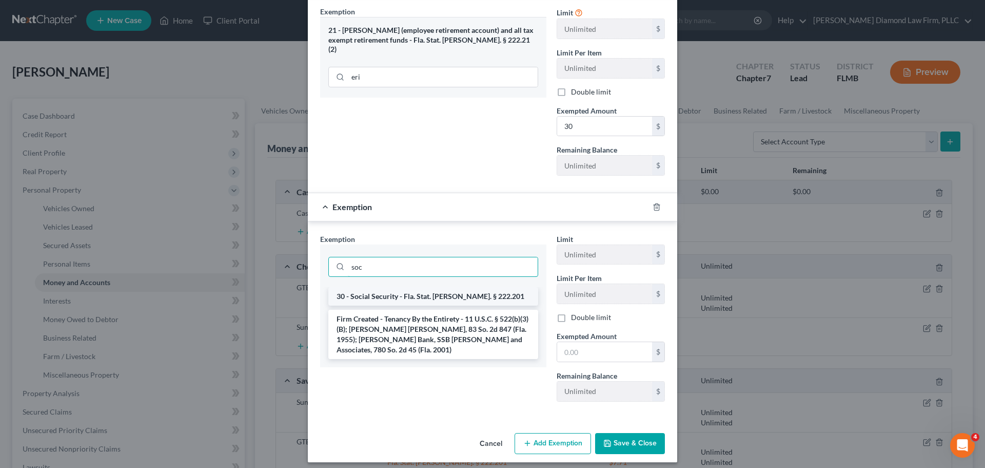
type input "soc"
click at [391, 298] on li "30 - Social Security - Fla. Stat. [PERSON_NAME]. § 222.201" at bounding box center [433, 296] width 210 height 18
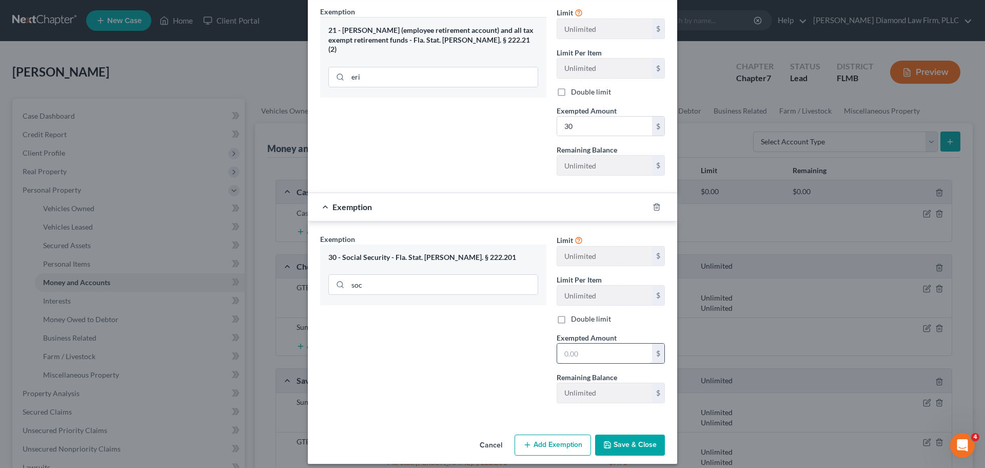
click at [609, 351] on input "text" at bounding box center [604, 353] width 95 height 20
type input "30"
click at [624, 451] on button "Save & Close" at bounding box center [630, 445] width 70 height 22
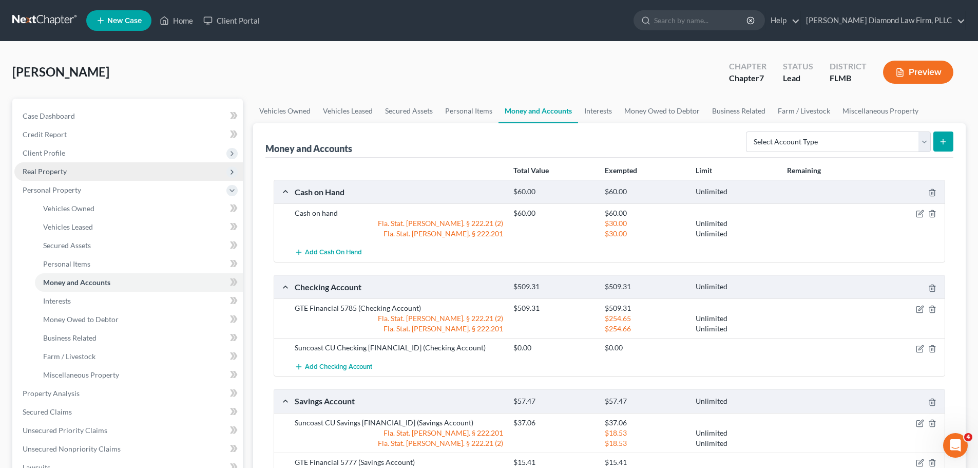
click at [62, 175] on span "Real Property" at bounding box center [45, 171] width 44 height 9
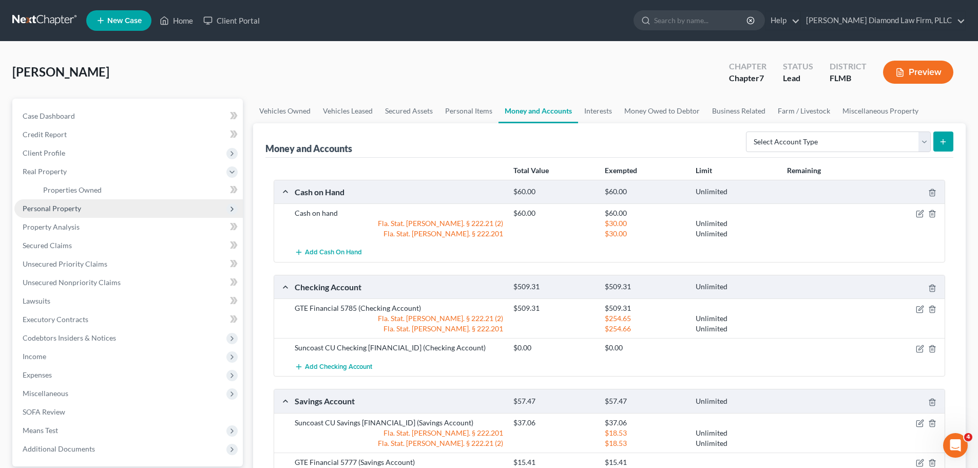
click at [52, 211] on span "Personal Property" at bounding box center [52, 208] width 59 height 9
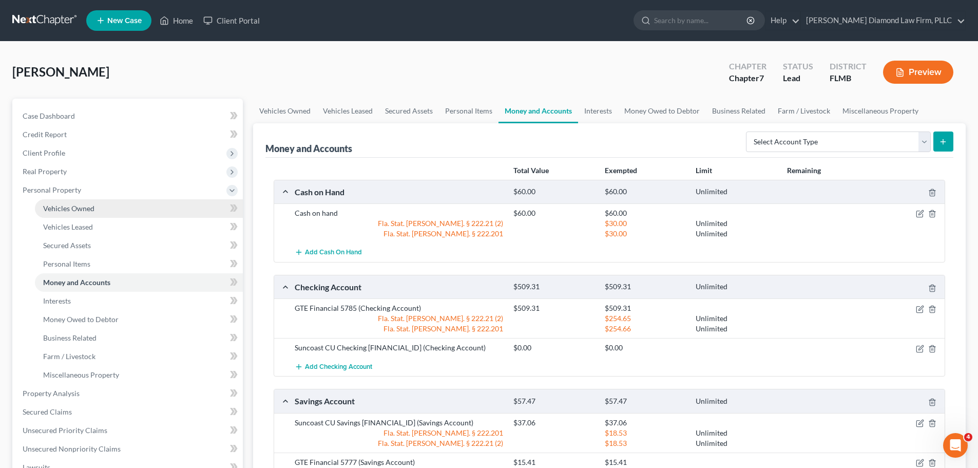
click at [65, 206] on span "Vehicles Owned" at bounding box center [68, 208] width 51 height 9
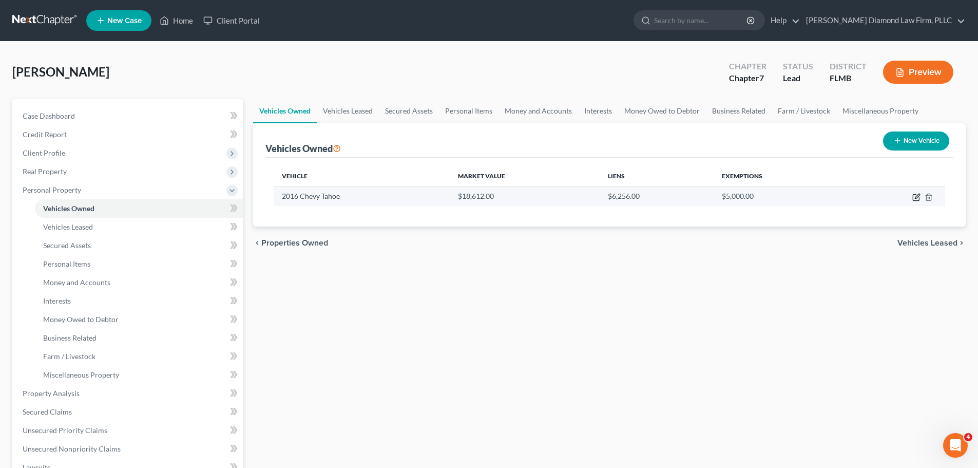
click at [916, 198] on icon "button" at bounding box center [917, 196] width 5 height 5
select select "0"
select select "10"
select select "2"
select select "0"
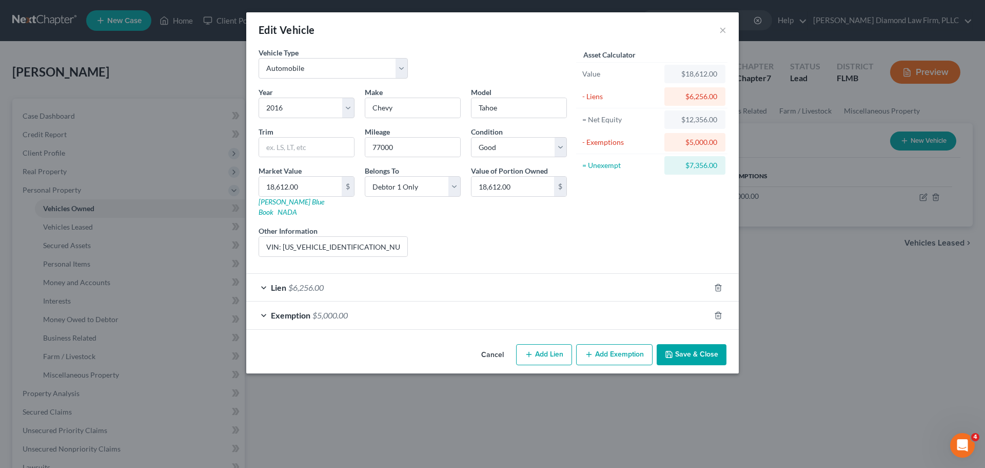
drag, startPoint x: 616, startPoint y: 341, endPoint x: 578, endPoint y: 288, distance: 64.4
click at [615, 344] on button "Add Exemption" at bounding box center [614, 355] width 76 height 22
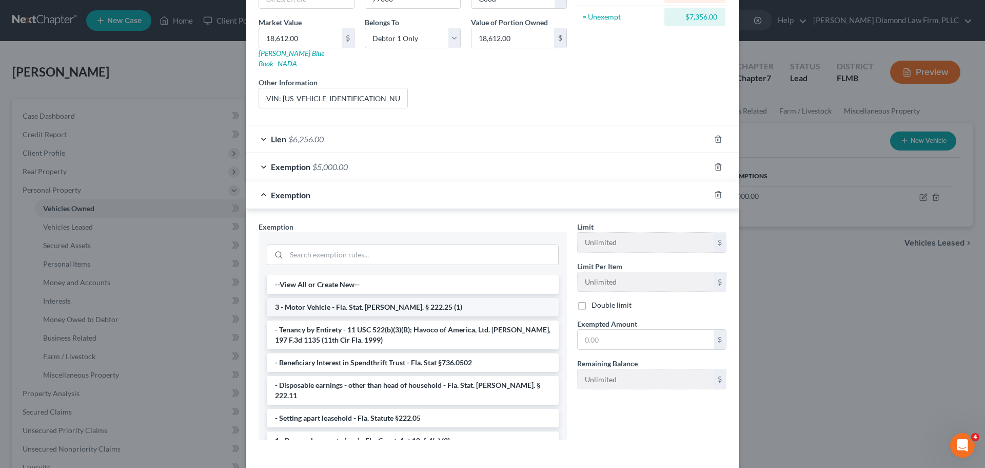
scroll to position [154, 0]
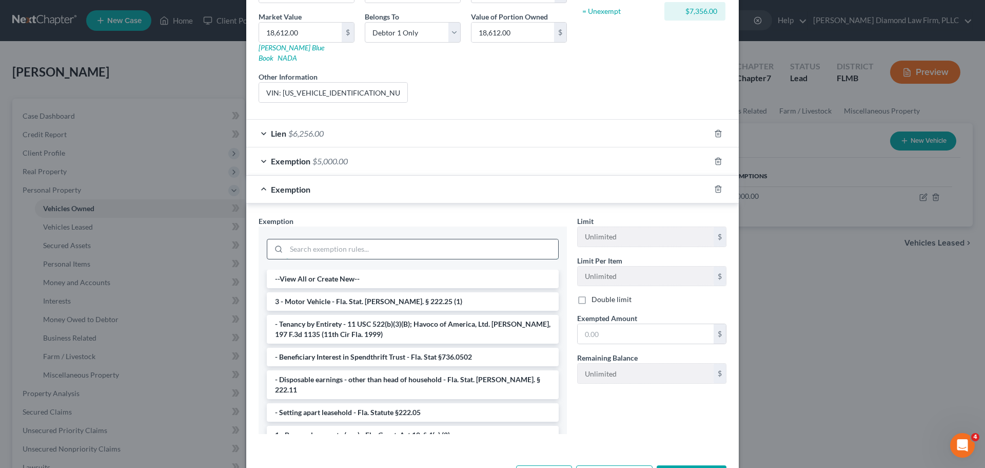
click at [383, 246] on input "search" at bounding box center [422, 249] width 272 height 20
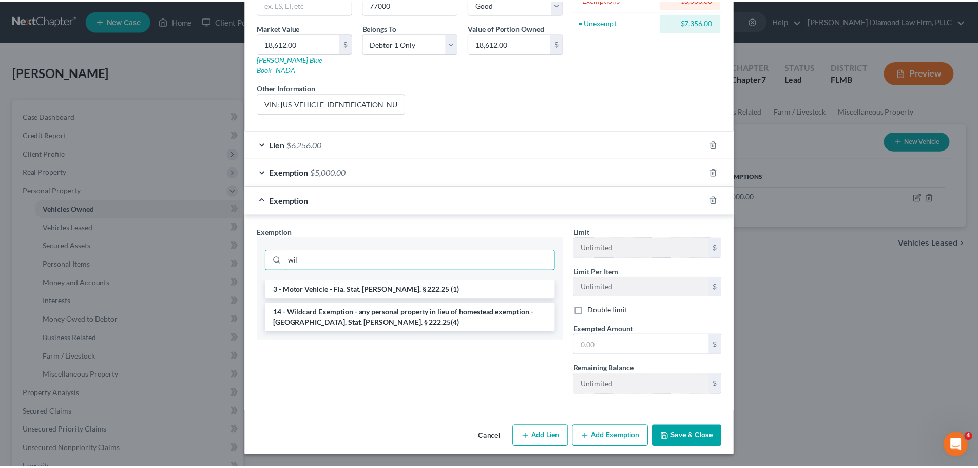
scroll to position [133, 0]
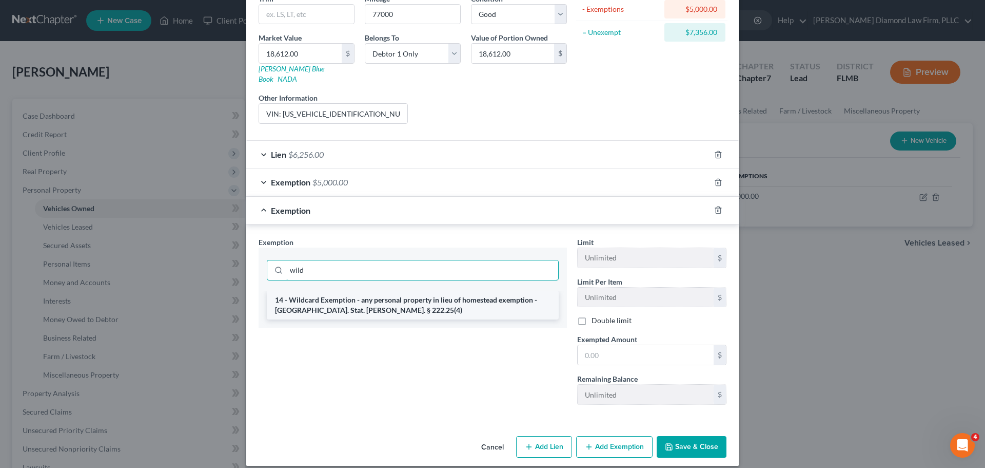
type input "wild"
click at [400, 293] on li "14 - Wildcard Exemption - any personal property in lieu of homestead exemption …" at bounding box center [413, 305] width 292 height 29
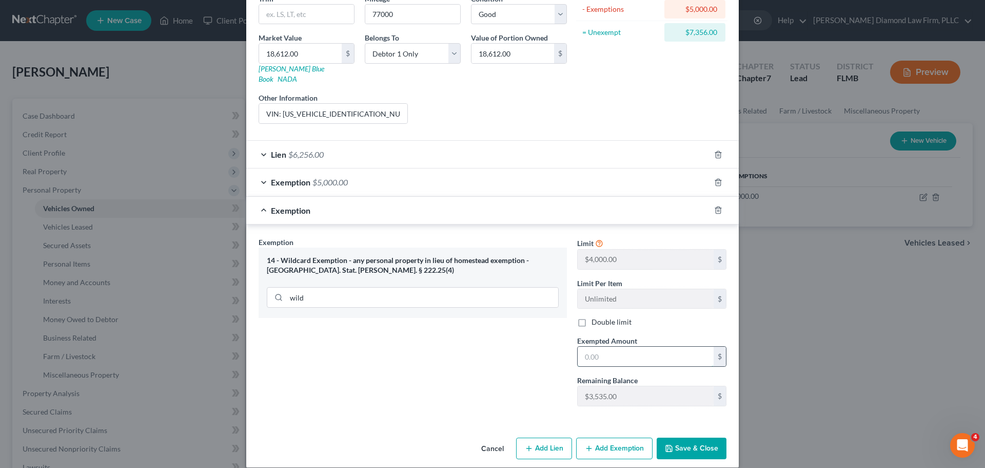
click at [621, 355] on input "text" at bounding box center [646, 356] width 136 height 20
type input "4,000"
click at [698, 437] on button "Save & Close" at bounding box center [692, 448] width 70 height 22
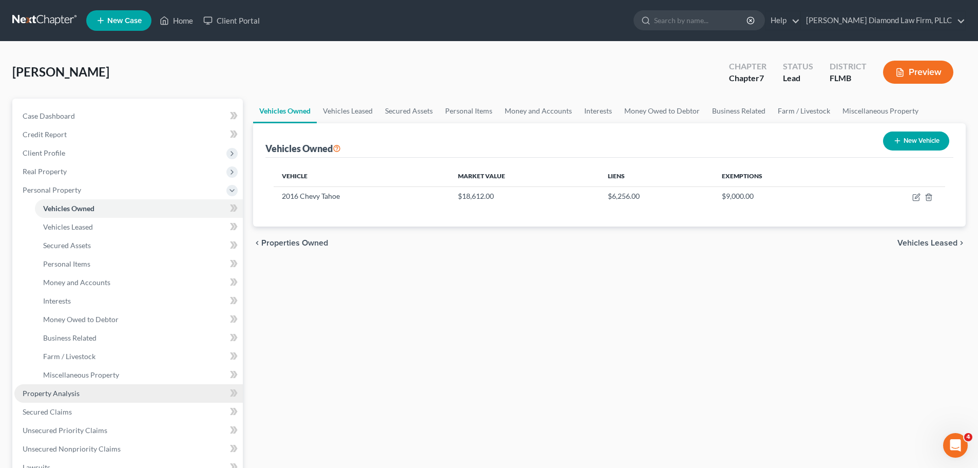
click at [70, 394] on span "Property Analysis" at bounding box center [51, 393] width 57 height 9
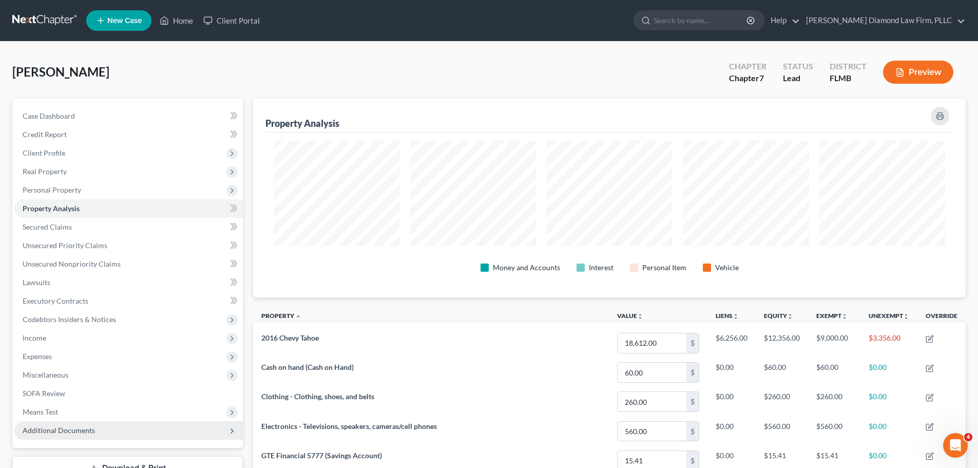
click at [78, 433] on span "Additional Documents" at bounding box center [59, 430] width 72 height 9
click at [81, 445] on span "Forms Library" at bounding box center [65, 448] width 45 height 9
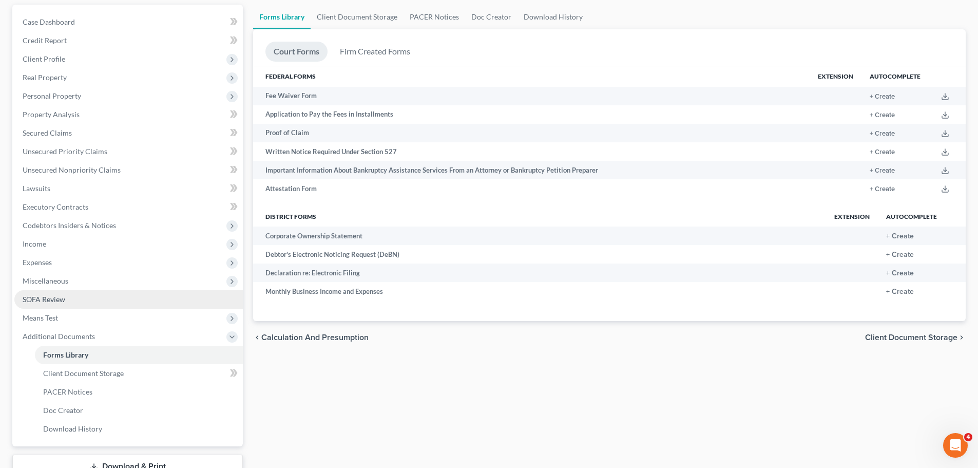
scroll to position [103, 0]
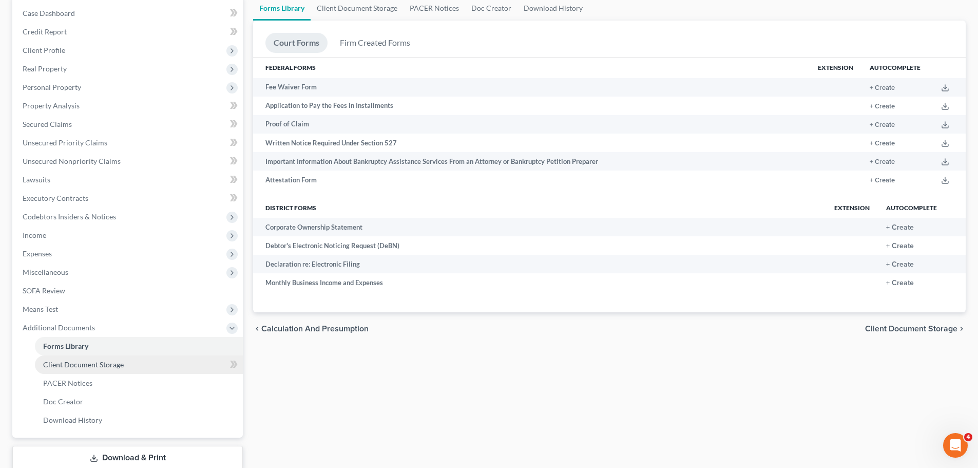
click at [78, 366] on span "Client Document Storage" at bounding box center [83, 364] width 81 height 9
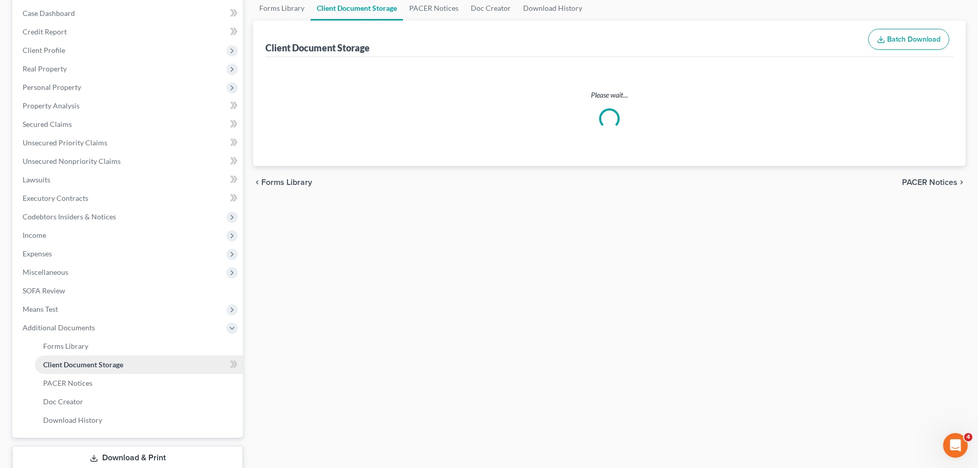
scroll to position [10, 0]
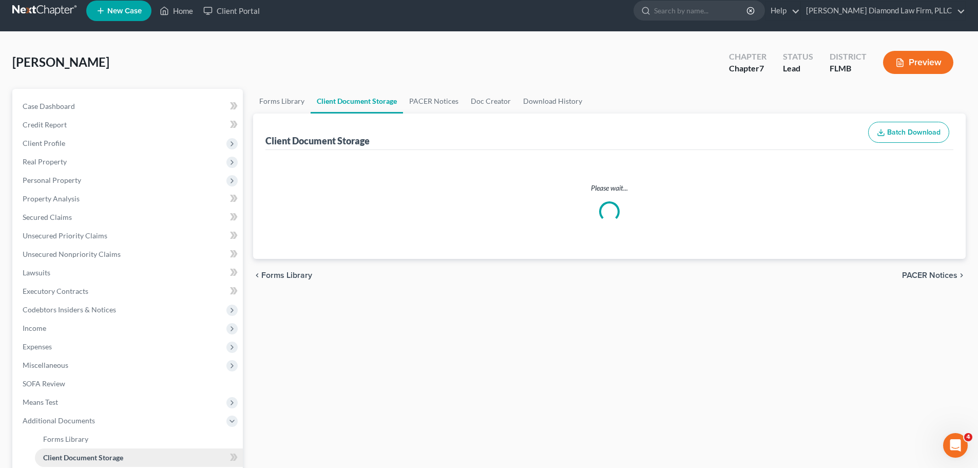
select select "9"
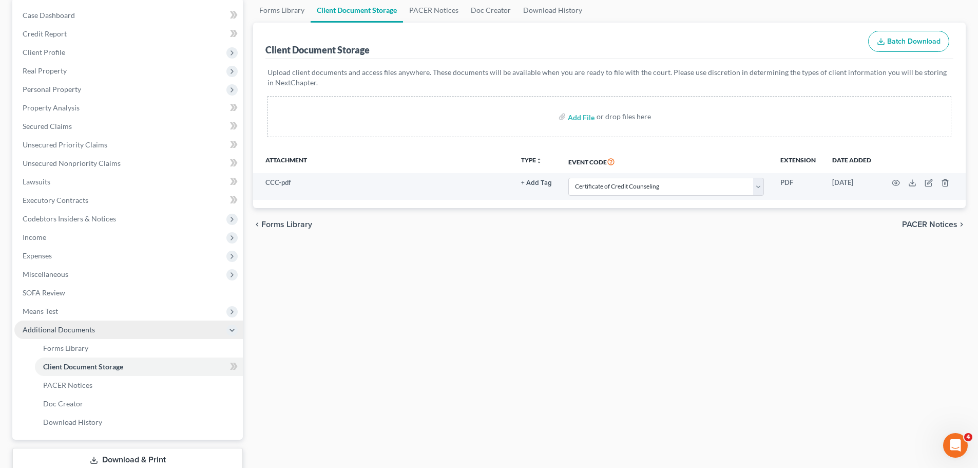
scroll to position [103, 0]
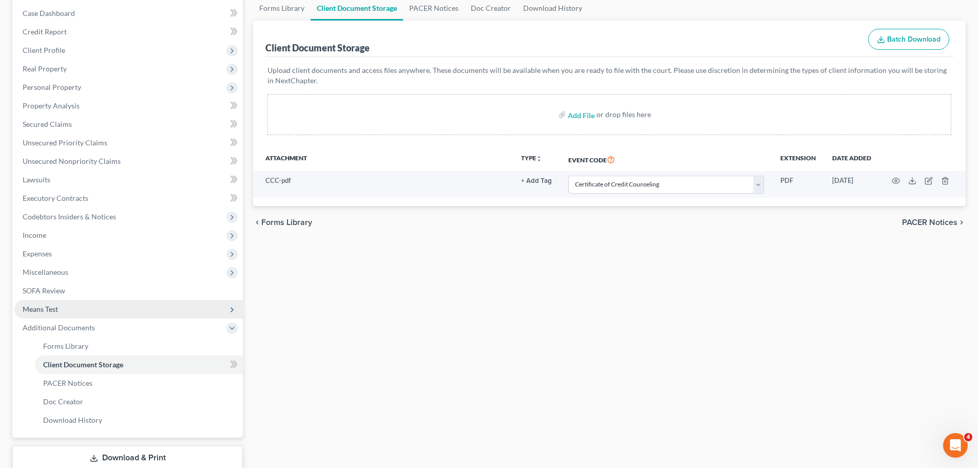
click at [68, 317] on span "Means Test" at bounding box center [128, 309] width 228 height 18
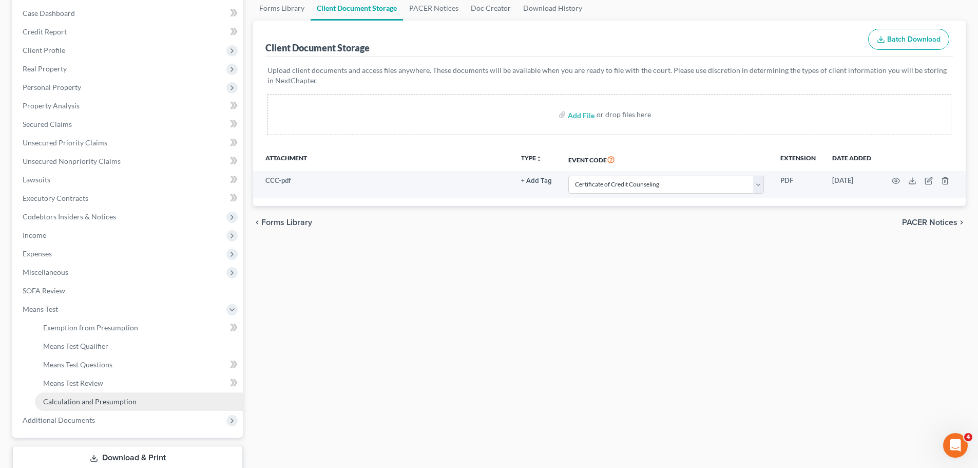
click at [86, 397] on span "Calculation and Presumption" at bounding box center [89, 401] width 93 height 9
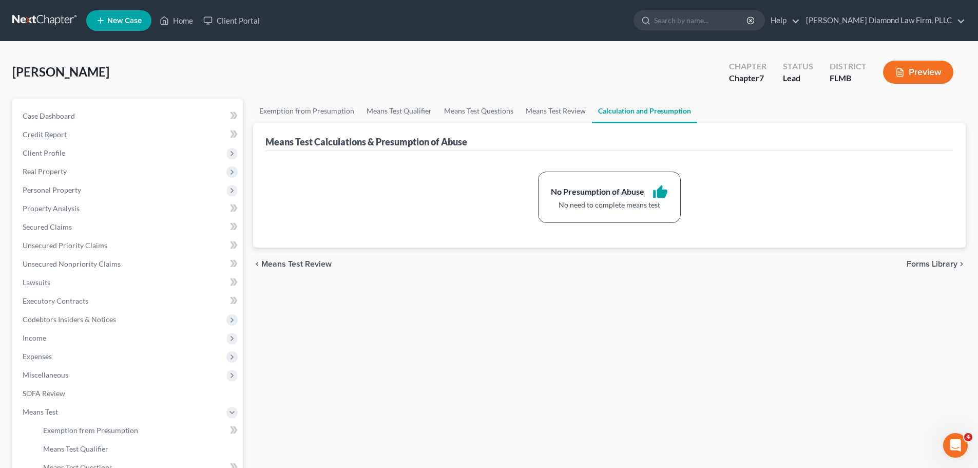
click at [44, 23] on link at bounding box center [45, 20] width 66 height 18
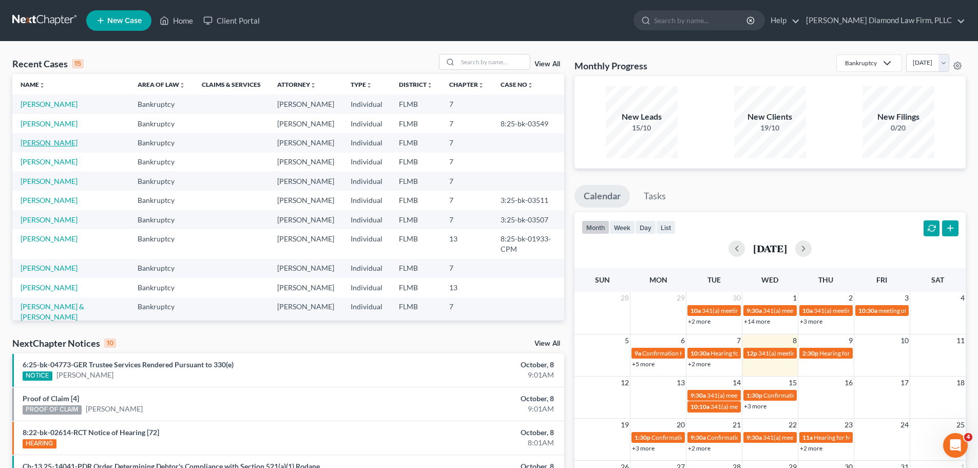
click at [54, 147] on link "[PERSON_NAME]" at bounding box center [49, 142] width 57 height 9
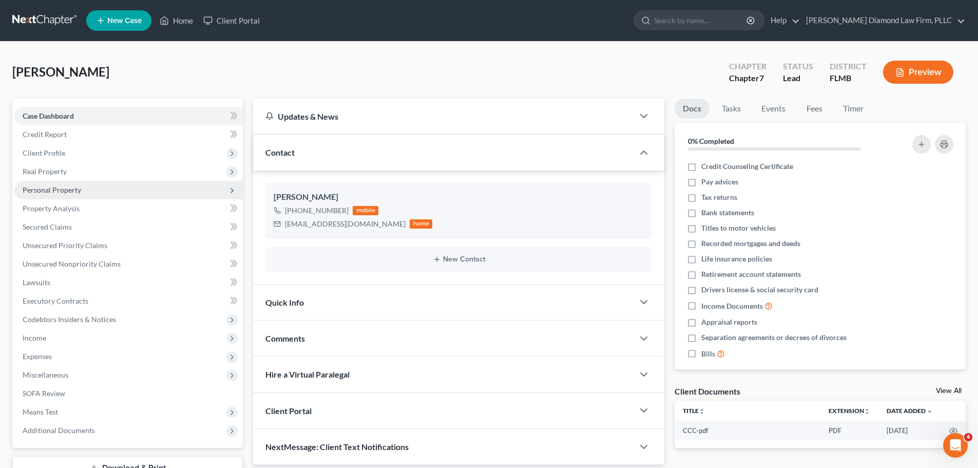
click at [75, 188] on span "Personal Property" at bounding box center [52, 189] width 59 height 9
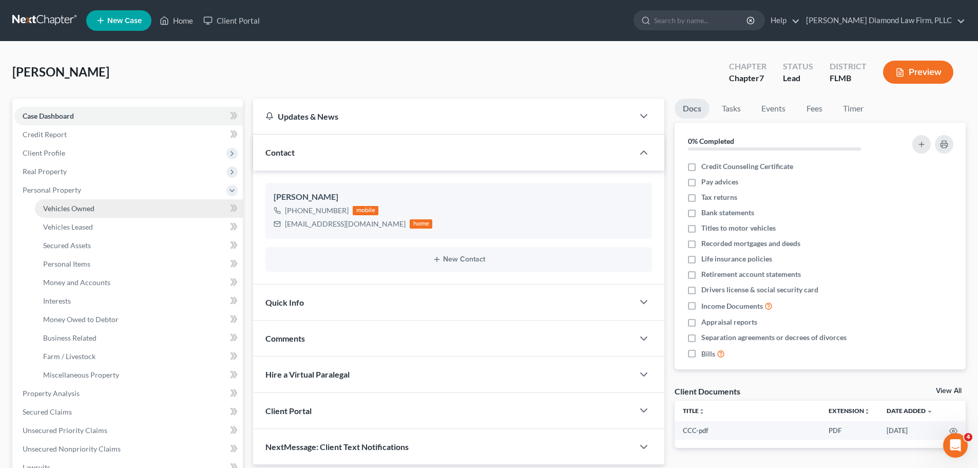
click at [76, 206] on span "Vehicles Owned" at bounding box center [68, 208] width 51 height 9
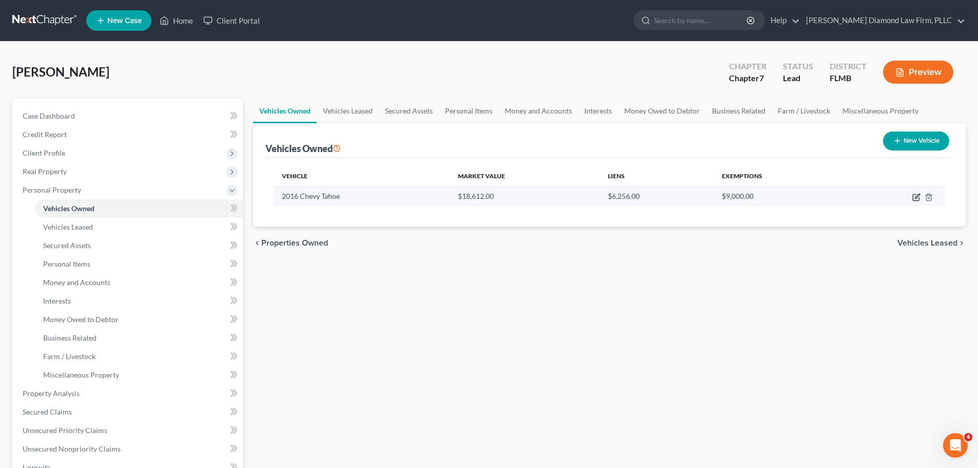
click at [919, 198] on icon "button" at bounding box center [916, 198] width 6 height 6
select select "0"
select select "10"
select select "2"
select select "0"
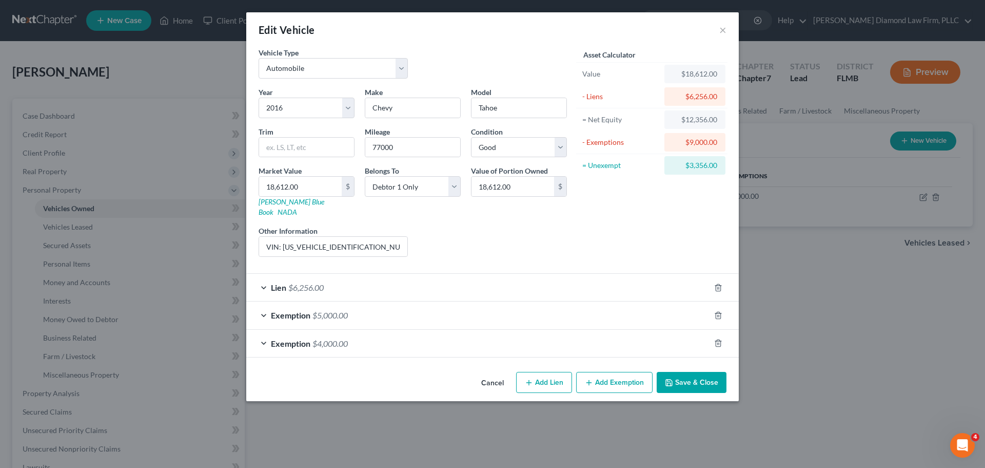
click at [439, 331] on div "Exemption $4,000.00" at bounding box center [478, 343] width 464 height 27
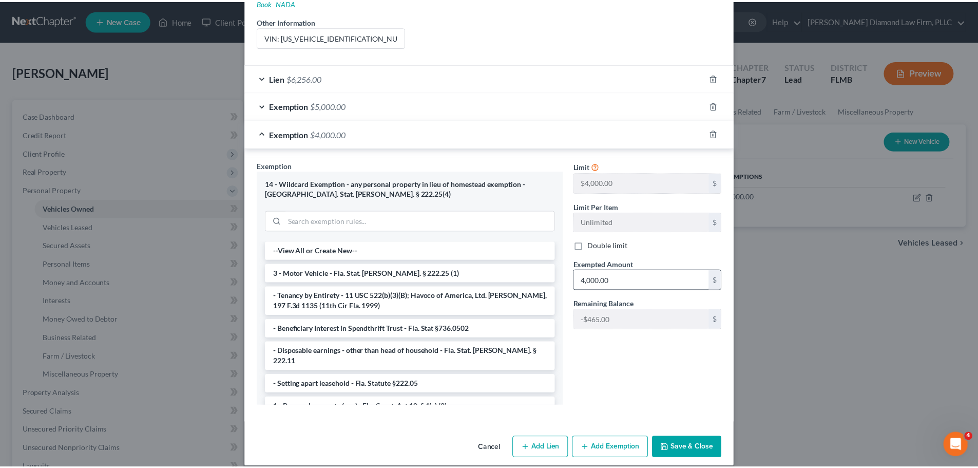
scroll to position [210, 0]
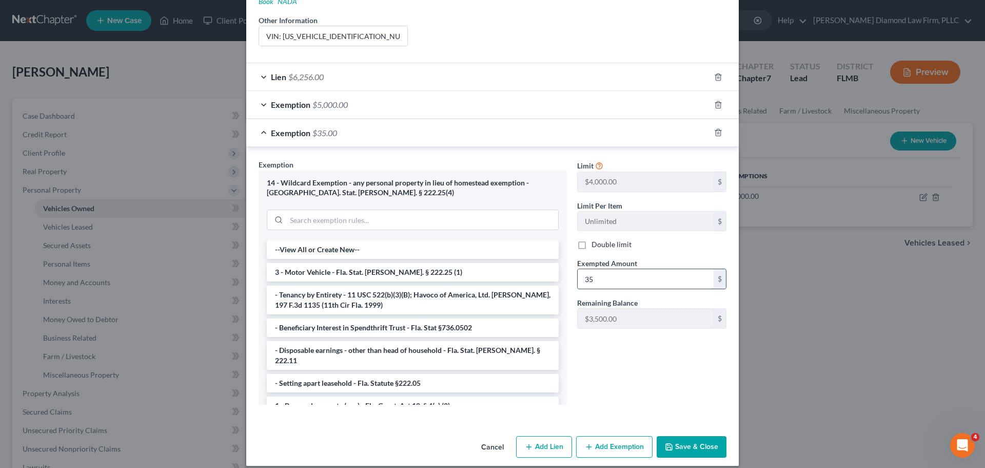
type input "3"
click at [600, 272] on input "text" at bounding box center [646, 279] width 136 height 20
paste input "$3,535.00"
type input "3,535.00"
click at [692, 436] on button "Save & Close" at bounding box center [692, 447] width 70 height 22
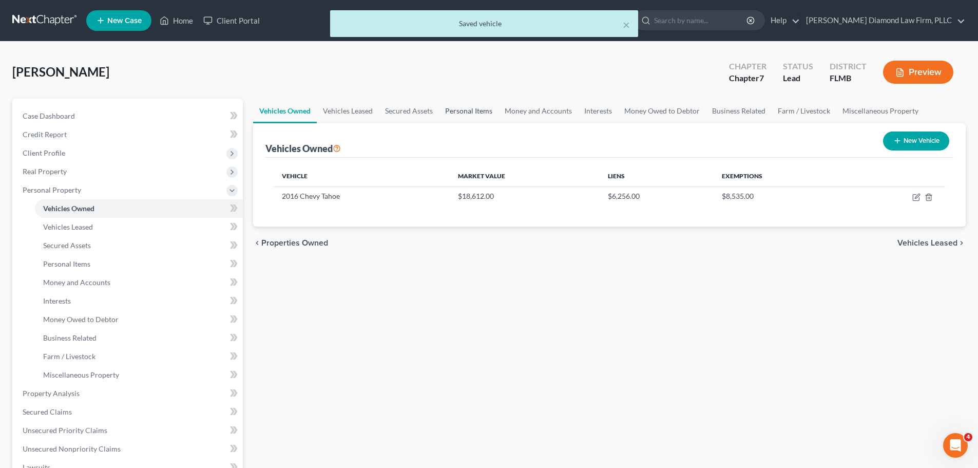
click at [463, 114] on link "Personal Items" at bounding box center [469, 111] width 60 height 25
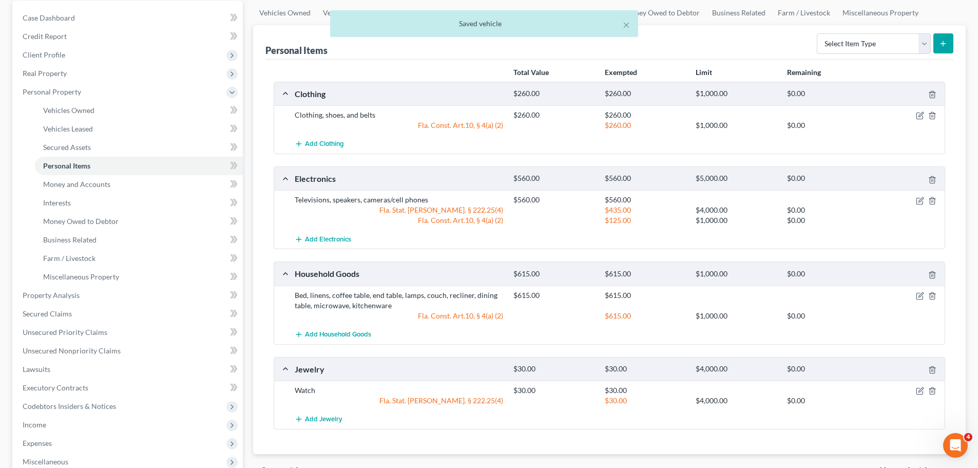
scroll to position [103, 0]
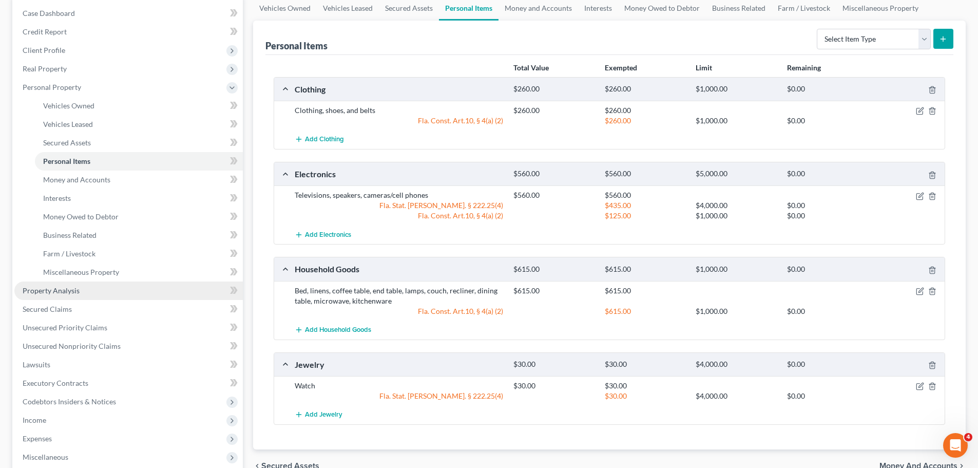
click at [96, 293] on link "Property Analysis" at bounding box center [128, 290] width 228 height 18
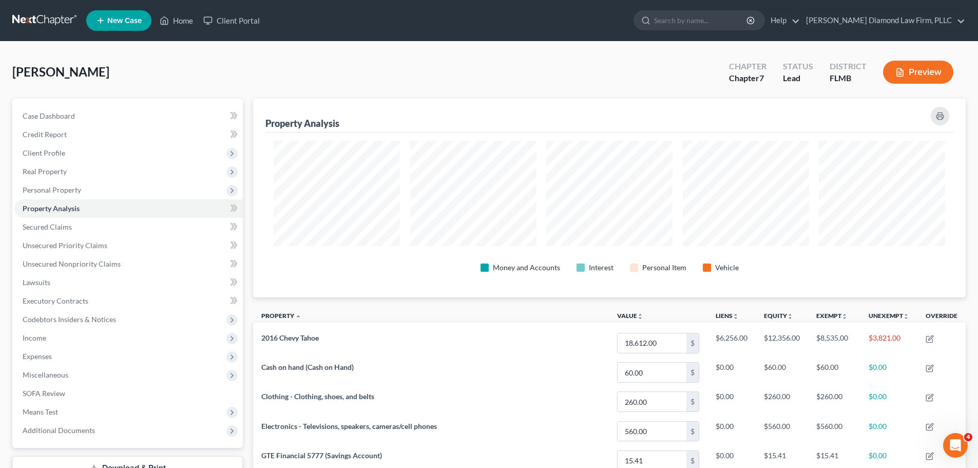
click at [43, 29] on link at bounding box center [45, 20] width 66 height 18
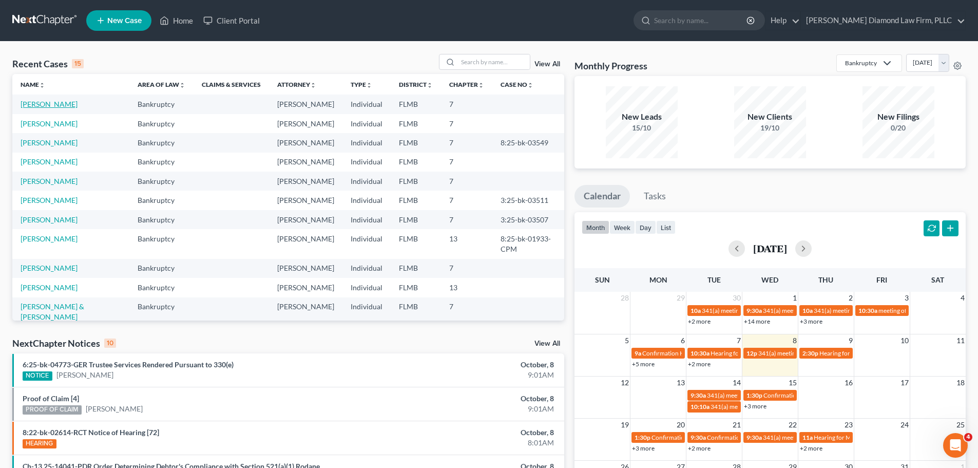
click at [63, 103] on link "[PERSON_NAME]" at bounding box center [49, 104] width 57 height 9
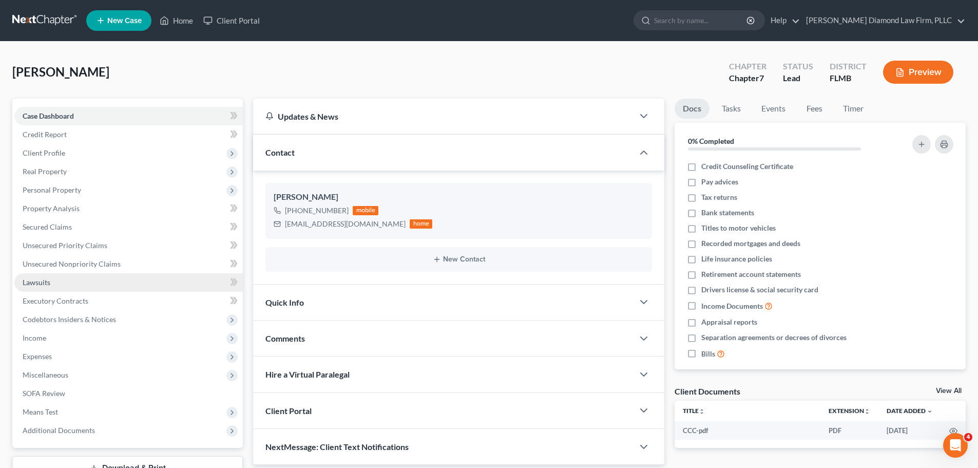
scroll to position [78, 0]
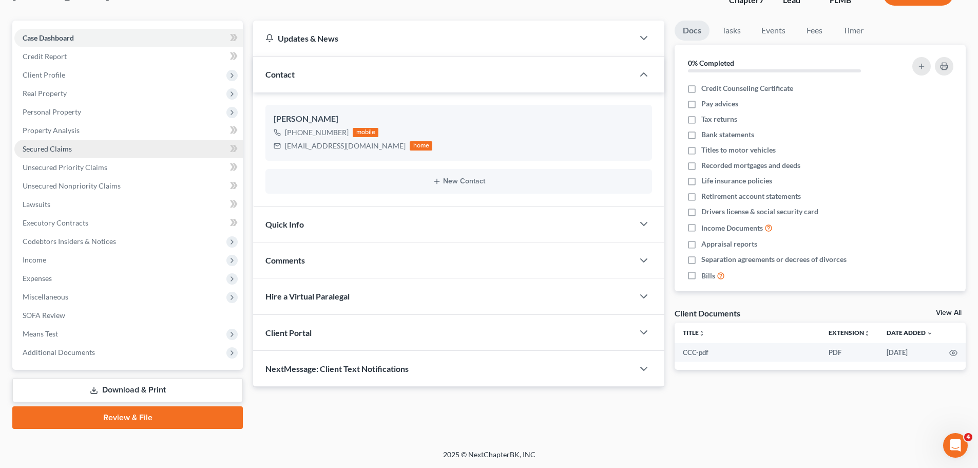
click at [80, 148] on link "Secured Claims" at bounding box center [128, 149] width 228 height 18
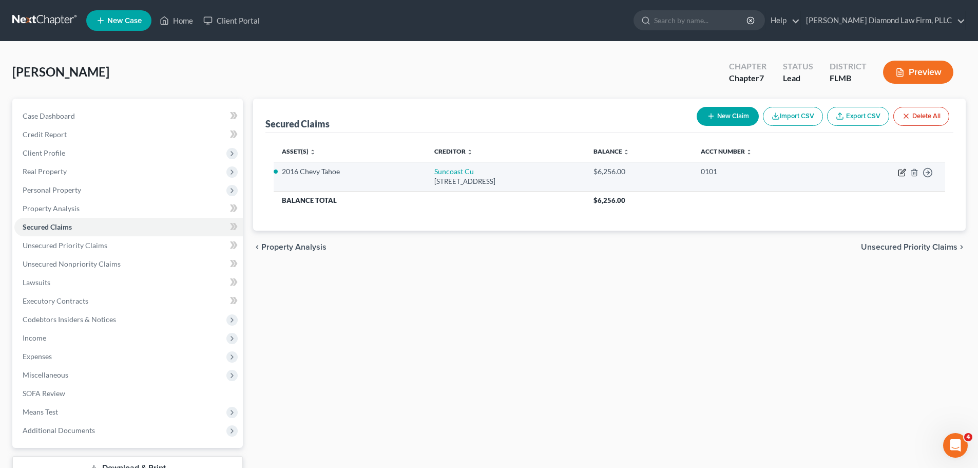
click at [899, 171] on icon "button" at bounding box center [902, 172] width 8 height 8
select select "9"
select select "0"
select select "2"
select select "0"
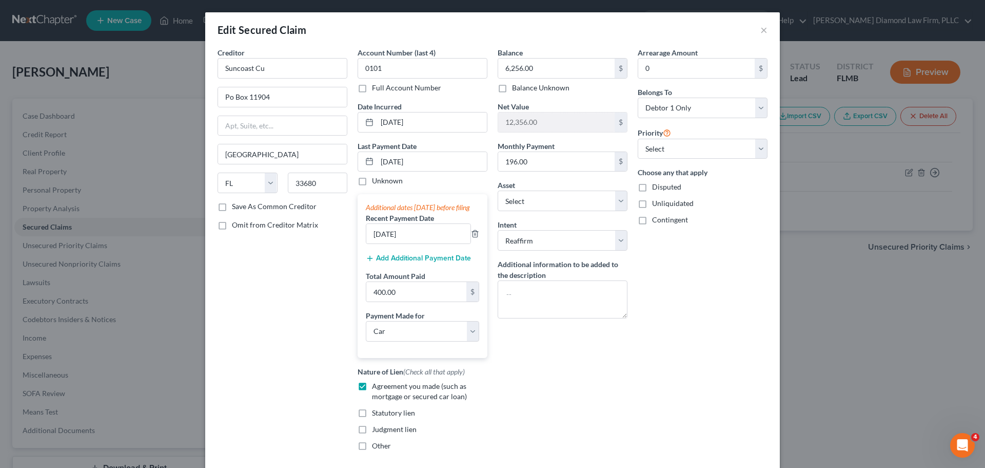
click at [405, 261] on div "Additional dates [DATE] before filing Recent Payment Date [DATE] Add Additional…" at bounding box center [423, 275] width 130 height 163
click at [405, 262] on button "Add Additional Payment Date" at bounding box center [418, 258] width 105 height 8
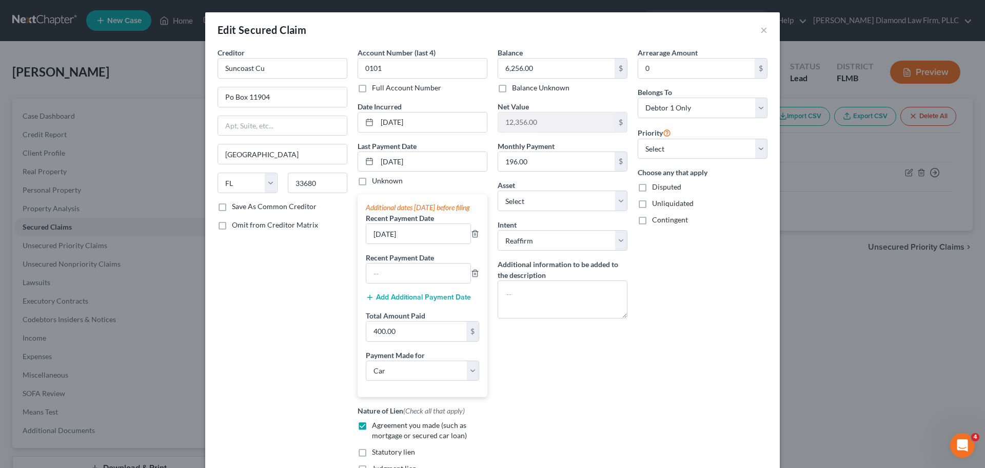
click at [403, 263] on label "Recent Payment Date" at bounding box center [400, 257] width 68 height 11
click at [403, 280] on input "text" at bounding box center [418, 273] width 104 height 20
type input "[DATE]"
click at [409, 335] on input "400.00" at bounding box center [416, 331] width 100 height 20
type input "597"
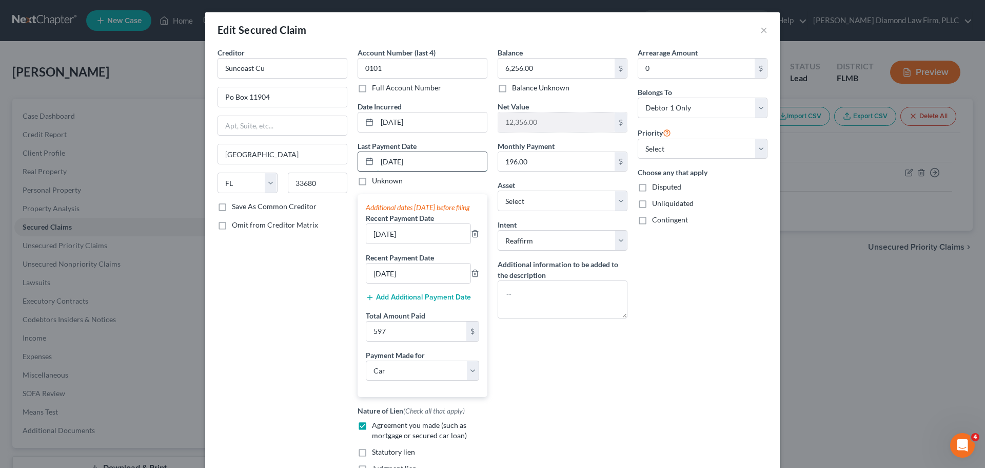
click at [431, 162] on input "[DATE]" at bounding box center [432, 162] width 110 height 20
drag, startPoint x: 413, startPoint y: 161, endPoint x: 375, endPoint y: 162, distance: 38.0
click at [377, 162] on input "[DATE]" at bounding box center [432, 162] width 110 height 20
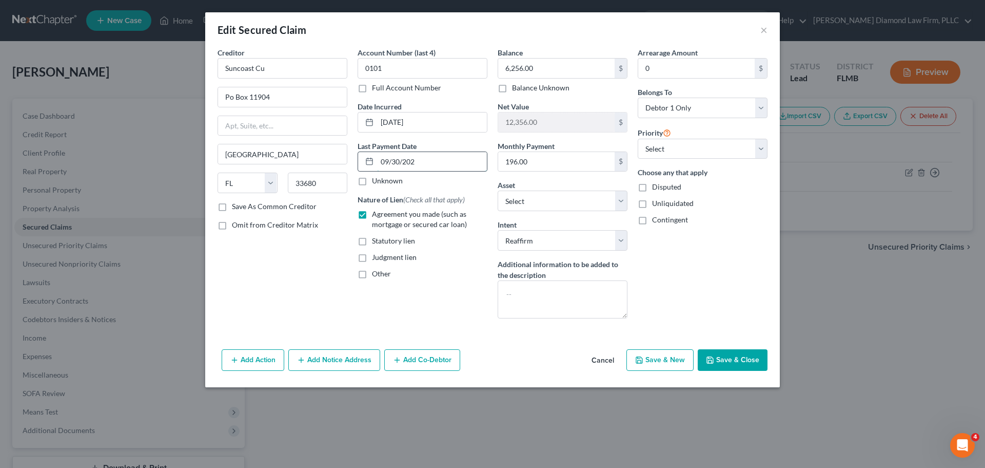
type input "[DATE]"
select select "0"
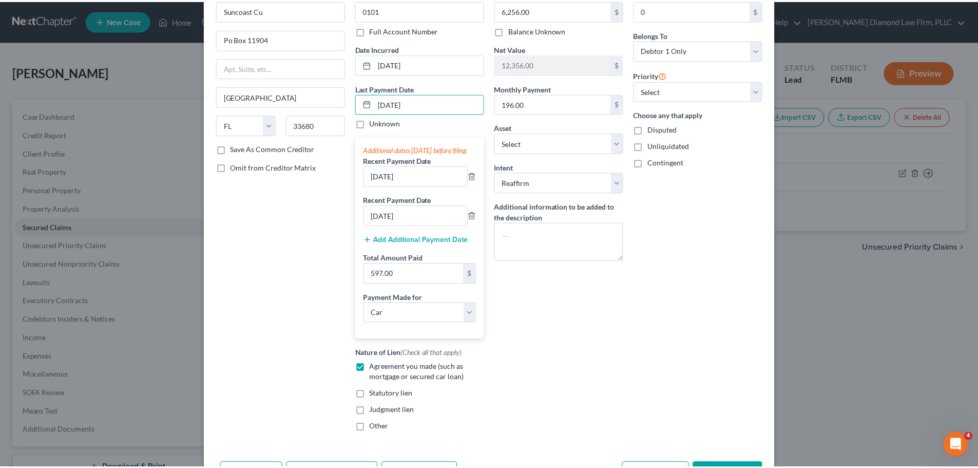
scroll to position [113, 0]
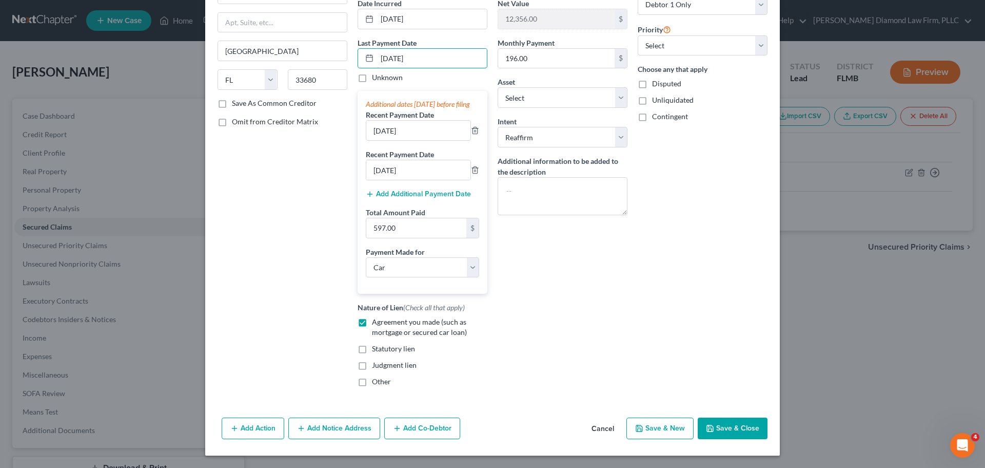
type input "[DATE]"
click at [740, 420] on button "Save & Close" at bounding box center [733, 428] width 70 height 22
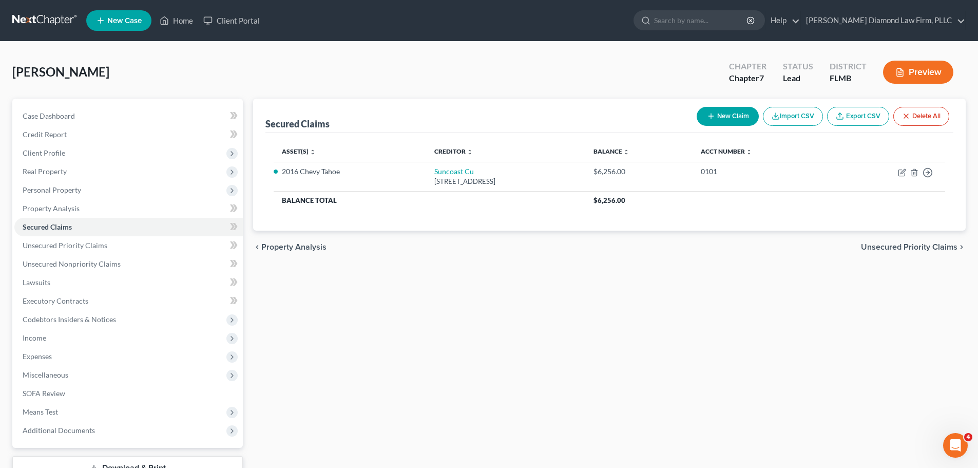
click at [30, 24] on link at bounding box center [45, 20] width 66 height 18
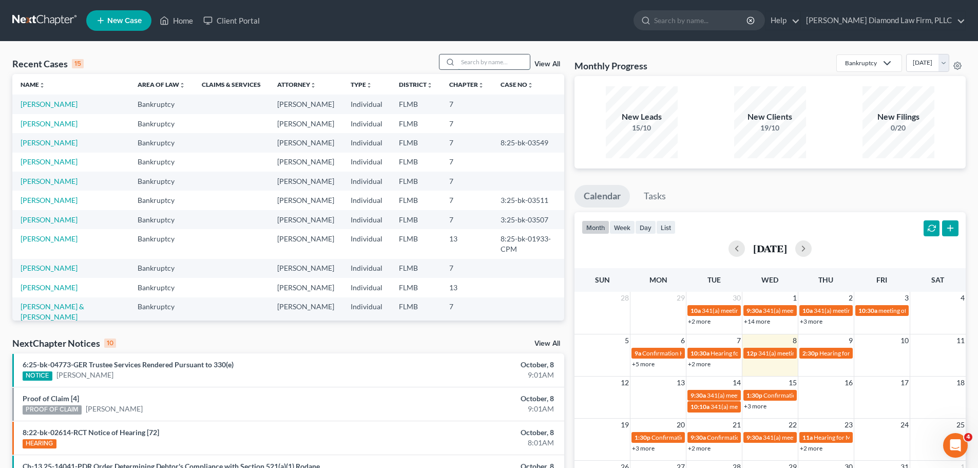
click at [477, 67] on input "search" at bounding box center [494, 61] width 72 height 15
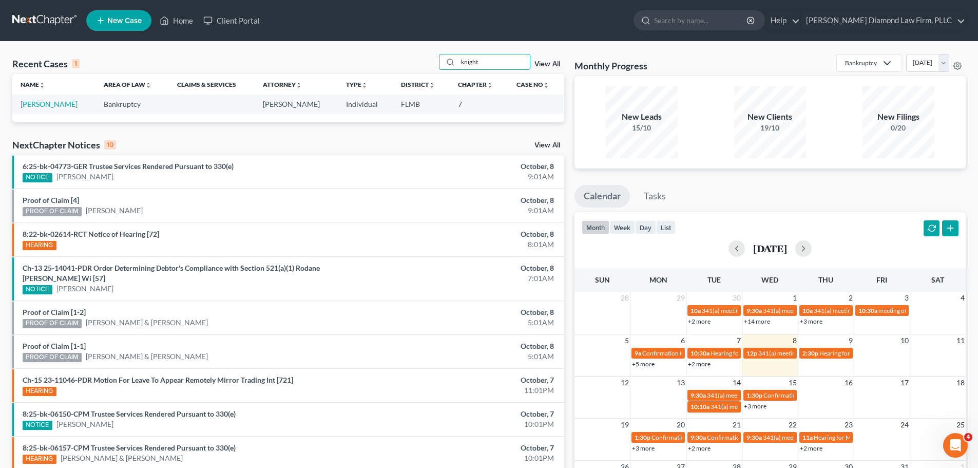
type input "knight"
drag, startPoint x: 46, startPoint y: 103, endPoint x: 80, endPoint y: 110, distance: 34.5
click at [46, 103] on link "[PERSON_NAME]" at bounding box center [49, 104] width 57 height 9
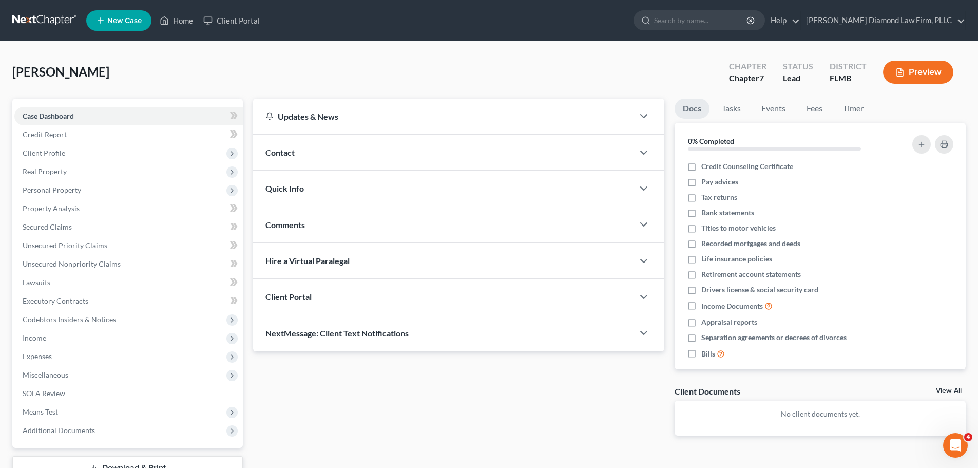
click at [300, 150] on div "Contact" at bounding box center [443, 151] width 380 height 35
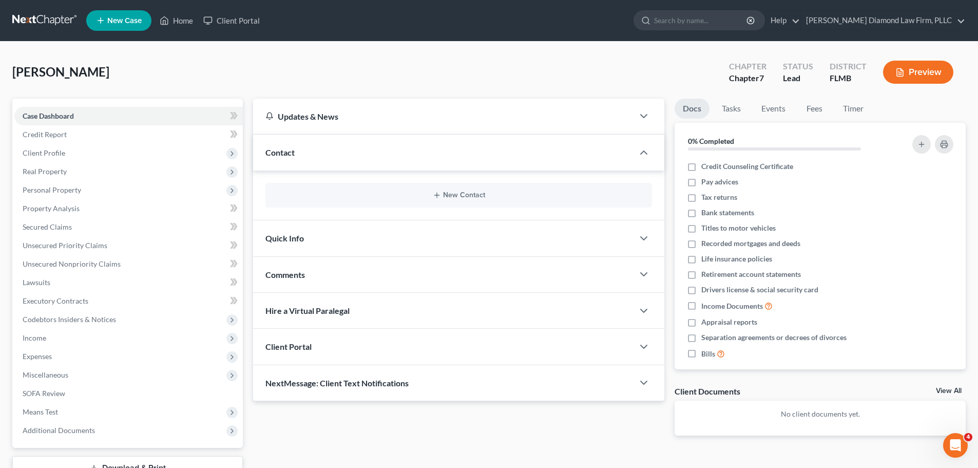
click at [432, 185] on div "New Contact" at bounding box center [458, 195] width 386 height 25
click at [437, 190] on div "New Contact" at bounding box center [458, 195] width 386 height 25
click at [455, 191] on button "New Contact" at bounding box center [459, 195] width 370 height 8
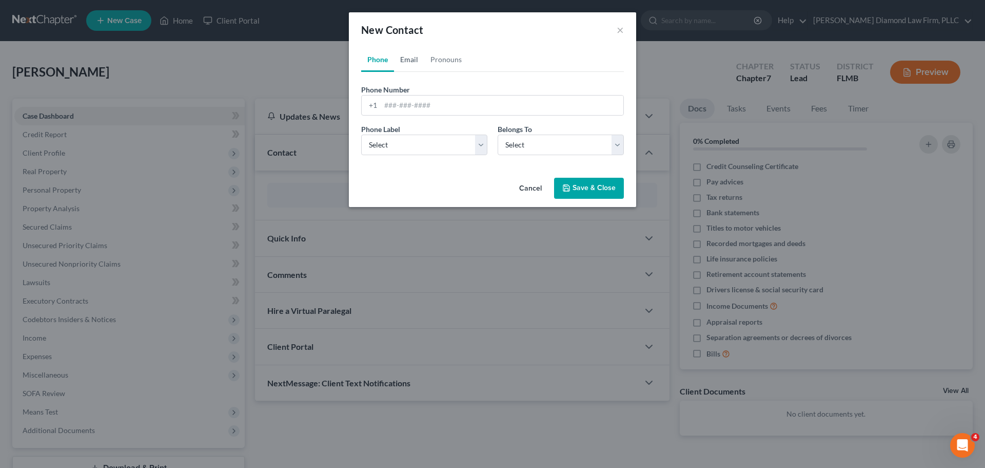
click at [408, 60] on link "Email" at bounding box center [409, 59] width 30 height 25
click at [411, 104] on input "email" at bounding box center [502, 105] width 243 height 20
paste input "[EMAIL_ADDRESS][DOMAIN_NAME]"
type input "[EMAIL_ADDRESS][DOMAIN_NAME]"
click at [371, 49] on link "Phone" at bounding box center [377, 59] width 33 height 25
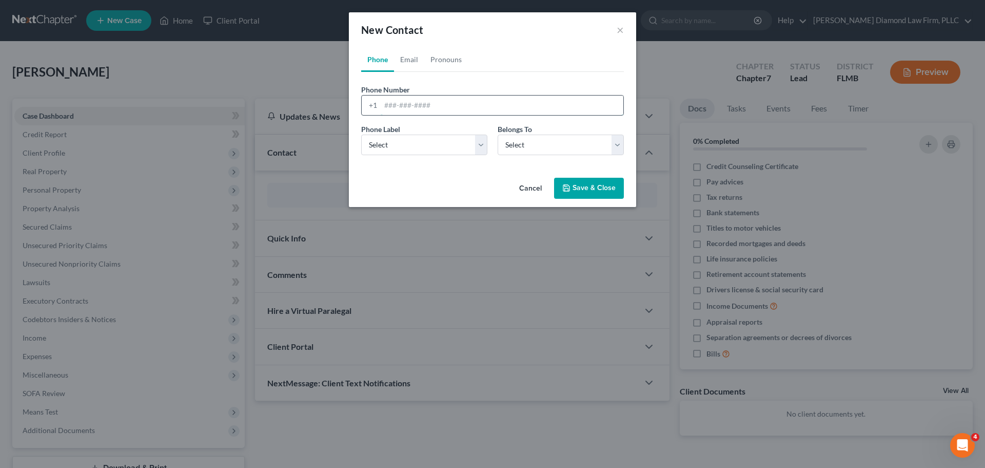
click at [443, 107] on input "tel" at bounding box center [502, 105] width 243 height 20
paste input "[PHONE_NUMBER]"
click at [394, 105] on input "[PHONE_NUMBER]" at bounding box center [502, 105] width 243 height 20
type input "4846550212"
click at [398, 140] on select "Select Mobile Home Work Other" at bounding box center [424, 144] width 126 height 21
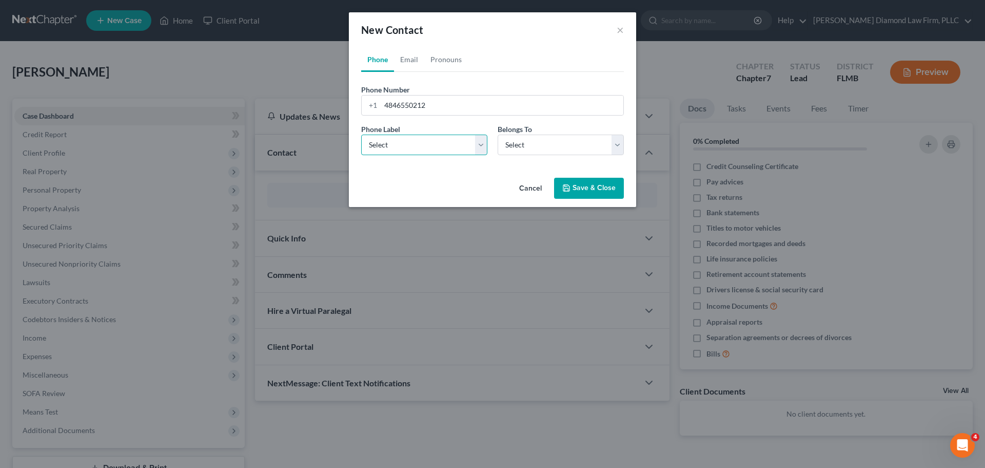
select select "0"
click at [361, 134] on select "Select Mobile Home Work Other" at bounding box center [424, 144] width 126 height 21
drag, startPoint x: 526, startPoint y: 148, endPoint x: 523, endPoint y: 154, distance: 6.4
click at [526, 148] on select "Select Client Other" at bounding box center [561, 144] width 126 height 21
select select "0"
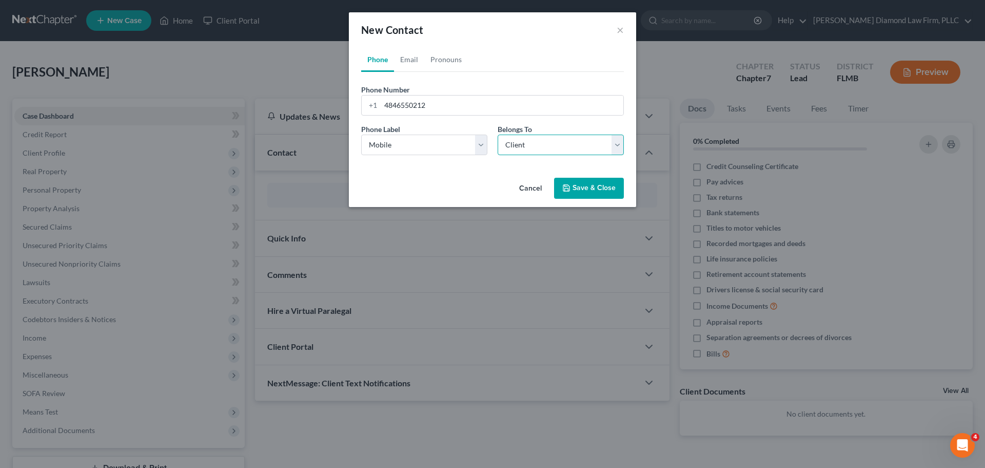
click at [498, 134] on select "Select Client Other" at bounding box center [561, 144] width 126 height 21
select select "0"
click at [407, 63] on link "Email" at bounding box center [409, 59] width 30 height 25
click at [426, 157] on div "Email Label Select Home Work Other Belongs To * Select Client Other" at bounding box center [492, 144] width 273 height 40
click at [426, 144] on select "Select Home Work Other" at bounding box center [424, 144] width 126 height 21
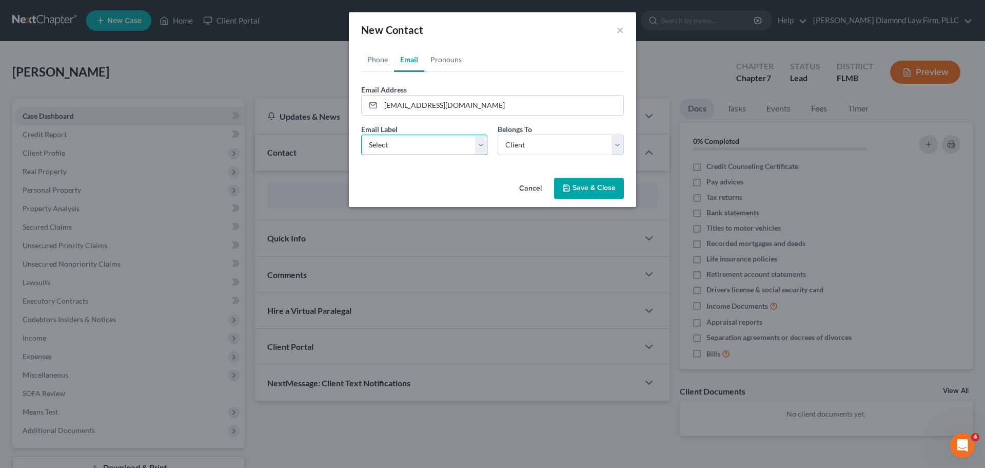
select select "0"
click at [361, 134] on select "Select Home Work Other" at bounding box center [424, 144] width 126 height 21
click at [536, 147] on select "Select Client Other" at bounding box center [561, 144] width 126 height 21
click at [542, 143] on select "Select Client Other" at bounding box center [561, 144] width 126 height 21
click at [570, 185] on icon "button" at bounding box center [567, 188] width 8 height 8
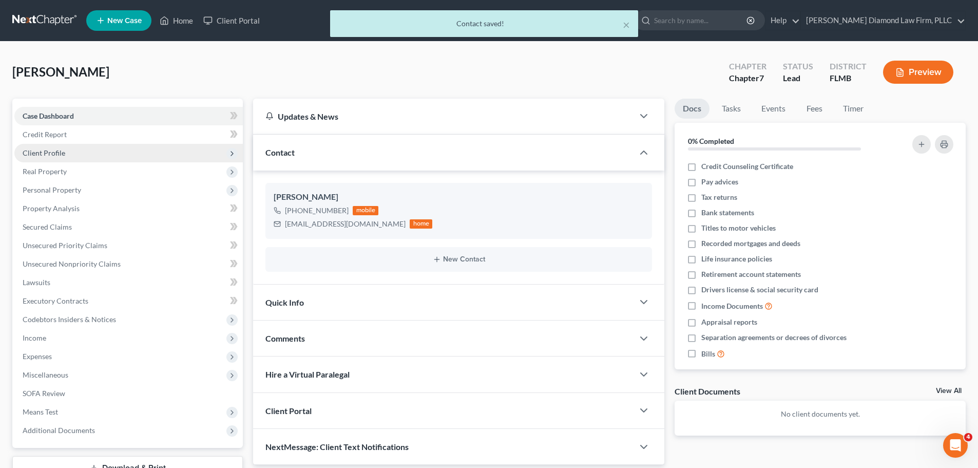
click at [79, 148] on span "Client Profile" at bounding box center [128, 153] width 228 height 18
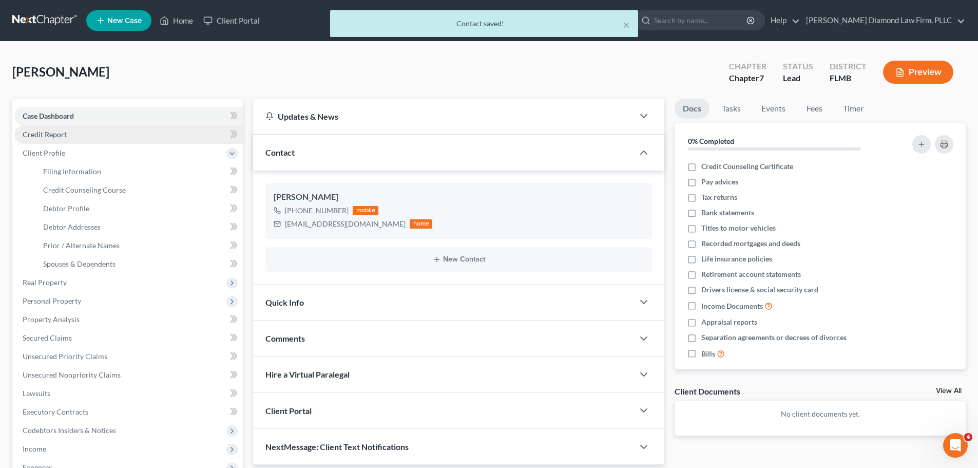
click at [75, 131] on link "Credit Report" at bounding box center [128, 134] width 228 height 18
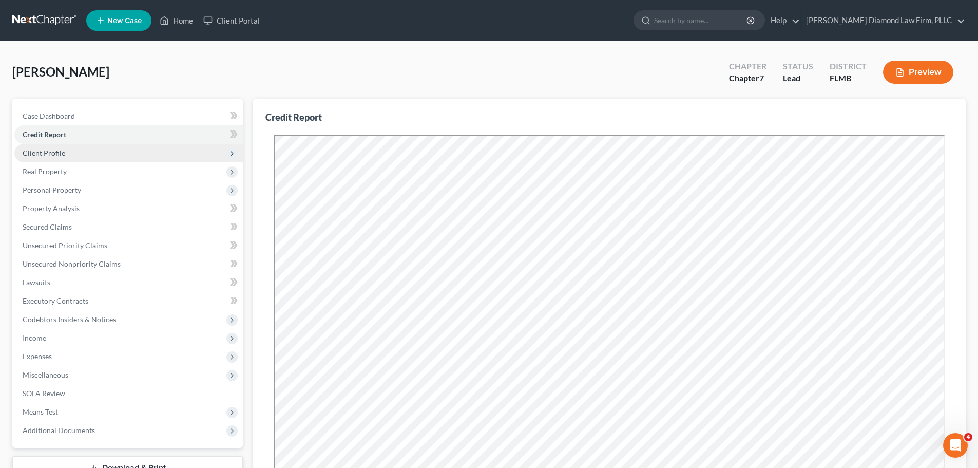
click at [91, 149] on span "Client Profile" at bounding box center [128, 153] width 228 height 18
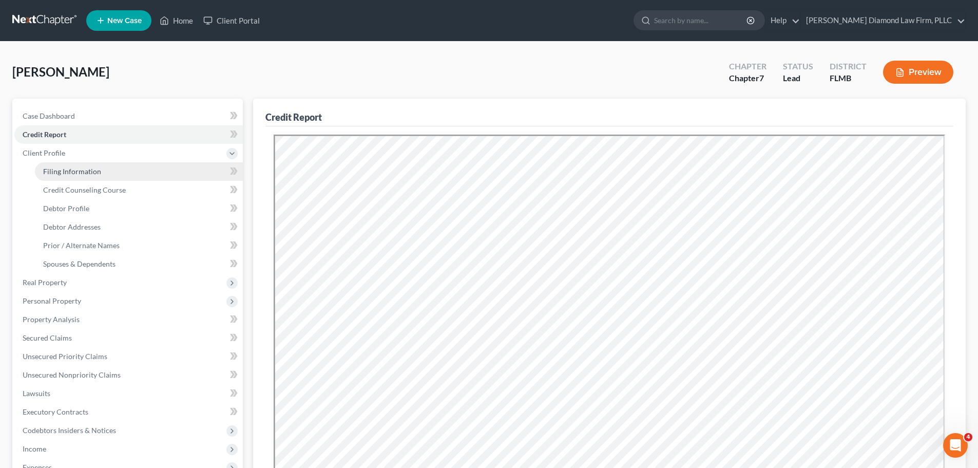
click at [82, 175] on span "Filing Information" at bounding box center [72, 171] width 58 height 9
select select "1"
select select "0"
select select "9"
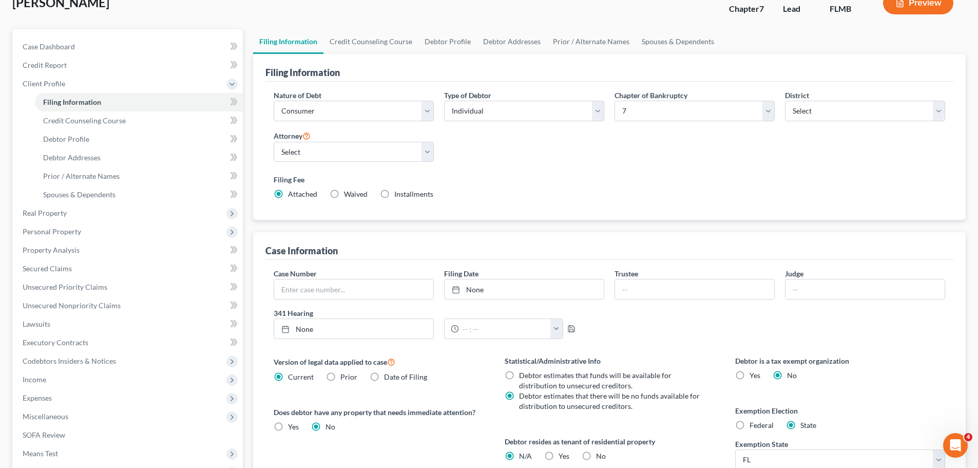
scroll to position [205, 0]
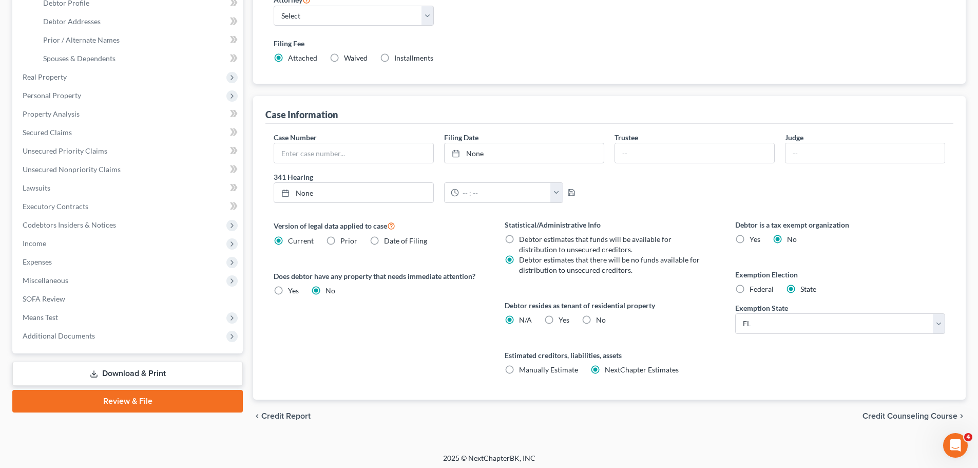
click at [597, 322] on span "No" at bounding box center [601, 319] width 10 height 9
click at [600, 321] on input "No" at bounding box center [603, 318] width 7 height 7
radio input "true"
radio input "false"
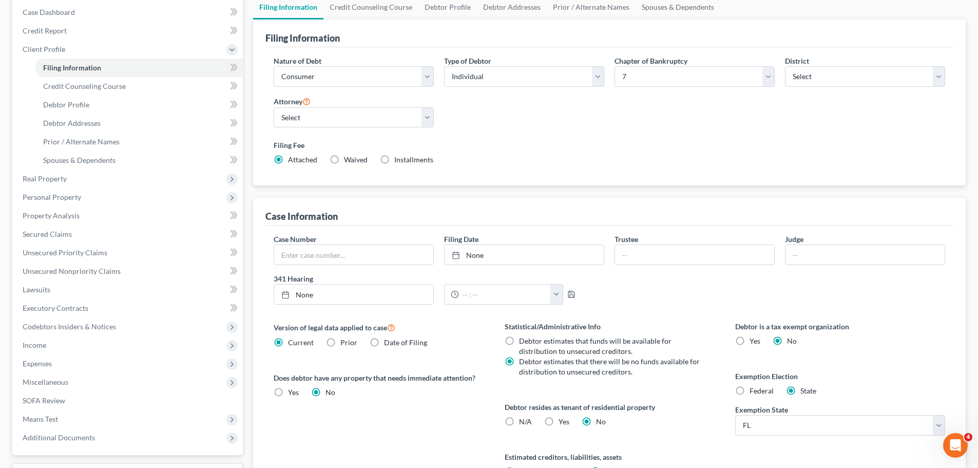
scroll to position [103, 0]
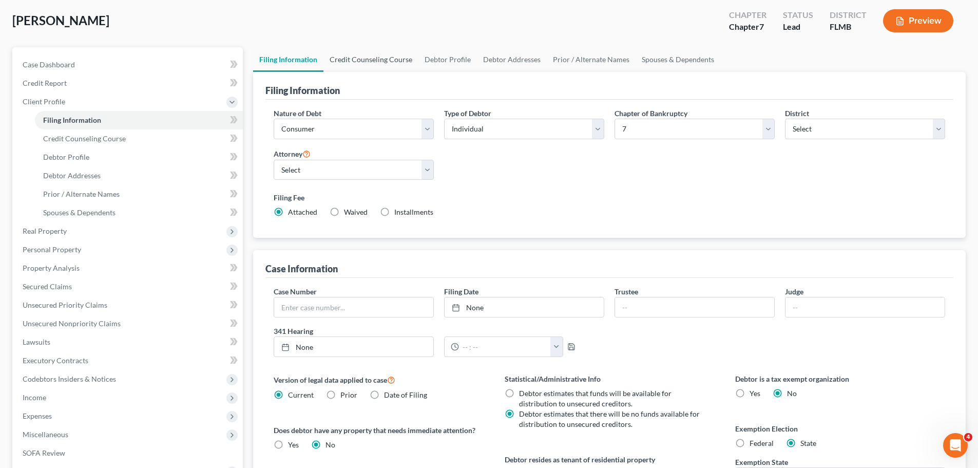
click at [359, 59] on link "Credit Counseling Course" at bounding box center [370, 59] width 95 height 25
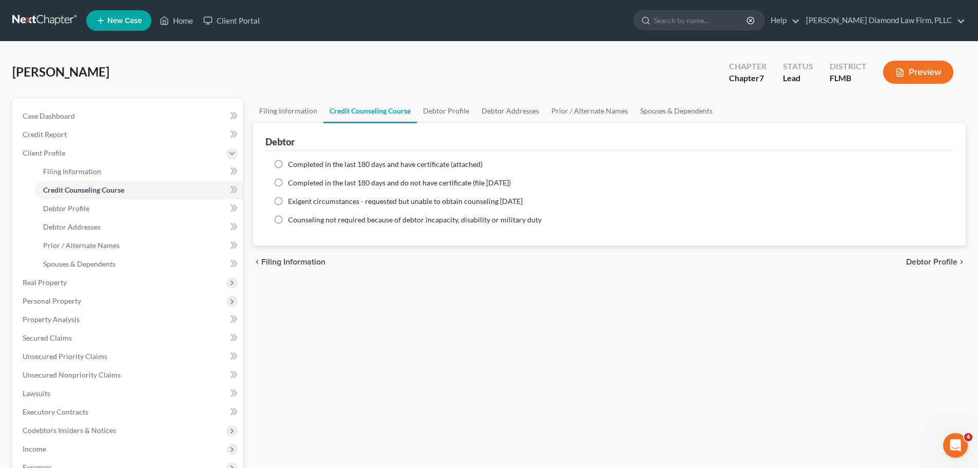
click at [446, 154] on div "Completed in the last 180 days and have certificate (attached) Date Completed N…" at bounding box center [609, 198] width 688 height 94
click at [443, 160] on span "Completed in the last 180 days and have certificate (attached)" at bounding box center [385, 164] width 195 height 9
click at [299, 159] on input "Completed in the last 180 days and have certificate (attached)" at bounding box center [295, 162] width 7 height 7
radio input "true"
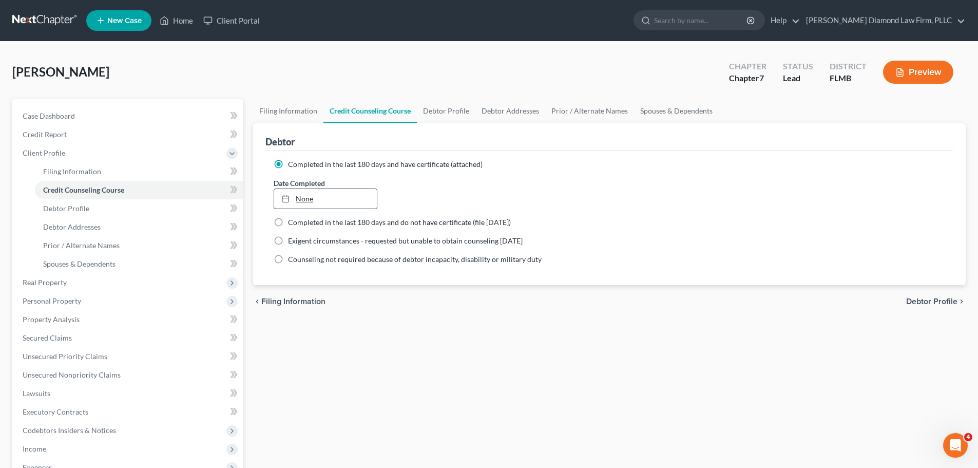
click at [332, 201] on link "None" at bounding box center [325, 199] width 102 height 20
type input "[DATE]"
click at [325, 202] on link "[DATE]" at bounding box center [325, 199] width 102 height 20
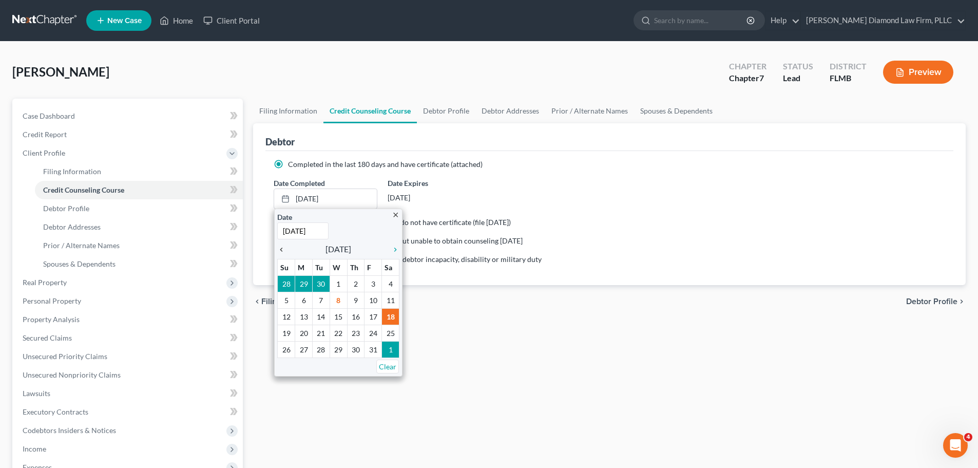
click at [285, 249] on icon "chevron_left" at bounding box center [283, 249] width 13 height 8
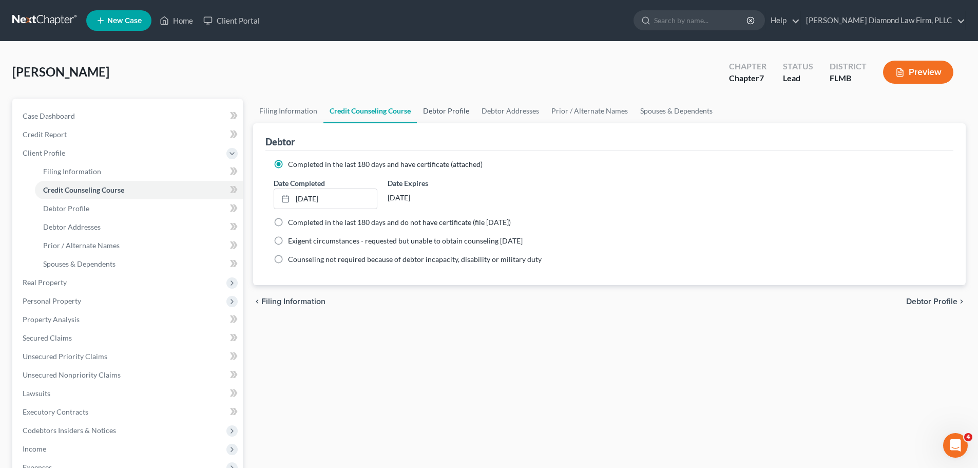
click at [446, 115] on link "Debtor Profile" at bounding box center [446, 111] width 59 height 25
select select "0"
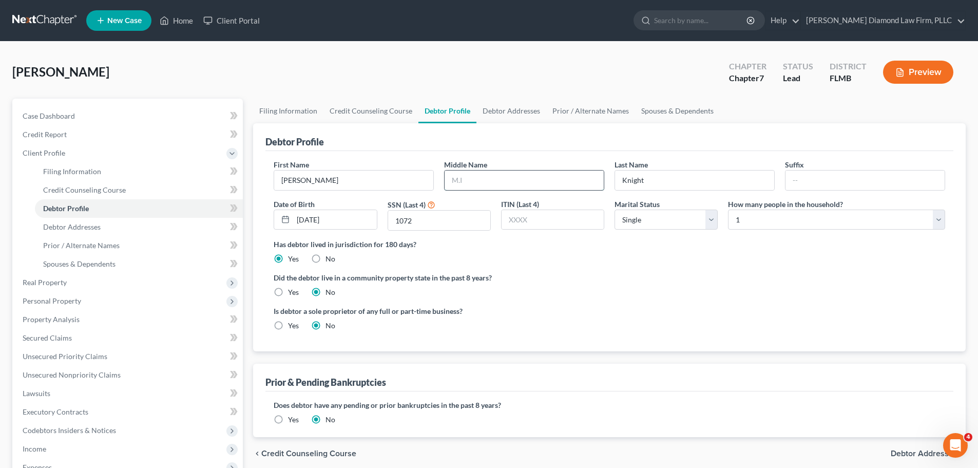
click at [528, 185] on input "text" at bounding box center [523, 180] width 159 height 20
type input "[PERSON_NAME]"
click at [737, 220] on select "Select 1 2 3 4 5 6 7 8 9 10 11 12 13 14 15 16 17 18 19 20" at bounding box center [836, 219] width 217 height 21
select select "2"
click at [728, 209] on select "Select 1 2 3 4 5 6 7 8 9 10 11 12 13 14 15 16 17 18 19 20" at bounding box center [836, 219] width 217 height 21
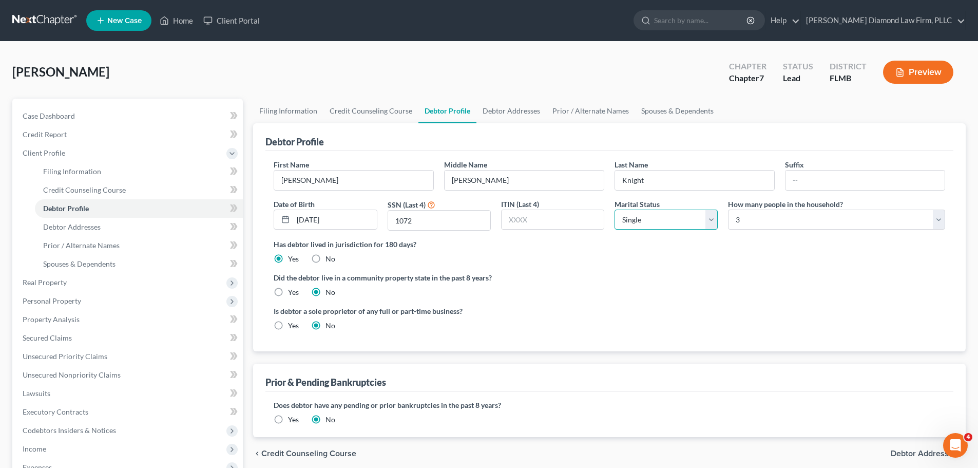
click at [639, 223] on select "Select Single Married Separated Divorced Widowed" at bounding box center [665, 219] width 103 height 21
select select "1"
click at [614, 209] on select "Select Single Married Separated Divorced Widowed" at bounding box center [665, 219] width 103 height 21
click at [515, 110] on link "Debtor Addresses" at bounding box center [511, 111] width 70 height 25
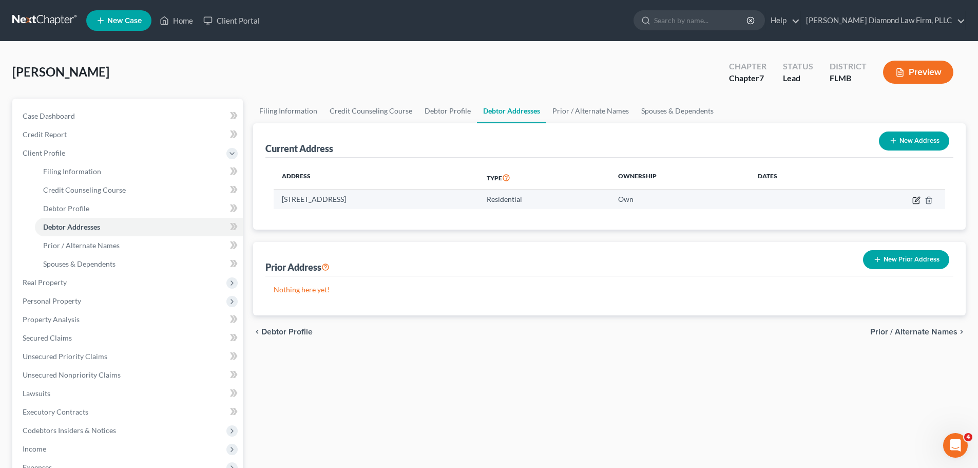
click at [919, 197] on icon "button" at bounding box center [916, 200] width 8 height 8
select select "9"
select select "0"
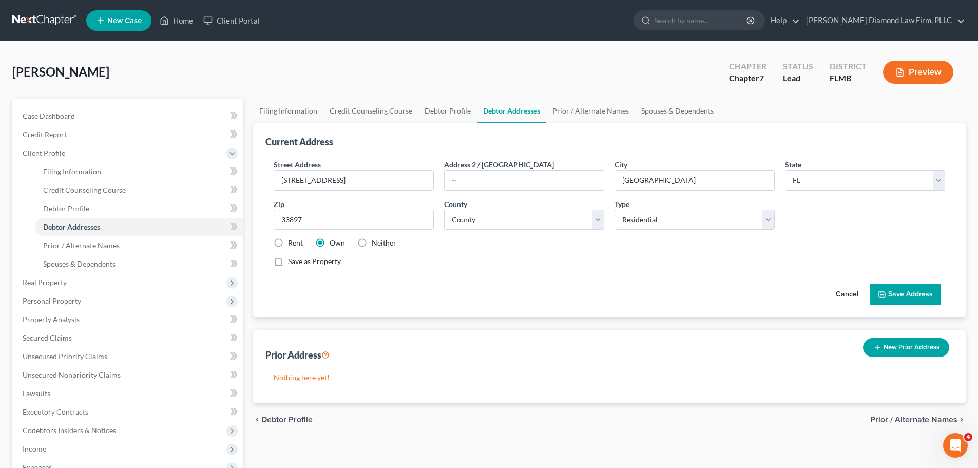
click at [749, 166] on div "City * [GEOGRAPHIC_DATA]" at bounding box center [694, 174] width 170 height 31
click at [708, 171] on input "[GEOGRAPHIC_DATA]" at bounding box center [694, 180] width 159 height 20
drag, startPoint x: 690, startPoint y: 174, endPoint x: 616, endPoint y: 177, distance: 74.5
click at [616, 177] on input "[GEOGRAPHIC_DATA]" at bounding box center [694, 180] width 159 height 20
type input "[PERSON_NAME]"
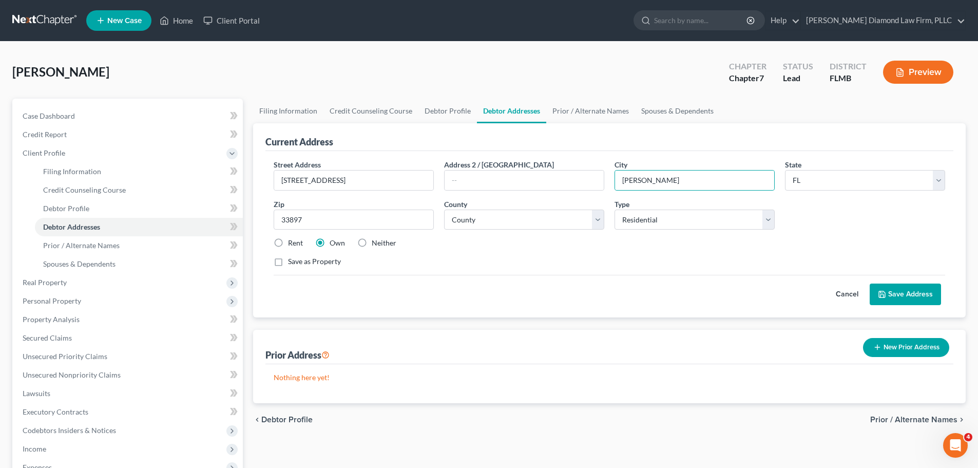
click at [907, 299] on button "Save Address" at bounding box center [904, 294] width 71 height 22
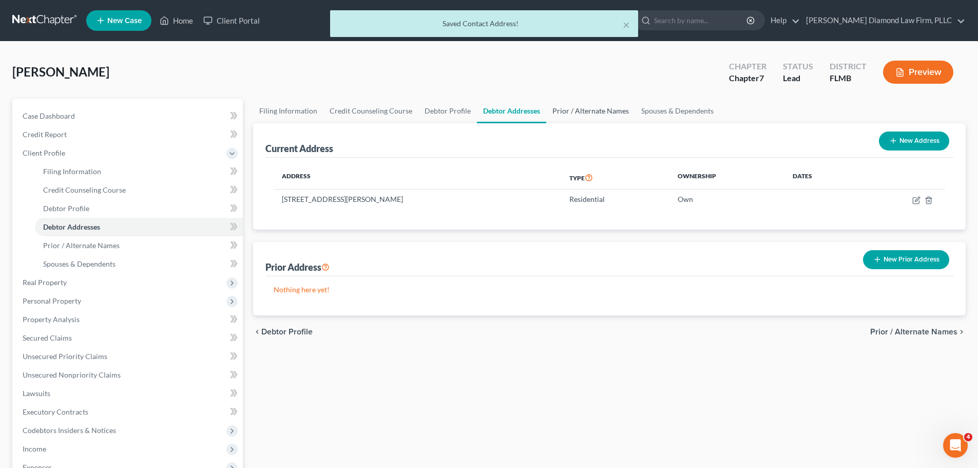
click at [584, 108] on link "Prior / Alternate Names" at bounding box center [590, 111] width 89 height 25
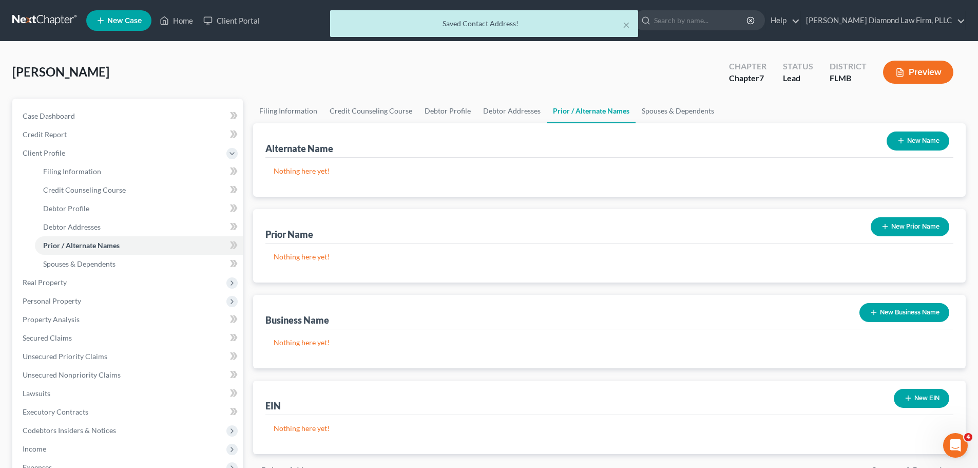
click at [911, 224] on button "New Prior Name" at bounding box center [910, 226] width 79 height 19
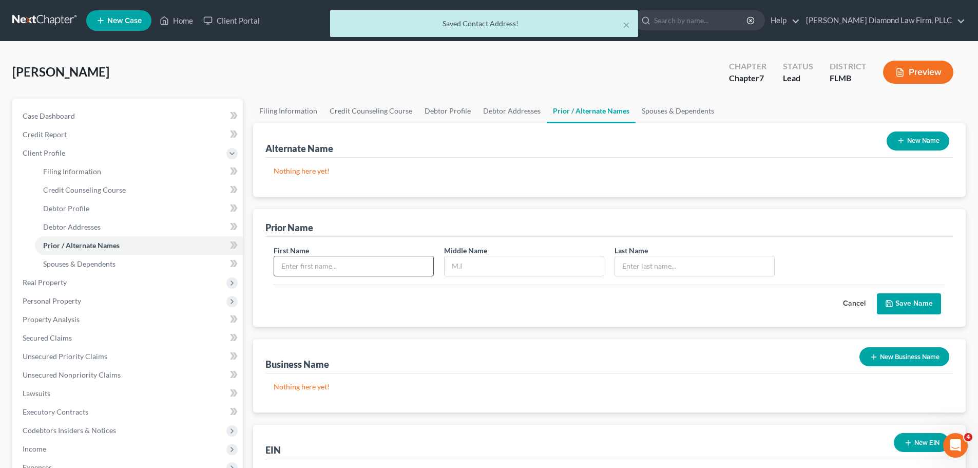
click at [343, 258] on input "text" at bounding box center [353, 266] width 159 height 20
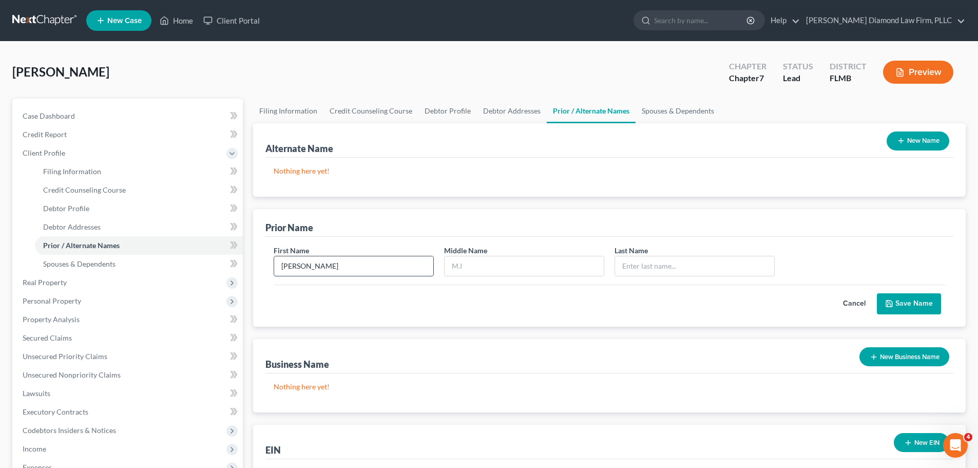
type input "[PERSON_NAME]"
type input "e"
type input "Derns"
click at [939, 304] on button "Save Name" at bounding box center [909, 304] width 64 height 22
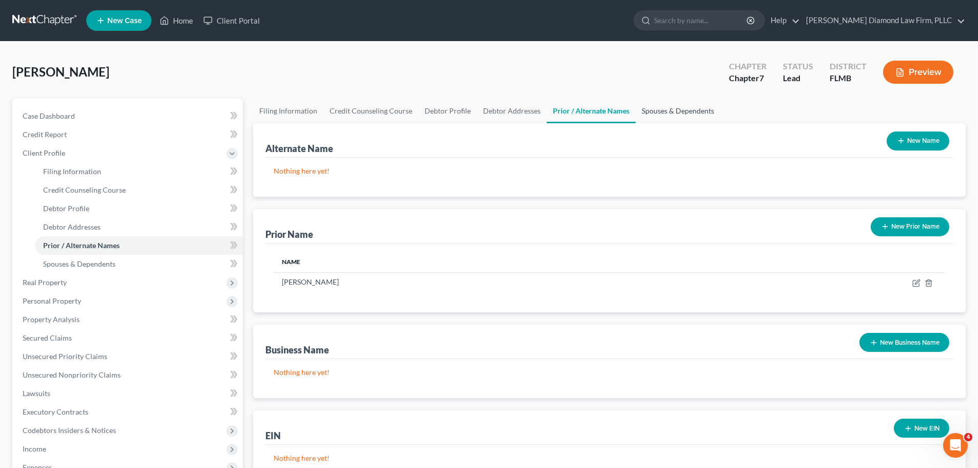
click at [639, 109] on link "Spouses & Dependents" at bounding box center [677, 111] width 85 height 25
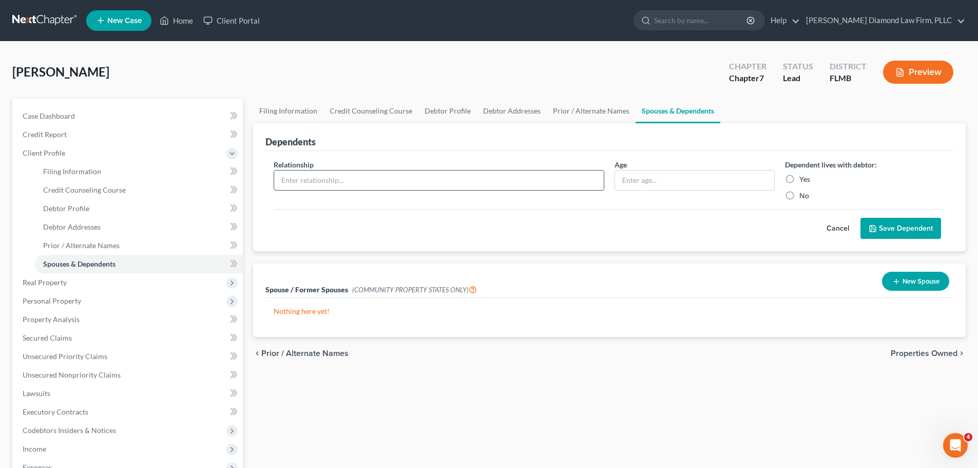
click at [377, 180] on input "text" at bounding box center [439, 180] width 330 height 20
click at [372, 182] on input "text" at bounding box center [439, 180] width 330 height 20
type input "Daughter"
type input "4 months"
click at [799, 181] on div "Yes" at bounding box center [865, 179] width 160 height 10
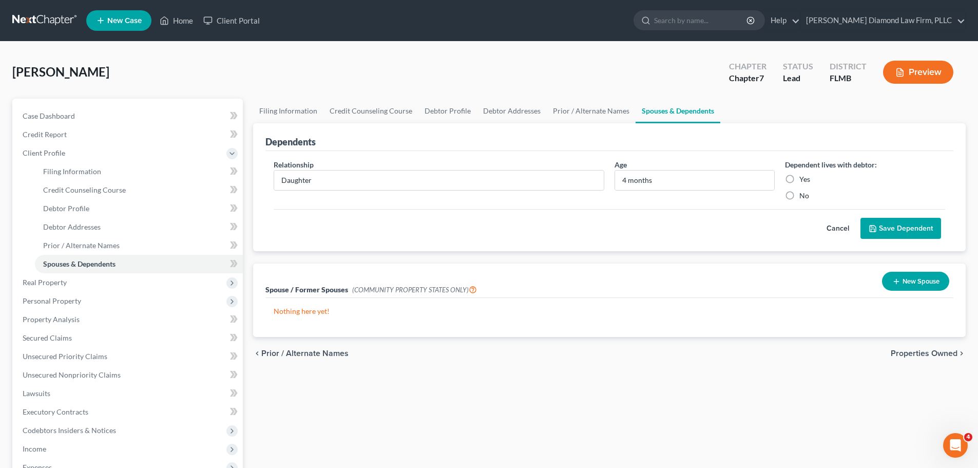
click at [799, 177] on label "Yes" at bounding box center [804, 179] width 11 height 10
click at [803, 177] on input "Yes" at bounding box center [806, 177] width 7 height 7
radio input "true"
click at [896, 226] on button "Save Dependent" at bounding box center [900, 229] width 81 height 22
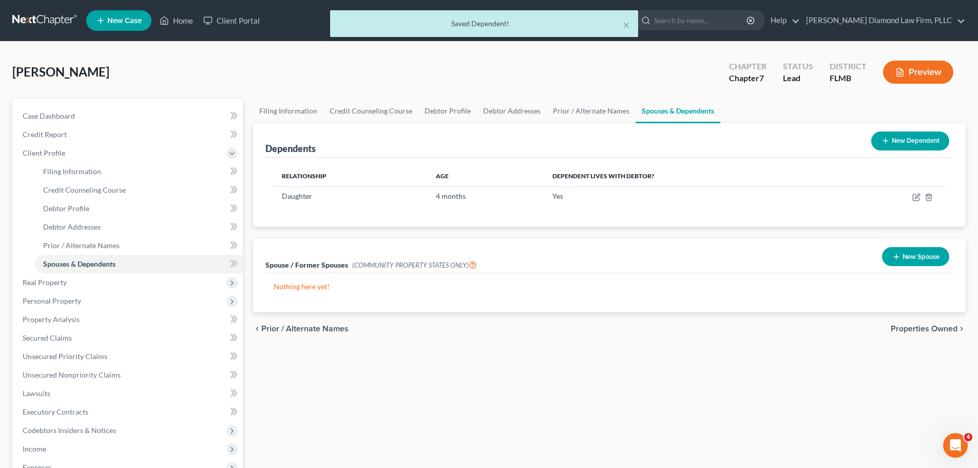
click at [893, 144] on button "New Dependent" at bounding box center [910, 140] width 78 height 19
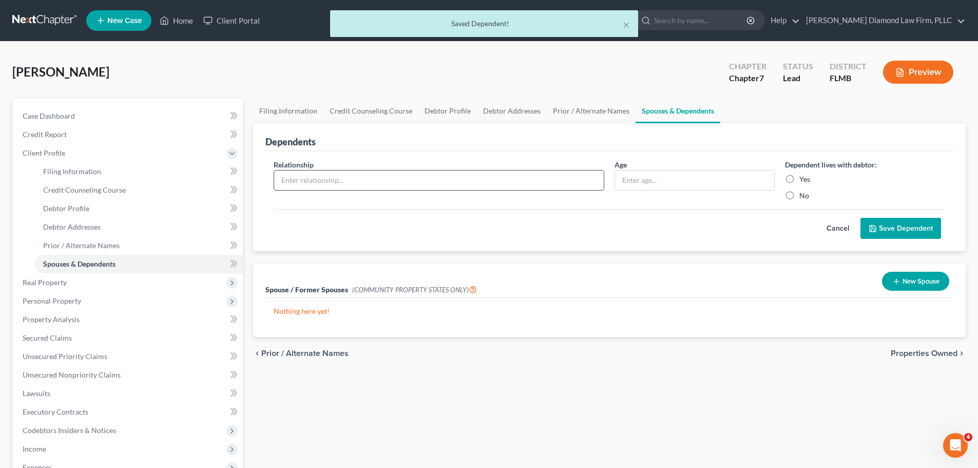
click at [364, 176] on input "text" at bounding box center [439, 180] width 330 height 20
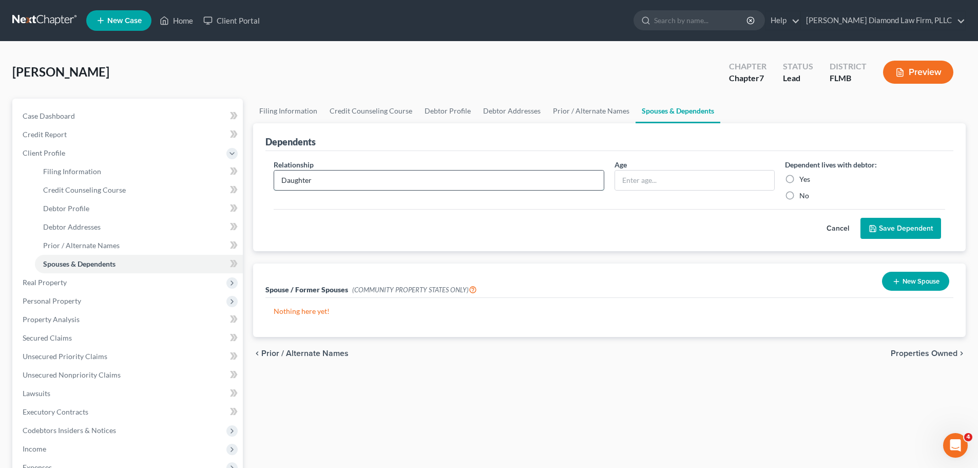
type input "Daughter"
type input "9"
click at [808, 177] on label "Yes" at bounding box center [804, 179] width 11 height 10
click at [808, 177] on input "Yes" at bounding box center [806, 177] width 7 height 7
radio input "true"
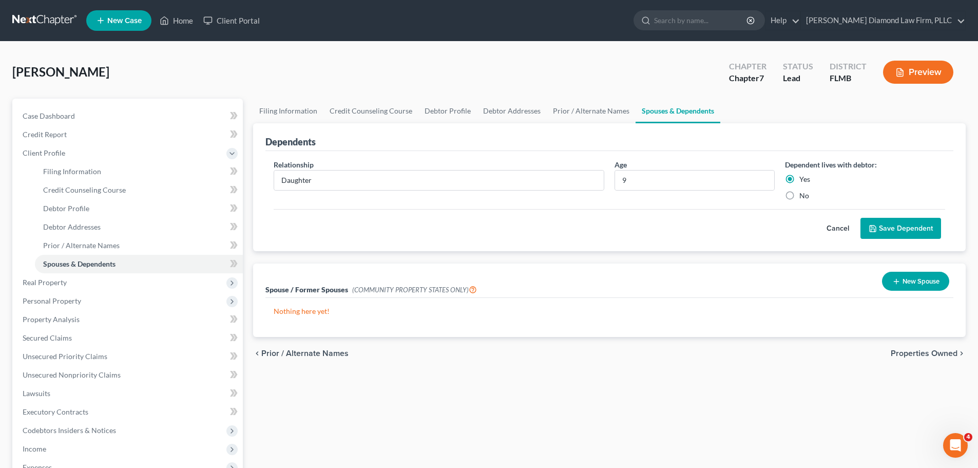
click at [914, 241] on div "Relationship * Daughter Age [DEMOGRAPHIC_DATA] Dependent lives with debtor: Yes…" at bounding box center [609, 201] width 688 height 101
click at [907, 230] on button "Save Dependent" at bounding box center [900, 229] width 81 height 22
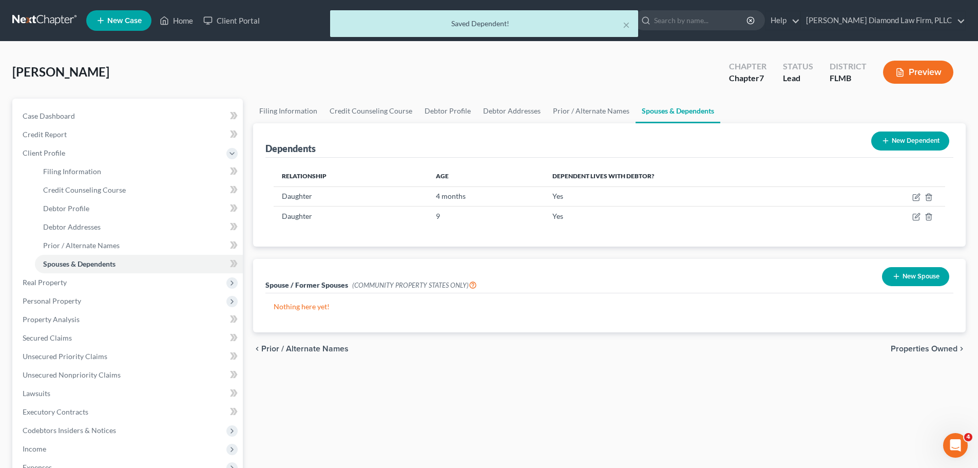
click at [906, 142] on button "New Dependent" at bounding box center [910, 140] width 78 height 19
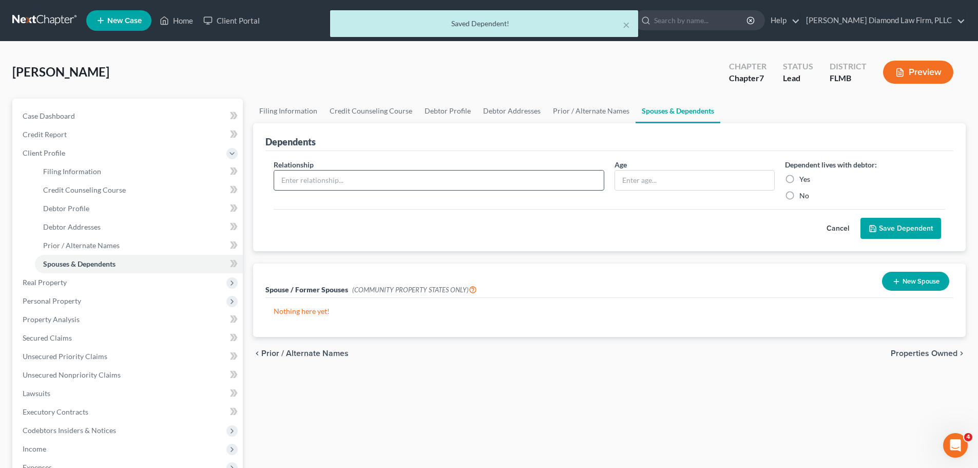
click at [343, 184] on input "text" at bounding box center [439, 180] width 330 height 20
type input "Son"
type input "6"
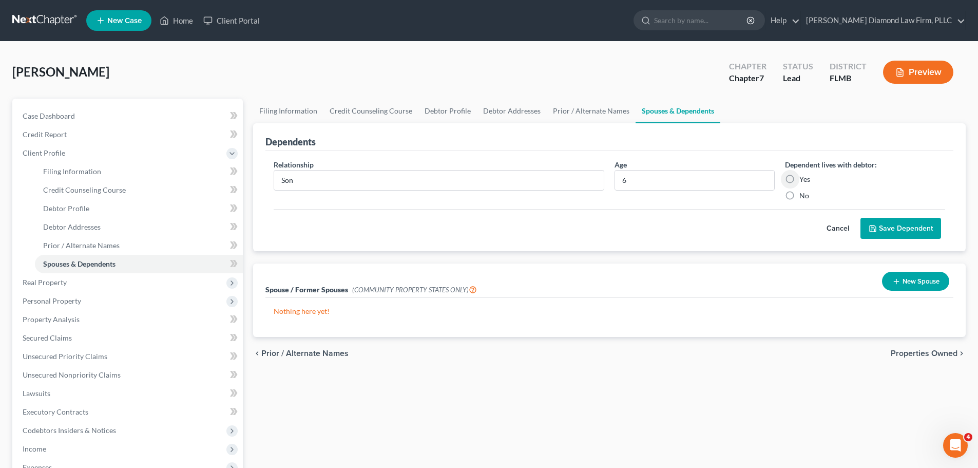
click at [805, 176] on label "Yes" at bounding box center [804, 179] width 11 height 10
click at [805, 176] on input "Yes" at bounding box center [806, 177] width 7 height 7
radio input "true"
drag, startPoint x: 882, startPoint y: 219, endPoint x: 888, endPoint y: 225, distance: 9.4
click at [882, 219] on button "Save Dependent" at bounding box center [900, 229] width 81 height 22
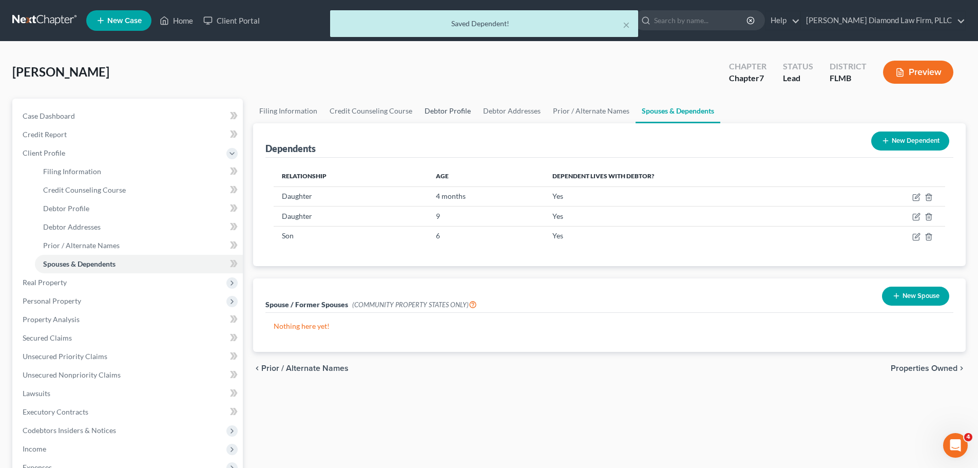
click at [455, 108] on link "Debtor Profile" at bounding box center [447, 111] width 59 height 25
select select "1"
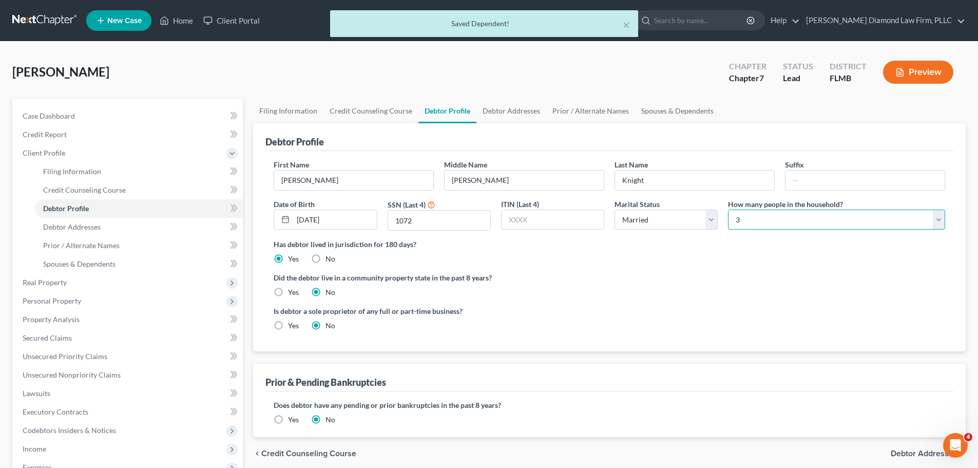
click at [800, 227] on select "Select 1 2 3 4 5 6 7 8 9 10 11 12 13 14 15 16 17 18 19 20" at bounding box center [836, 219] width 217 height 21
select select "4"
click at [728, 209] on select "Select 1 2 3 4 5 6 7 8 9 10 11 12 13 14 15 16 17 18 19 20" at bounding box center [836, 219] width 217 height 21
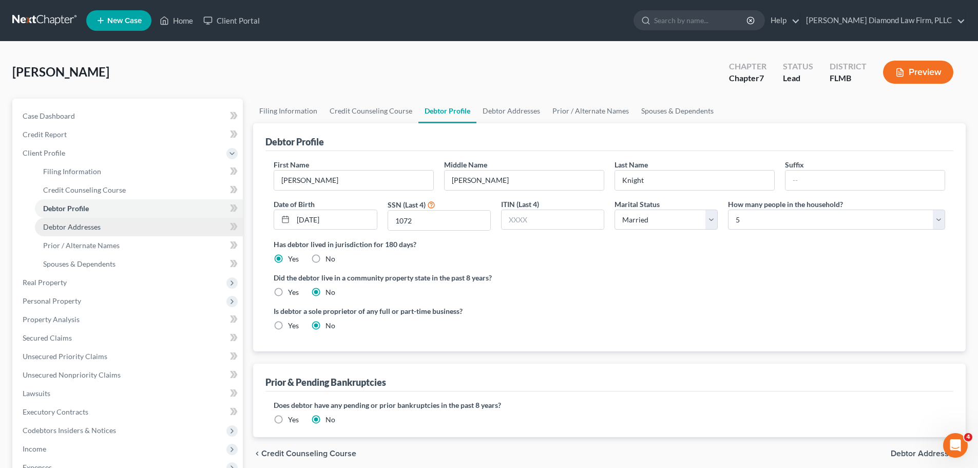
click at [107, 229] on link "Debtor Addresses" at bounding box center [139, 227] width 208 height 18
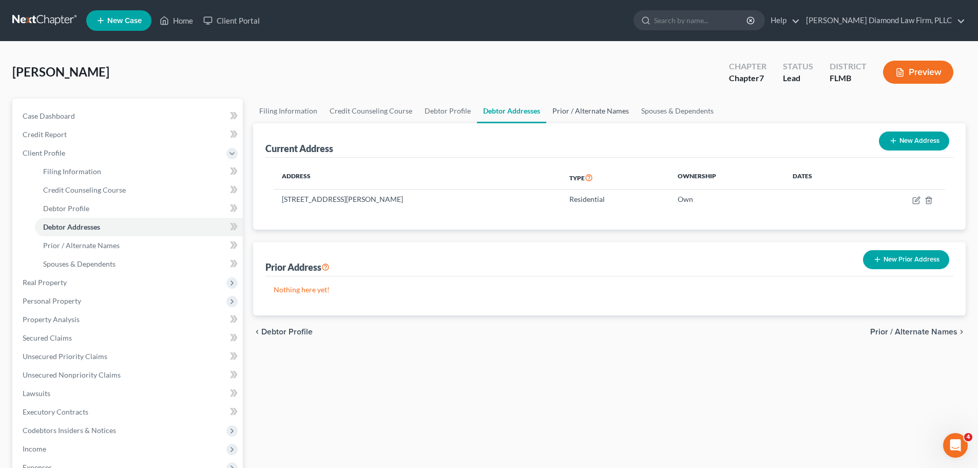
click at [579, 110] on link "Prior / Alternate Names" at bounding box center [590, 111] width 89 height 25
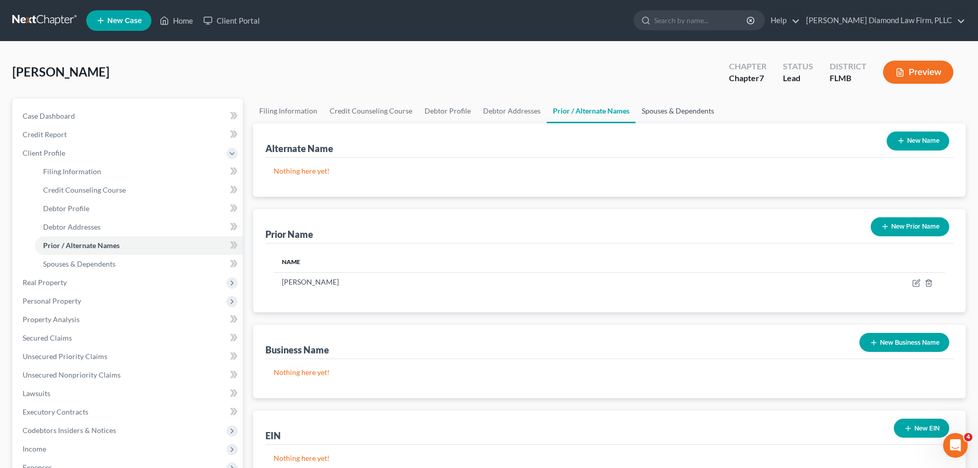
click at [673, 114] on link "Spouses & Dependents" at bounding box center [677, 111] width 85 height 25
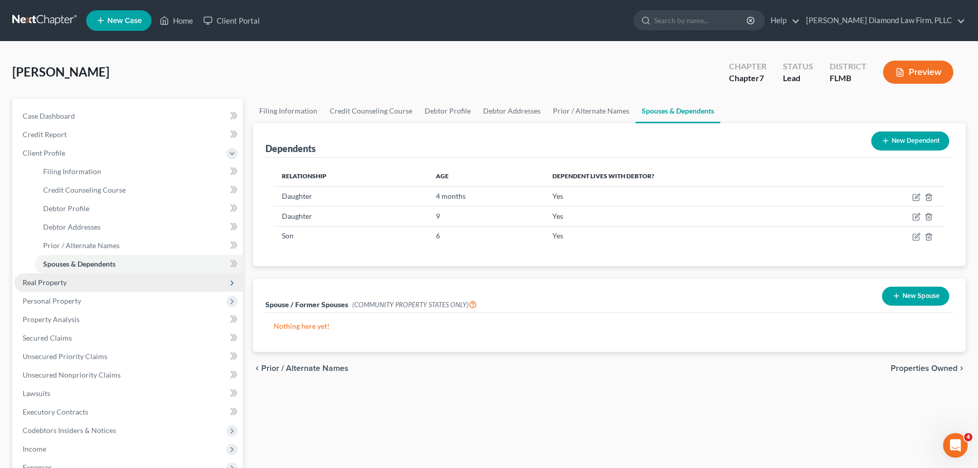
click at [56, 285] on span "Real Property" at bounding box center [45, 282] width 44 height 9
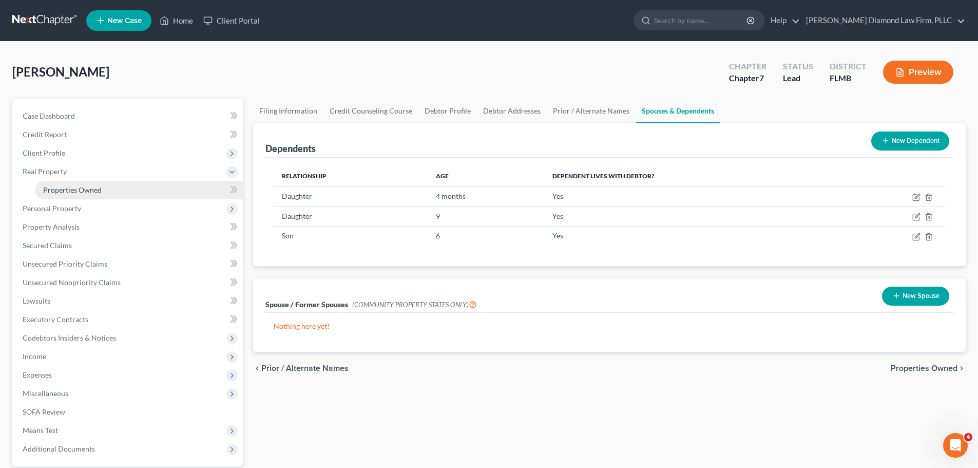
click at [66, 186] on span "Properties Owned" at bounding box center [72, 189] width 59 height 9
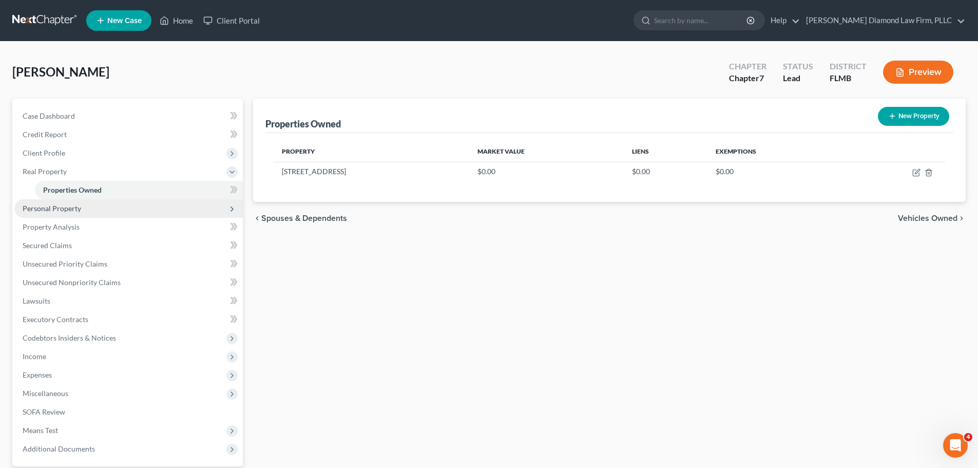
click at [56, 215] on span "Personal Property" at bounding box center [128, 208] width 228 height 18
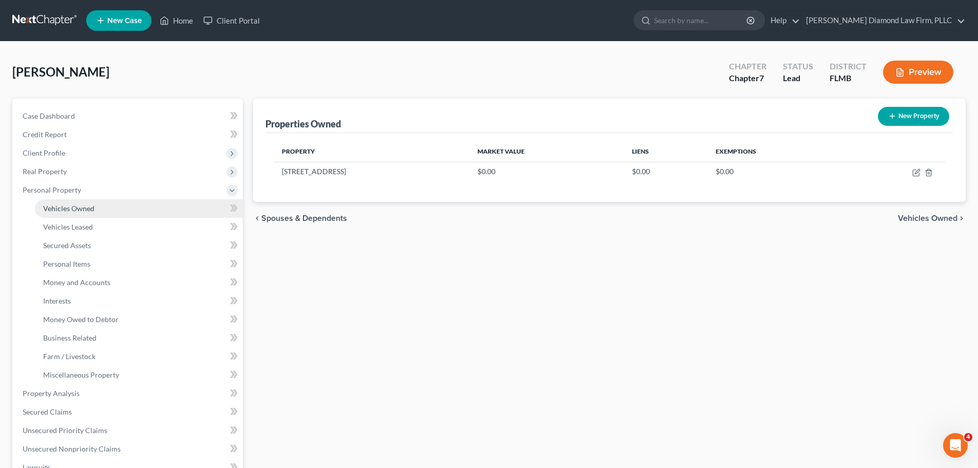
click at [63, 215] on link "Vehicles Owned" at bounding box center [139, 208] width 208 height 18
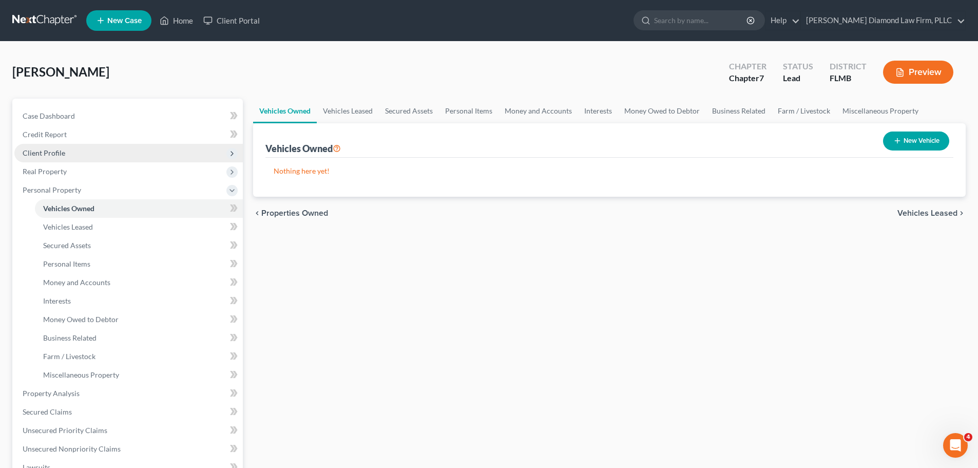
click at [45, 149] on span "Client Profile" at bounding box center [44, 152] width 43 height 9
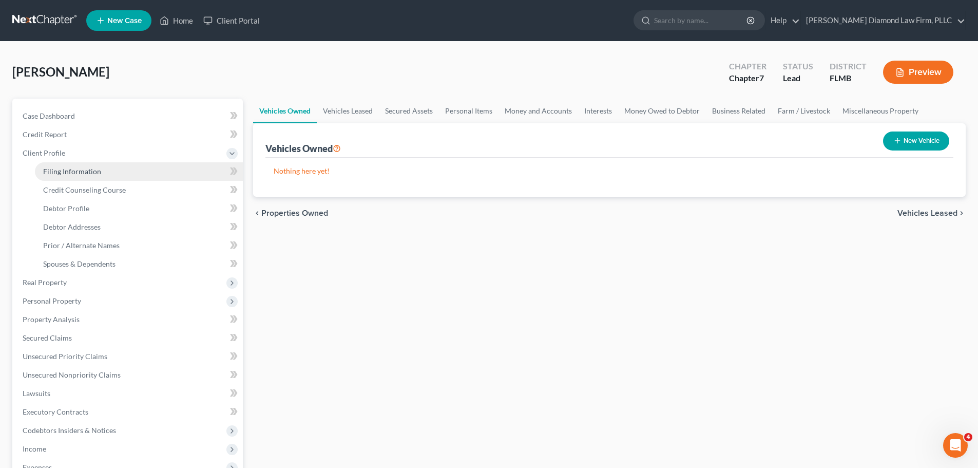
click at [54, 170] on span "Filing Information" at bounding box center [72, 171] width 58 height 9
select select "1"
select select "0"
select select "15"
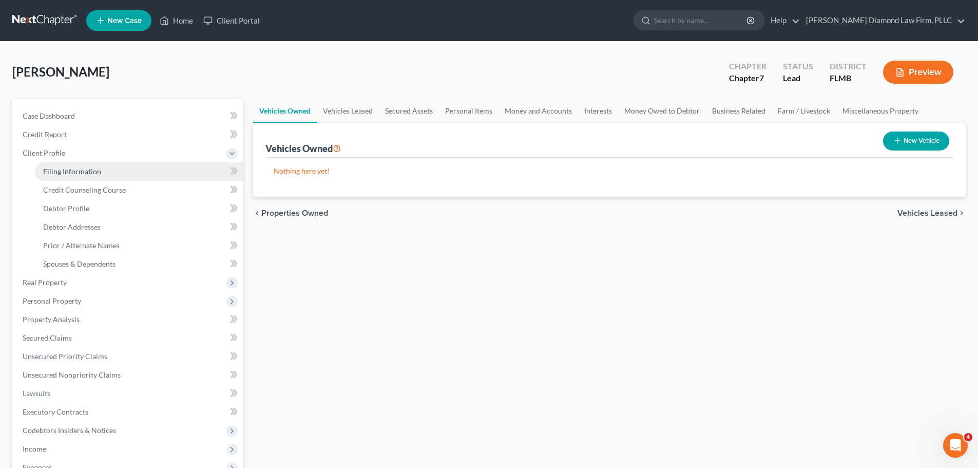
select select "0"
select select "9"
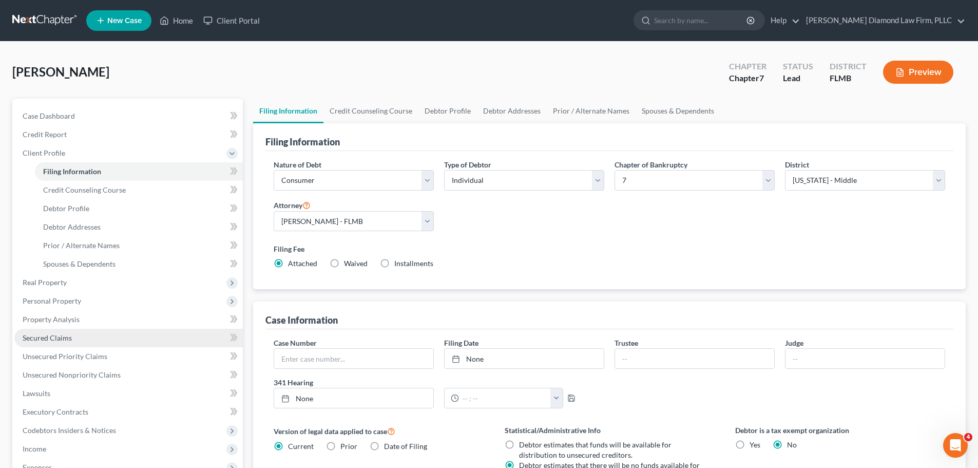
click at [63, 332] on link "Secured Claims" at bounding box center [128, 337] width 228 height 18
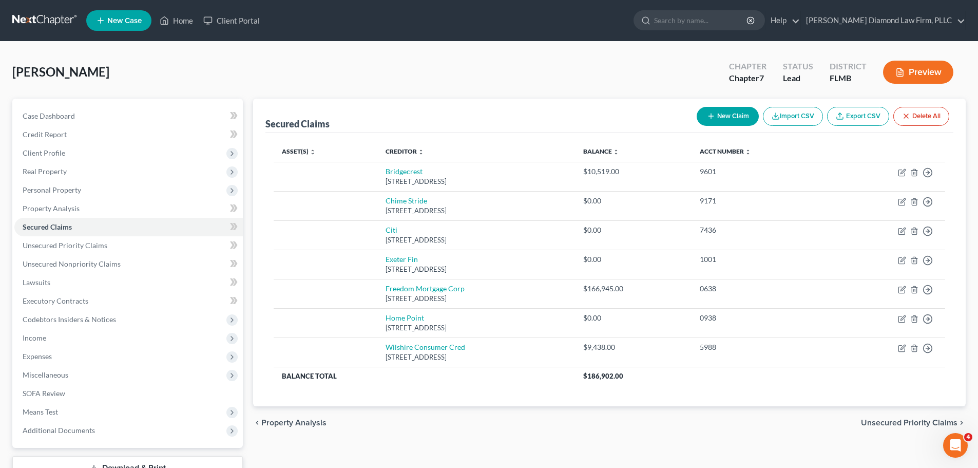
click at [926, 116] on button "Delete All" at bounding box center [921, 116] width 56 height 19
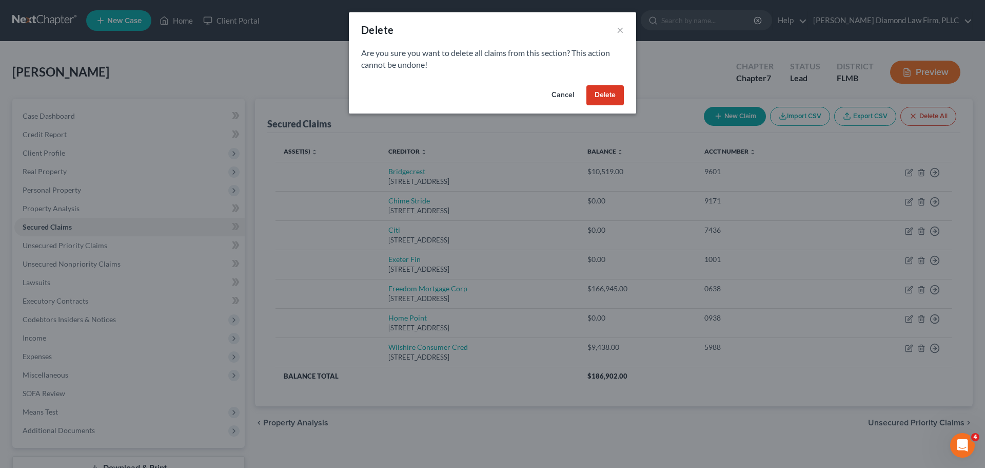
click at [603, 95] on button "Delete" at bounding box center [605, 95] width 37 height 21
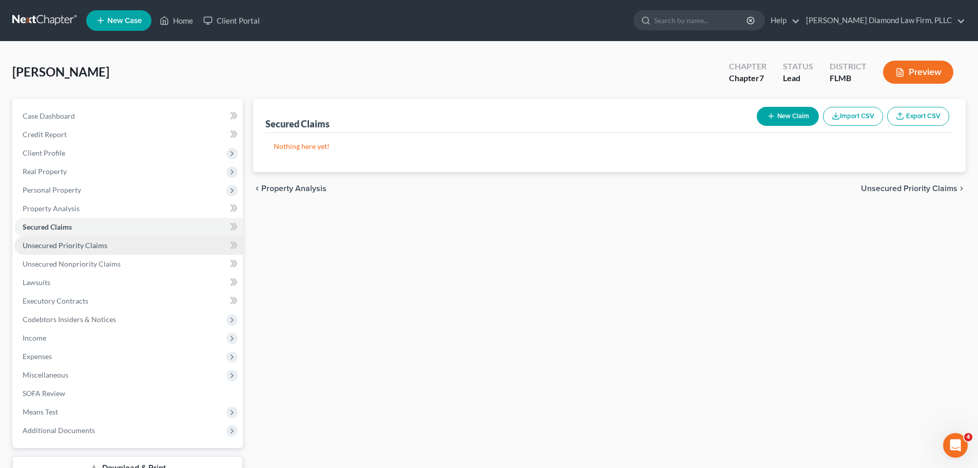
click at [87, 249] on link "Unsecured Priority Claims" at bounding box center [128, 245] width 228 height 18
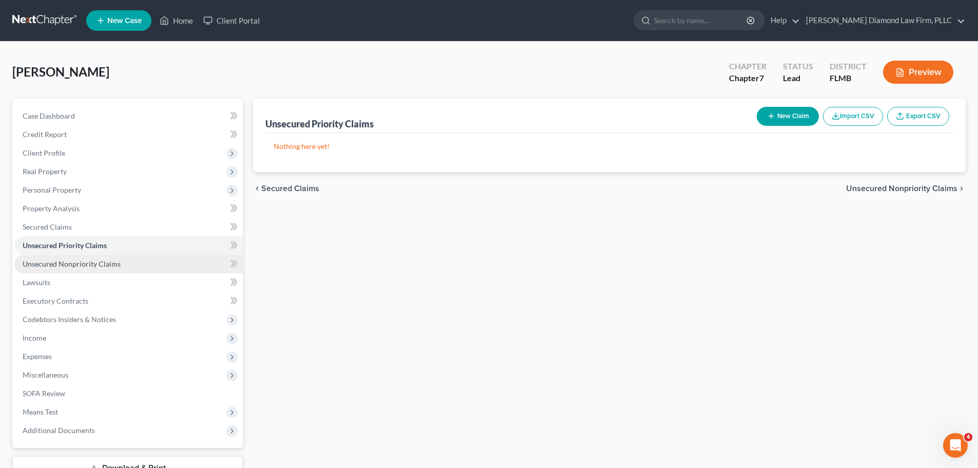
click at [79, 262] on span "Unsecured Nonpriority Claims" at bounding box center [72, 263] width 98 height 9
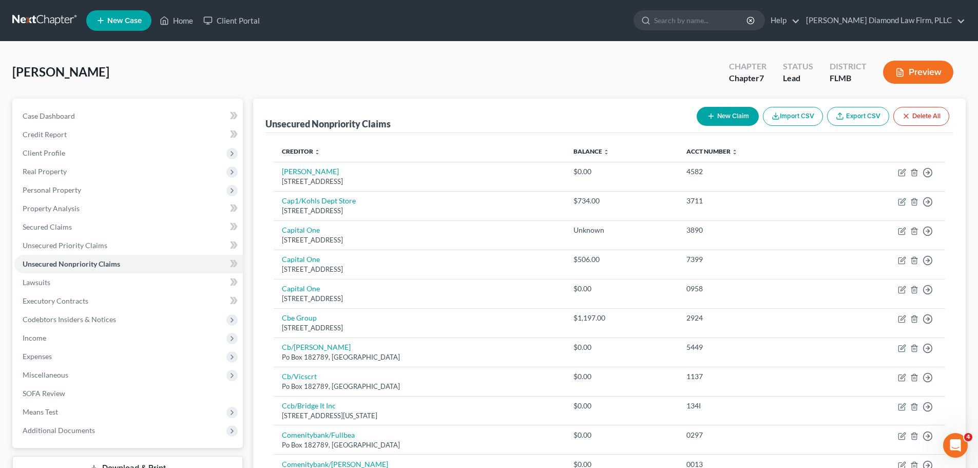
click at [932, 125] on button "Delete All" at bounding box center [921, 116] width 56 height 19
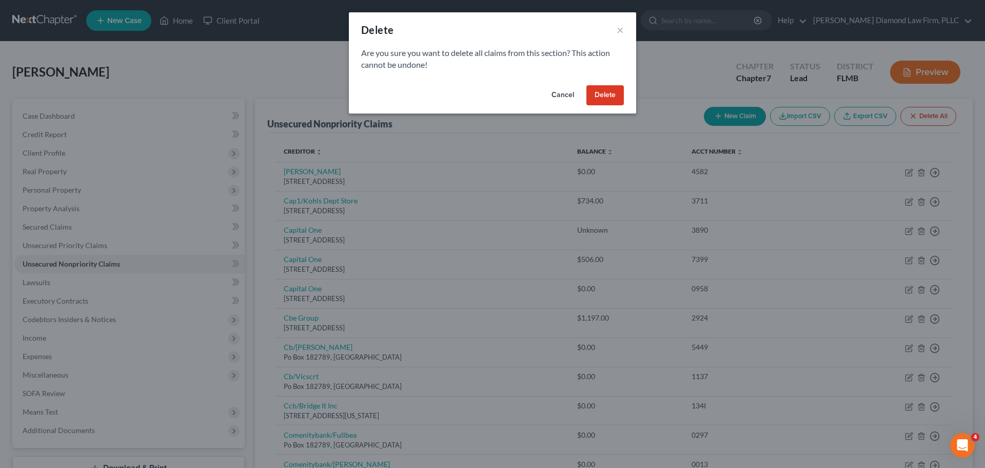
click at [614, 94] on button "Delete" at bounding box center [605, 95] width 37 height 21
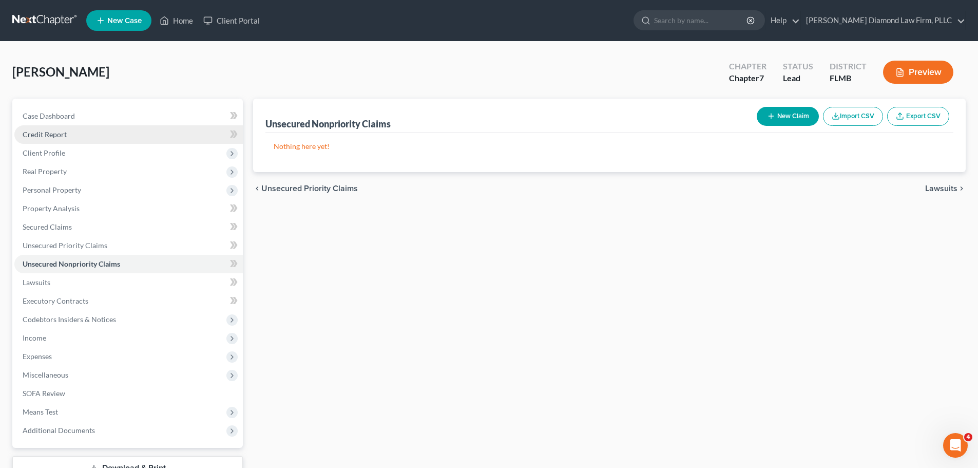
click at [63, 131] on span "Credit Report" at bounding box center [45, 134] width 44 height 9
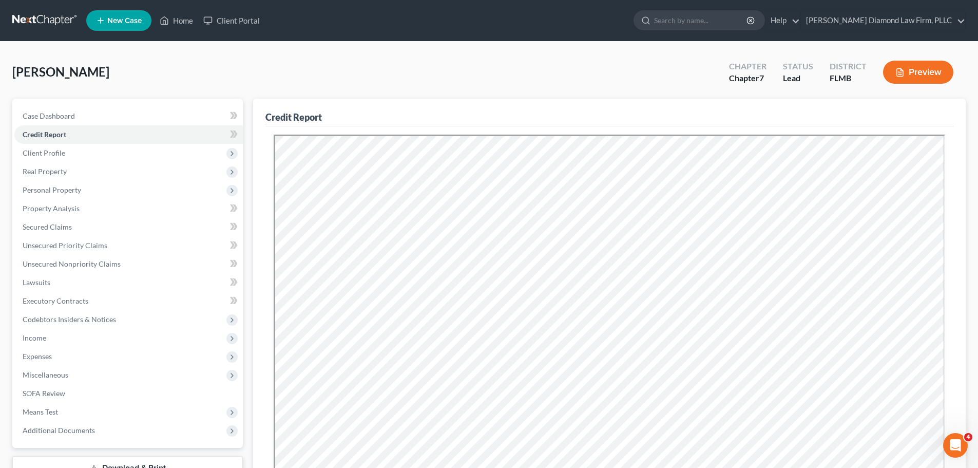
scroll to position [206, 0]
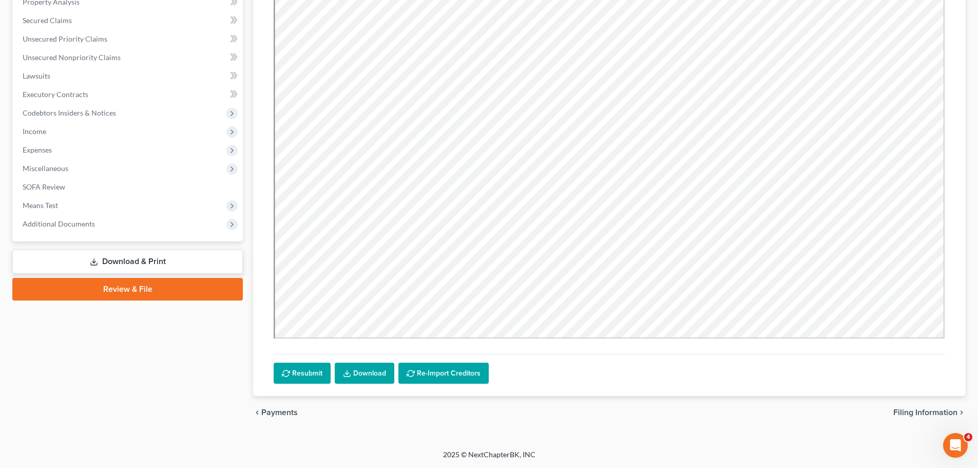
click at [296, 377] on button "Resubmit" at bounding box center [302, 373] width 57 height 22
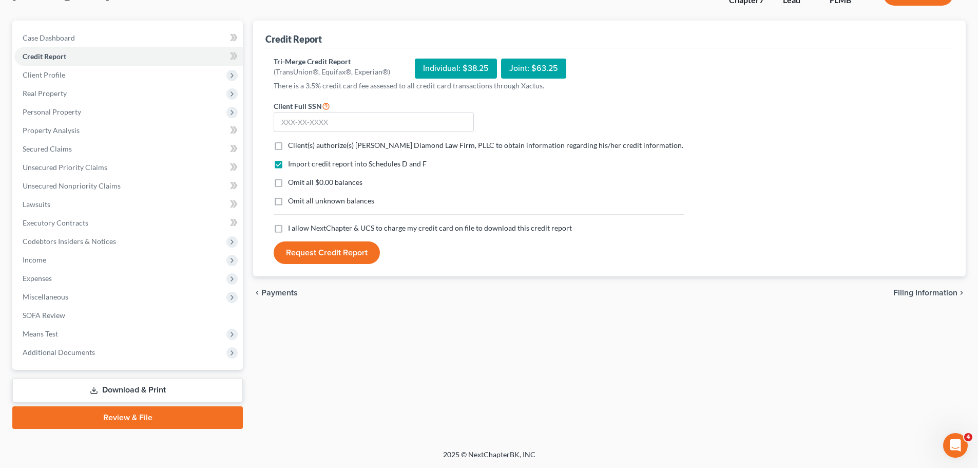
scroll to position [78, 0]
click at [395, 126] on input "text" at bounding box center [374, 122] width 200 height 21
drag, startPoint x: 320, startPoint y: 144, endPoint x: 308, endPoint y: 222, distance: 78.4
click at [319, 145] on span "Client(s) authorize(s) Ziegler Diamond Law Firm, PLLC to obtain information reg…" at bounding box center [485, 145] width 395 height 9
click at [299, 145] on input "Client(s) authorize(s) Ziegler Diamond Law Firm, PLLC to obtain information reg…" at bounding box center [295, 143] width 7 height 7
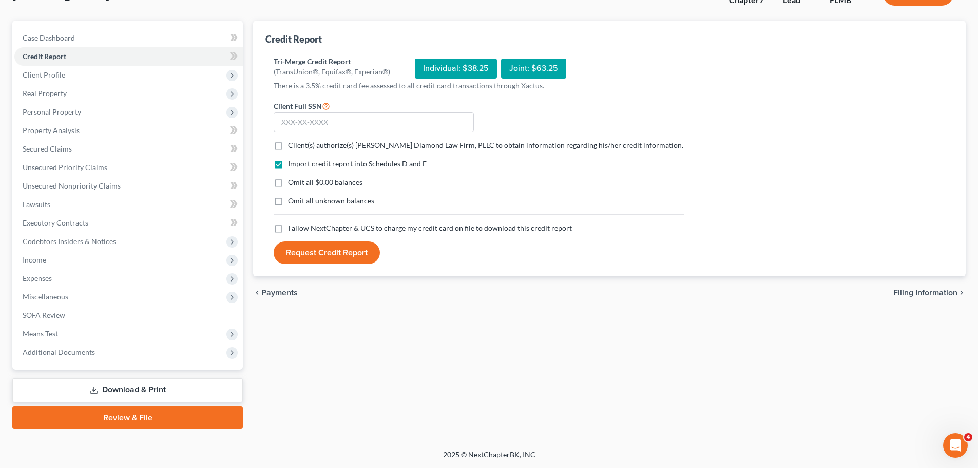
checkbox input "true"
click at [308, 228] on span "I allow NextChapter & UCS to charge my credit card on file to download this cre…" at bounding box center [430, 227] width 284 height 9
click at [299, 228] on input "I allow NextChapter & UCS to charge my credit card on file to download this cre…" at bounding box center [295, 226] width 7 height 7
checkbox input "true"
click at [337, 126] on input "text" at bounding box center [374, 122] width 200 height 21
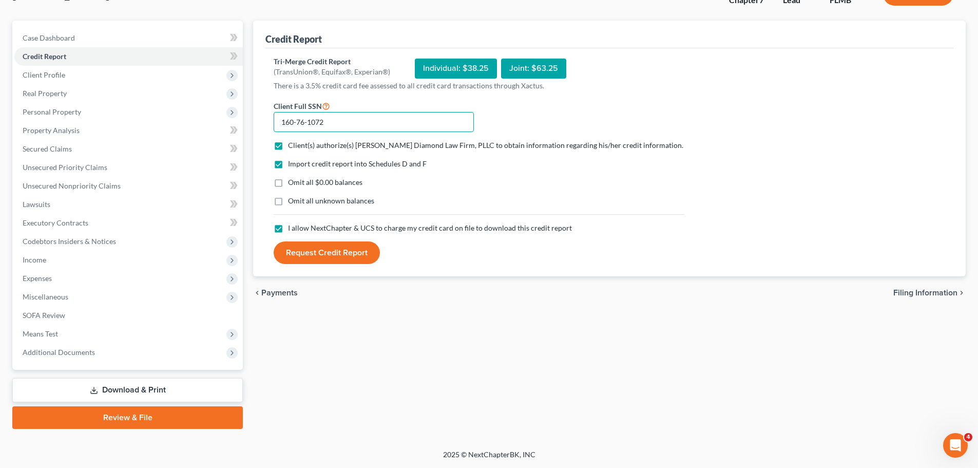
type input "160-76-1072"
click at [331, 252] on button "Request Credit Report" at bounding box center [327, 252] width 106 height 23
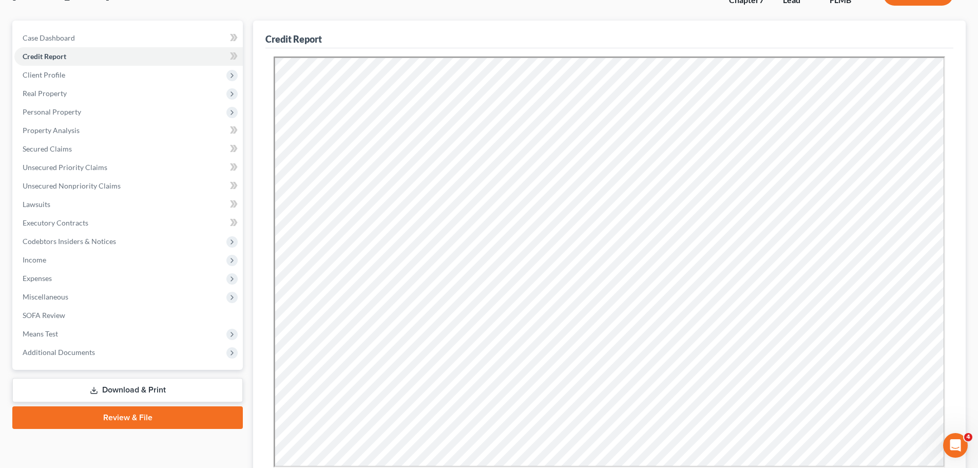
scroll to position [0, 0]
click at [72, 79] on span "Client Profile" at bounding box center [128, 75] width 228 height 18
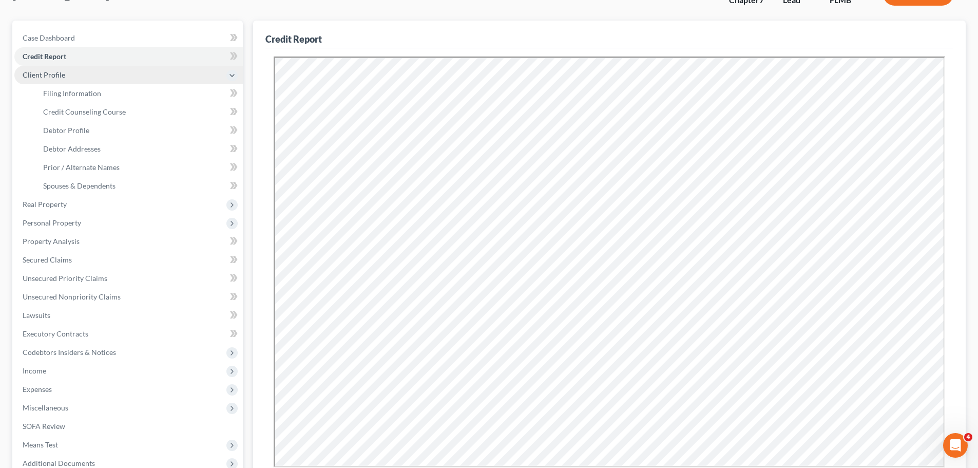
click at [70, 77] on span "Client Profile" at bounding box center [128, 75] width 228 height 18
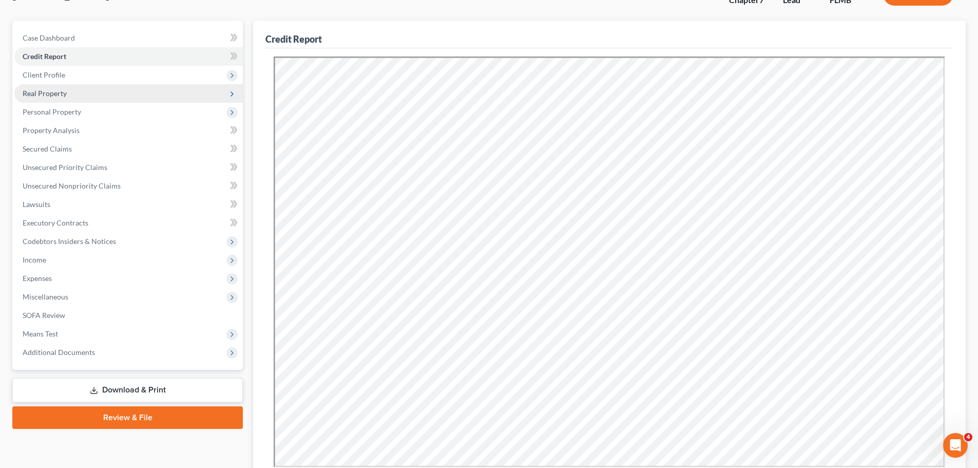
click at [72, 100] on span "Real Property" at bounding box center [128, 93] width 228 height 18
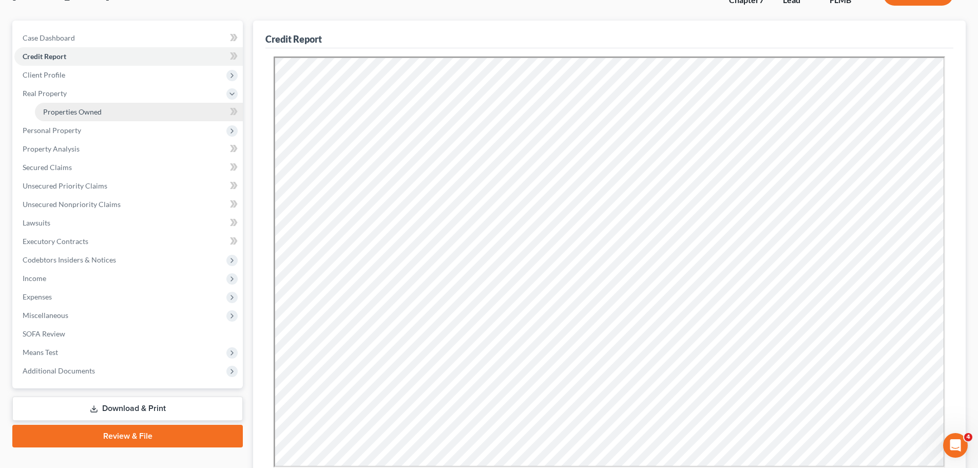
click at [69, 113] on span "Properties Owned" at bounding box center [72, 111] width 59 height 9
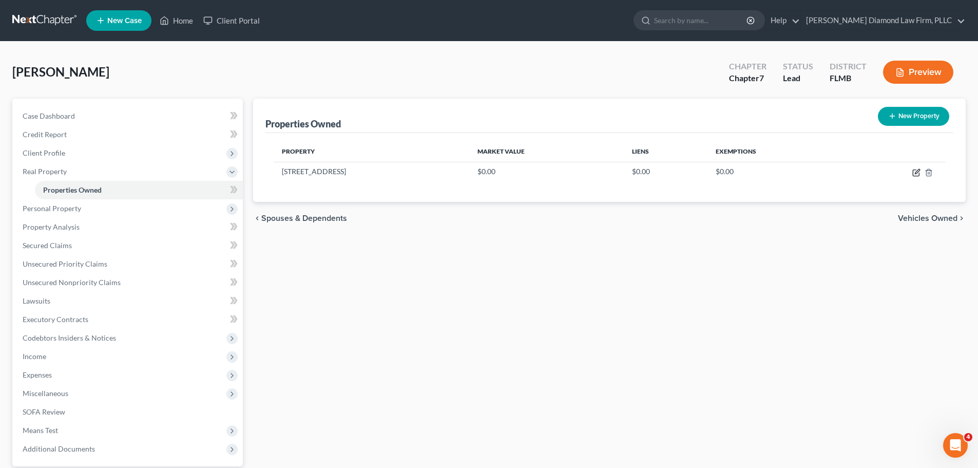
drag, startPoint x: 912, startPoint y: 169, endPoint x: 872, endPoint y: 182, distance: 42.0
click at [912, 169] on icon "button" at bounding box center [916, 172] width 8 height 8
select select "9"
select select "52"
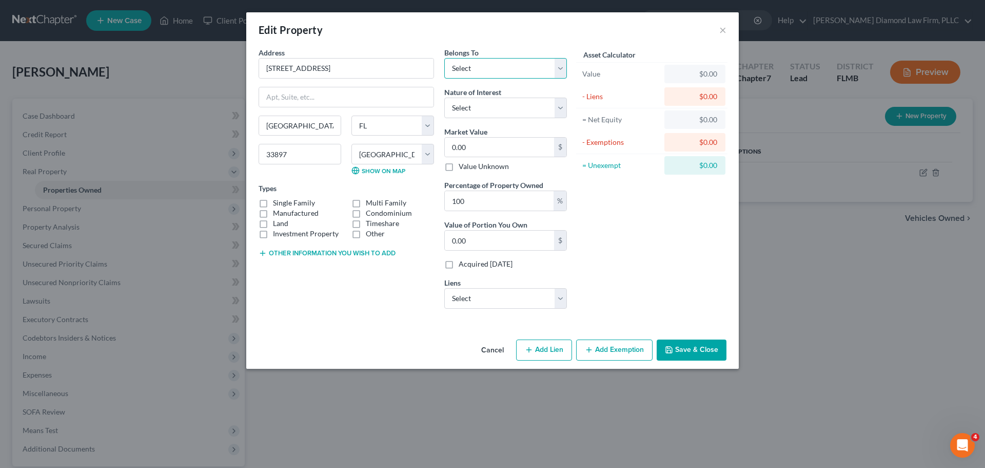
click at [472, 60] on select "Select Debtor 1 Only Debtor 2 Only Debtor 1 And Debtor 2 Only At Least One Of T…" at bounding box center [505, 68] width 123 height 21
select select "3"
click at [444, 58] on select "Select Debtor 1 Only Debtor 2 Only Debtor 1 And Debtor 2 Only At Least One Of T…" at bounding box center [505, 68] width 123 height 21
click at [462, 105] on select "Select Fee Simple Joint Tenant Life Estate Equitable Interest Future Interest T…" at bounding box center [505, 108] width 123 height 21
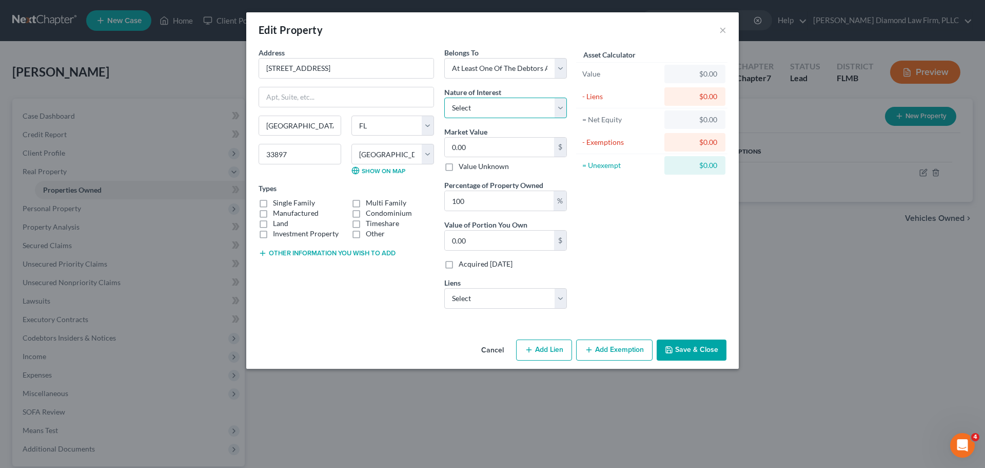
click at [493, 114] on select "Select Fee Simple Joint Tenant Life Estate Equitable Interest Future Interest T…" at bounding box center [505, 108] width 123 height 21
select select "1"
click at [444, 98] on select "Select Fee Simple Joint Tenant Life Estate Equitable Interest Future Interest T…" at bounding box center [505, 108] width 123 height 21
click at [290, 204] on label "Single Family" at bounding box center [294, 203] width 42 height 10
click at [284, 204] on input "Single Family" at bounding box center [280, 201] width 7 height 7
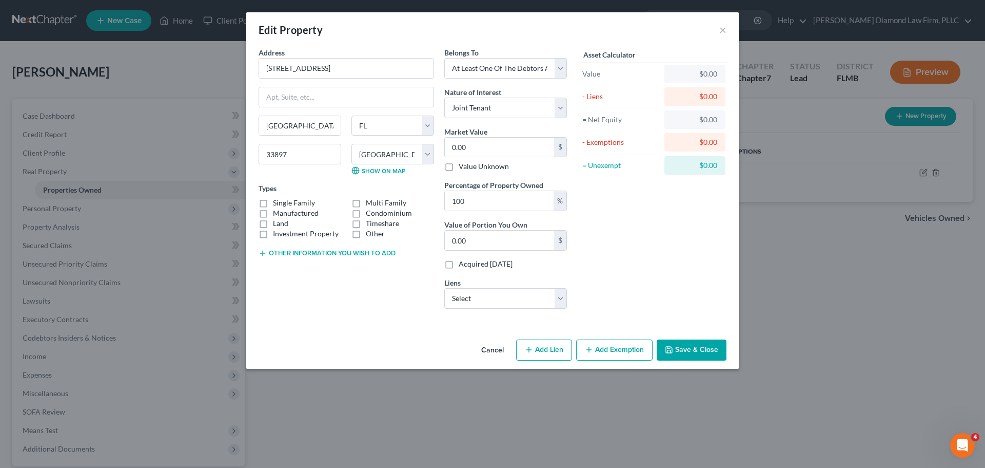
checkbox input "true"
drag, startPoint x: 306, startPoint y: 122, endPoint x: 260, endPoint y: 127, distance: 46.9
click at [260, 127] on input "Citrus Ridge" at bounding box center [300, 126] width 82 height 20
type input "Davenport"
click at [499, 148] on input "0.00" at bounding box center [499, 148] width 109 height 20
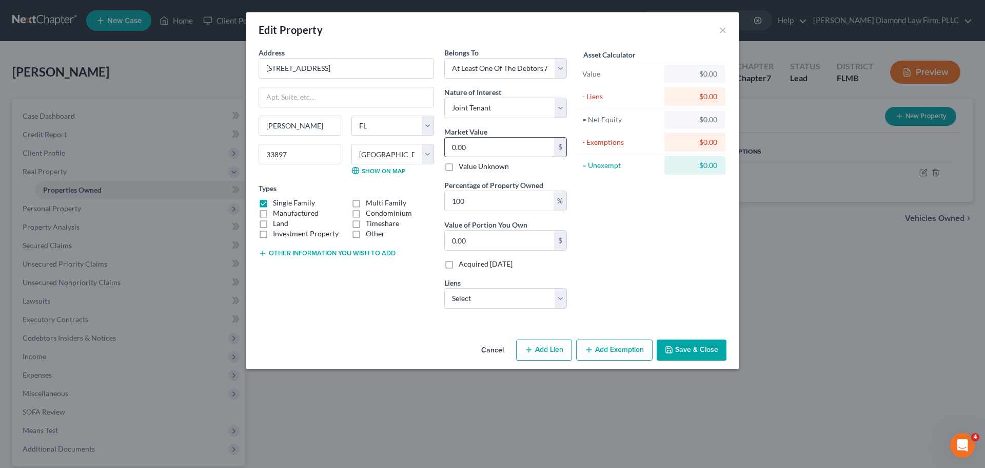
type input "2"
type input "2.00"
type input "24"
type input "24.00"
type input "245"
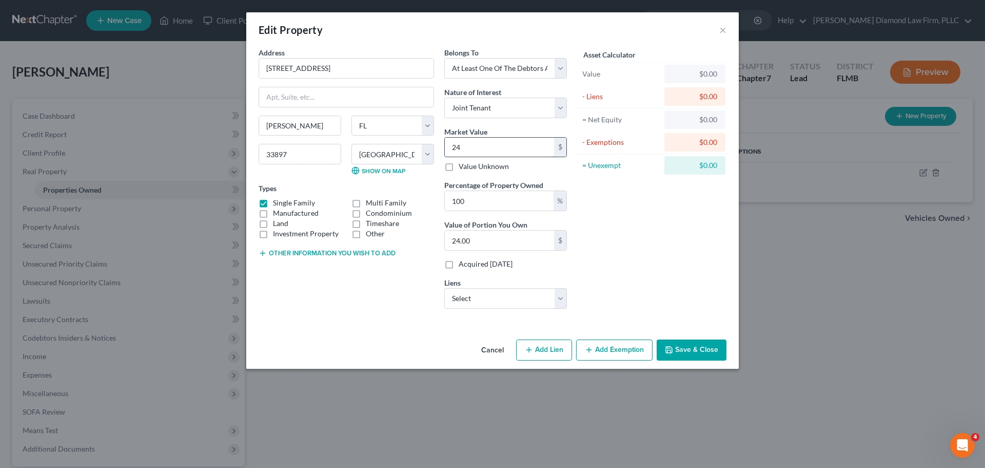
type input "245.00"
type input "2450"
type input "2,450.00"
type input "2,4500"
type input "24,500.00"
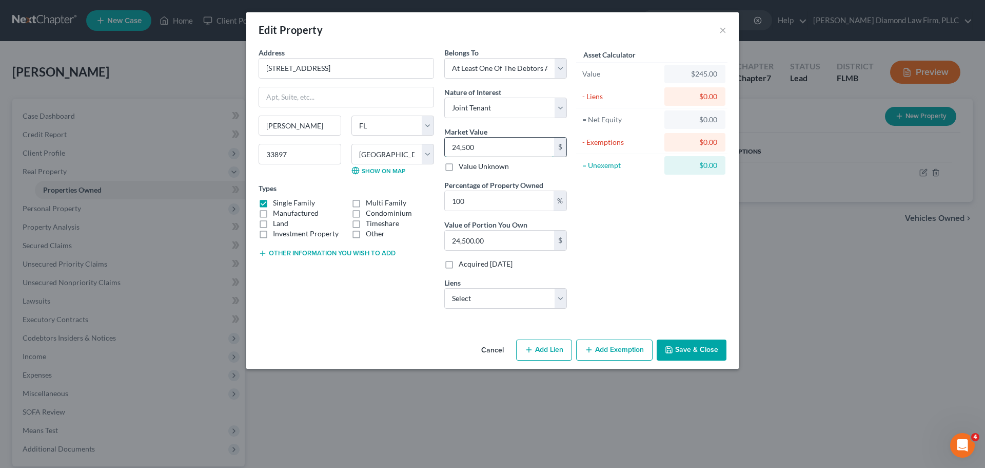
type input "24,5000"
type input "245,000.00"
click at [486, 142] on input "245,000" at bounding box center [499, 148] width 109 height 20
type input "245,00"
type input "24,500.00"
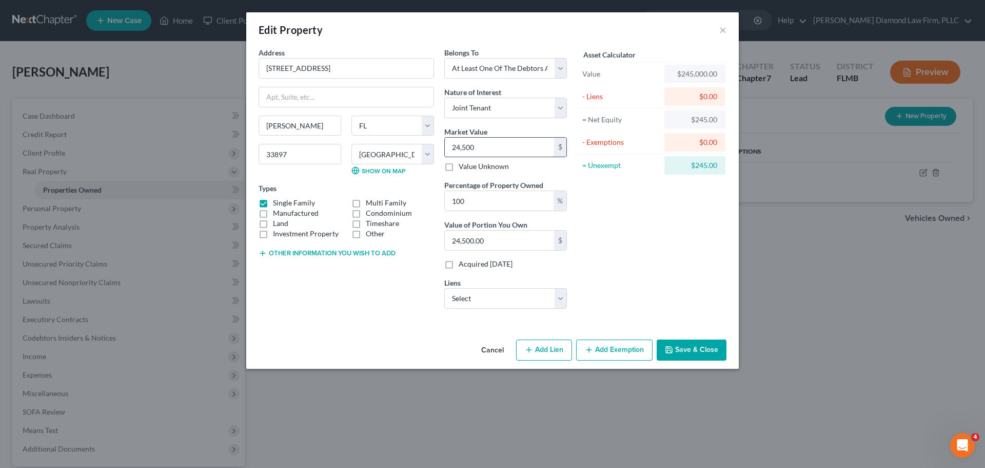
type input "24,50"
type input "2,450.00"
type input "2,4501"
type input "24,501.00"
type input "24,5010"
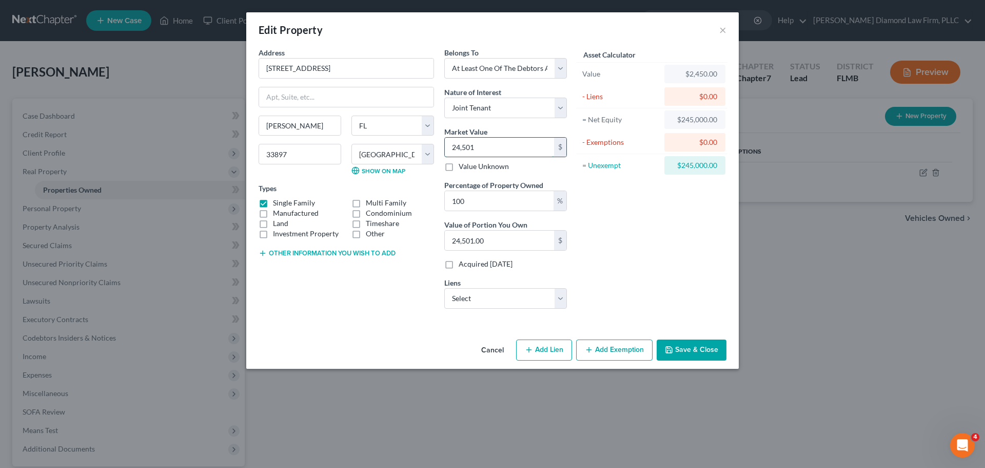
type input "245,010.00"
type input "245,0100"
type input "2,450,100.00"
type input "2,450,10"
type input "245,010.00"
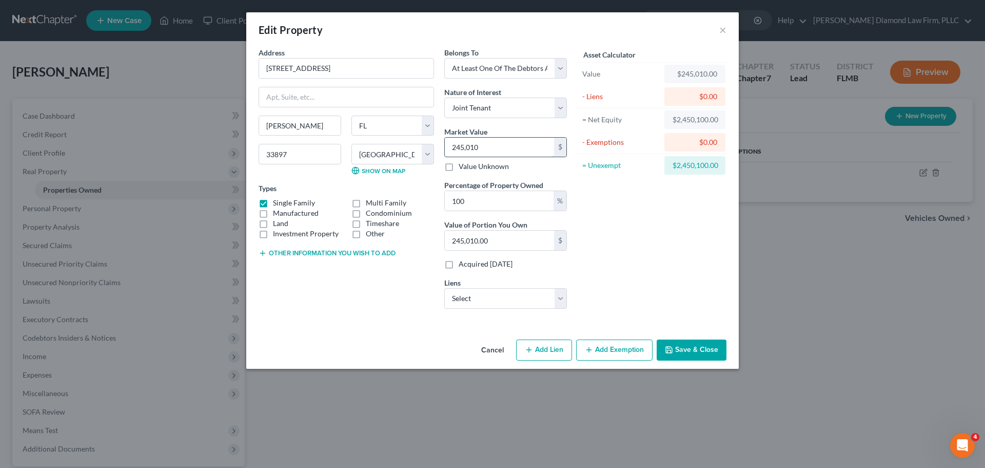
type input "245,00"
type input "24,500.00"
type input "24,5100"
type input "245,100.00"
type input "245,100"
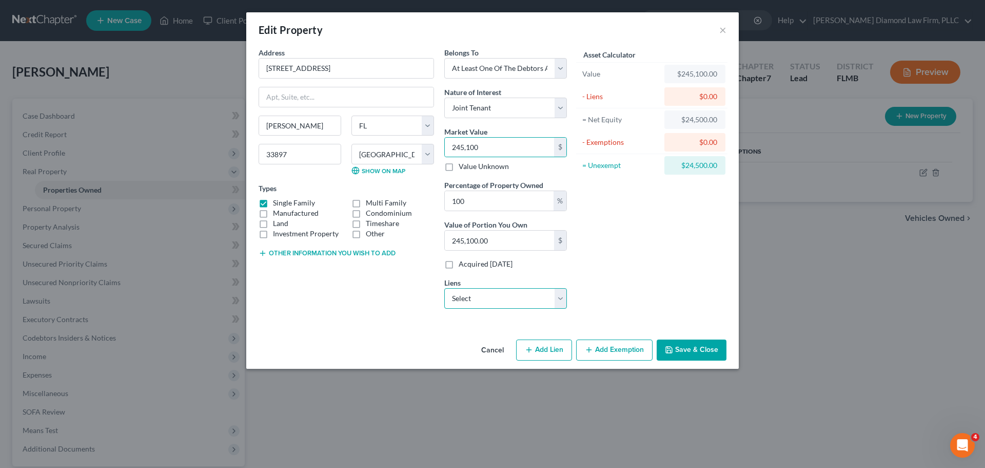
click at [500, 299] on select "Select Freedom Mortgage Corp - $169,685.00 Wilshire Consumer Cred - $9,819.00 C…" at bounding box center [505, 298] width 123 height 21
select select "0"
click at [444, 288] on select "Select Freedom Mortgage Corp - $169,685.00 Wilshire Consumer Cred - $9,819.00 C…" at bounding box center [505, 298] width 123 height 21
select select
select select "9"
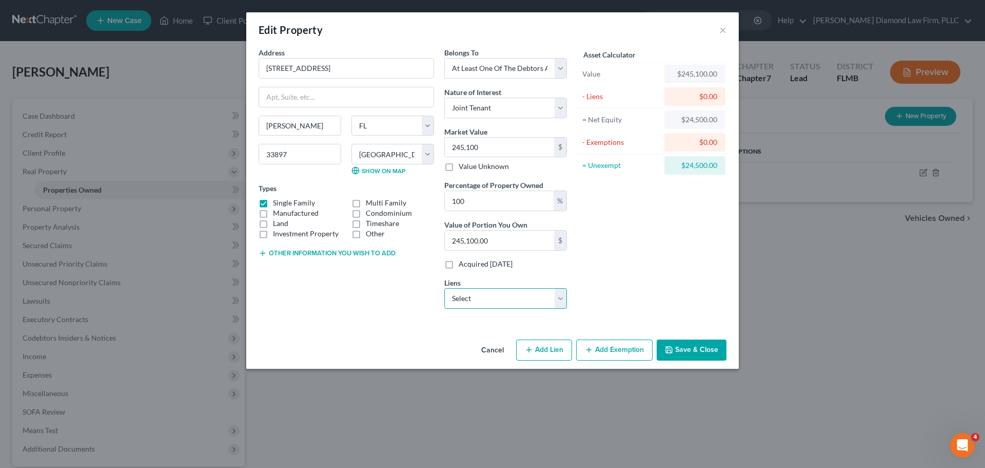
select select "0"
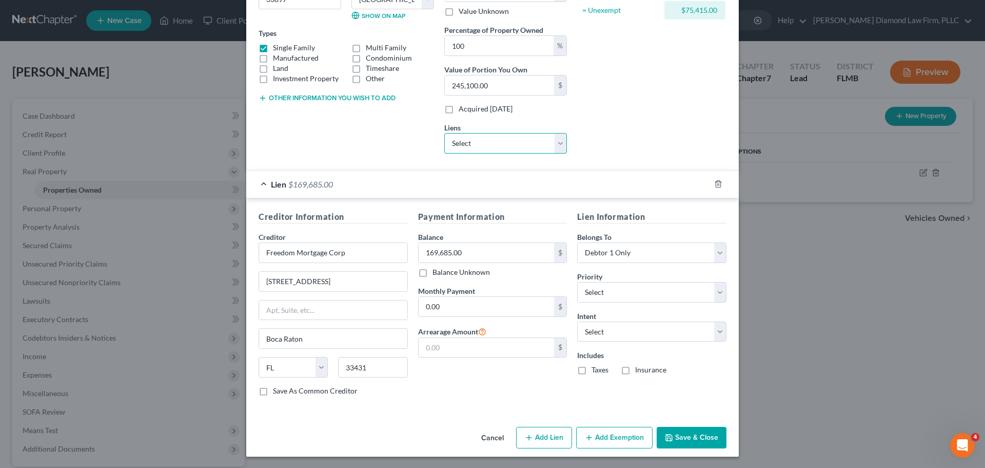
scroll to position [156, 0]
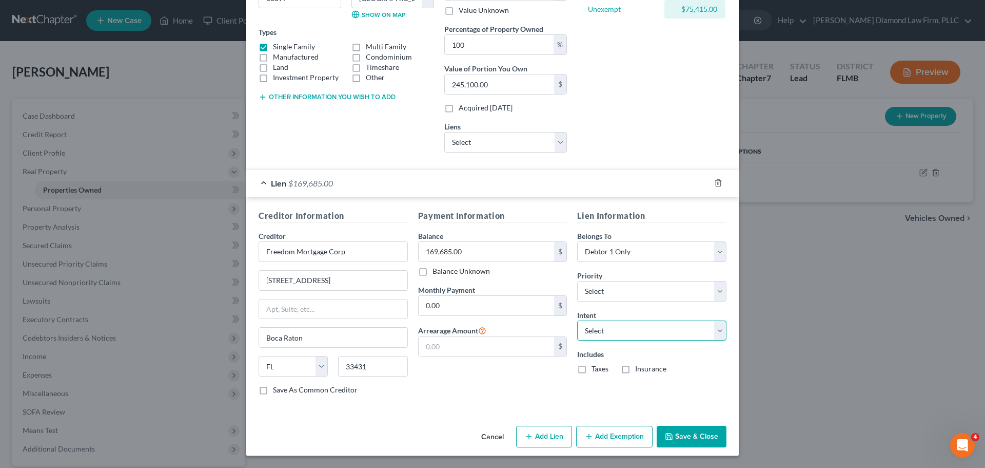
click at [612, 336] on select "Select Surrender Redeem Reaffirm Avoid Other" at bounding box center [651, 330] width 149 height 21
select select "2"
click at [577, 320] on select "Select Surrender Redeem Reaffirm Avoid Other" at bounding box center [651, 330] width 149 height 21
click at [592, 372] on label "Taxes" at bounding box center [600, 368] width 17 height 10
click at [596, 370] on input "Taxes" at bounding box center [599, 366] width 7 height 7
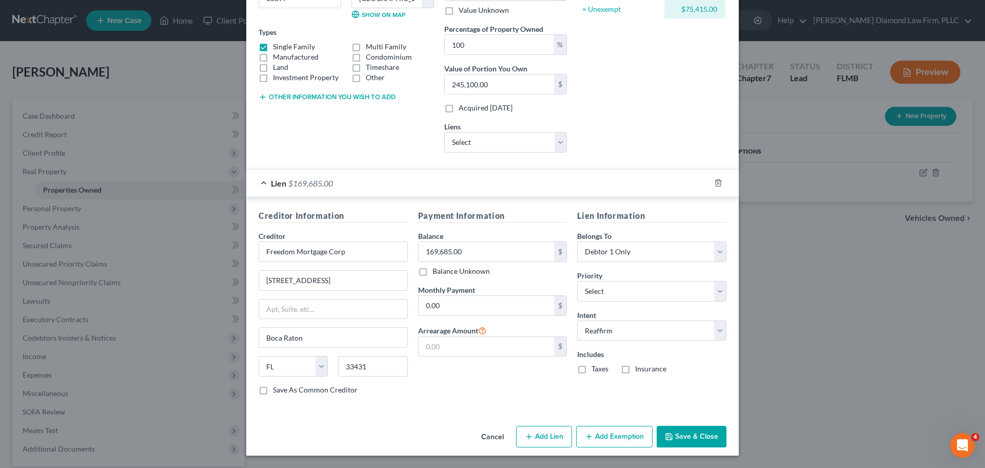
checkbox input "true"
click at [635, 370] on label "Insurance" at bounding box center [650, 368] width 31 height 10
click at [640, 370] on input "Insurance" at bounding box center [643, 366] width 7 height 7
checkbox input "true"
click at [450, 351] on input "text" at bounding box center [487, 347] width 136 height 20
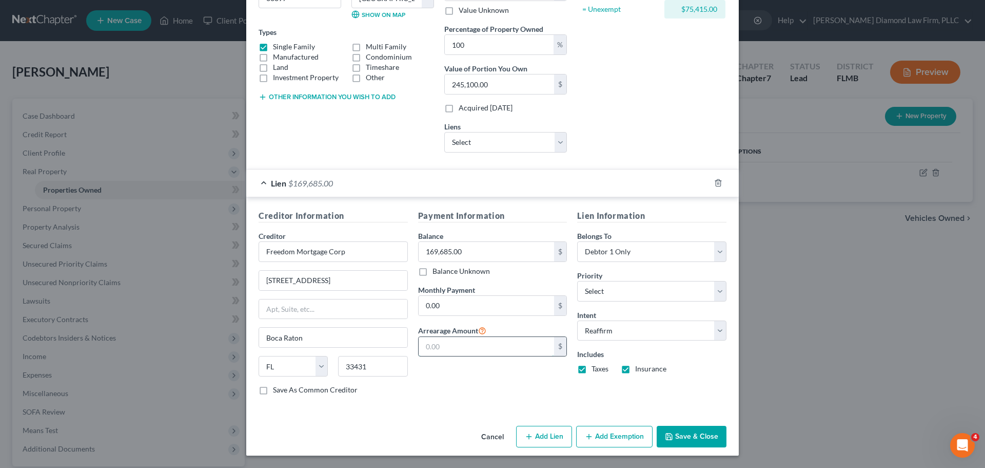
click at [453, 352] on input "text" at bounding box center [487, 347] width 136 height 20
type input "12,191.72"
click at [694, 440] on button "Save & Close" at bounding box center [692, 437] width 70 height 22
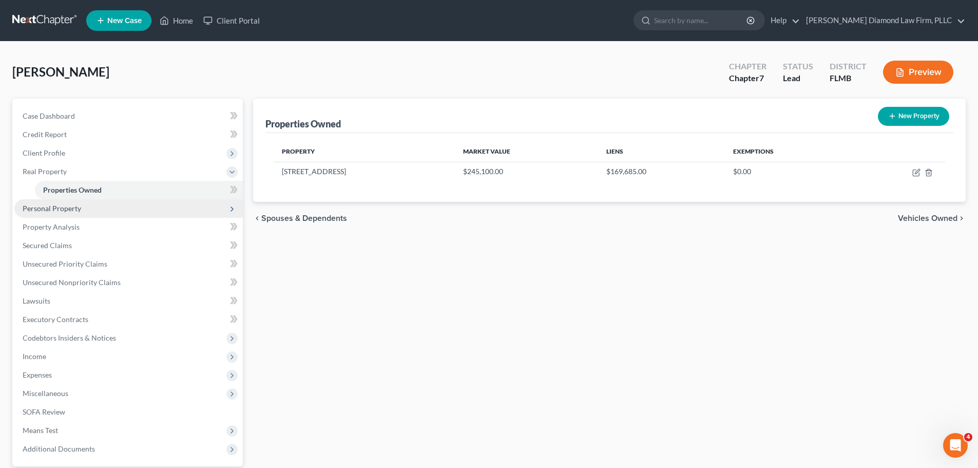
click at [69, 211] on span "Personal Property" at bounding box center [52, 208] width 59 height 9
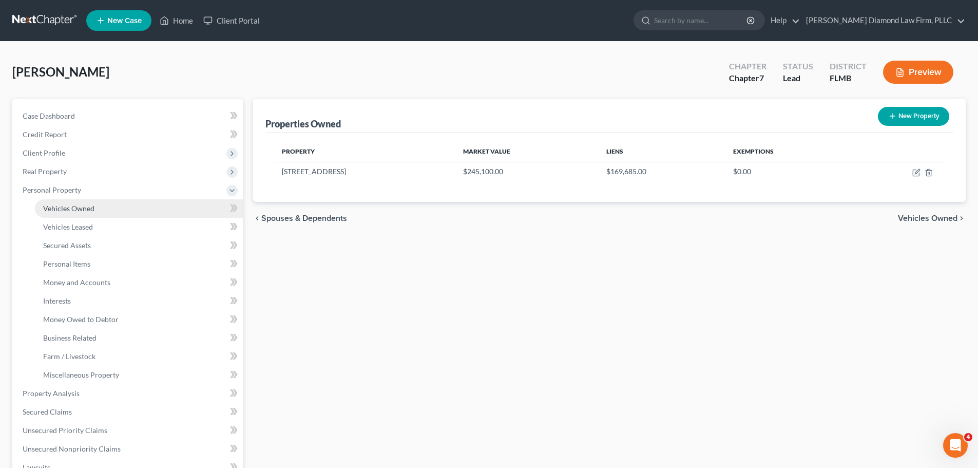
click at [68, 210] on span "Vehicles Owned" at bounding box center [68, 208] width 51 height 9
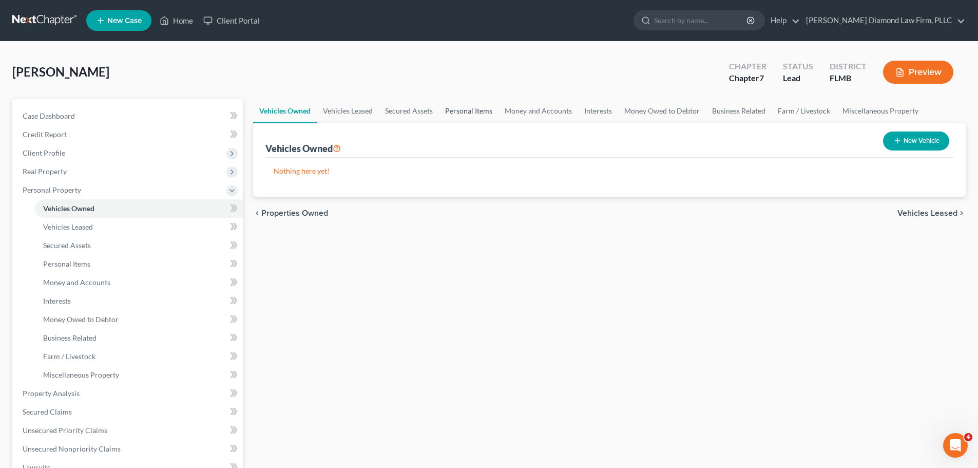
click at [459, 105] on link "Personal Items" at bounding box center [469, 111] width 60 height 25
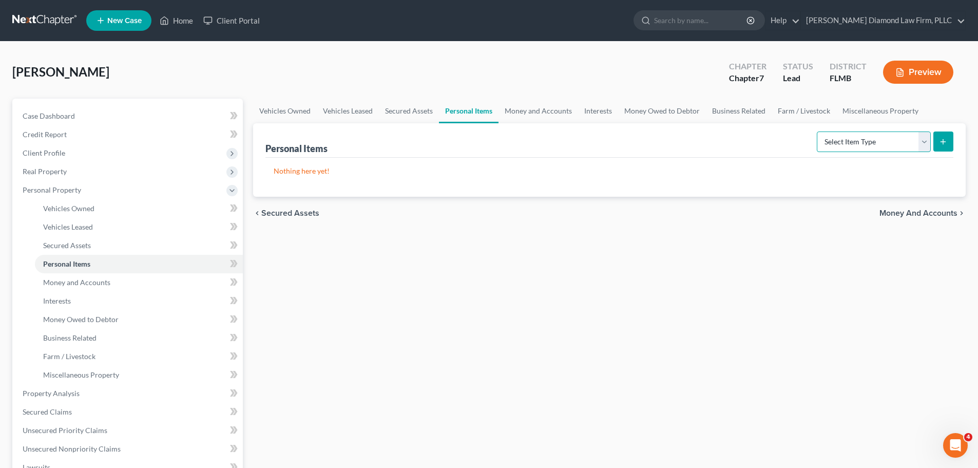
click at [875, 136] on select "Select Item Type Clothing Collectibles Of Value Electronics Firearms Household …" at bounding box center [874, 141] width 114 height 21
select select "electronics"
click at [818, 131] on select "Select Item Type Clothing Collectibles Of Value Electronics Firearms Household …" at bounding box center [874, 141] width 114 height 21
click at [951, 143] on button "submit" at bounding box center [943, 141] width 20 height 20
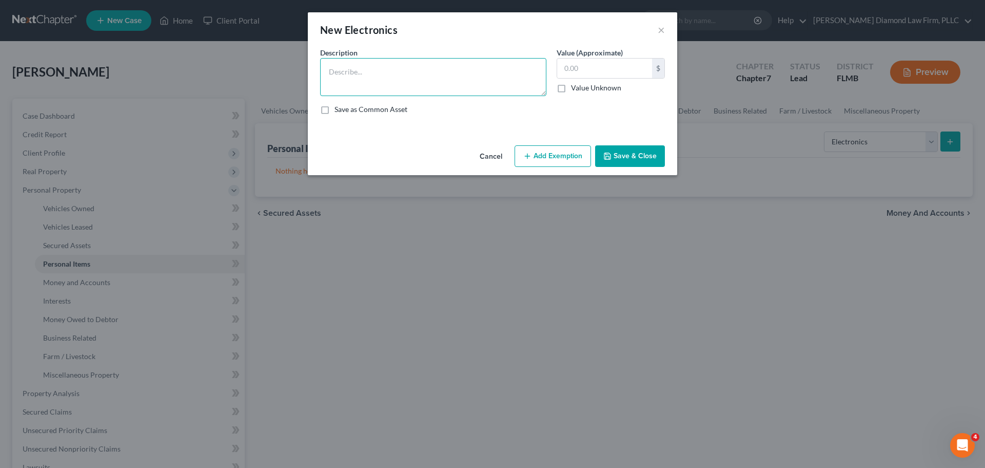
click at [472, 71] on textarea at bounding box center [433, 77] width 226 height 38
type textarea "Televisions, came consoles/games, computer/tablet/printer"
click at [618, 67] on input "text" at bounding box center [604, 69] width 95 height 20
click at [574, 62] on input "text" at bounding box center [604, 69] width 95 height 20
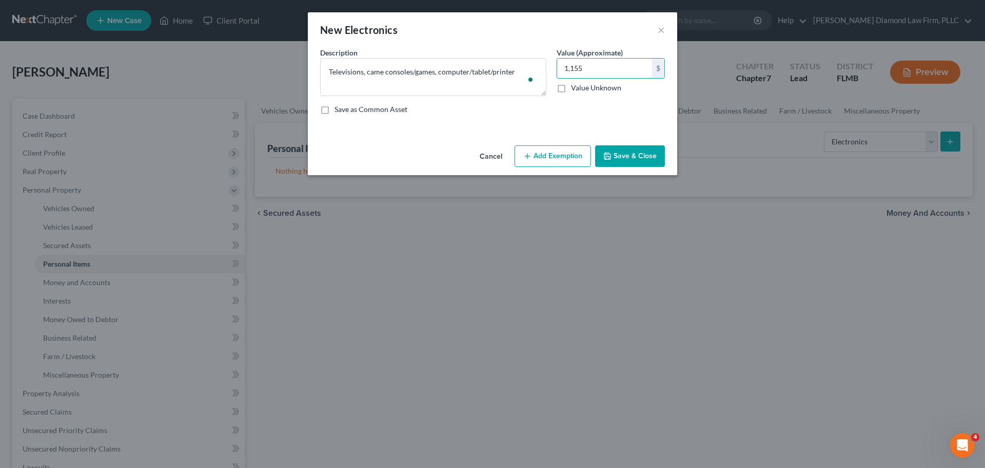
type input "1,155"
click at [634, 157] on button "Save & Close" at bounding box center [630, 156] width 70 height 22
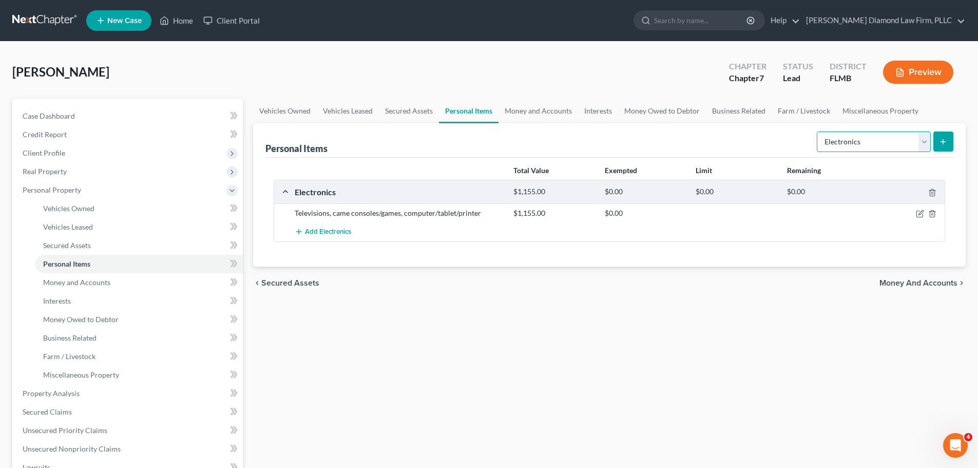
click at [866, 145] on select "Select Item Type Clothing Collectibles Of Value Electronics Firearms Household …" at bounding box center [874, 141] width 114 height 21
select select "household_goods"
click at [818, 131] on select "Select Item Type Clothing Collectibles Of Value Electronics Firearms Household …" at bounding box center [874, 141] width 114 height 21
click at [933, 144] on button "submit" at bounding box center [943, 141] width 20 height 20
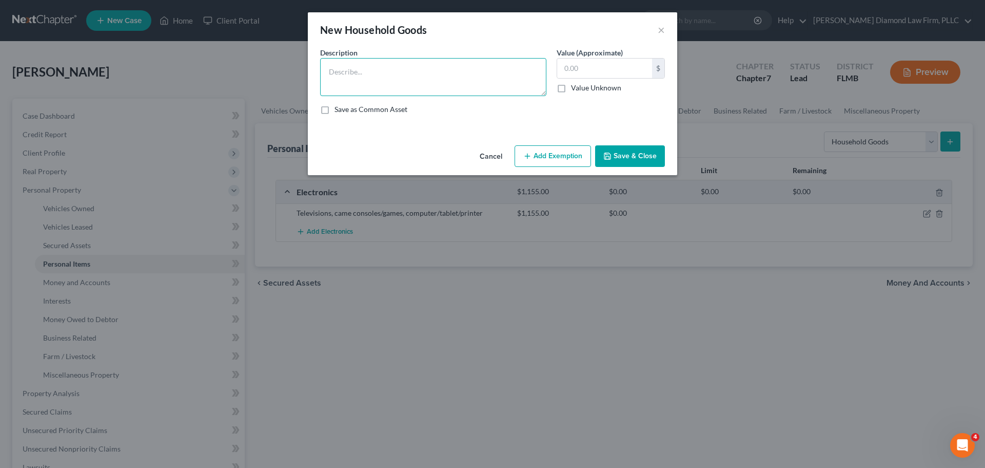
click at [392, 83] on textarea at bounding box center [433, 77] width 226 height 38
type textarea "Beds, couch, dining table, dinner chairs, stove, refrigerator, washer/dryer"
click at [611, 67] on input "text" at bounding box center [604, 69] width 95 height 20
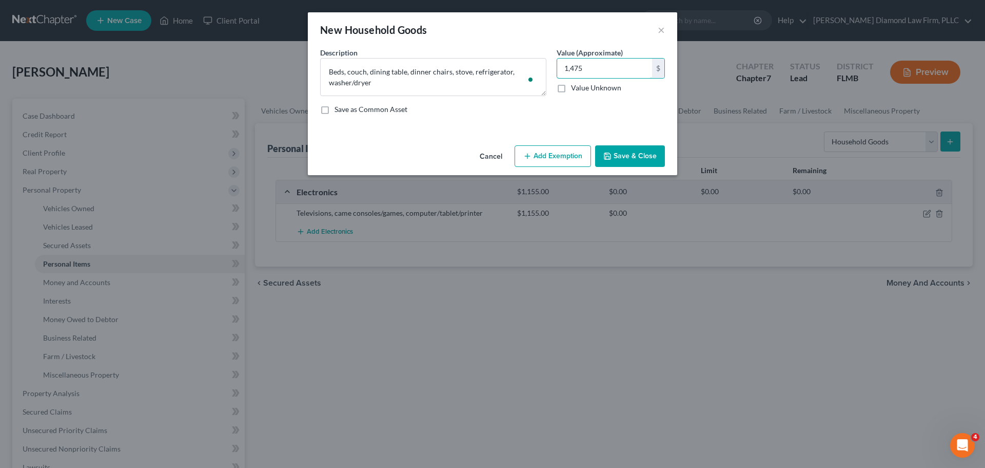
type input "1,475"
click at [572, 153] on button "Add Exemption" at bounding box center [553, 156] width 76 height 22
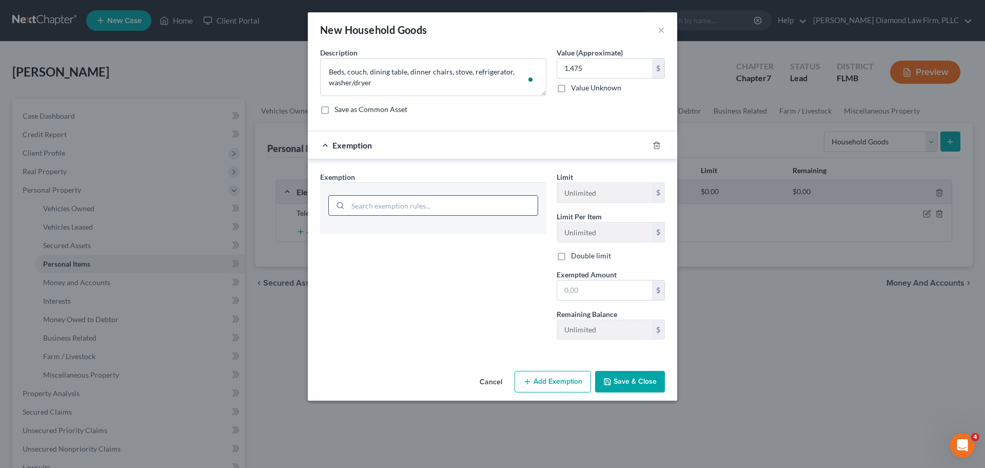
click at [419, 204] on input "search" at bounding box center [443, 206] width 190 height 20
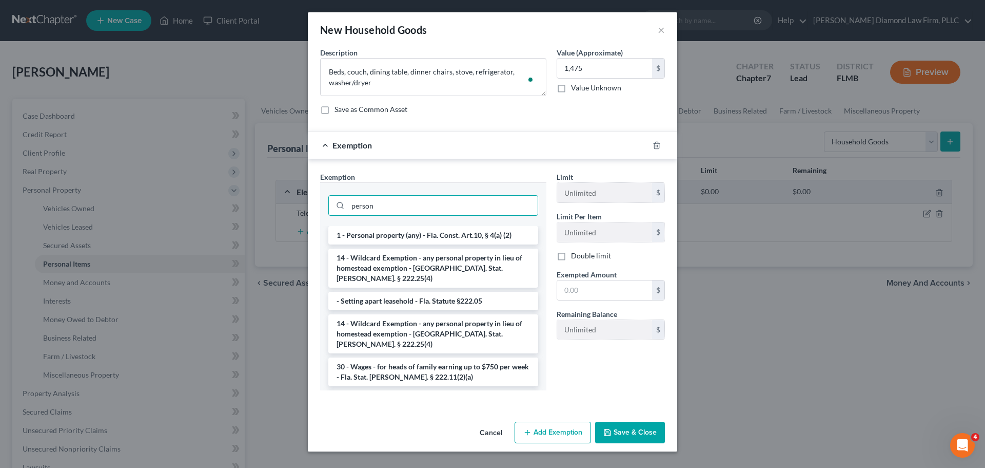
type input "person"
click at [426, 233] on li "1 - Personal property (any) - Fla. Const. Art.10, § 4(a) (2)" at bounding box center [433, 235] width 210 height 18
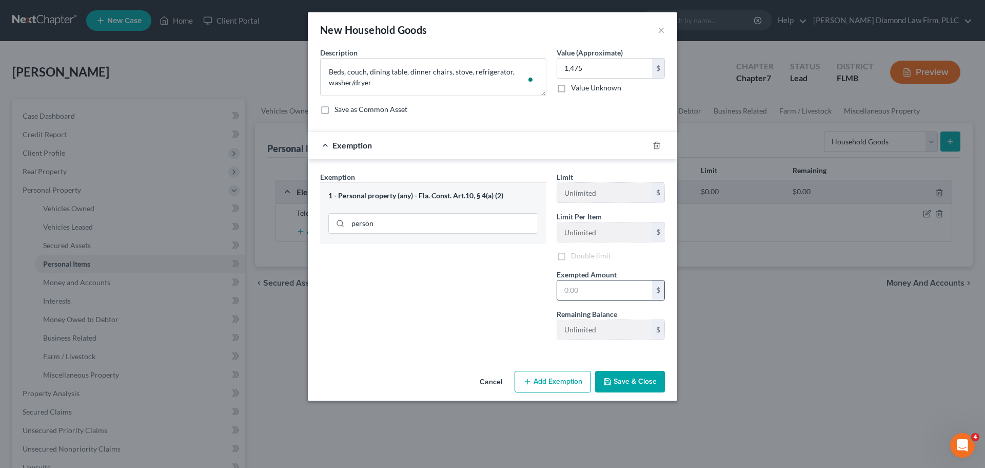
click at [594, 289] on input "text" at bounding box center [604, 290] width 95 height 20
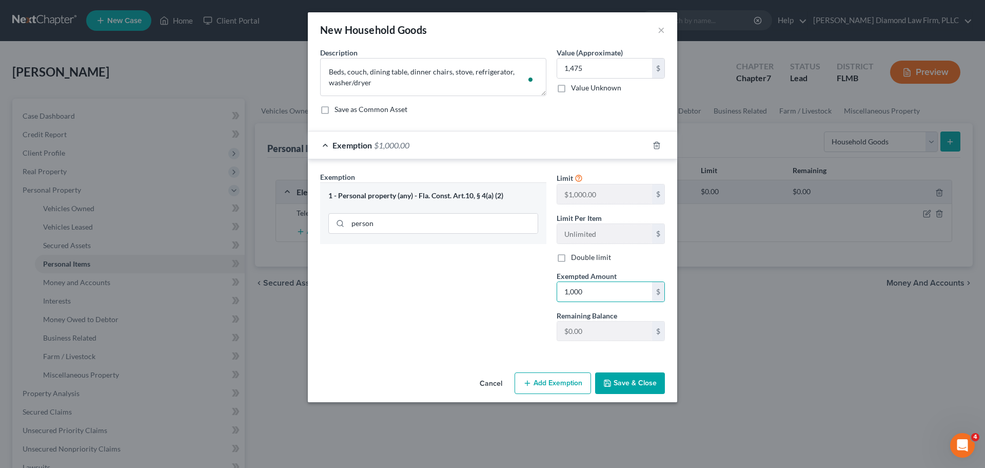
type input "1,000"
click at [652, 379] on button "Save & Close" at bounding box center [630, 383] width 70 height 22
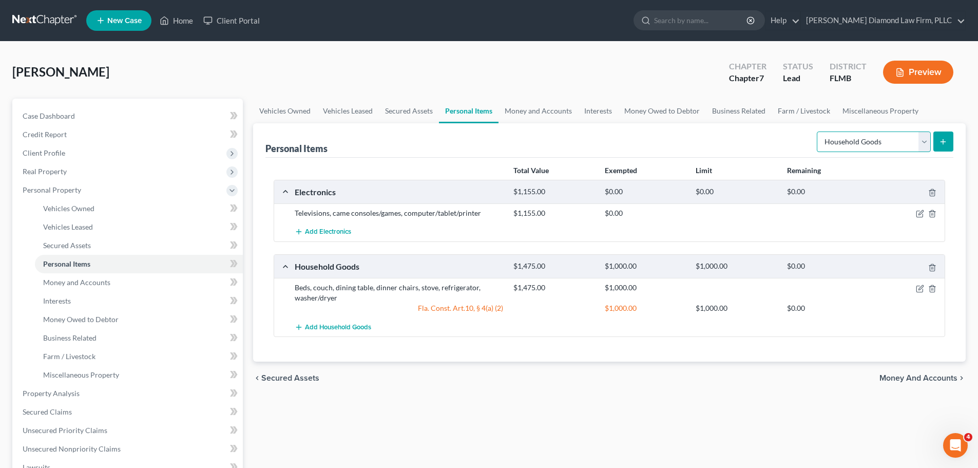
click at [865, 143] on select "Select Item Type Clothing Collectibles Of Value Electronics Firearms Household …" at bounding box center [874, 141] width 114 height 21
select select "clothing"
click at [818, 131] on select "Select Item Type Clothing Collectibles Of Value Electronics Firearms Household …" at bounding box center [874, 141] width 114 height 21
click at [941, 145] on icon "submit" at bounding box center [943, 142] width 8 height 8
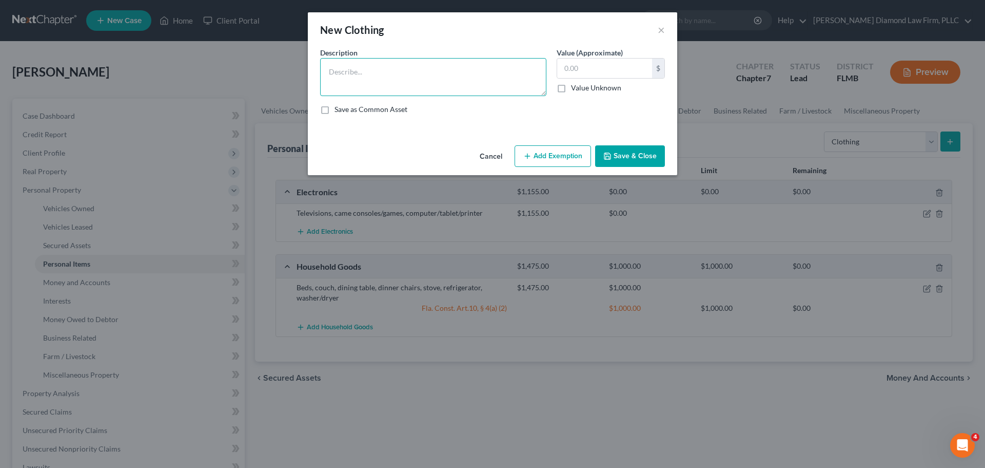
click at [409, 73] on textarea at bounding box center [433, 77] width 226 height 38
type textarea "Clothes and shoes"
type input "20"
click at [640, 161] on button "Save & Close" at bounding box center [630, 156] width 70 height 22
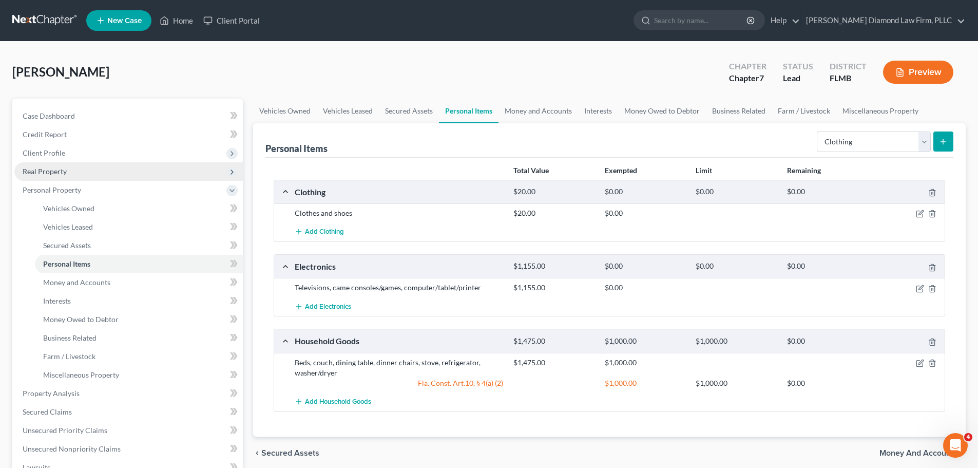
click at [65, 175] on span "Real Property" at bounding box center [45, 171] width 44 height 9
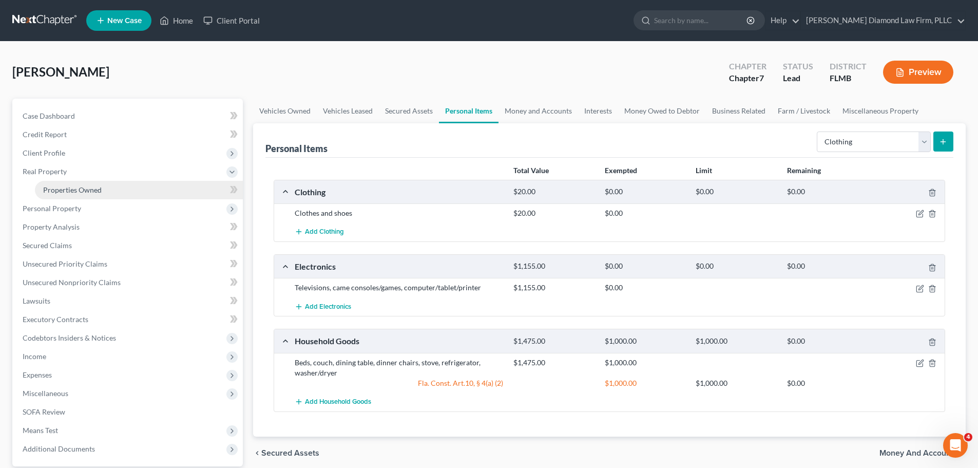
click at [76, 188] on span "Properties Owned" at bounding box center [72, 189] width 59 height 9
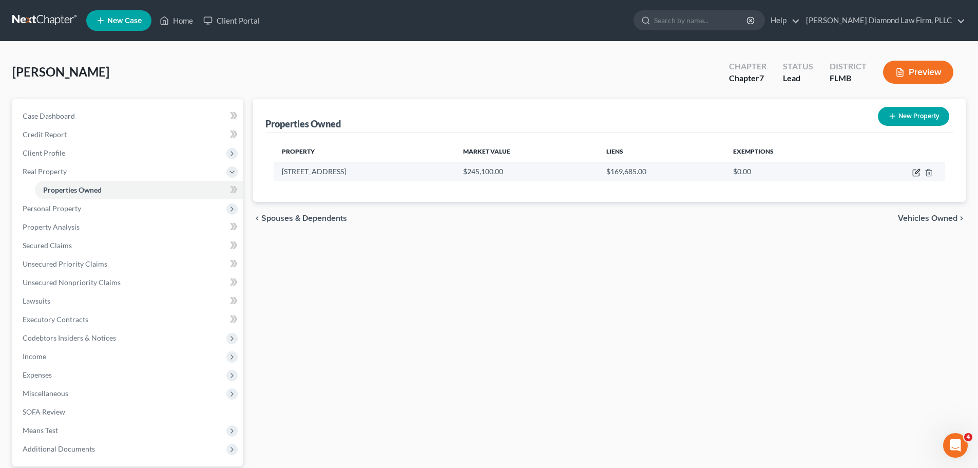
click at [913, 172] on icon "button" at bounding box center [916, 173] width 6 height 6
select select "9"
select select "52"
select select "3"
select select "1"
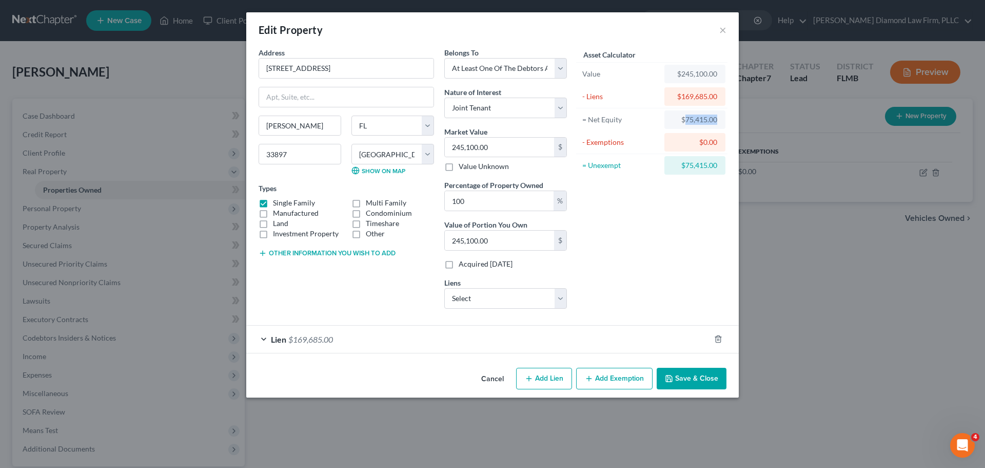
drag, startPoint x: 686, startPoint y: 120, endPoint x: 720, endPoint y: 122, distance: 34.4
click at [720, 122] on div "$75,415.00" at bounding box center [695, 119] width 61 height 18
copy div "75,415.00"
drag, startPoint x: 609, startPoint y: 375, endPoint x: 603, endPoint y: 350, distance: 25.9
click at [610, 375] on button "Add Exemption" at bounding box center [614, 379] width 76 height 22
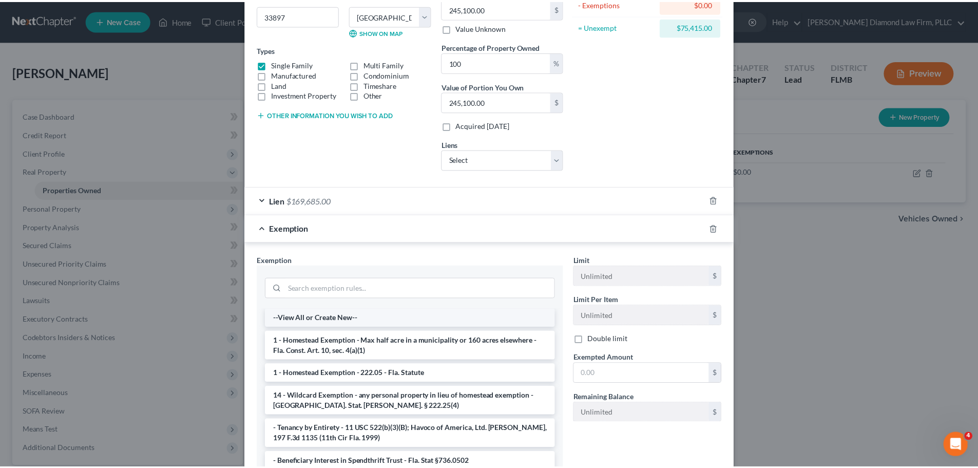
scroll to position [154, 0]
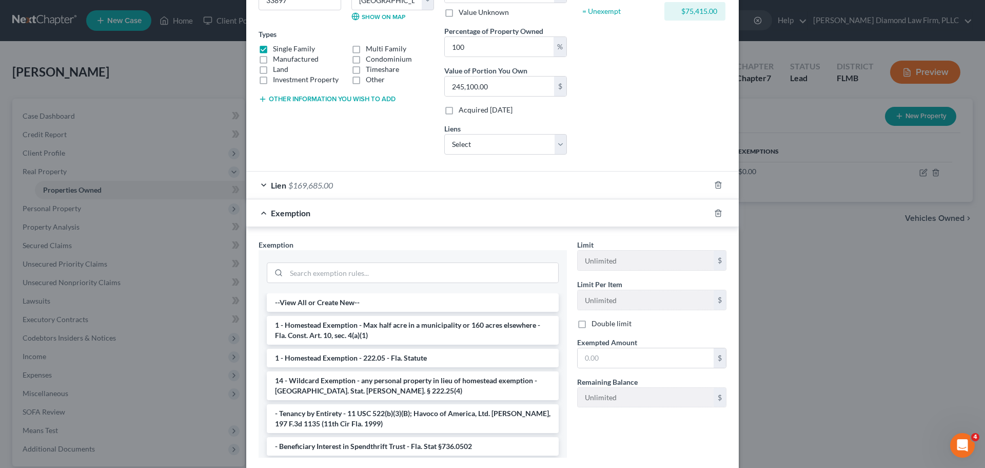
click at [337, 336] on li "1 - Homestead Exemption - Max half acre in a municipality or 160 acres elsewher…" at bounding box center [413, 330] width 292 height 29
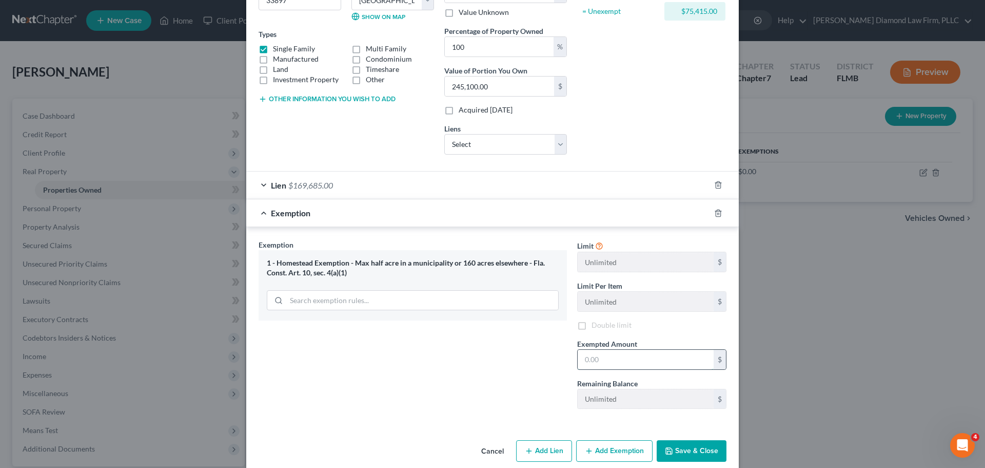
click at [626, 358] on input "text" at bounding box center [646, 360] width 136 height 20
paste input "75,415.00"
type input "75,415.00"
click at [689, 447] on button "Save & Close" at bounding box center [692, 451] width 70 height 22
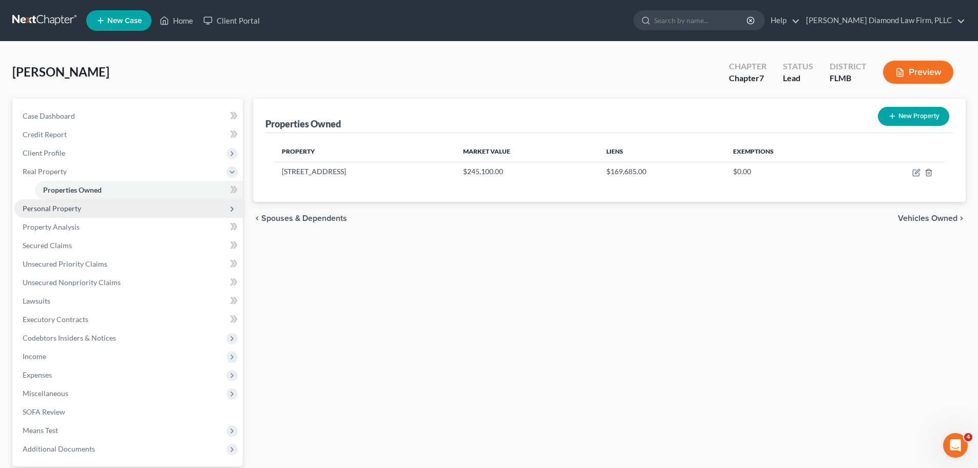
click at [123, 201] on span "Personal Property" at bounding box center [128, 208] width 228 height 18
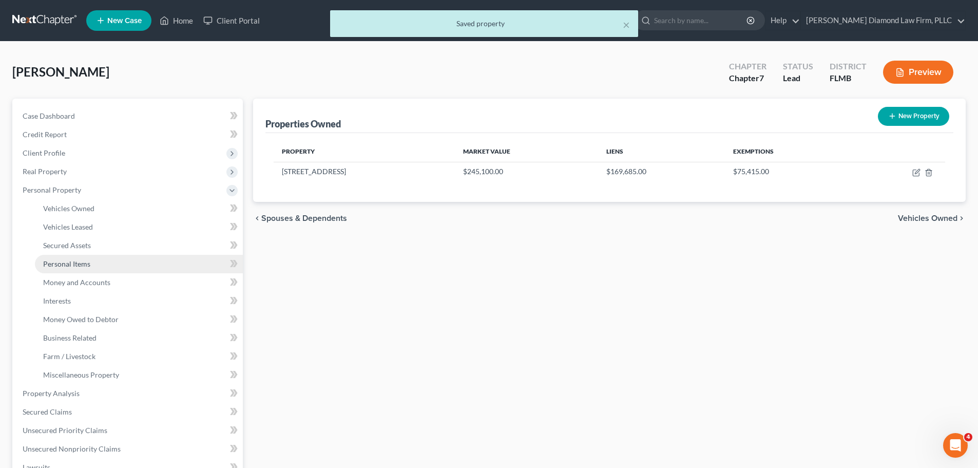
click at [101, 257] on link "Personal Items" at bounding box center [139, 264] width 208 height 18
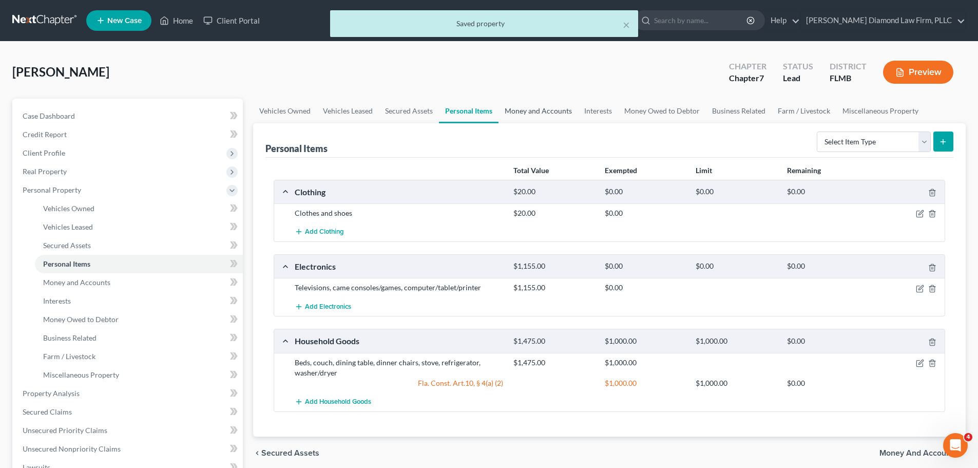
click at [547, 108] on link "Money and Accounts" at bounding box center [538, 111] width 80 height 25
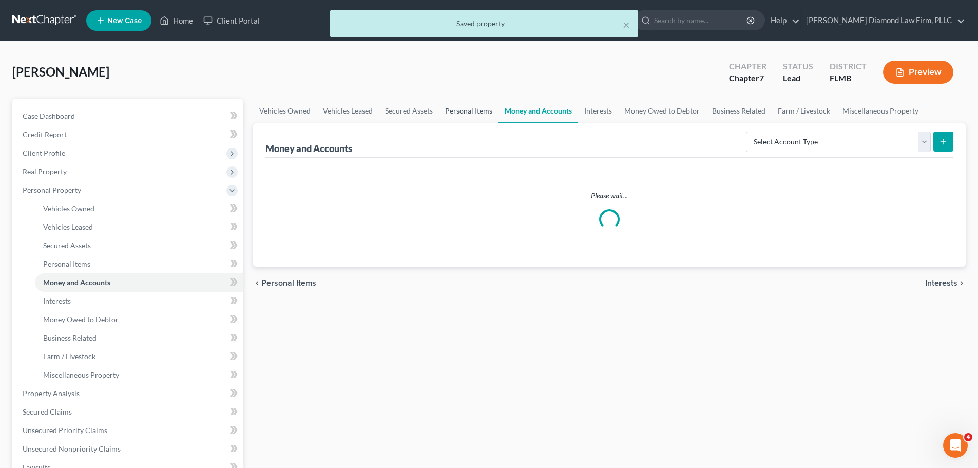
click at [460, 112] on link "Personal Items" at bounding box center [469, 111] width 60 height 25
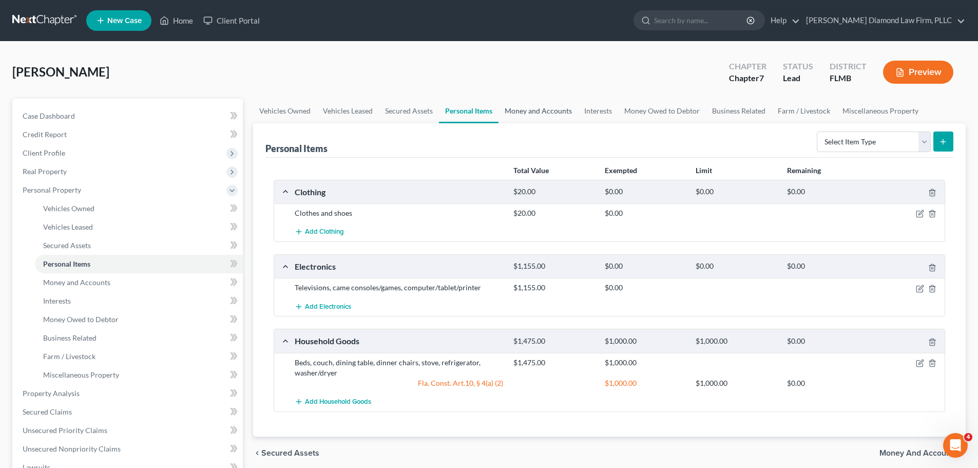
drag, startPoint x: 520, startPoint y: 114, endPoint x: 965, endPoint y: 112, distance: 444.5
click at [520, 114] on link "Money and Accounts" at bounding box center [538, 111] width 80 height 25
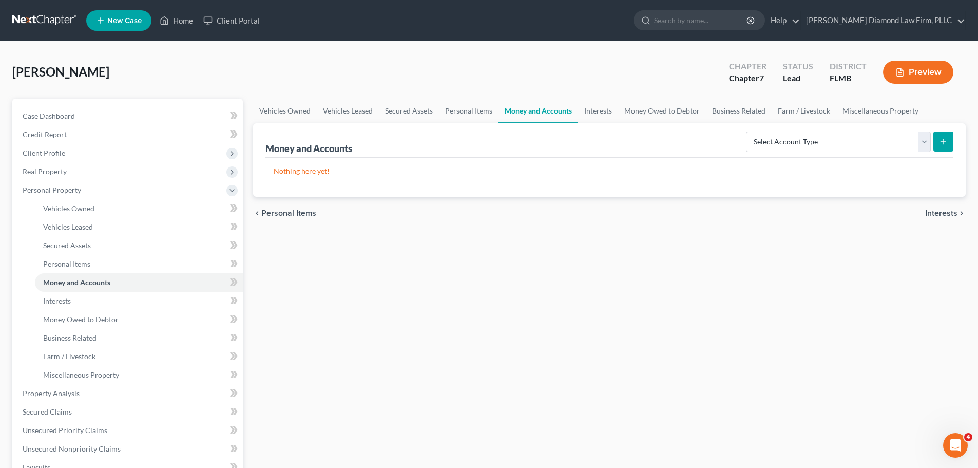
click at [19, 22] on link at bounding box center [45, 20] width 66 height 18
